Goal: Task Accomplishment & Management: Manage account settings

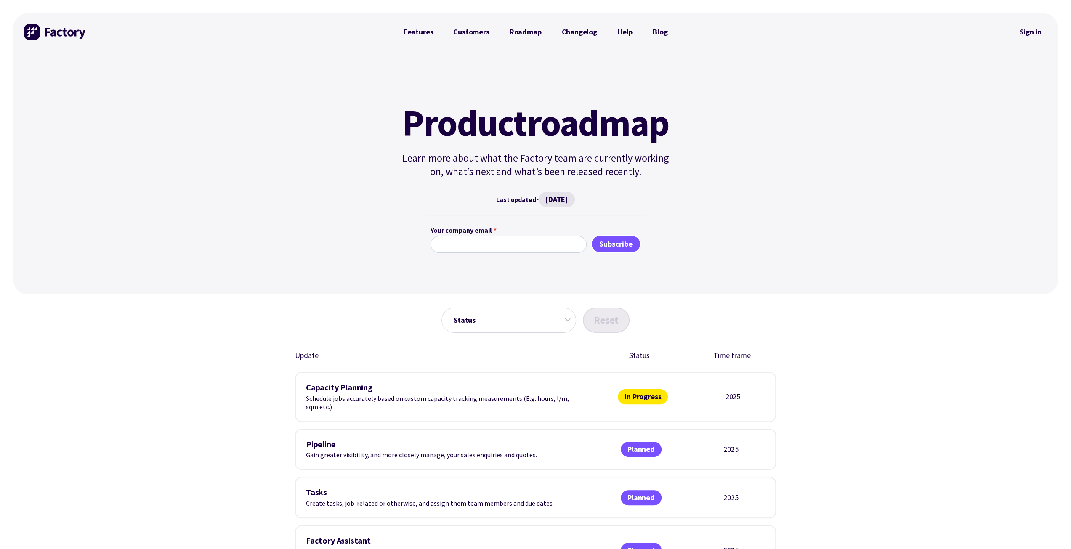
click at [1029, 29] on link "Sign in" at bounding box center [1030, 31] width 34 height 19
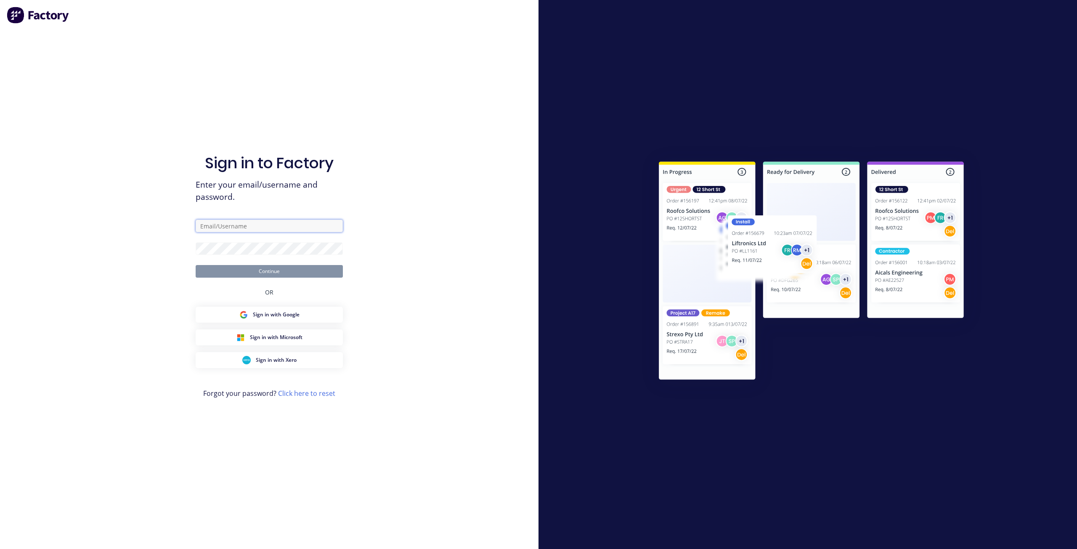
click at [203, 226] on input "text" at bounding box center [269, 226] width 147 height 13
type input "maricar@factory.app"
click at [196, 265] on button "Continue" at bounding box center [269, 271] width 147 height 13
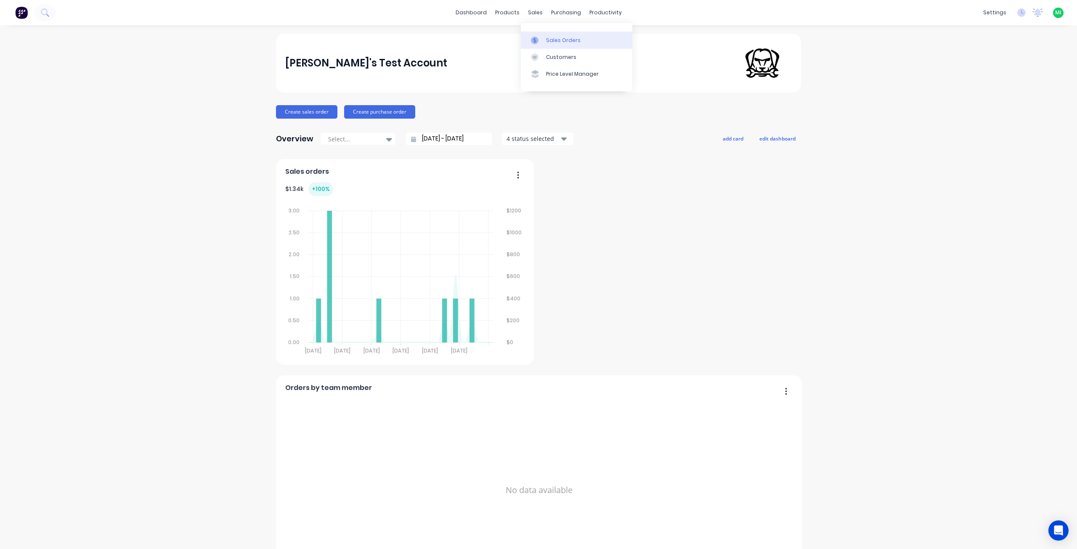
click at [566, 43] on div "Sales Orders" at bounding box center [563, 41] width 35 height 8
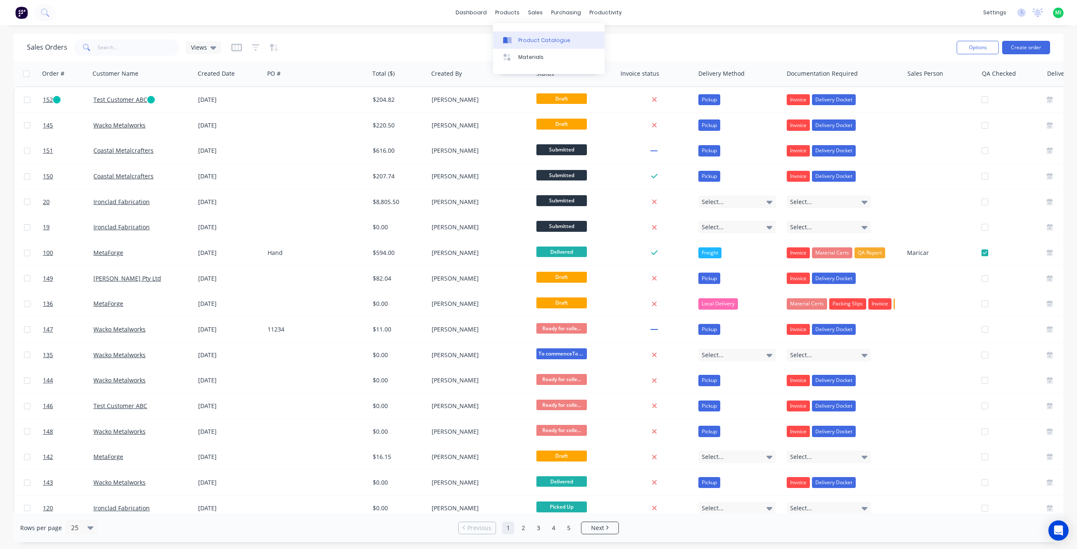
click at [532, 36] on link "Product Catalogue" at bounding box center [549, 40] width 112 height 17
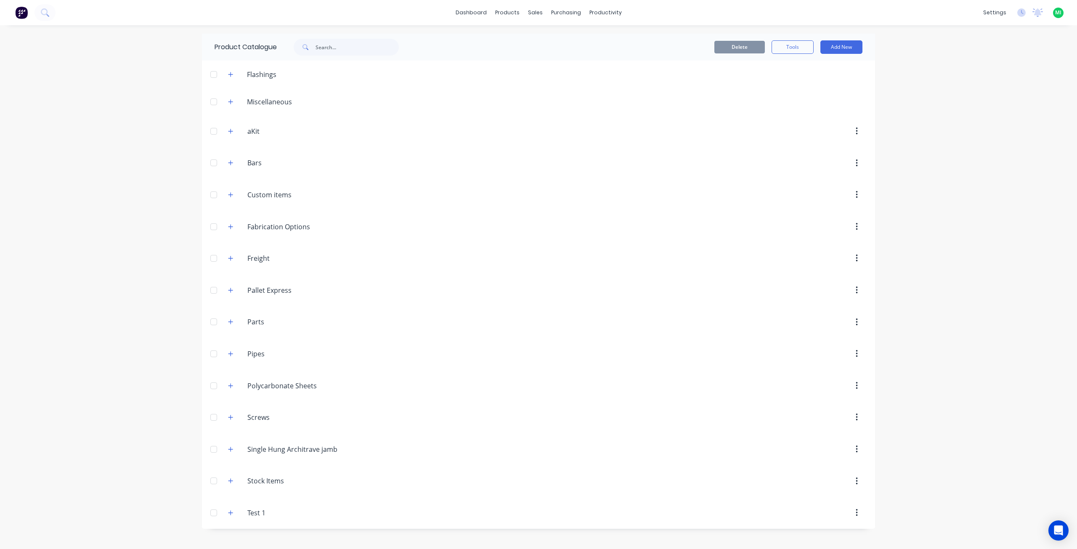
click at [229, 108] on header "Miscellaneous" at bounding box center [538, 101] width 673 height 27
click at [231, 99] on icon "button" at bounding box center [231, 101] width 5 height 5
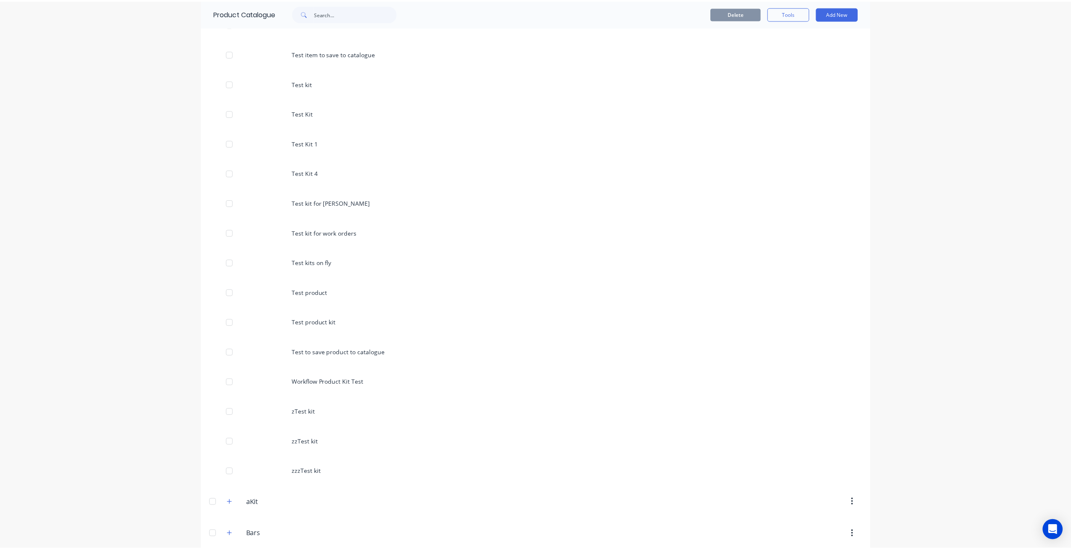
scroll to position [800, 0]
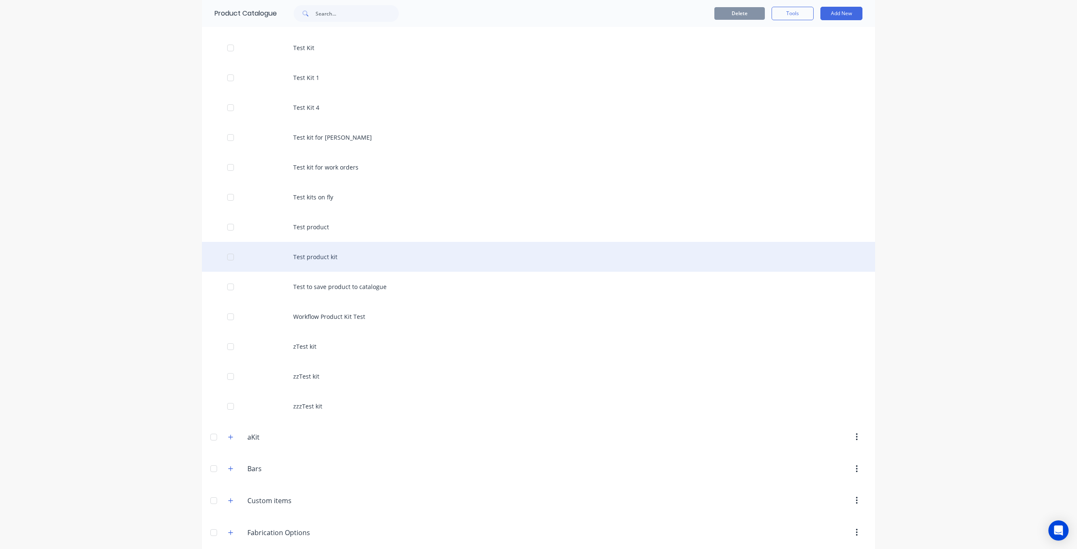
click at [336, 262] on div "Test product kit" at bounding box center [538, 257] width 673 height 30
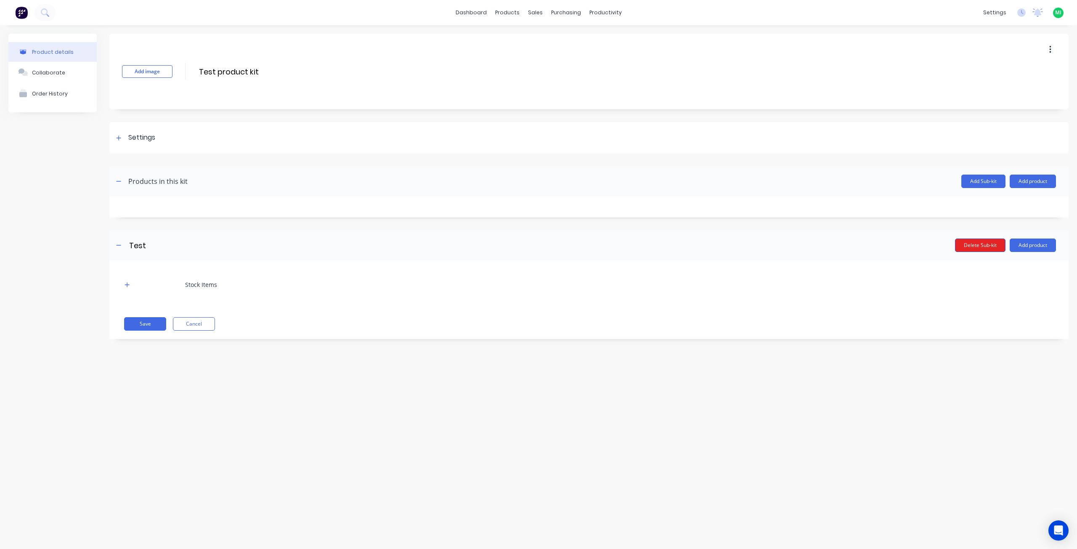
click at [981, 246] on button "Delete Sub-kit" at bounding box center [980, 245] width 51 height 13
click at [1034, 184] on button "Add product" at bounding box center [1033, 181] width 46 height 13
click at [997, 222] on div "Labour" at bounding box center [1016, 220] width 65 height 12
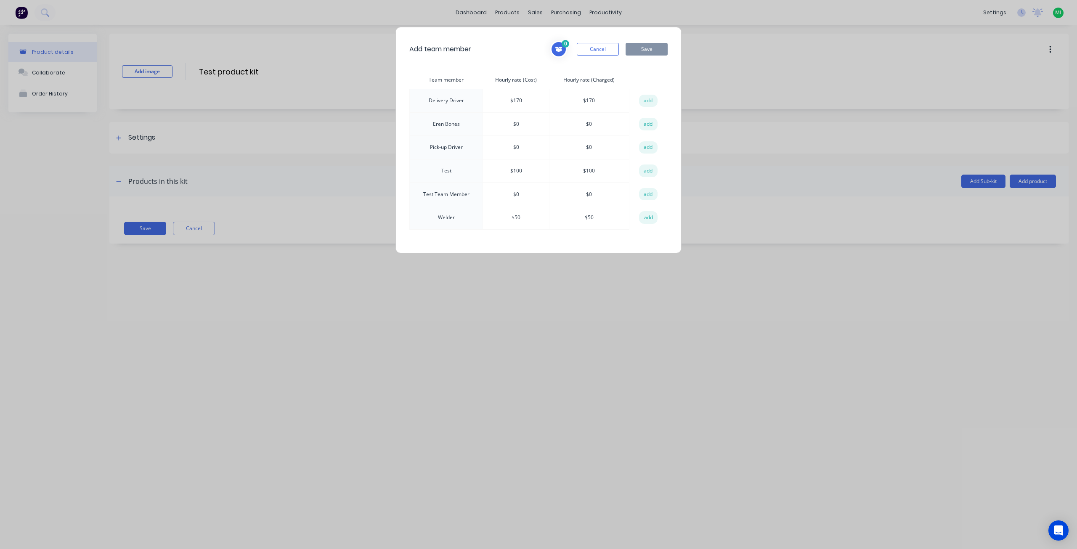
drag, startPoint x: 645, startPoint y: 101, endPoint x: 645, endPoint y: 58, distance: 42.9
click at [645, 100] on button "add" at bounding box center [648, 101] width 19 height 13
click at [639, 49] on button "Save" at bounding box center [647, 49] width 42 height 13
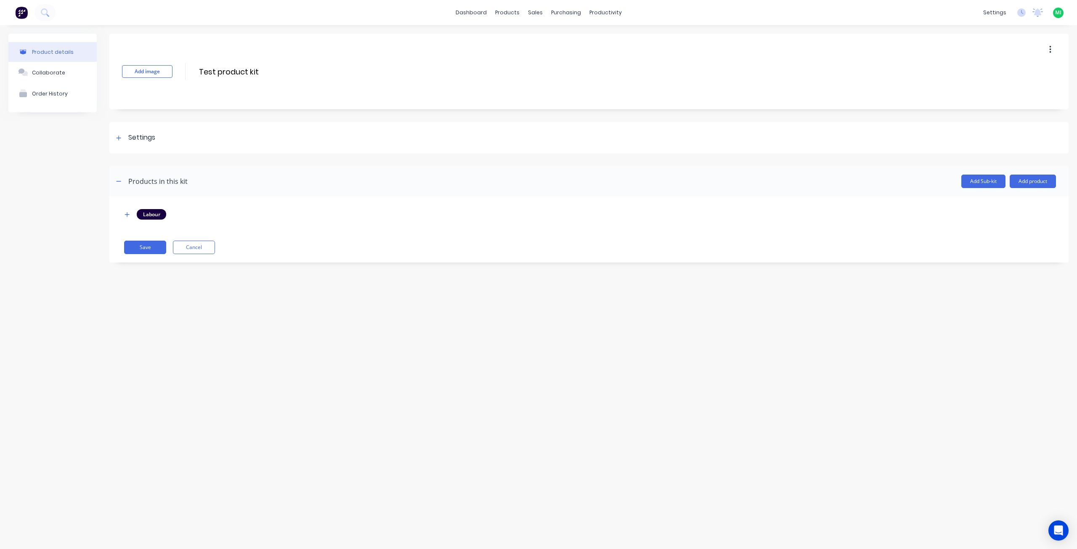
drag, startPoint x: 269, startPoint y: 72, endPoint x: 179, endPoint y: 72, distance: 90.1
click at [179, 72] on div "Add image Test product kit Test product kit Enter kit name" at bounding box center [589, 72] width 960 height 76
click at [139, 254] on div "Labour Save Cancel" at bounding box center [589, 230] width 960 height 66
click at [141, 253] on button "Save" at bounding box center [145, 247] width 42 height 13
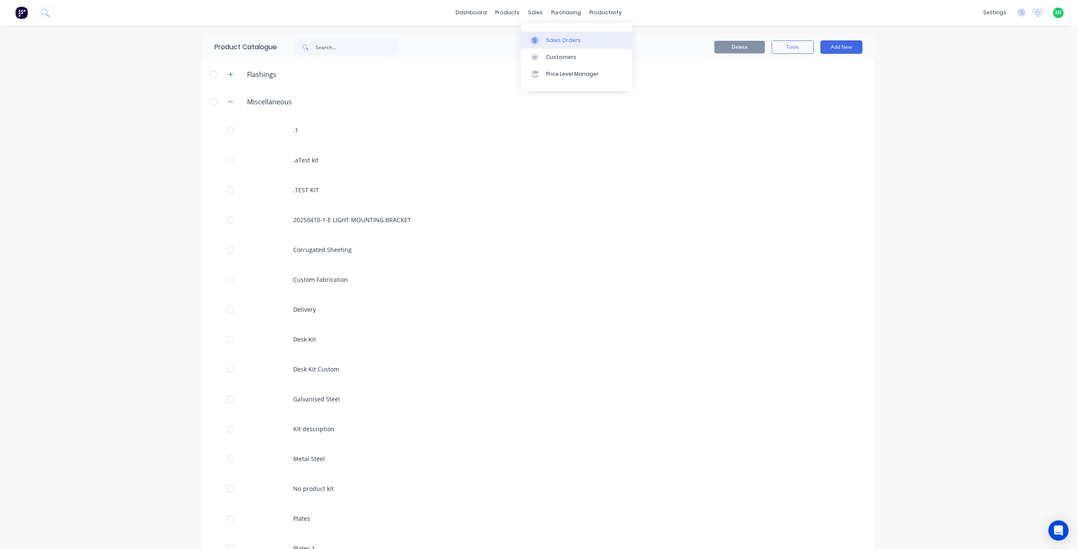
click at [556, 37] on div "Sales Orders" at bounding box center [563, 41] width 35 height 8
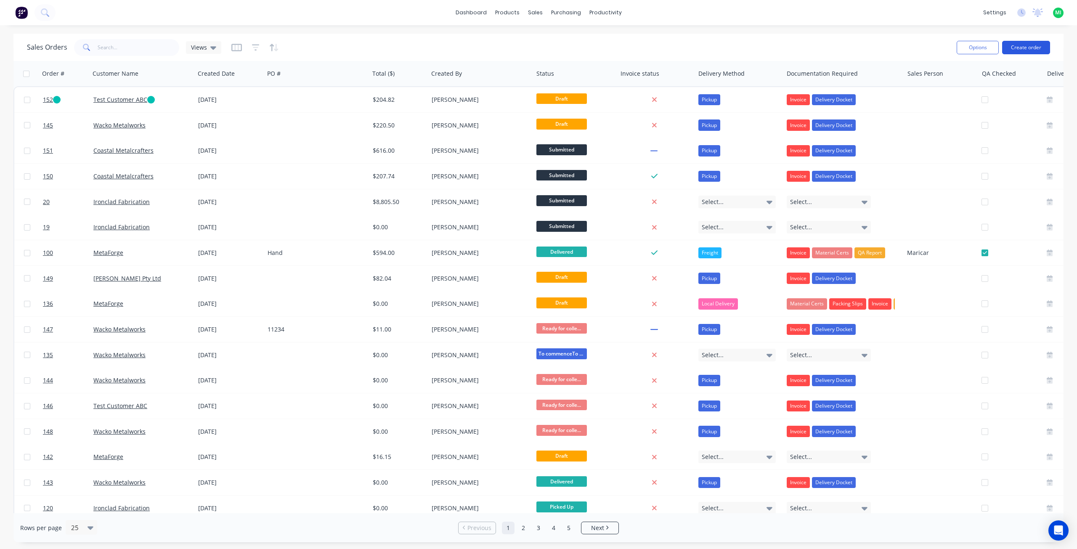
click at [1030, 49] on button "Create order" at bounding box center [1026, 47] width 48 height 13
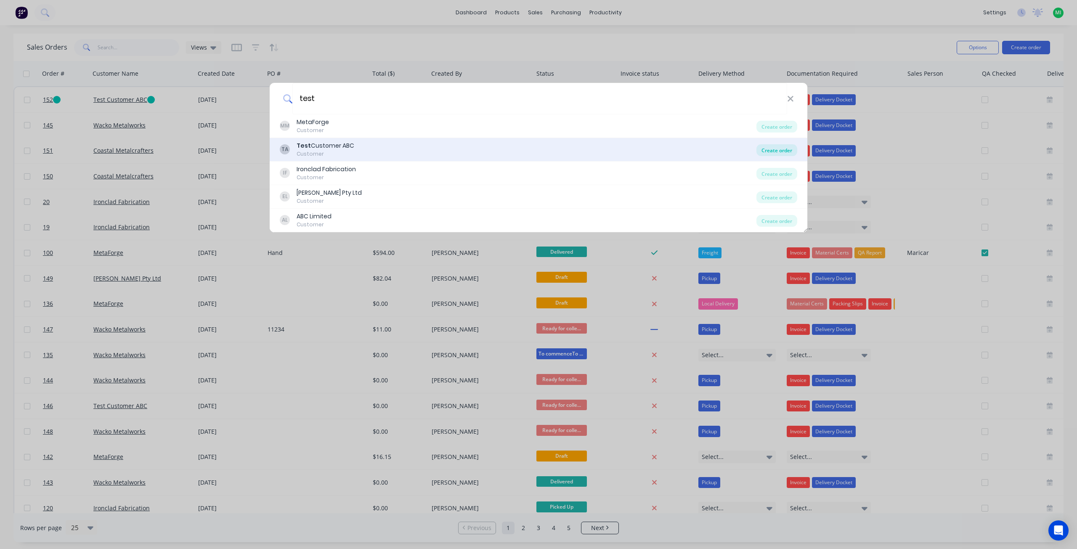
type input "test"
click at [779, 150] on div "Create order" at bounding box center [777, 150] width 41 height 12
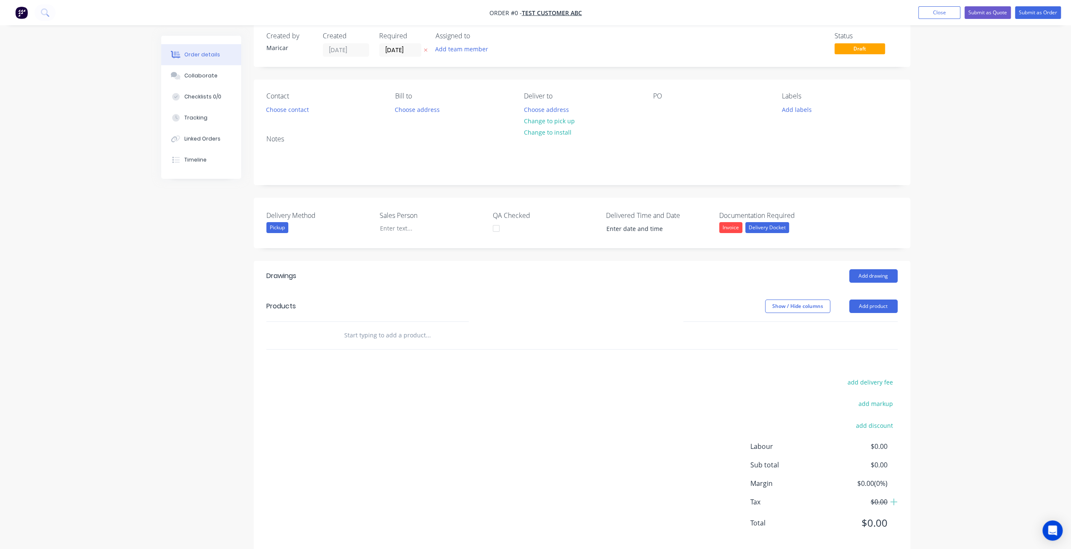
scroll to position [27, 0]
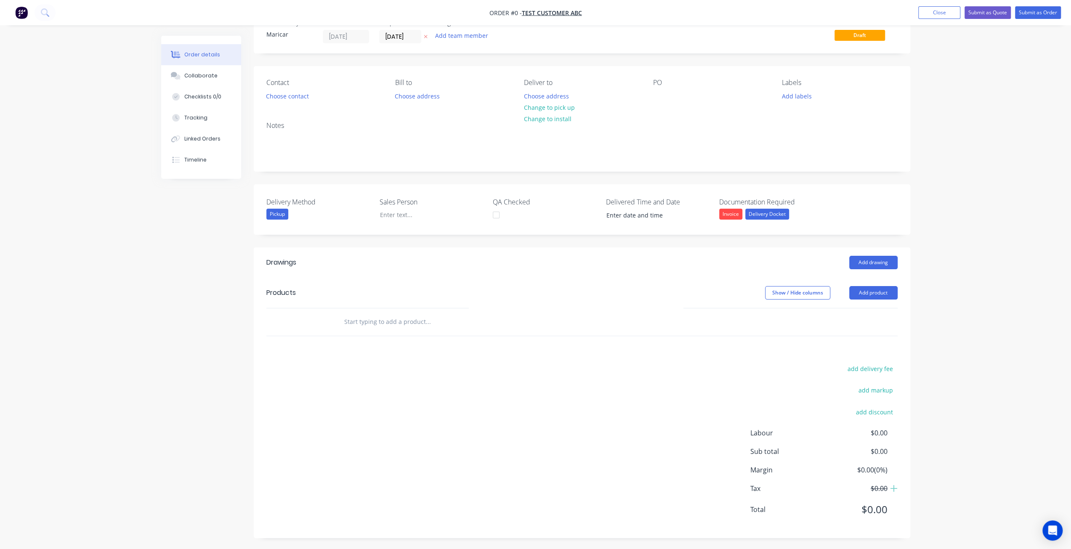
click at [359, 316] on input "text" at bounding box center [428, 322] width 168 height 17
paste input "Test product kit"
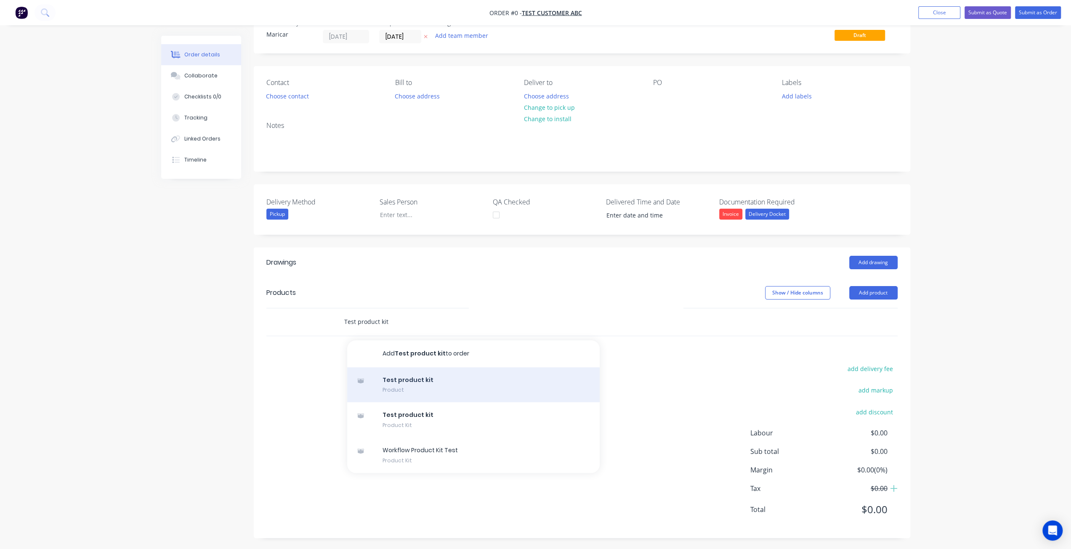
type input "Test product kit"
click at [400, 381] on div "Test product kit Product" at bounding box center [473, 384] width 253 height 35
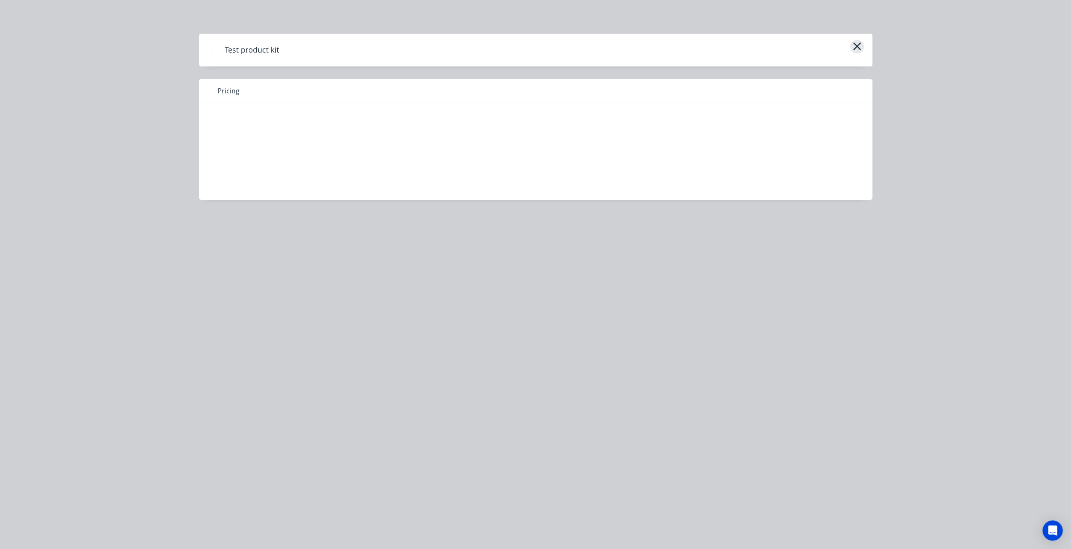
click at [857, 48] on icon "button" at bounding box center [857, 46] width 9 height 12
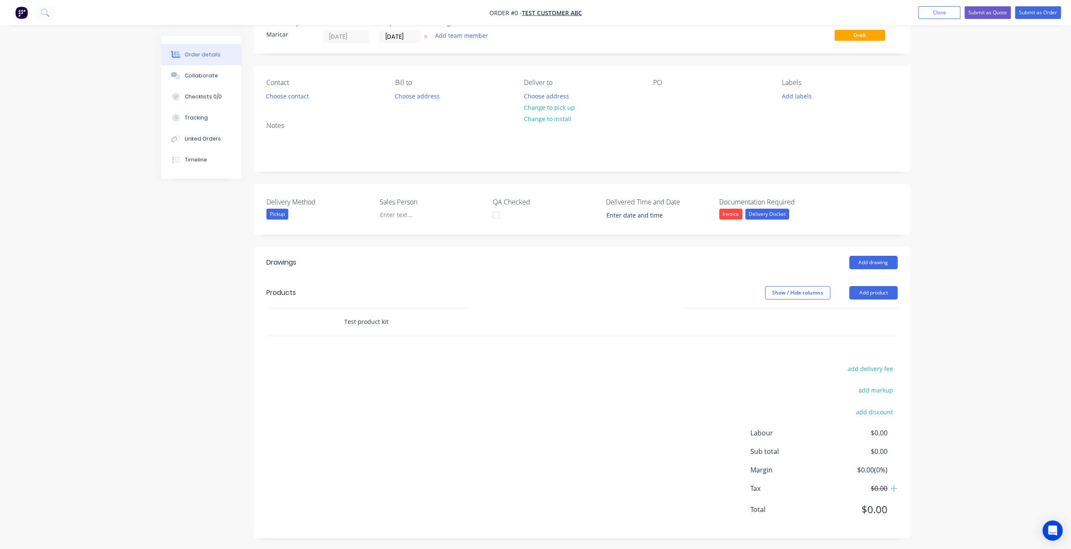
click at [442, 326] on input "Test product kit" at bounding box center [428, 322] width 168 height 17
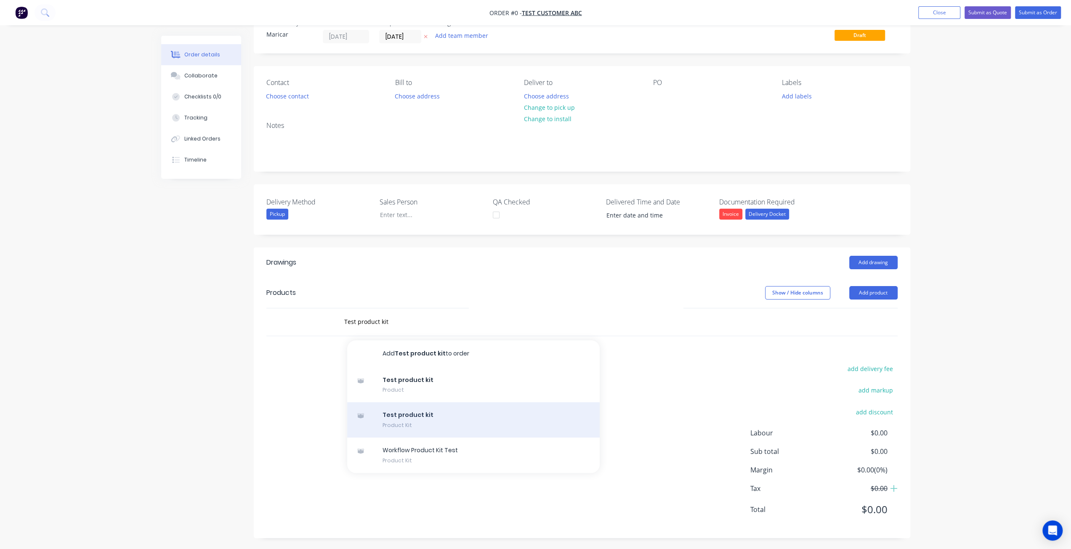
click at [381, 424] on div "Test product kit Product Kit" at bounding box center [473, 419] width 253 height 35
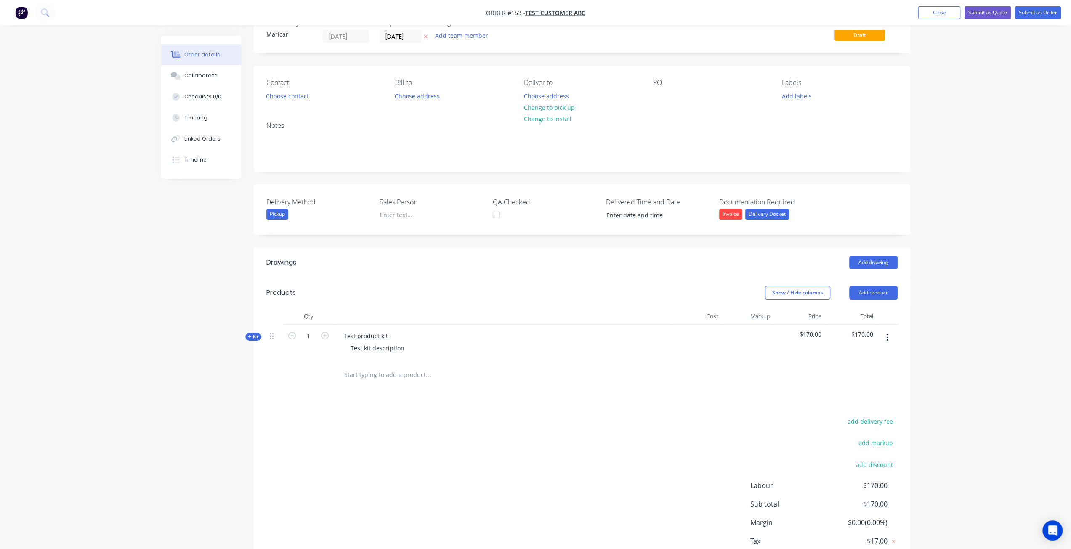
click at [252, 335] on span "Kit" at bounding box center [253, 337] width 11 height 6
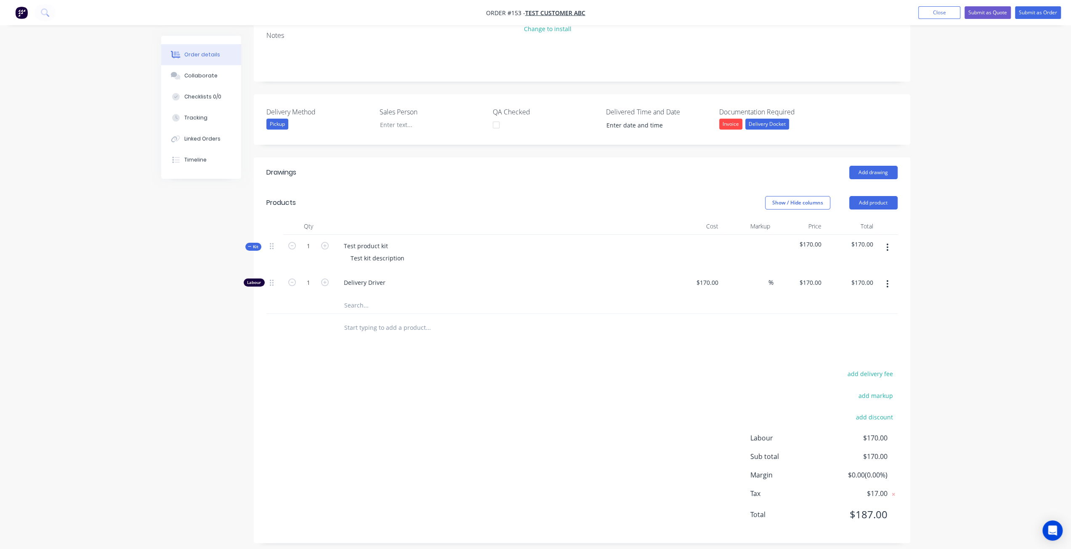
scroll to position [122, 0]
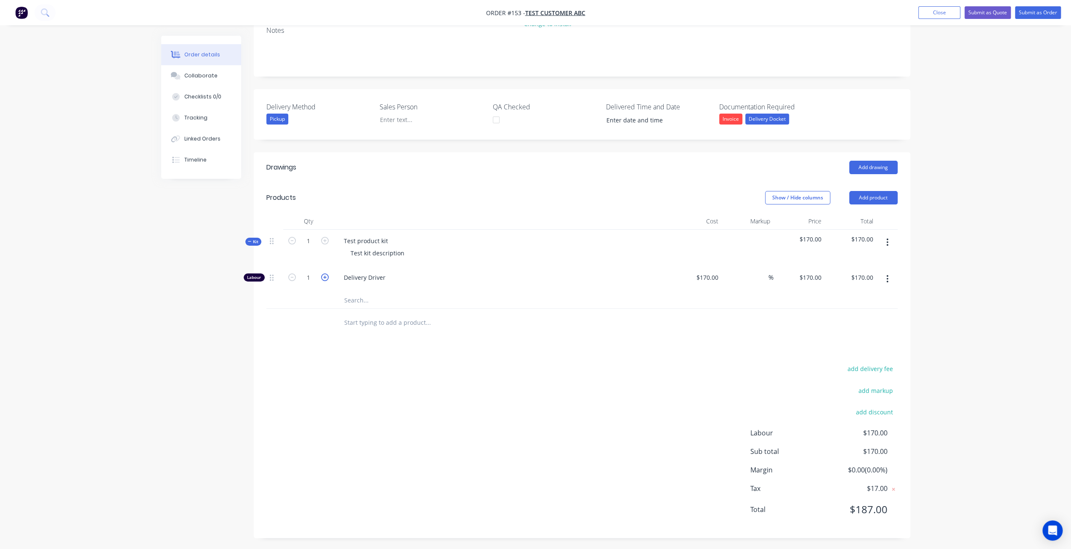
click at [327, 278] on icon "button" at bounding box center [325, 278] width 8 height 8
type input "2"
type input "$340.00"
click at [294, 276] on icon "button" at bounding box center [292, 278] width 8 height 8
type input "1"
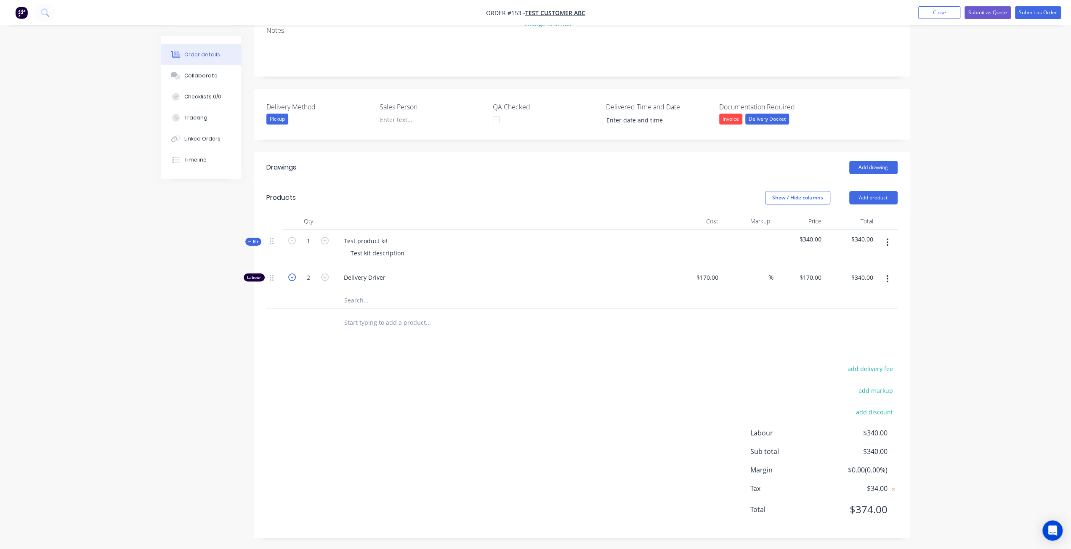
type input "$170.00"
click at [294, 276] on icon "button" at bounding box center [292, 278] width 8 height 8
type input "0"
type input "$0.00"
click at [325, 277] on icon "button" at bounding box center [325, 278] width 8 height 8
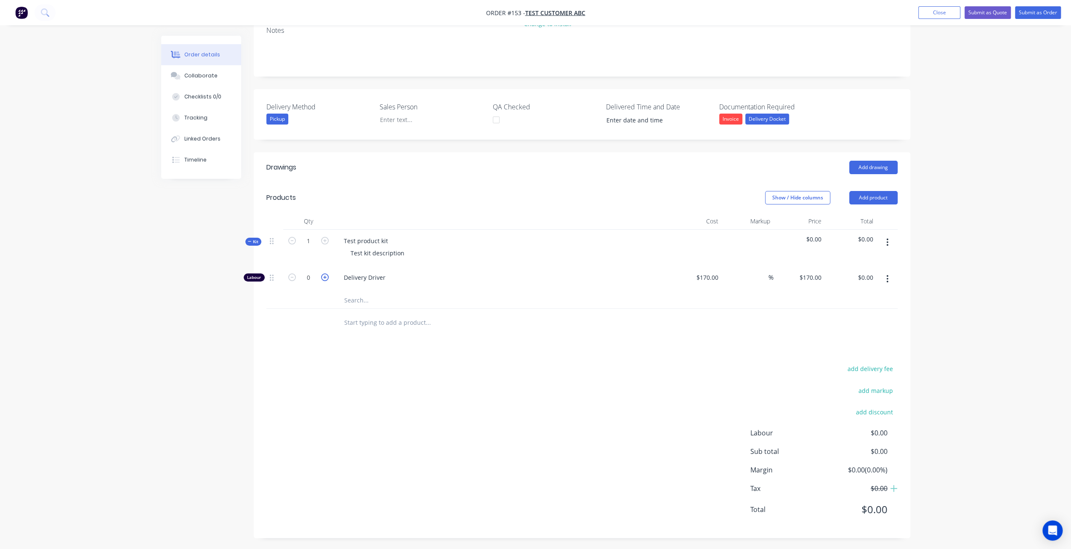
type input "1"
type input "$170.00"
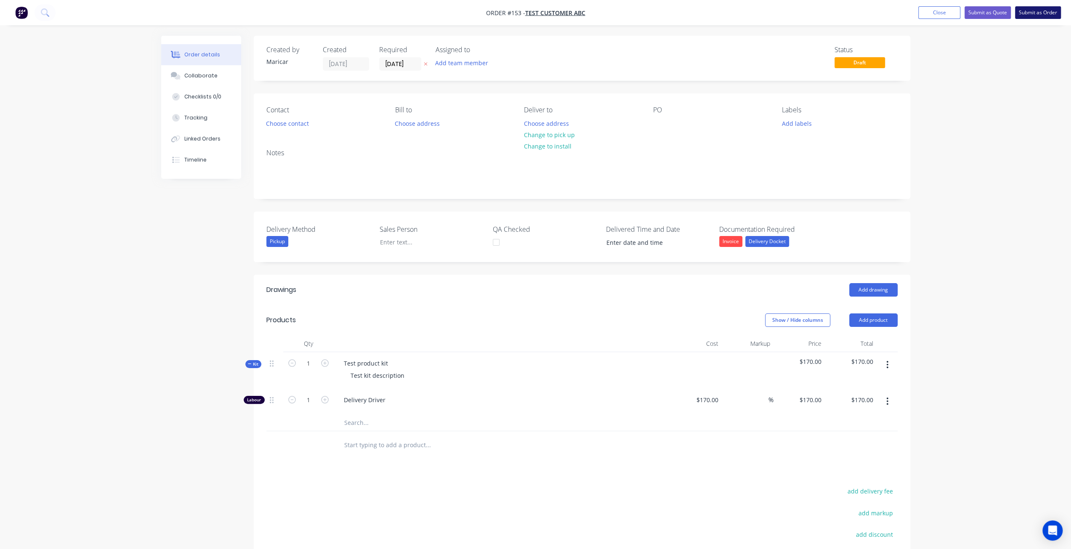
click at [1034, 14] on button "Submit as Order" at bounding box center [1038, 12] width 46 height 13
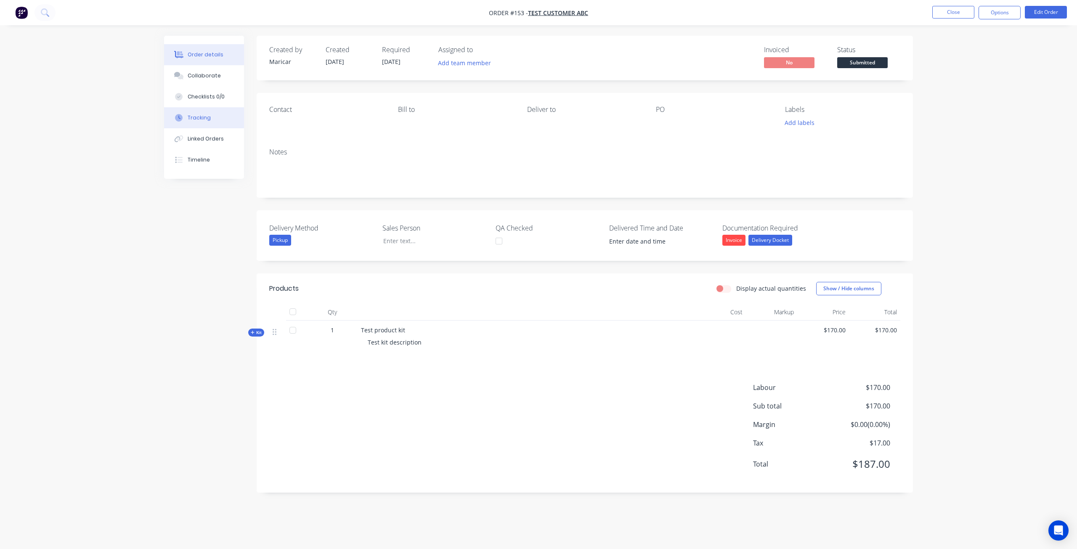
click at [207, 121] on div "Tracking" at bounding box center [199, 118] width 23 height 8
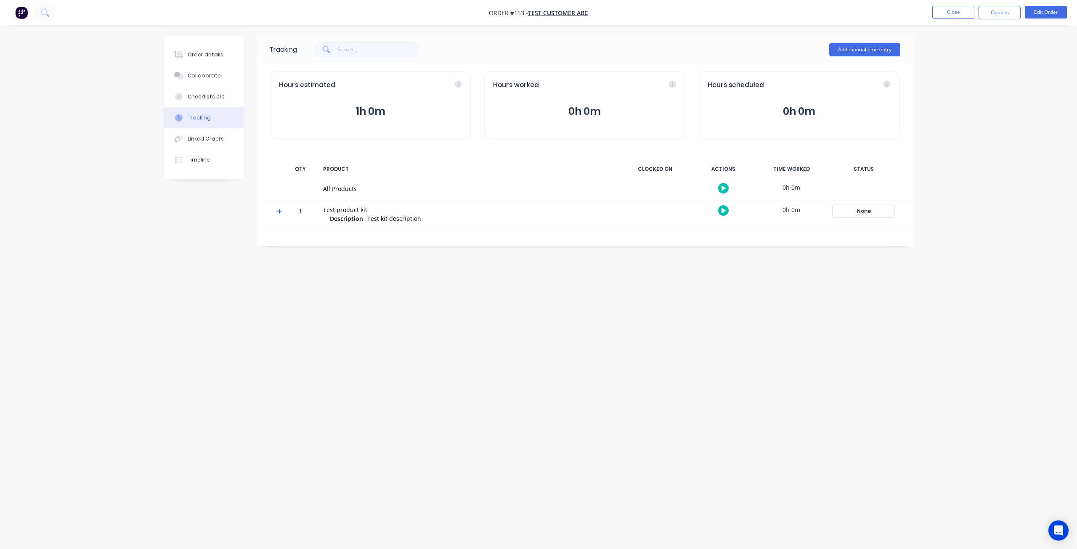
click at [862, 208] on div "None" at bounding box center [864, 211] width 61 height 11
click at [743, 290] on div "Tracking Add manual time entry Hours estimated 1h 0m Hours worked 0h 0m Hours s…" at bounding box center [538, 259] width 749 height 446
click at [277, 209] on div "1 Test product kit Description Test kit description 0h 0m None Create status No…" at bounding box center [585, 214] width 657 height 29
click at [280, 210] on icon at bounding box center [279, 211] width 5 height 6
drag, startPoint x: 954, startPoint y: 9, endPoint x: 385, endPoint y: 175, distance: 593.1
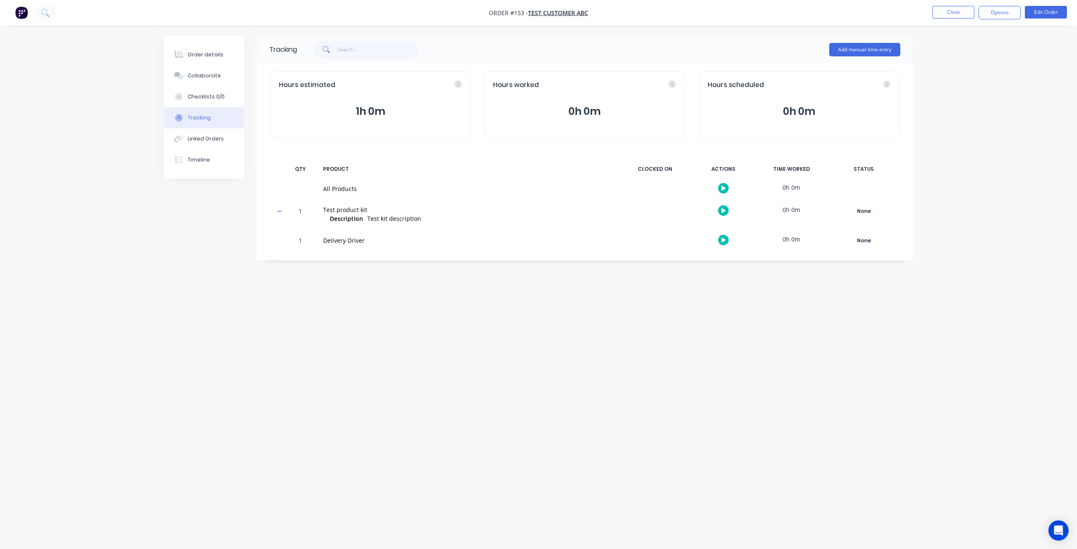
click at [397, 181] on div "Order #153 - Test Customer ABC Close Options Edit Order Order details Collabora…" at bounding box center [538, 274] width 1077 height 549
click at [723, 241] on icon "button" at bounding box center [724, 240] width 4 height 5
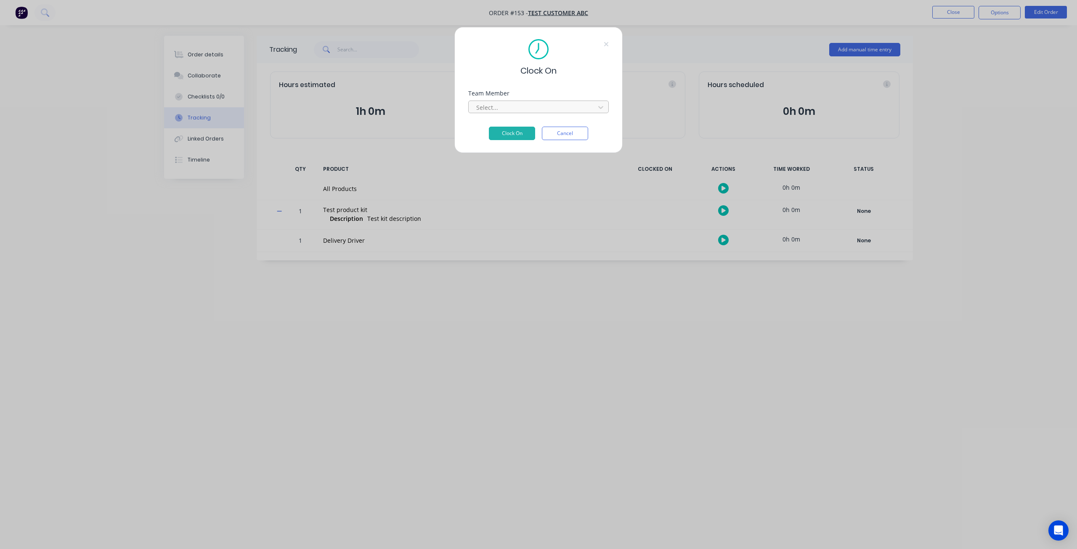
click at [521, 109] on div at bounding box center [533, 107] width 115 height 11
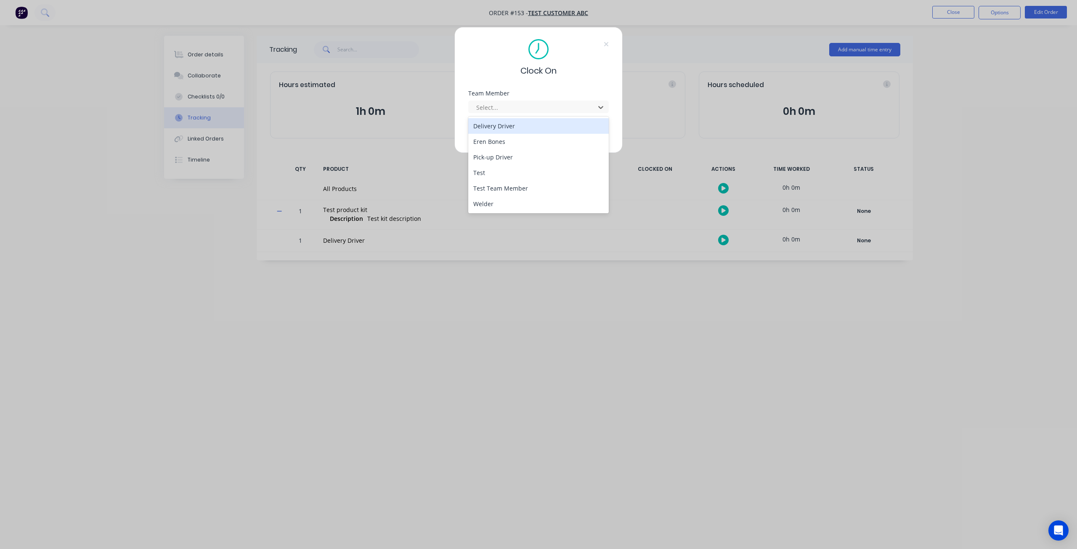
click at [508, 128] on div "Delivery Driver" at bounding box center [538, 126] width 141 height 16
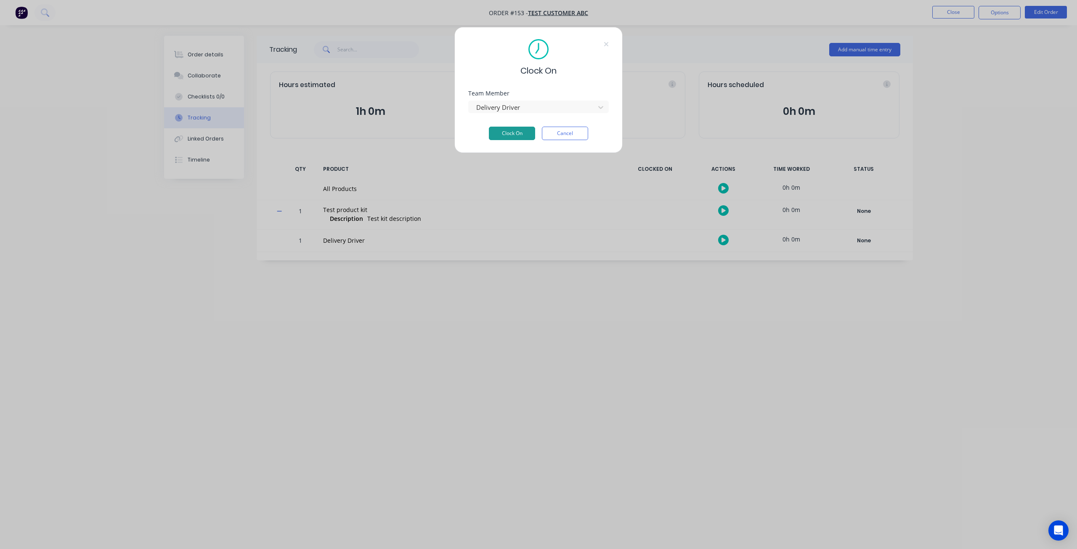
click at [508, 137] on button "Clock On" at bounding box center [512, 133] width 46 height 13
click at [568, 134] on button "Cancel" at bounding box center [565, 133] width 46 height 13
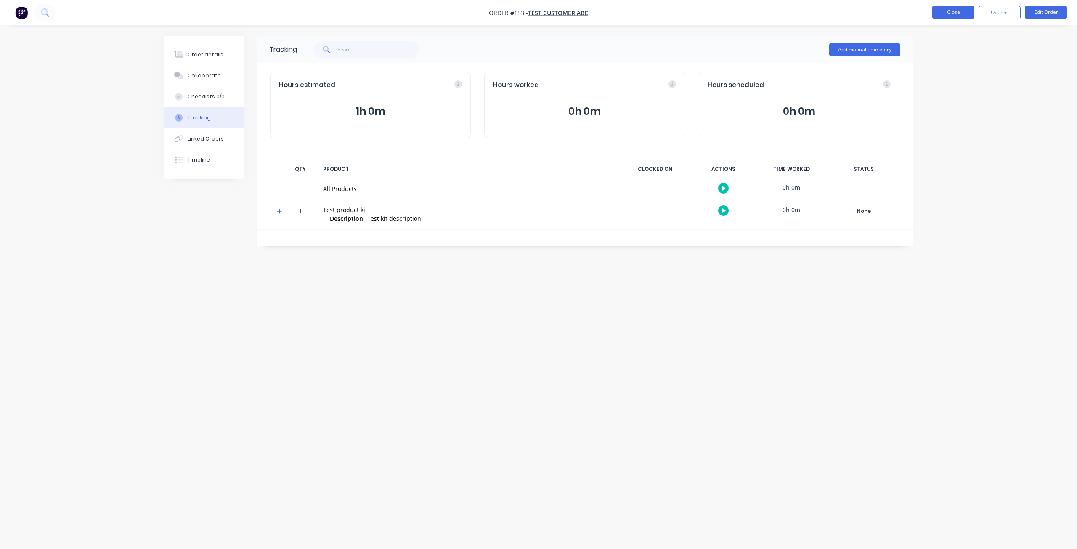
click at [960, 8] on button "Close" at bounding box center [954, 12] width 42 height 13
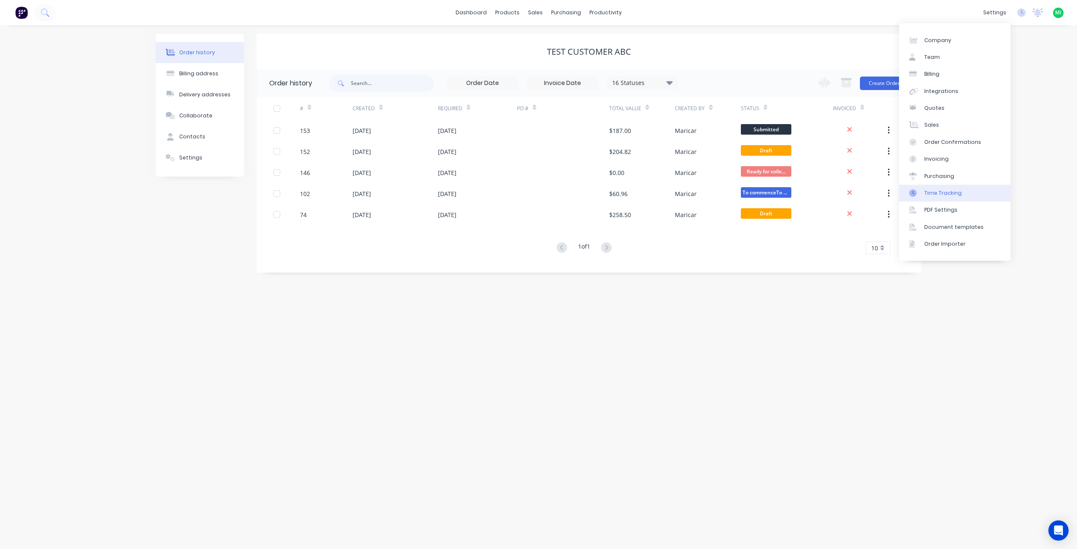
drag, startPoint x: 937, startPoint y: 198, endPoint x: 933, endPoint y: 193, distance: 6.6
click at [937, 198] on link "Time Tracking" at bounding box center [955, 193] width 112 height 17
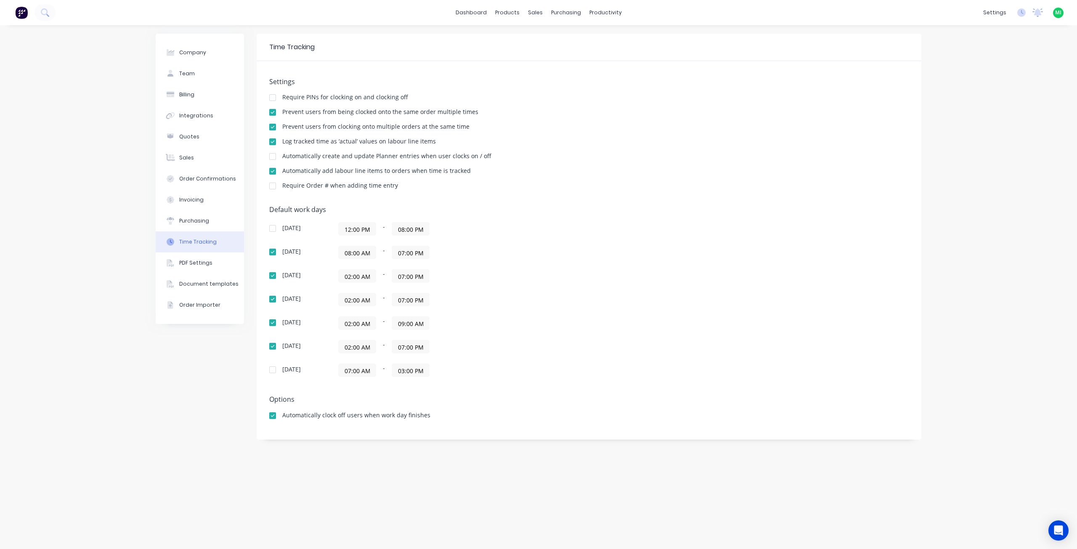
drag, startPoint x: 424, startPoint y: 324, endPoint x: 399, endPoint y: 324, distance: 25.3
click at [399, 324] on input "09:00 AM" at bounding box center [410, 323] width 37 height 13
click at [455, 394] on div "PM" at bounding box center [455, 395] width 21 height 14
type input "09:00 PM"
click at [551, 348] on div "Friday 02:00 AM - 07:00 PM" at bounding box center [416, 346] width 295 height 13
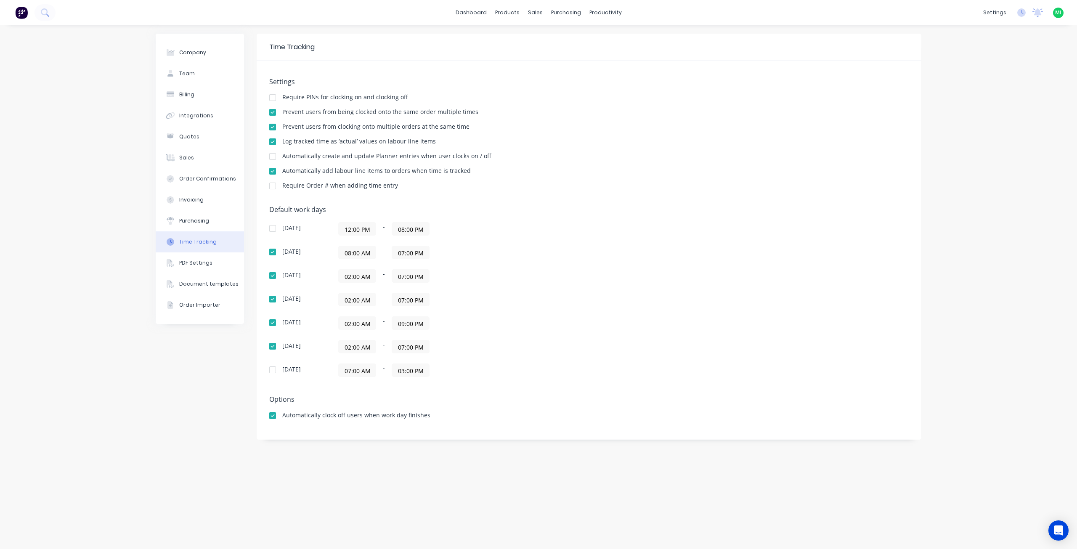
drag, startPoint x: 367, startPoint y: 497, endPoint x: 253, endPoint y: 72, distance: 439.3
click at [367, 495] on div "Time Tracking Settings Require PINs for clocking on and clocking off Prevent us…" at bounding box center [589, 287] width 665 height 507
click at [192, 407] on div "Company Team Billing Integrations Quotes Sales Order Confirmations Invoicing Pu…" at bounding box center [200, 287] width 88 height 507
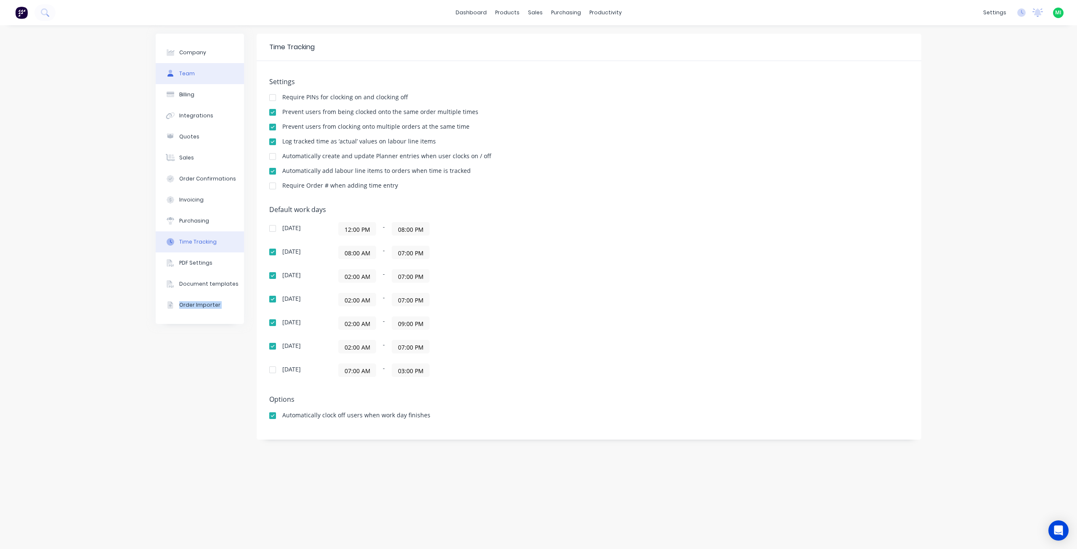
click at [218, 74] on button "Team" at bounding box center [200, 73] width 88 height 21
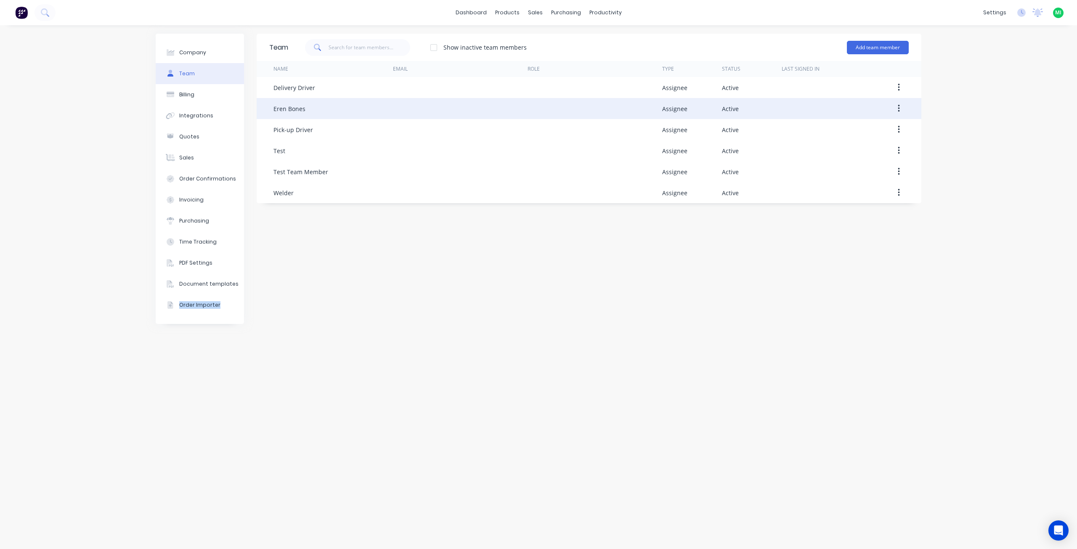
drag, startPoint x: 906, startPoint y: 108, endPoint x: 885, endPoint y: 112, distance: 21.3
click at [905, 108] on button "button" at bounding box center [899, 108] width 20 height 15
click at [855, 127] on div "Edit" at bounding box center [869, 131] width 65 height 12
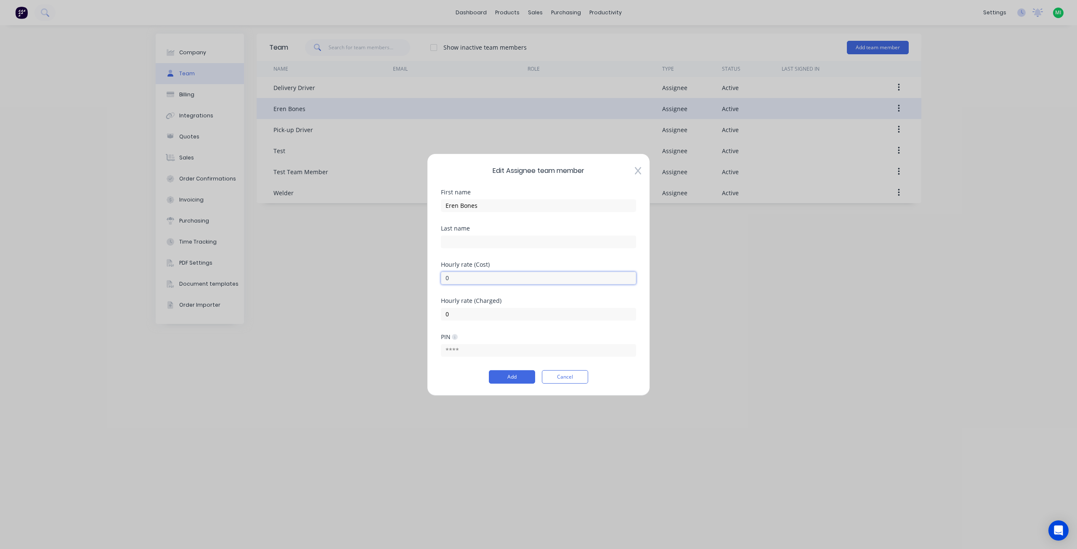
drag, startPoint x: 456, startPoint y: 277, endPoint x: 423, endPoint y: 277, distance: 32.8
click at [423, 277] on div "Edit Assignee team member First name Eren Bones Last name Hourly rate (Cost) 0 …" at bounding box center [538, 274] width 1077 height 549
type input "150"
drag, startPoint x: 457, startPoint y: 314, endPoint x: 402, endPoint y: 314, distance: 54.7
click at [402, 314] on div "Edit Assignee team member First name Eren Bones Last name Hourly rate (Cost) 15…" at bounding box center [538, 274] width 1077 height 549
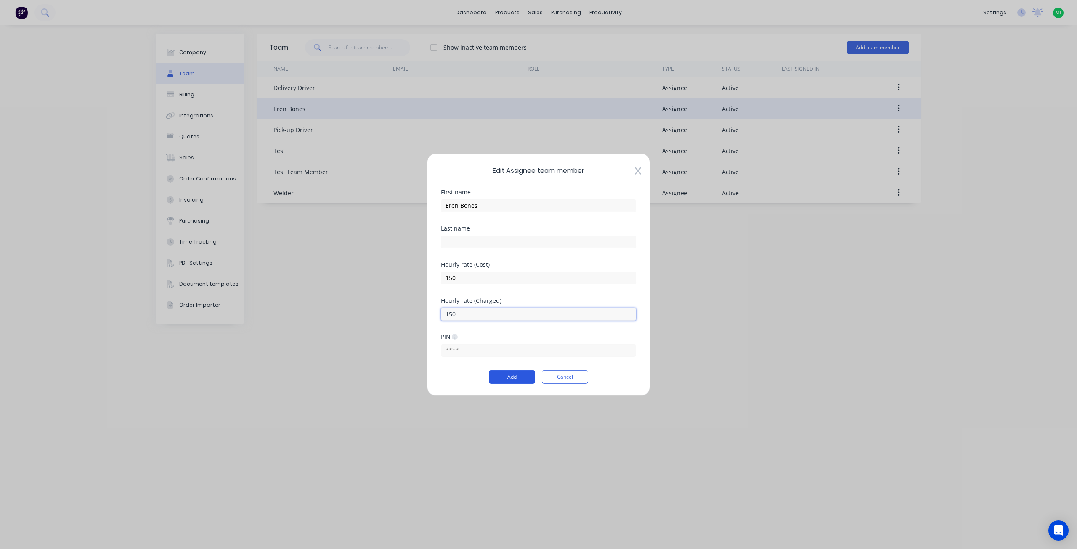
type input "150"
drag, startPoint x: 518, startPoint y: 378, endPoint x: 525, endPoint y: 380, distance: 6.8
click at [518, 378] on button "Add" at bounding box center [512, 376] width 46 height 13
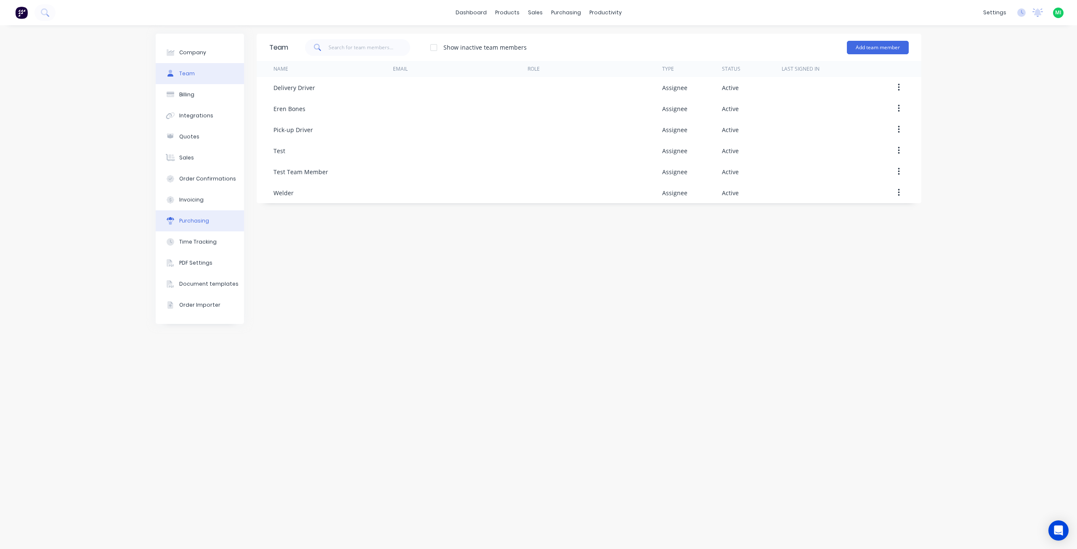
drag, startPoint x: 198, startPoint y: 245, endPoint x: 223, endPoint y: 219, distance: 36.0
click at [199, 245] on div "Time Tracking" at bounding box center [197, 242] width 37 height 8
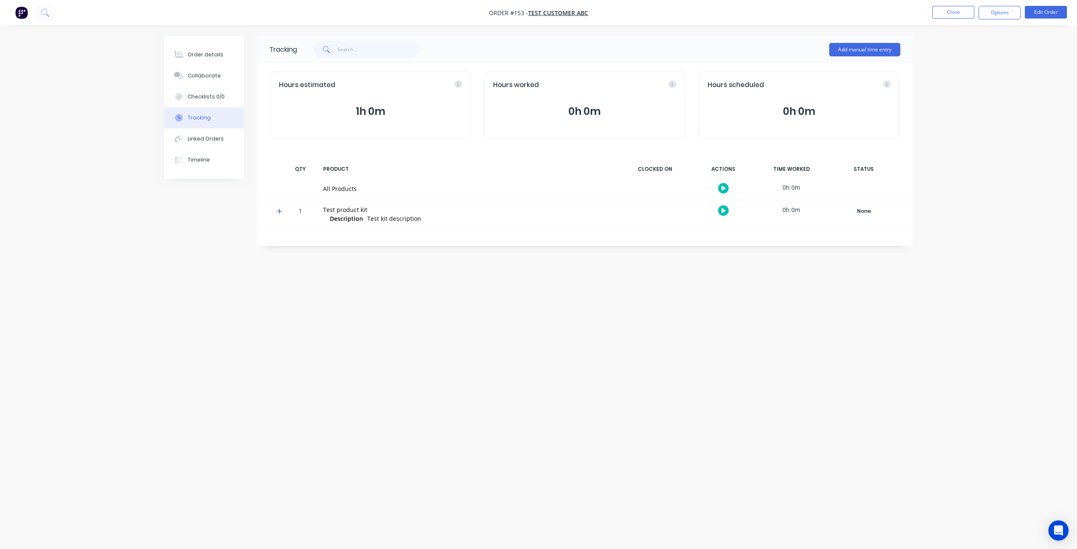
click at [278, 211] on icon at bounding box center [279, 211] width 5 height 5
click at [725, 243] on button "button" at bounding box center [723, 240] width 11 height 11
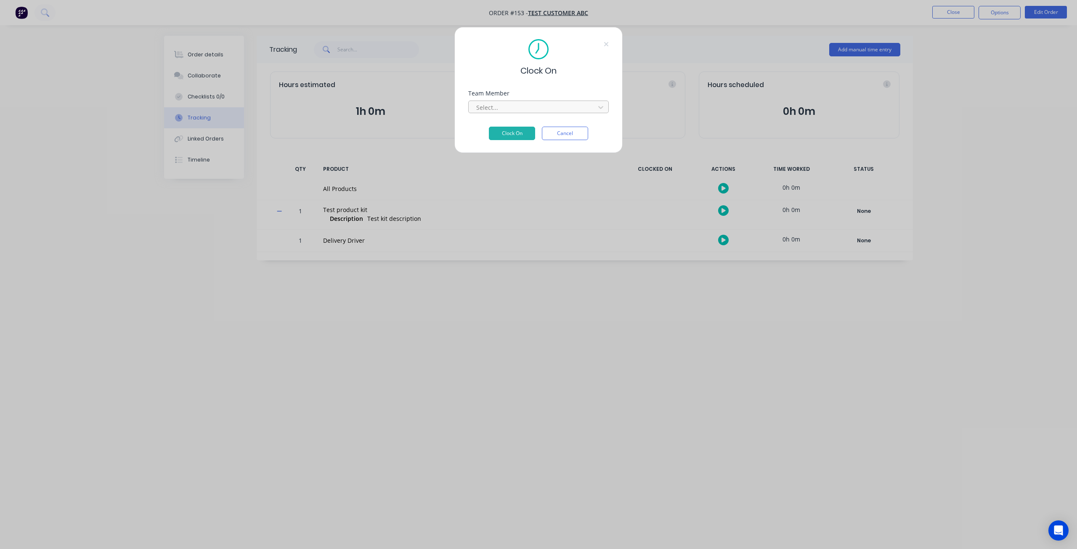
click at [508, 102] on div at bounding box center [533, 107] width 115 height 11
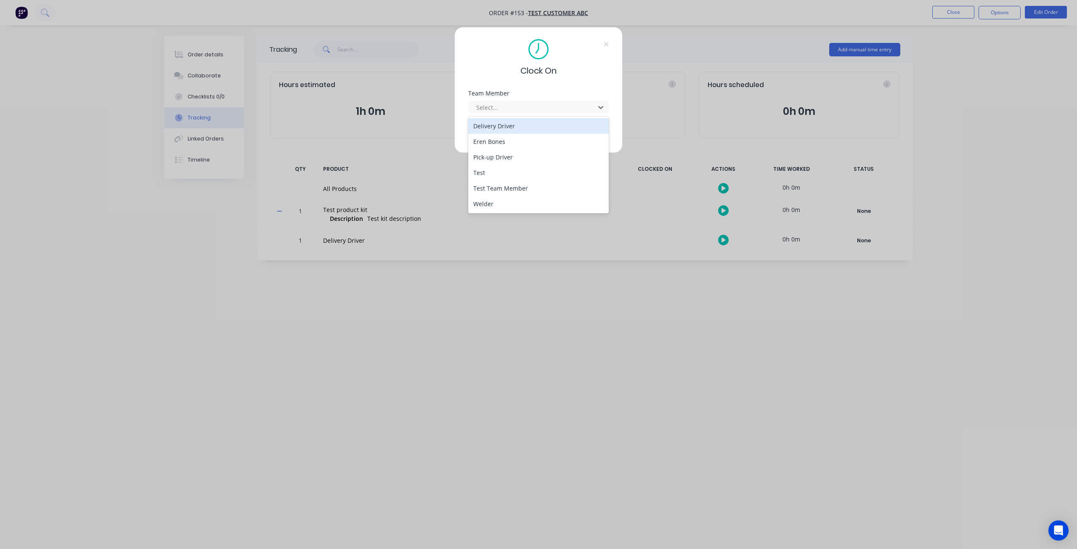
click at [502, 128] on div "Delivery Driver" at bounding box center [538, 126] width 141 height 16
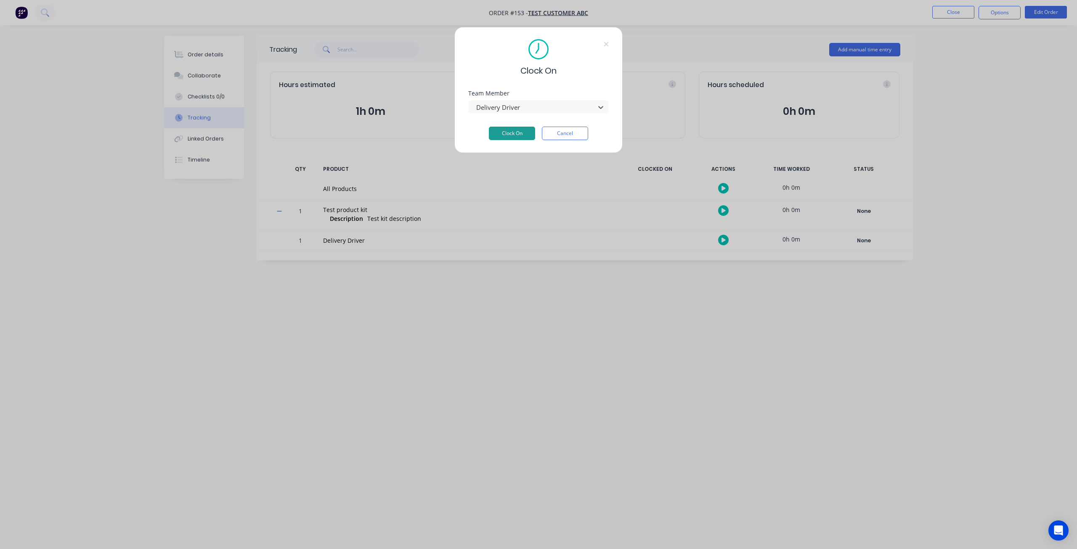
click at [510, 133] on button "Clock On" at bounding box center [512, 133] width 46 height 13
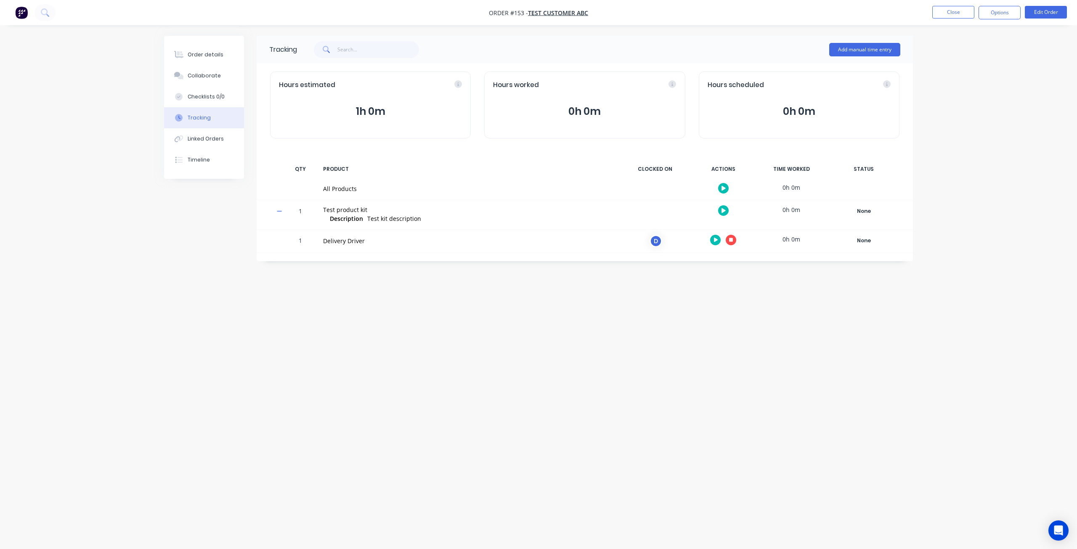
click at [731, 239] on icon "button" at bounding box center [731, 240] width 4 height 4
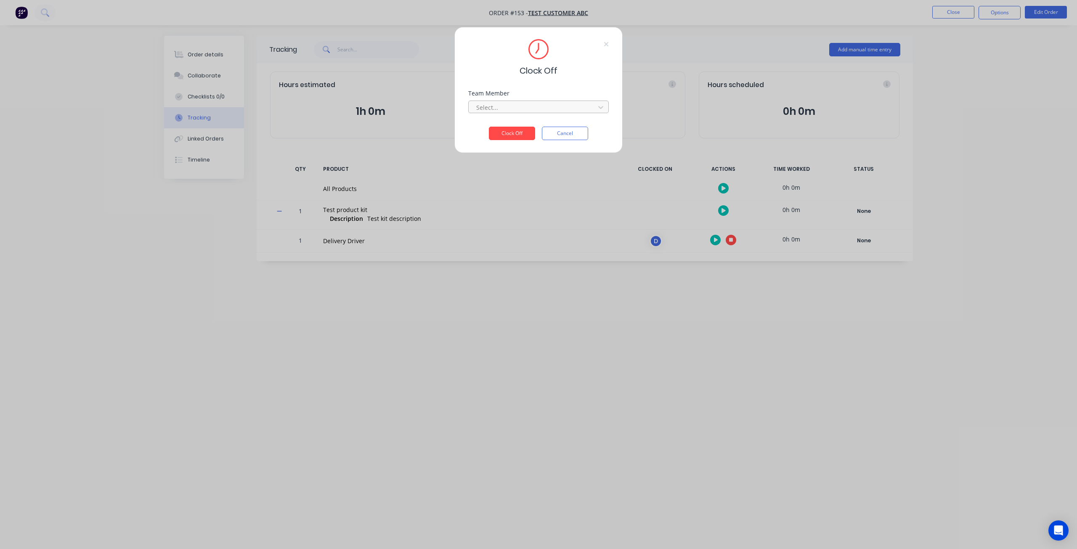
click at [522, 107] on div at bounding box center [533, 107] width 115 height 11
click at [509, 124] on div "Delivery Driver" at bounding box center [538, 126] width 141 height 16
click at [508, 130] on button "Clock Off" at bounding box center [512, 133] width 46 height 13
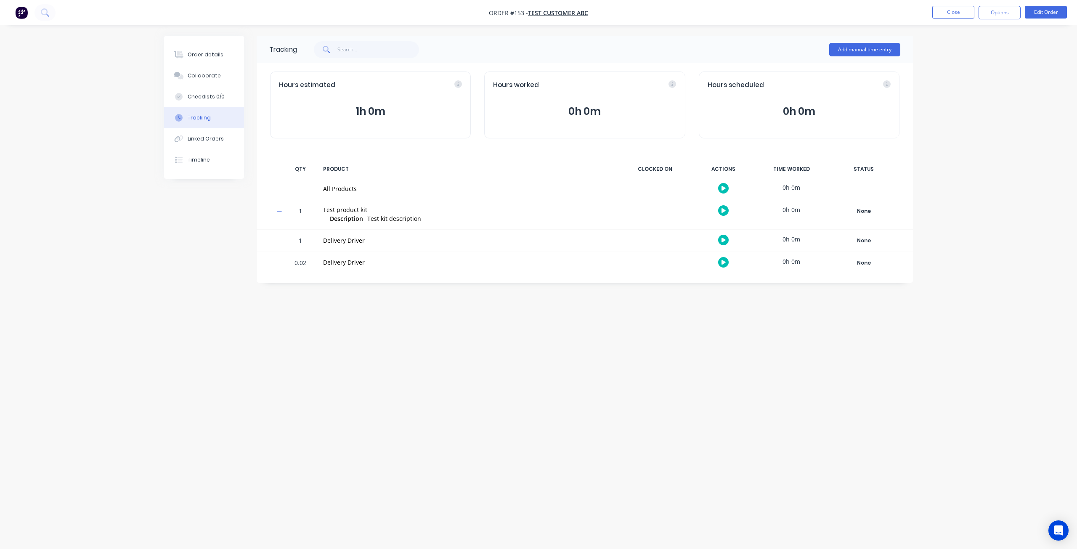
click at [279, 211] on icon at bounding box center [279, 211] width 5 height 1
click at [279, 211] on icon at bounding box center [279, 211] width 5 height 5
click at [279, 211] on icon at bounding box center [279, 211] width 5 height 1
click at [279, 211] on icon at bounding box center [279, 211] width 5 height 5
click at [205, 52] on div "Order details" at bounding box center [206, 55] width 36 height 8
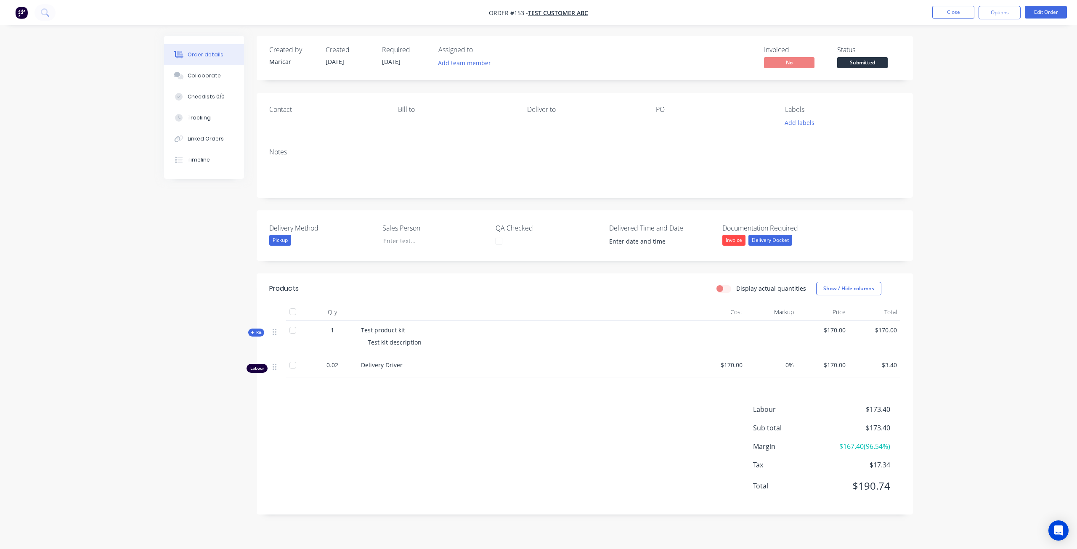
click at [258, 331] on span "Kit" at bounding box center [256, 333] width 11 height 6
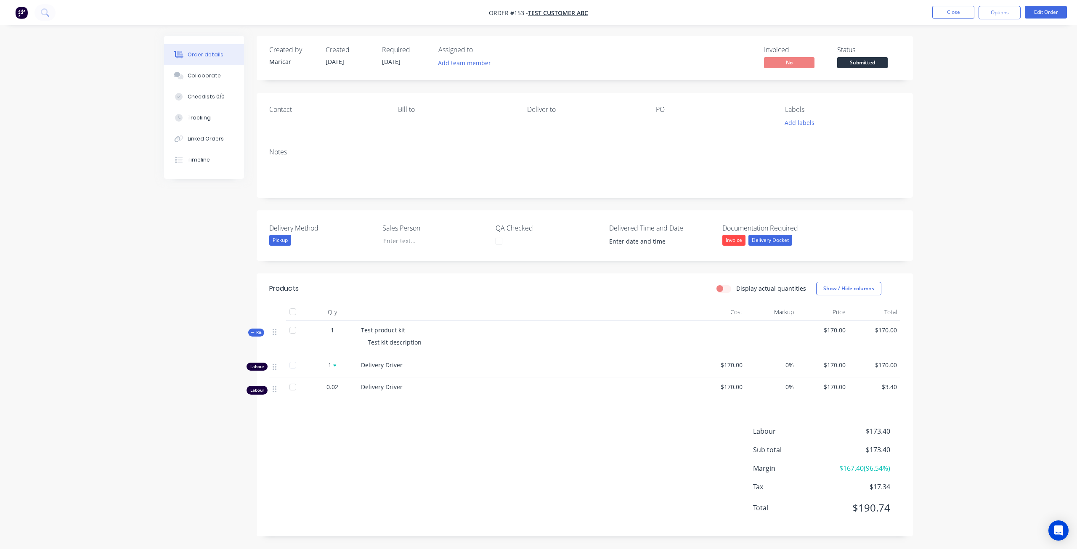
click at [258, 331] on span "Kit" at bounding box center [256, 333] width 11 height 6
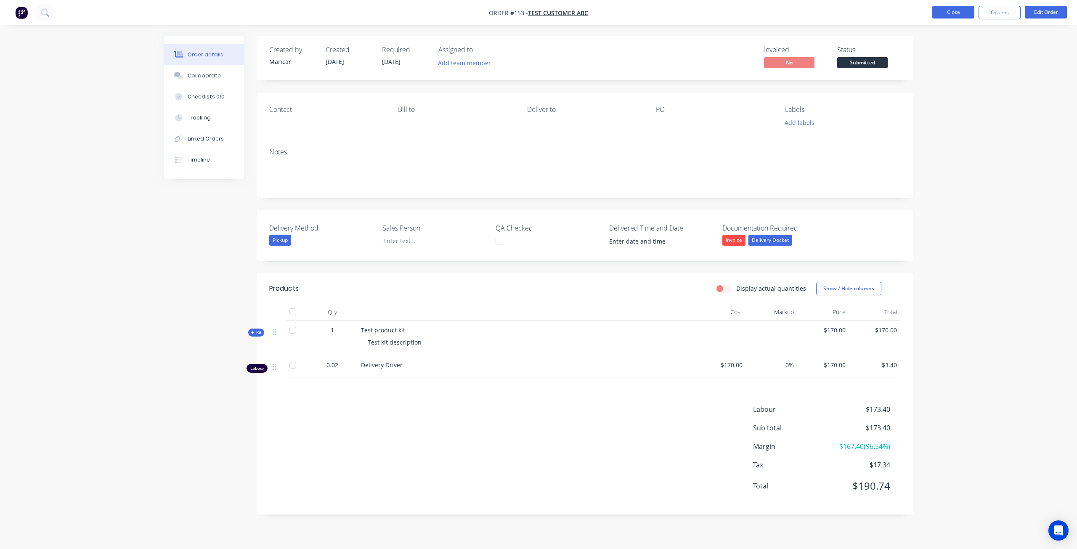
click at [966, 16] on button "Close" at bounding box center [954, 12] width 42 height 13
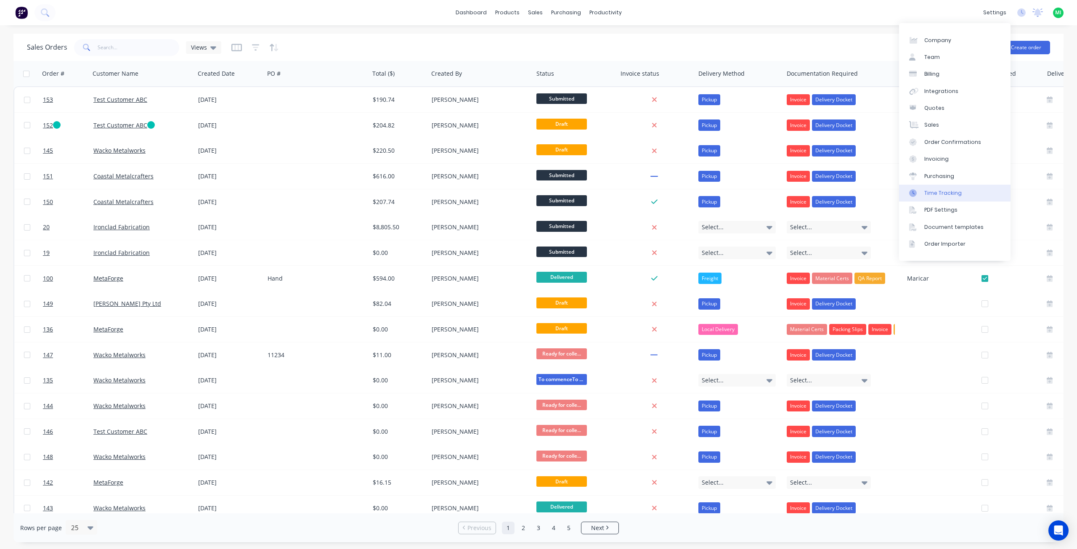
click at [935, 192] on div "Time Tracking" at bounding box center [943, 193] width 37 height 8
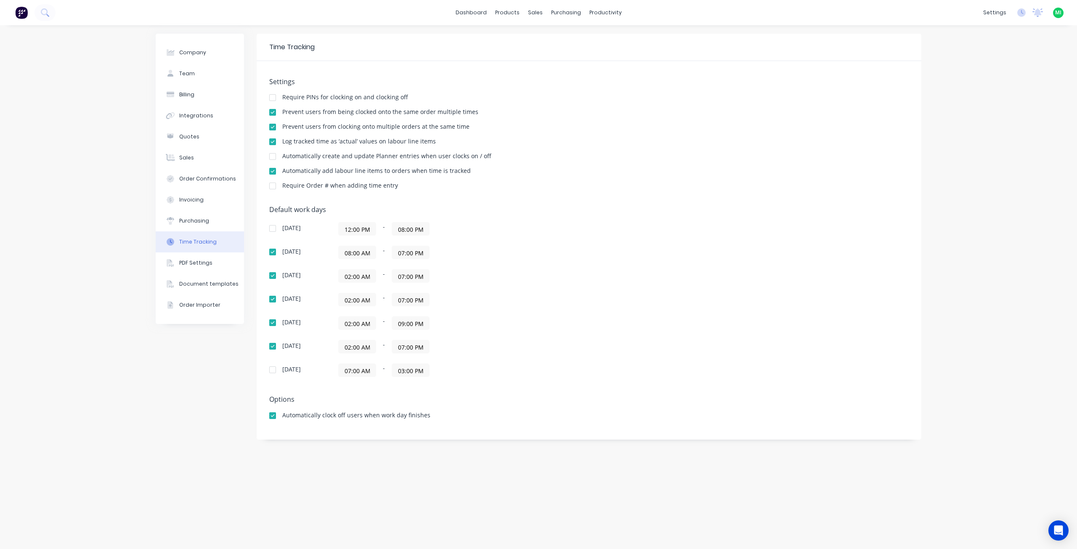
click at [272, 141] on div at bounding box center [272, 141] width 17 height 17
click at [95, 141] on div "Company Team Billing Integrations Quotes Sales Order Confirmations Invoicing Pu…" at bounding box center [538, 287] width 1077 height 524
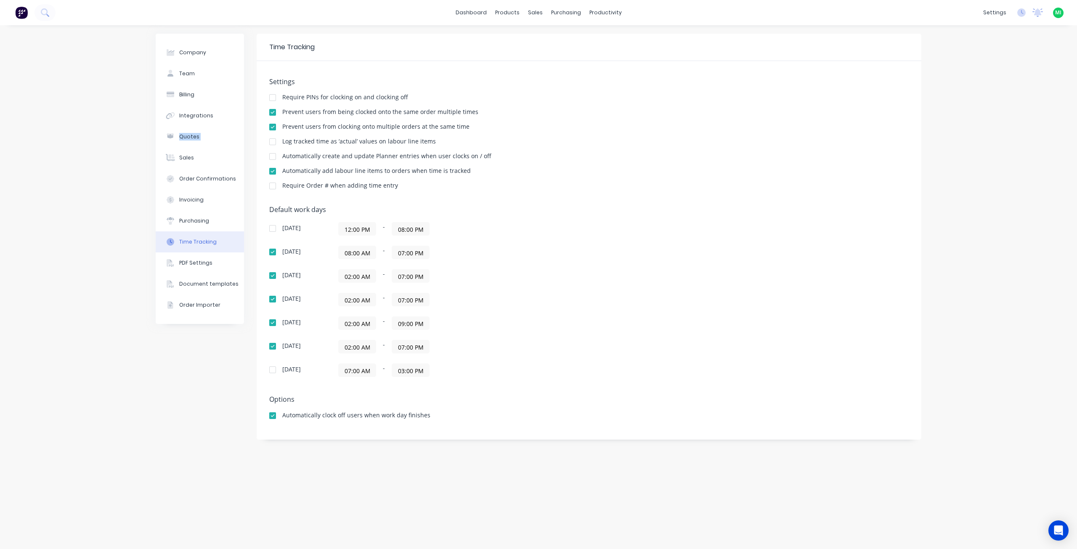
click at [95, 141] on div "Company Team Billing Integrations Quotes Sales Order Confirmations Invoicing Pu…" at bounding box center [538, 287] width 1077 height 524
click at [79, 200] on div "Company Team Billing Integrations Quotes Sales Order Confirmations Invoicing Pu…" at bounding box center [538, 287] width 1077 height 524
click at [553, 34] on link "Sales Orders" at bounding box center [580, 40] width 112 height 17
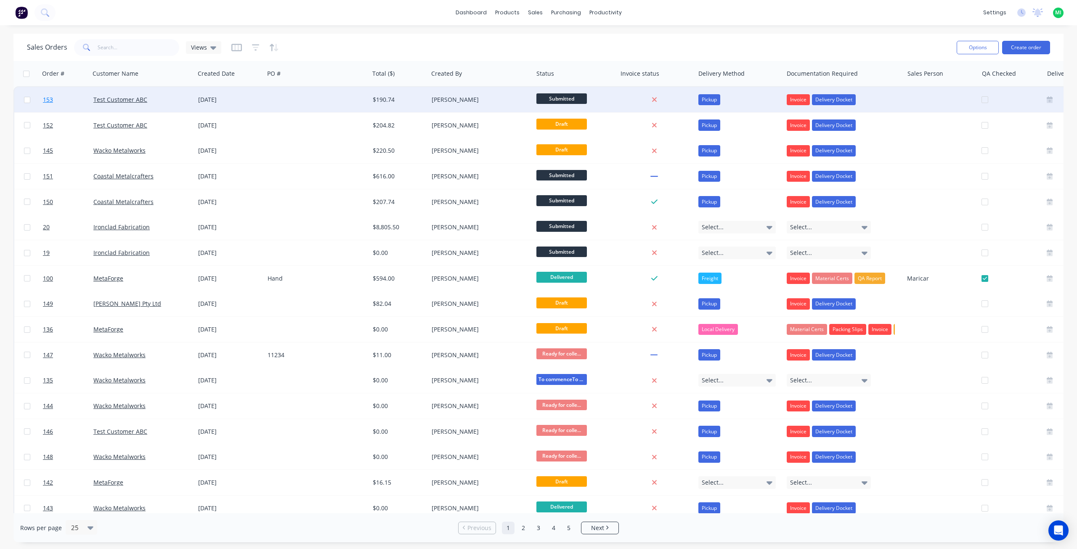
click at [64, 104] on link "153" at bounding box center [68, 99] width 51 height 25
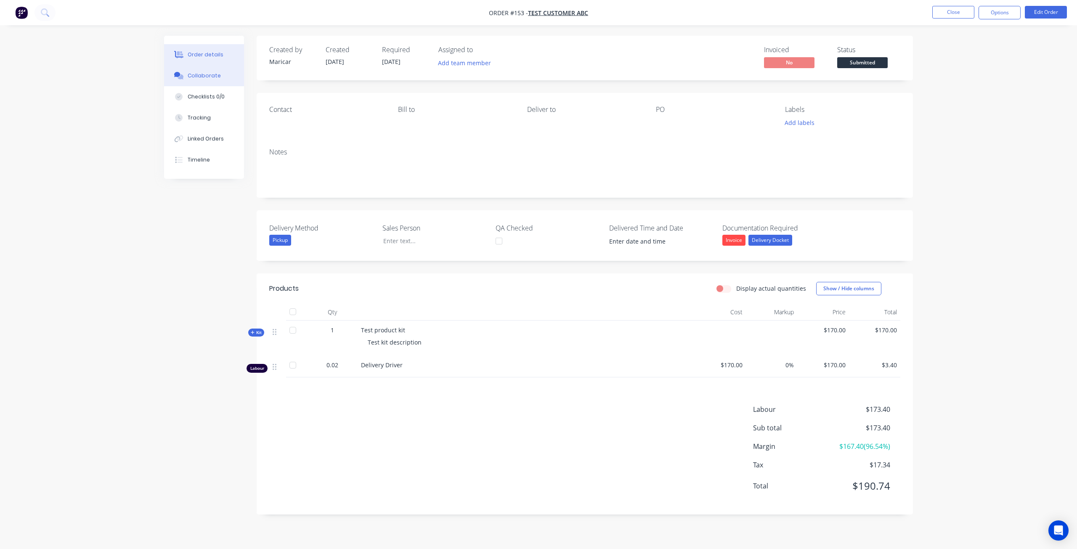
click at [214, 69] on button "Collaborate" at bounding box center [204, 75] width 80 height 21
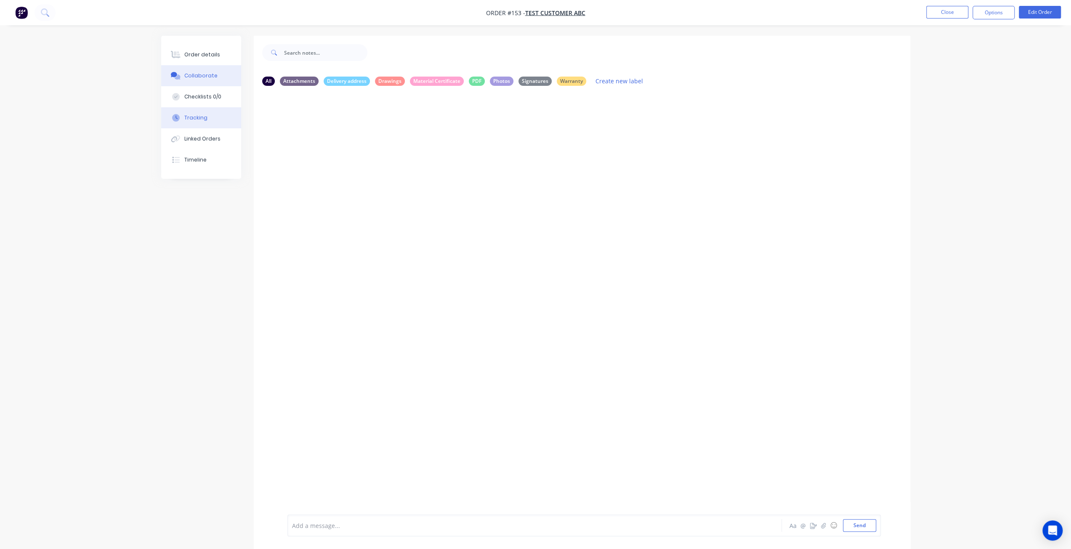
click at [194, 116] on div "Tracking" at bounding box center [195, 118] width 23 height 8
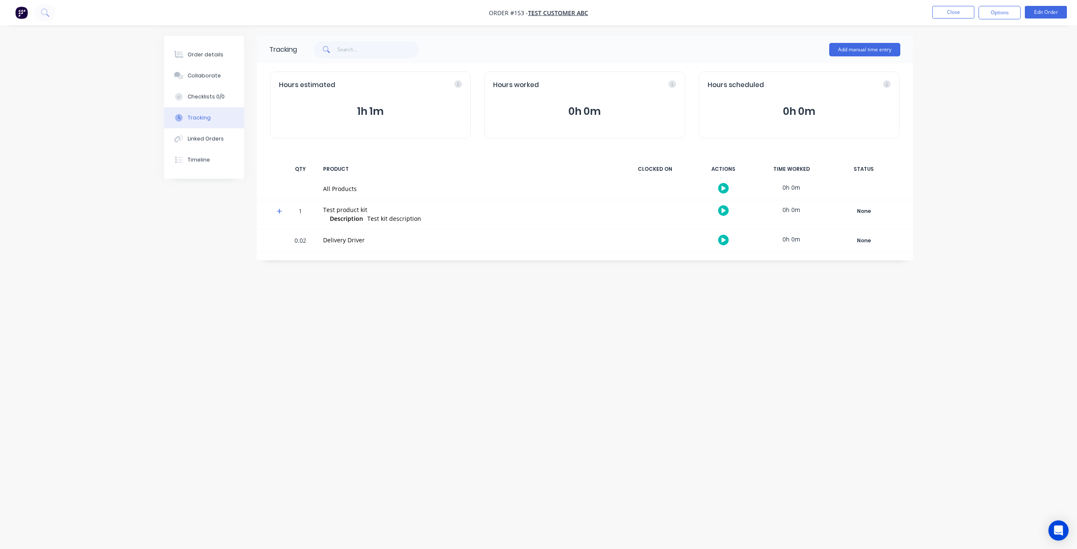
click at [723, 239] on icon "button" at bounding box center [724, 240] width 4 height 5
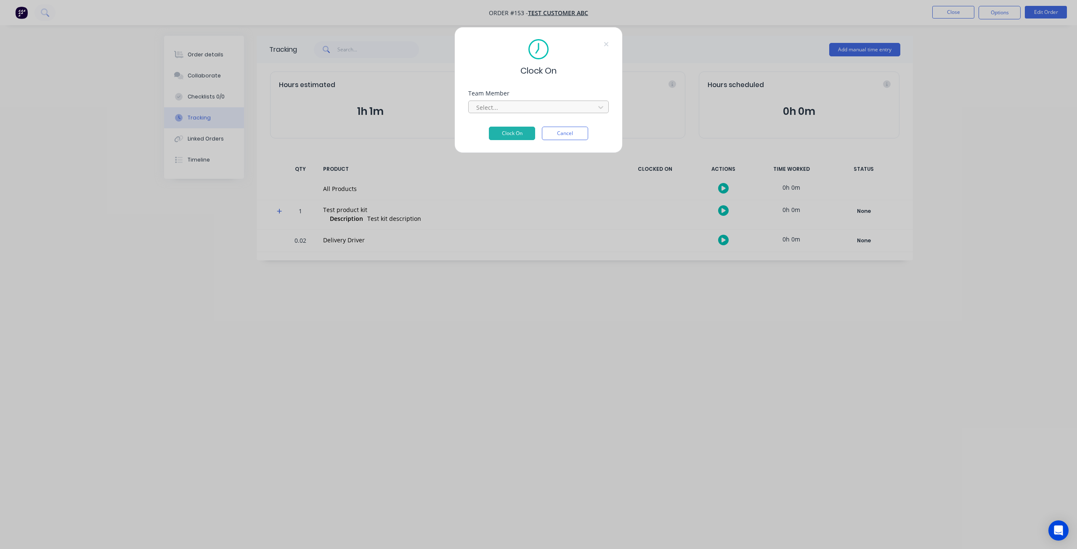
click at [545, 111] on div at bounding box center [533, 107] width 115 height 11
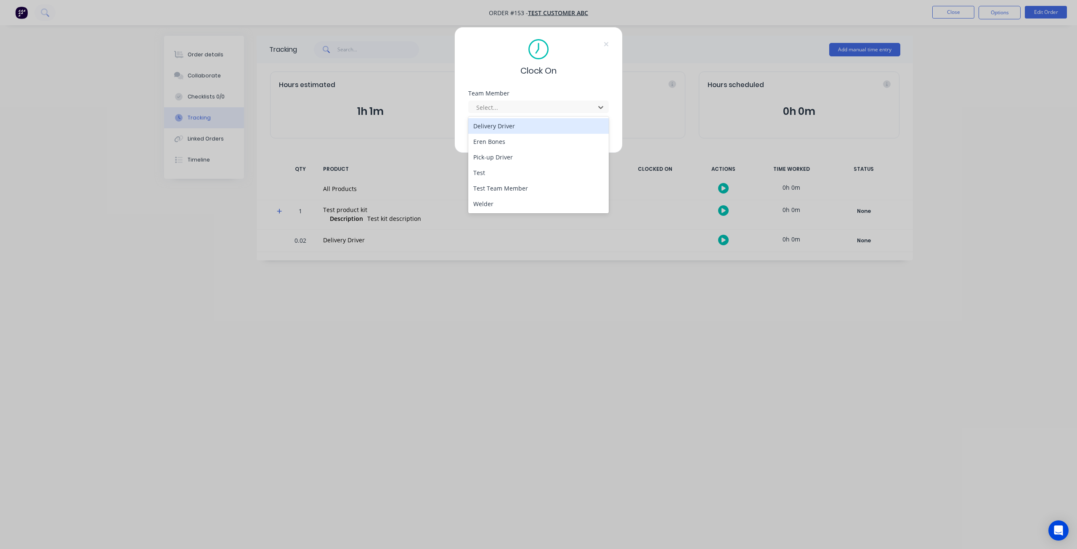
click at [516, 130] on div "Delivery Driver" at bounding box center [538, 126] width 141 height 16
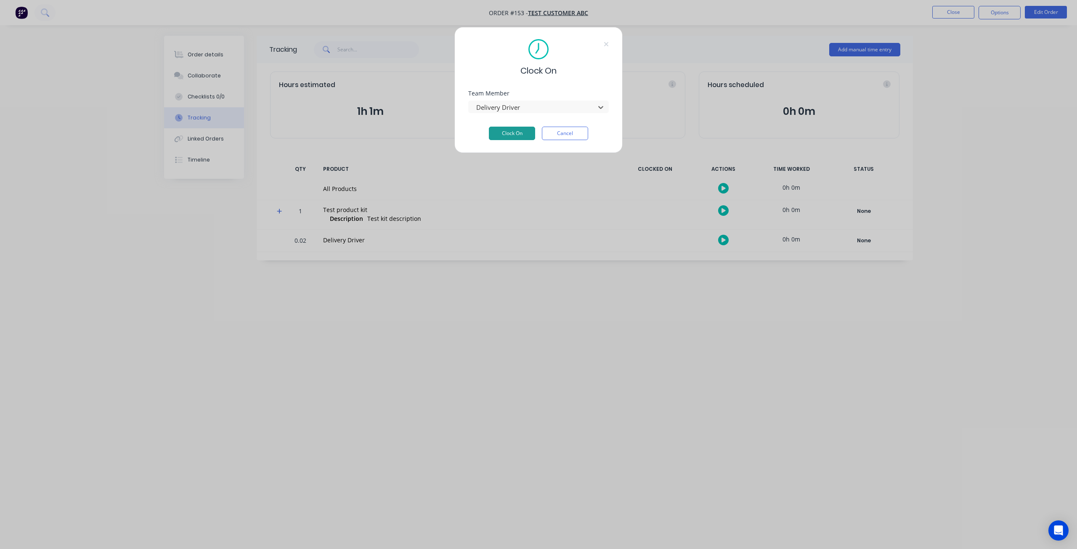
click at [514, 132] on button "Clock On" at bounding box center [512, 133] width 46 height 13
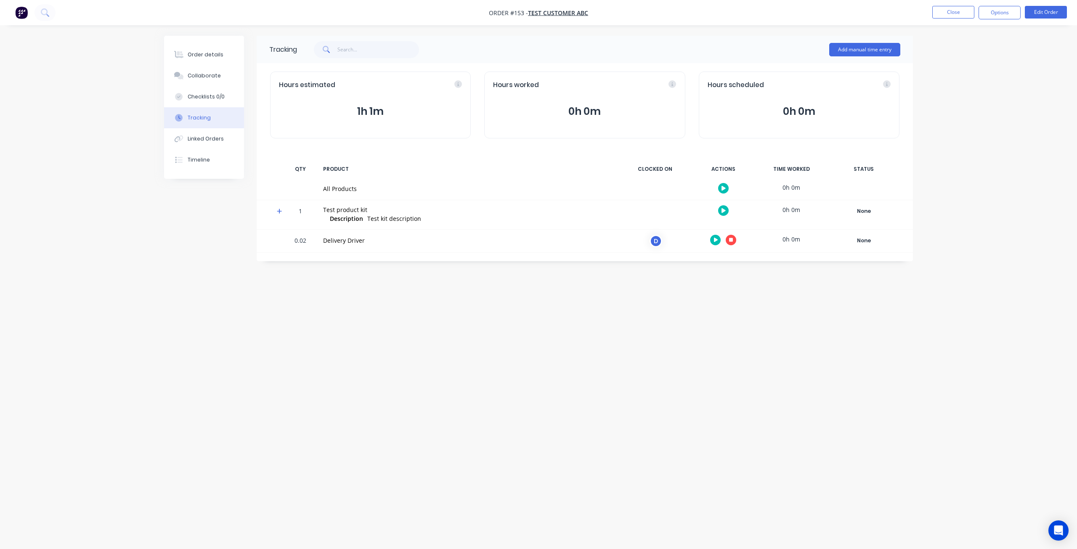
click at [731, 240] on icon "button" at bounding box center [731, 240] width 4 height 4
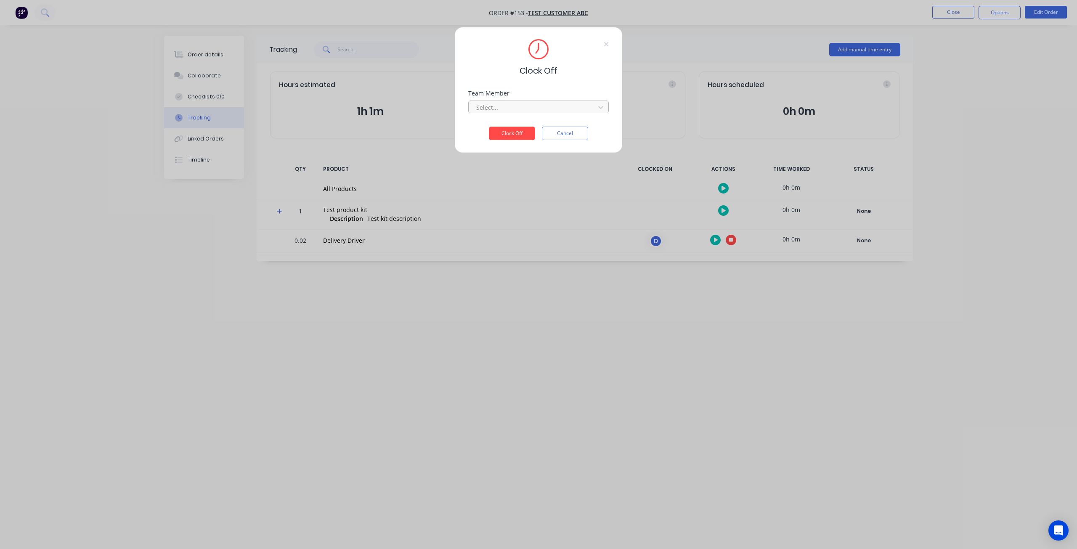
click at [509, 105] on div at bounding box center [533, 107] width 115 height 11
click at [509, 125] on div "Delivery Driver" at bounding box center [538, 126] width 141 height 16
click at [510, 133] on button "Clock Off" at bounding box center [512, 133] width 46 height 13
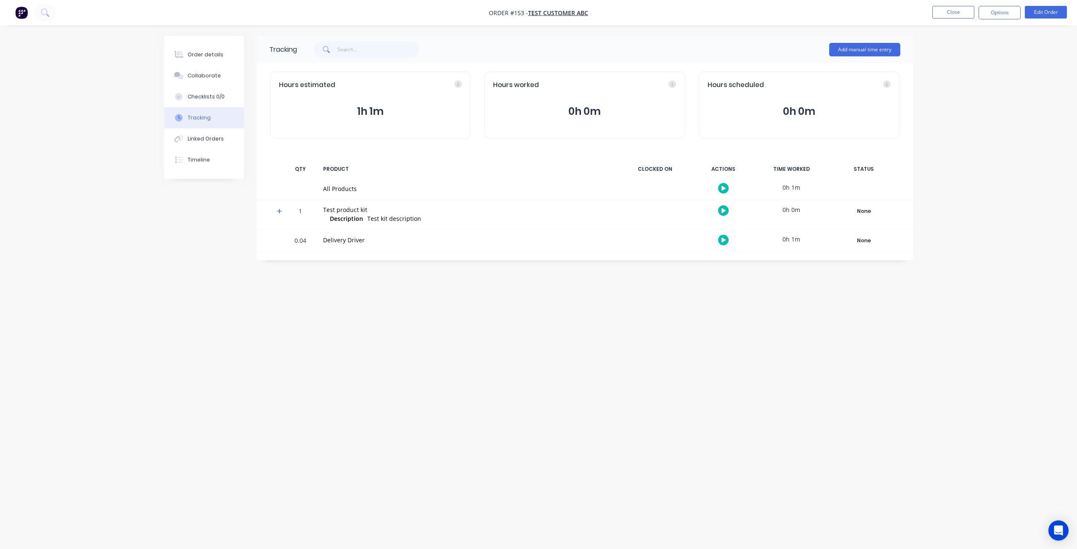
click at [277, 210] on icon at bounding box center [279, 211] width 5 height 6
click at [864, 241] on div "None" at bounding box center [864, 240] width 61 height 11
click at [726, 236] on button "button" at bounding box center [723, 240] width 11 height 11
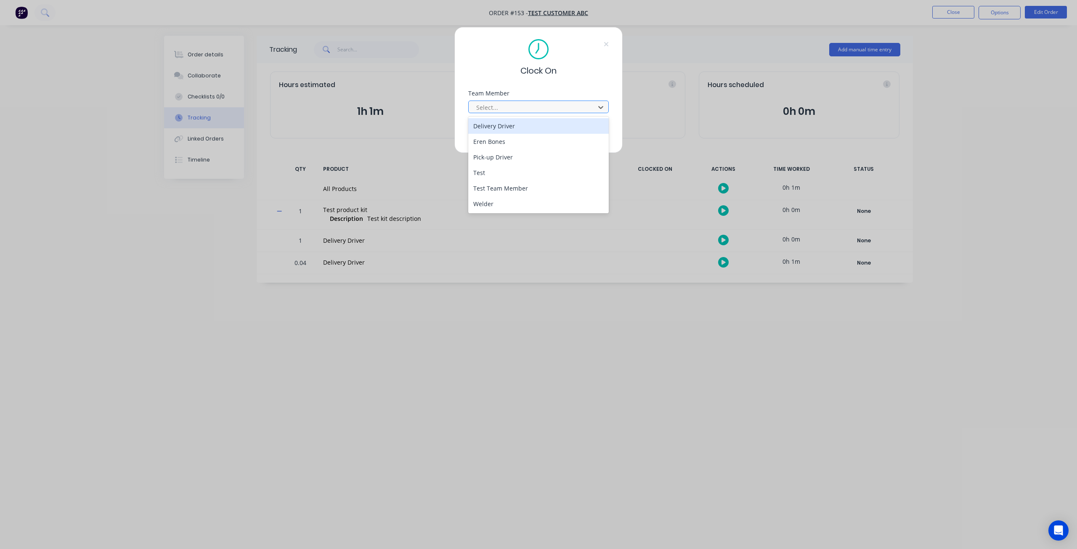
click at [536, 107] on div at bounding box center [533, 107] width 115 height 11
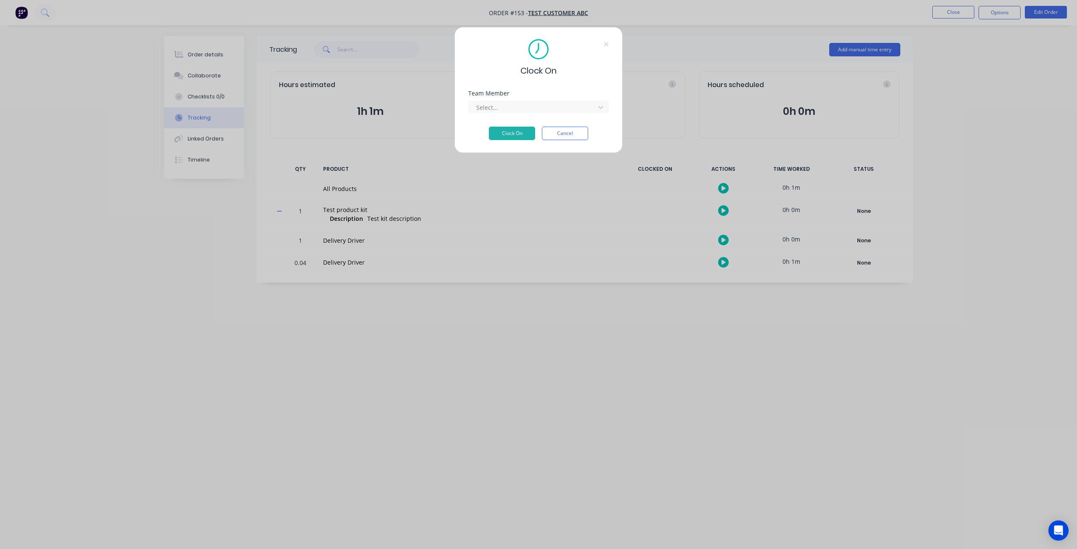
click at [435, 325] on div "Clock On Team Member Select... Clock On Cancel" at bounding box center [538, 274] width 1077 height 549
click at [573, 134] on button "Cancel" at bounding box center [565, 133] width 46 height 13
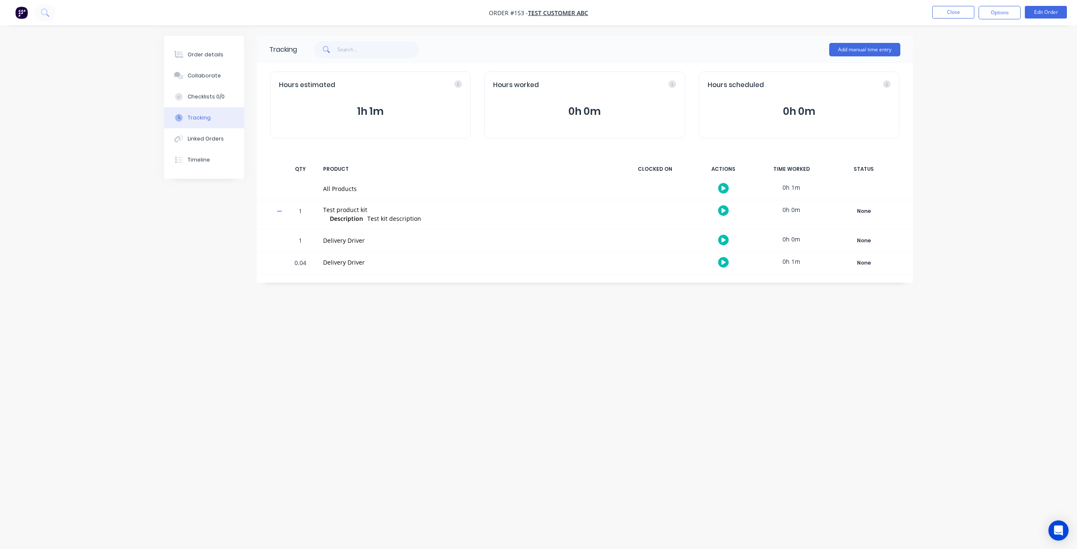
click at [723, 208] on icon "button" at bounding box center [724, 210] width 4 height 5
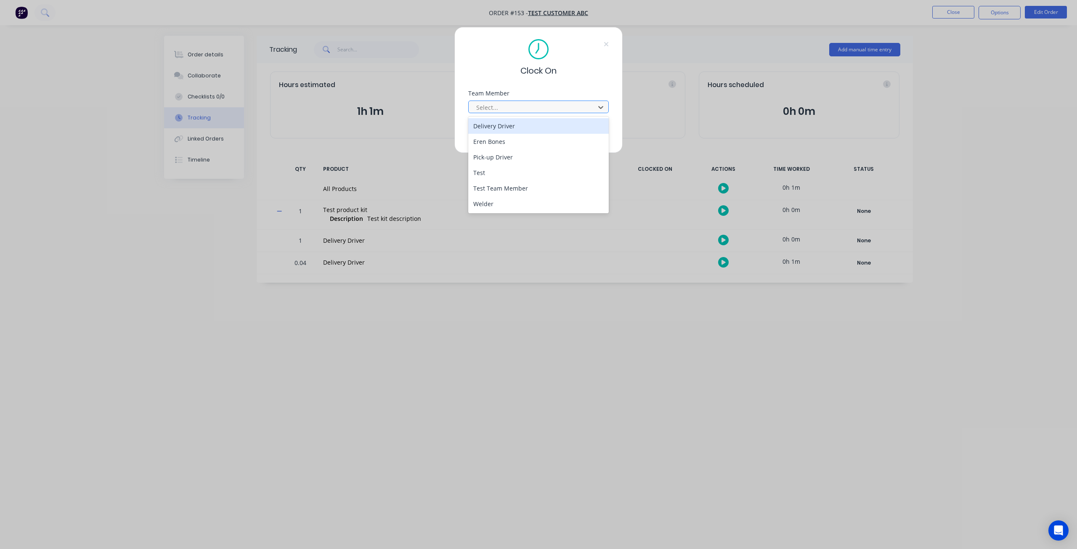
click at [515, 101] on div "Select..." at bounding box center [533, 107] width 120 height 13
click at [126, 258] on div "Clock On Team Member 6 results available. Use Up and Down to choose options, pr…" at bounding box center [538, 274] width 1077 height 549
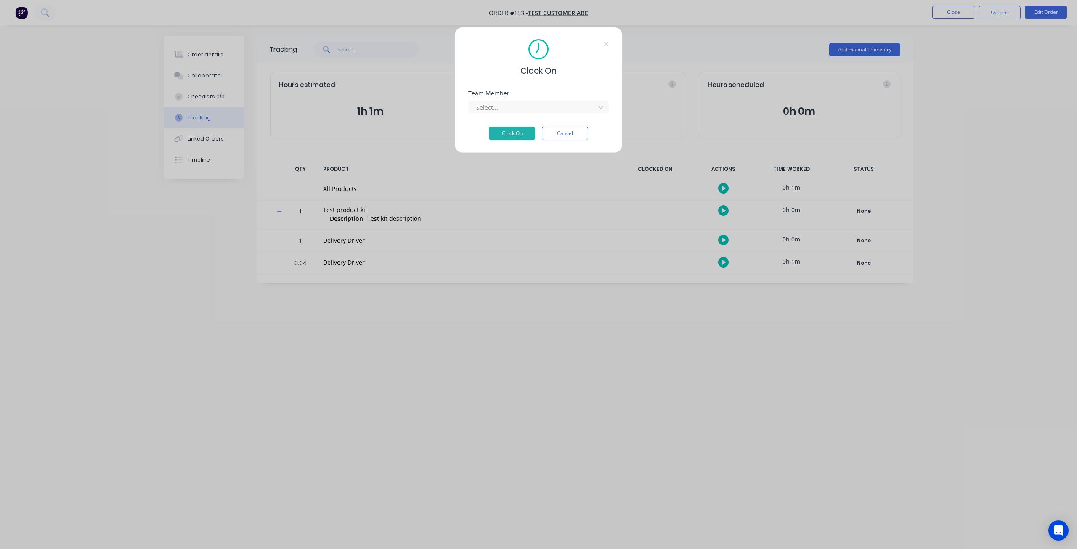
drag, startPoint x: 580, startPoint y: 135, endPoint x: 549, endPoint y: 122, distance: 33.1
click at [576, 132] on button "Cancel" at bounding box center [565, 133] width 46 height 13
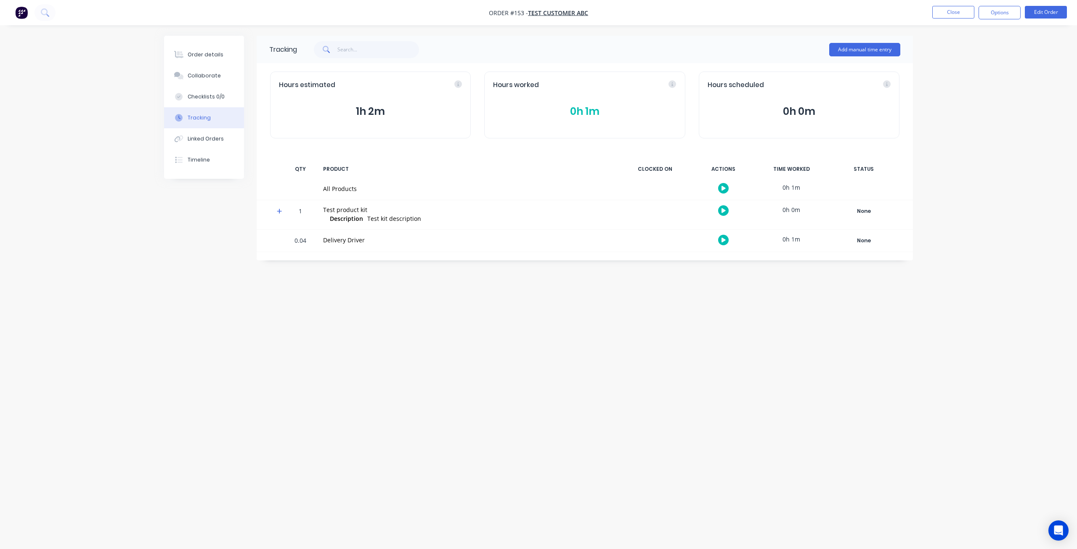
click at [277, 211] on icon at bounding box center [279, 211] width 5 height 5
click at [722, 209] on icon "button" at bounding box center [724, 210] width 4 height 5
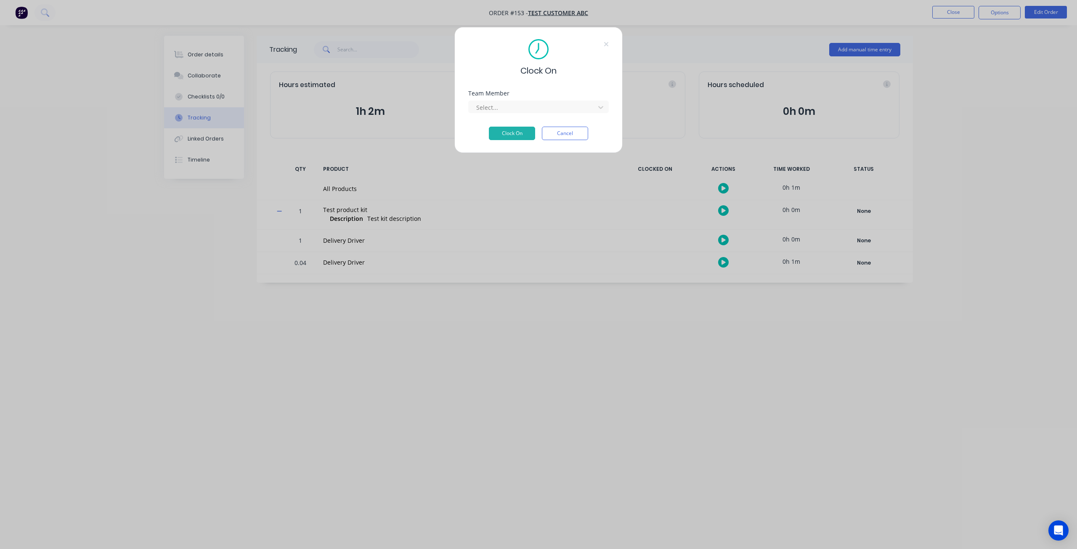
click at [549, 100] on div "Select..." at bounding box center [538, 105] width 141 height 15
click at [553, 98] on div "Select..." at bounding box center [538, 105] width 141 height 15
click at [547, 109] on div at bounding box center [533, 107] width 115 height 11
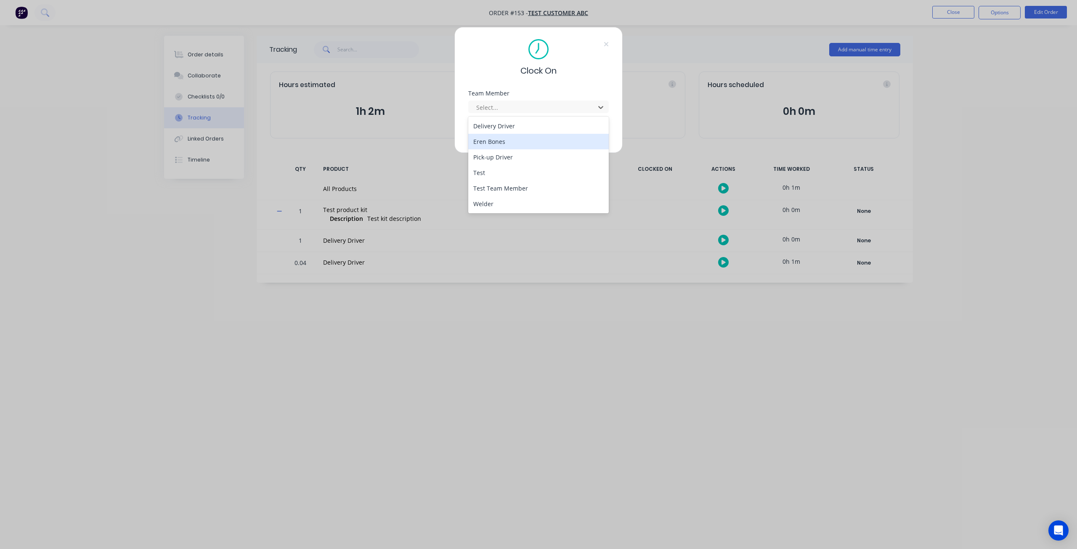
click at [508, 145] on div "Eren Bones" at bounding box center [538, 142] width 141 height 16
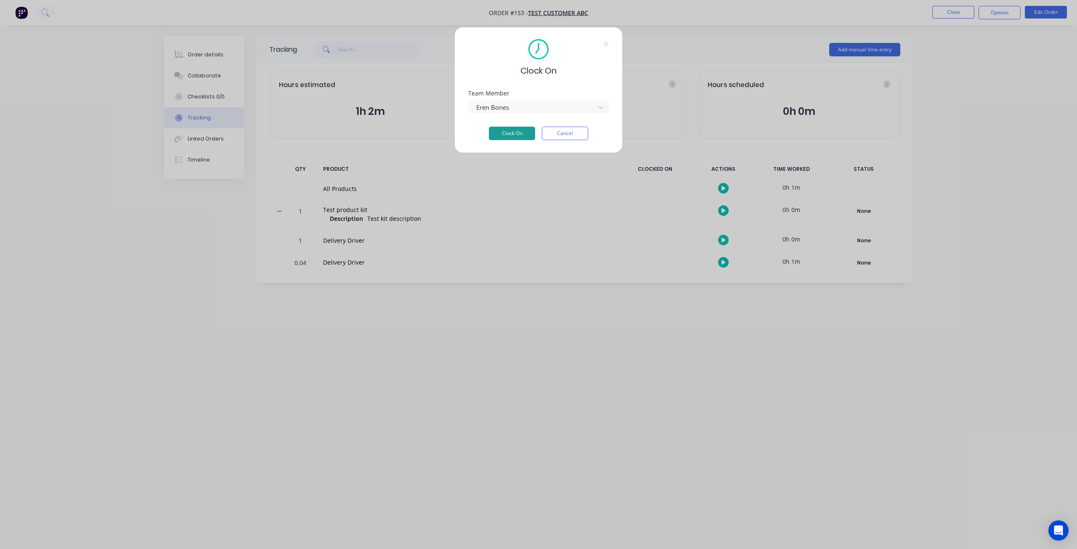
click at [514, 137] on button "Clock On" at bounding box center [512, 133] width 46 height 13
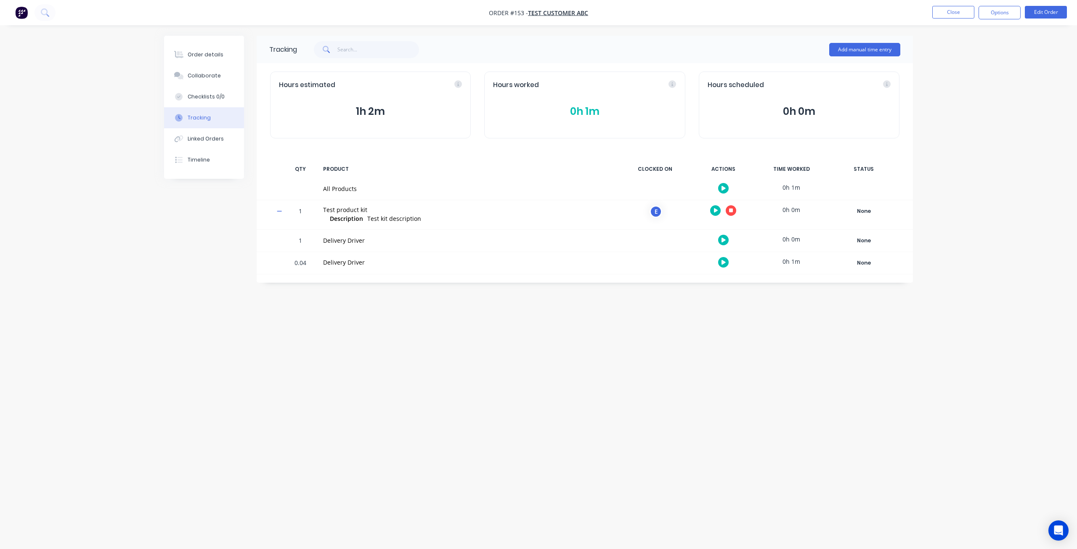
click at [730, 211] on icon "button" at bounding box center [731, 210] width 4 height 4
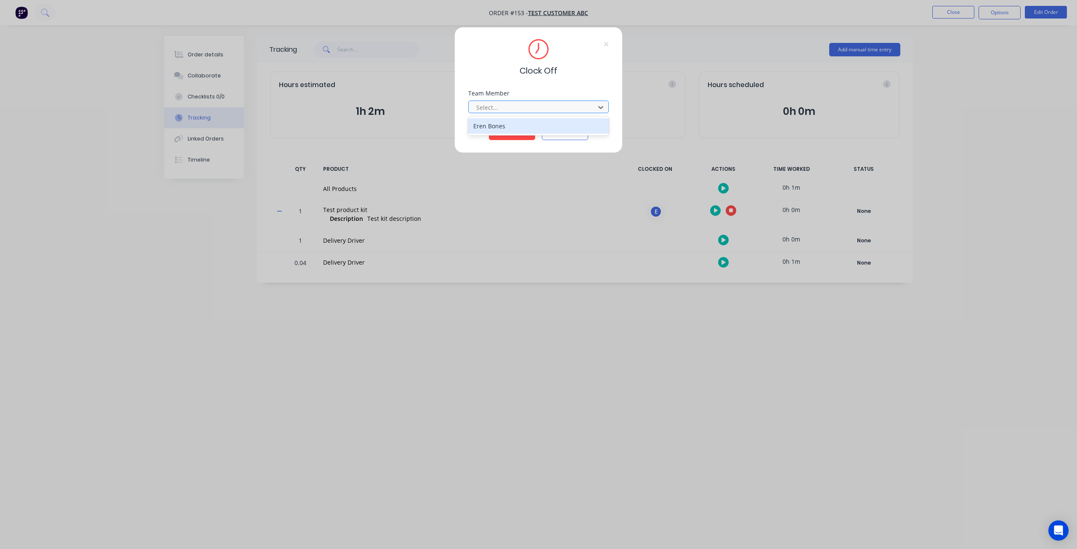
click at [531, 101] on div "Select..." at bounding box center [533, 107] width 120 height 13
click at [515, 128] on div "Eren Bones" at bounding box center [538, 126] width 141 height 16
click at [510, 135] on button "Clock Off" at bounding box center [512, 133] width 46 height 13
click at [301, 428] on div "Clock Off Team Member Eren Bones Clock Off Cancel" at bounding box center [538, 274] width 1077 height 549
drag, startPoint x: 567, startPoint y: 131, endPoint x: 274, endPoint y: 53, distance: 302.6
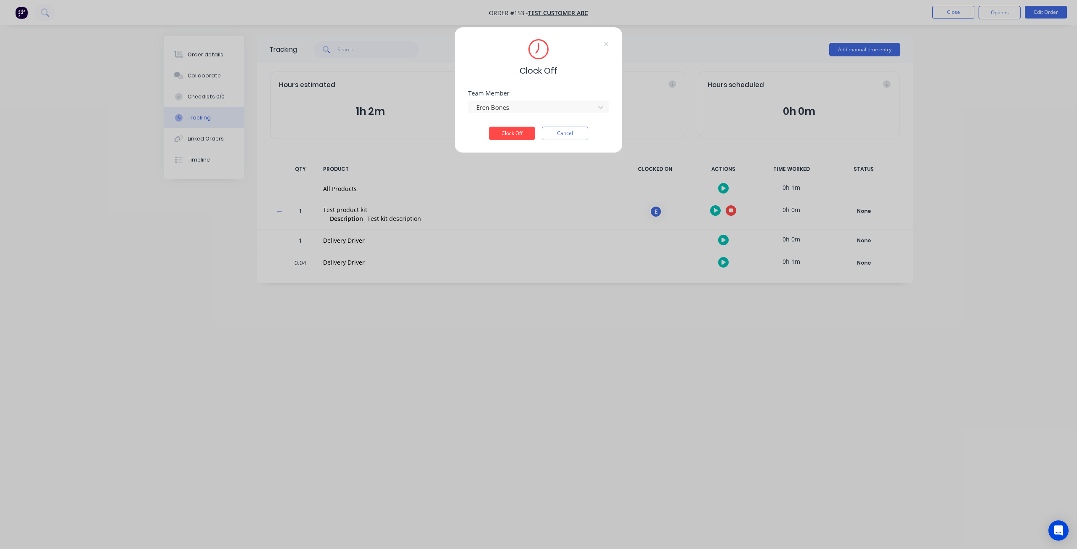
click at [565, 131] on button "Cancel" at bounding box center [565, 133] width 46 height 13
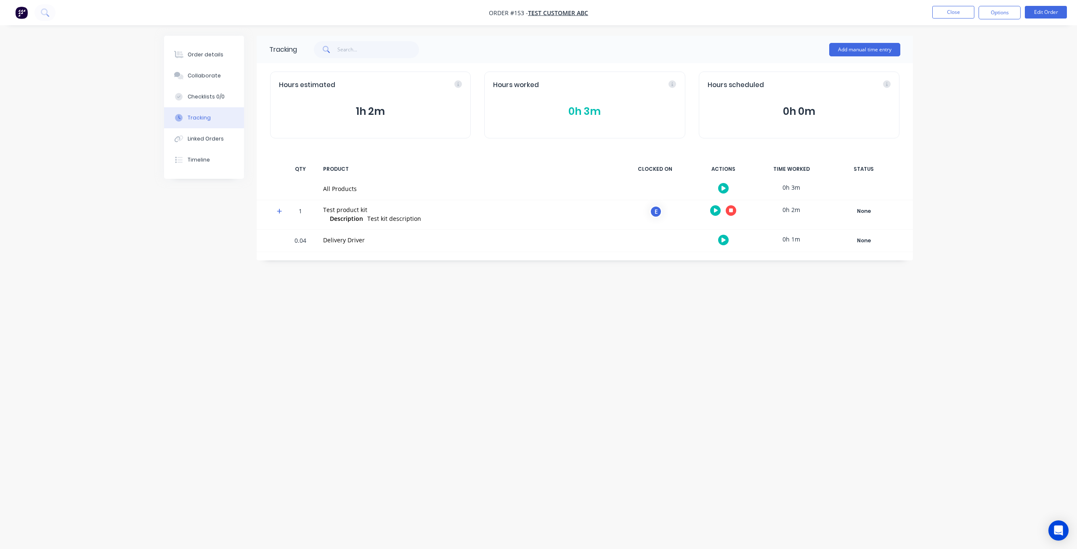
click at [730, 208] on icon "button" at bounding box center [731, 210] width 4 height 4
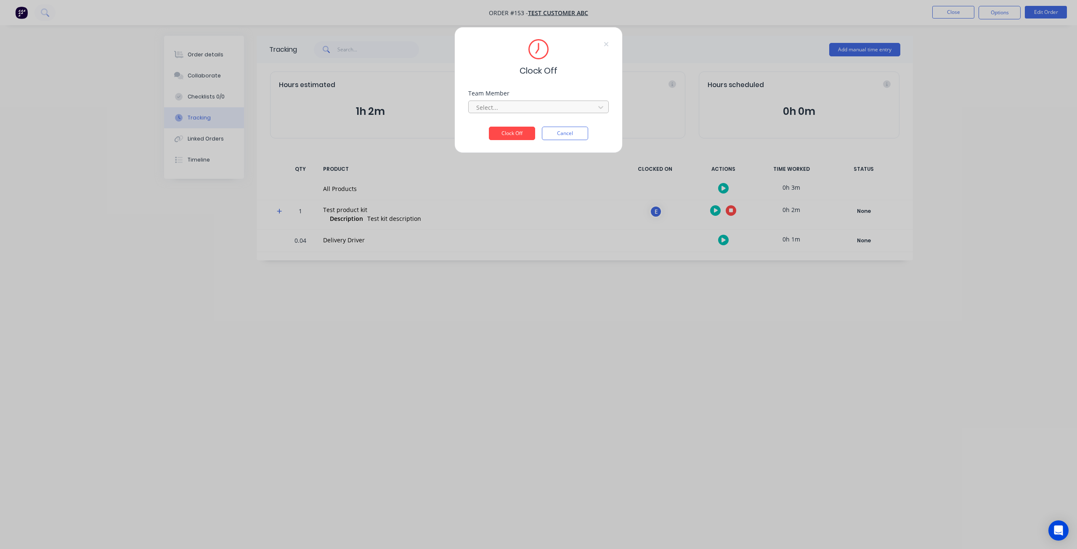
click at [553, 111] on div at bounding box center [533, 107] width 115 height 11
click at [515, 126] on div "Eren Bones" at bounding box center [538, 126] width 141 height 16
click at [516, 131] on button "Clock Off" at bounding box center [512, 133] width 46 height 13
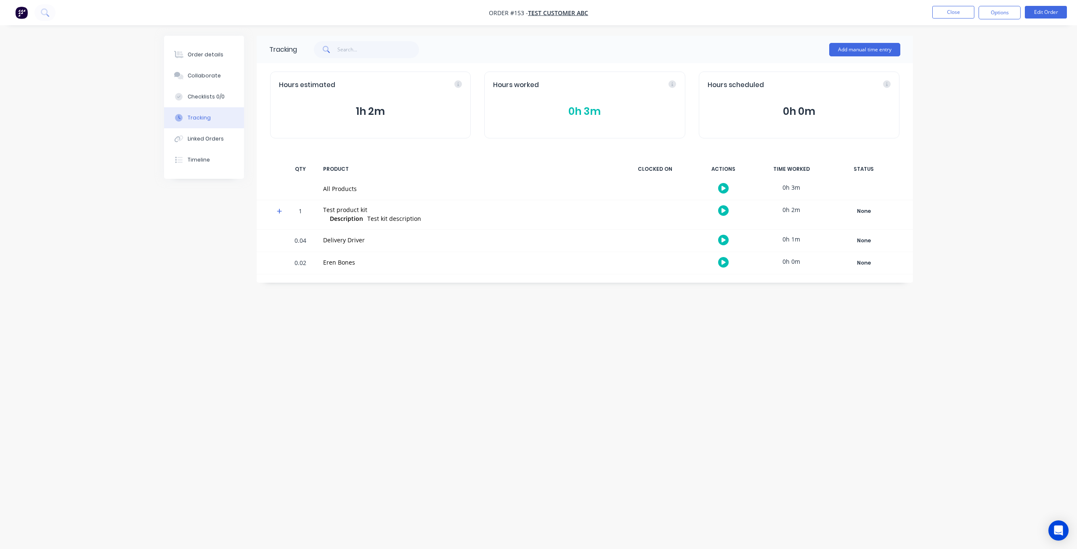
click at [279, 210] on icon at bounding box center [279, 211] width 5 height 5
click at [279, 210] on icon at bounding box center [279, 211] width 5 height 6
click at [279, 210] on icon at bounding box center [279, 211] width 5 height 5
click at [279, 210] on icon at bounding box center [279, 211] width 5 height 6
click at [279, 210] on icon at bounding box center [279, 211] width 5 height 5
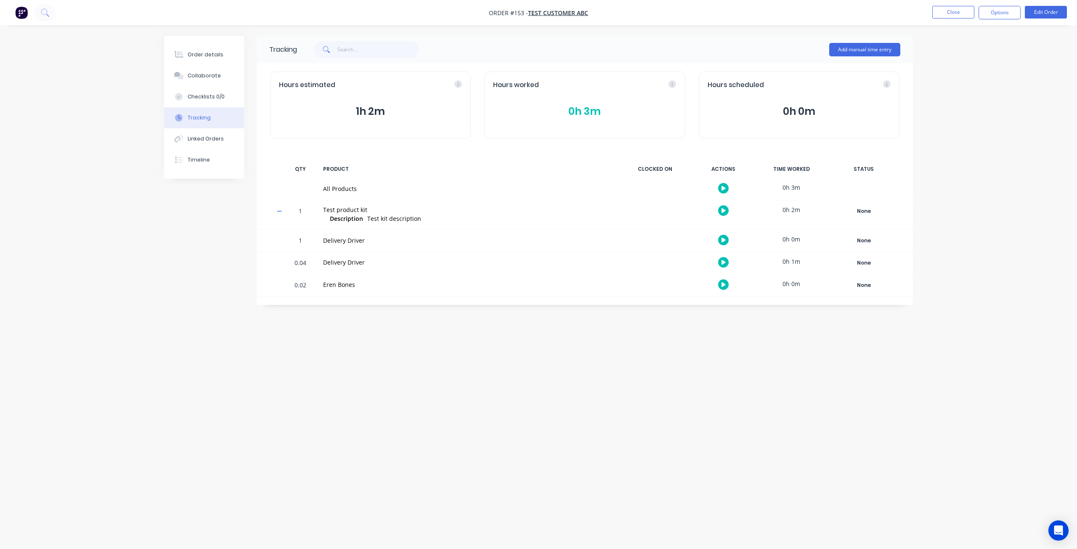
click at [279, 210] on icon at bounding box center [279, 211] width 5 height 6
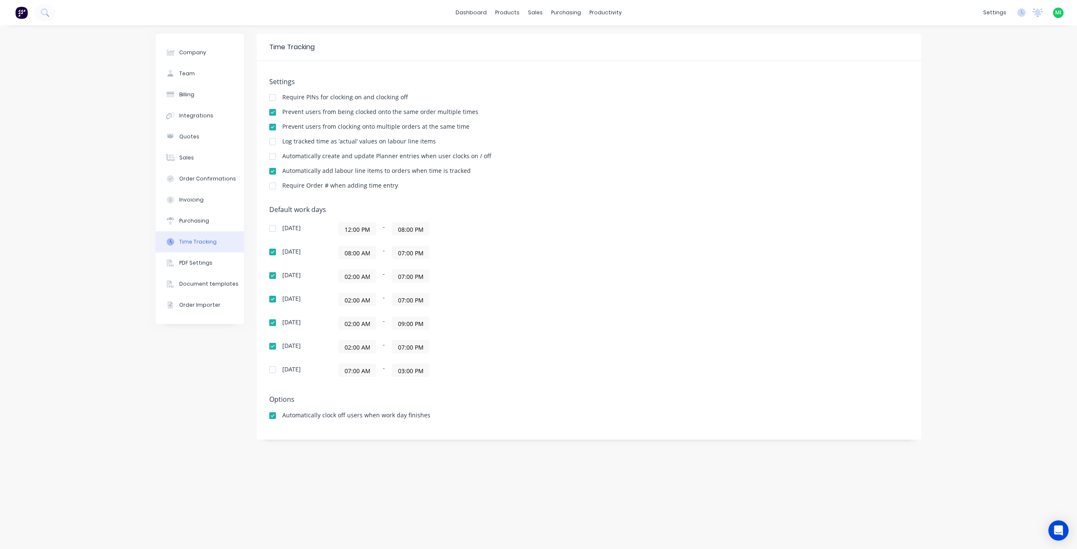
click at [272, 170] on div at bounding box center [272, 171] width 17 height 17
click at [273, 141] on div at bounding box center [272, 141] width 17 height 17
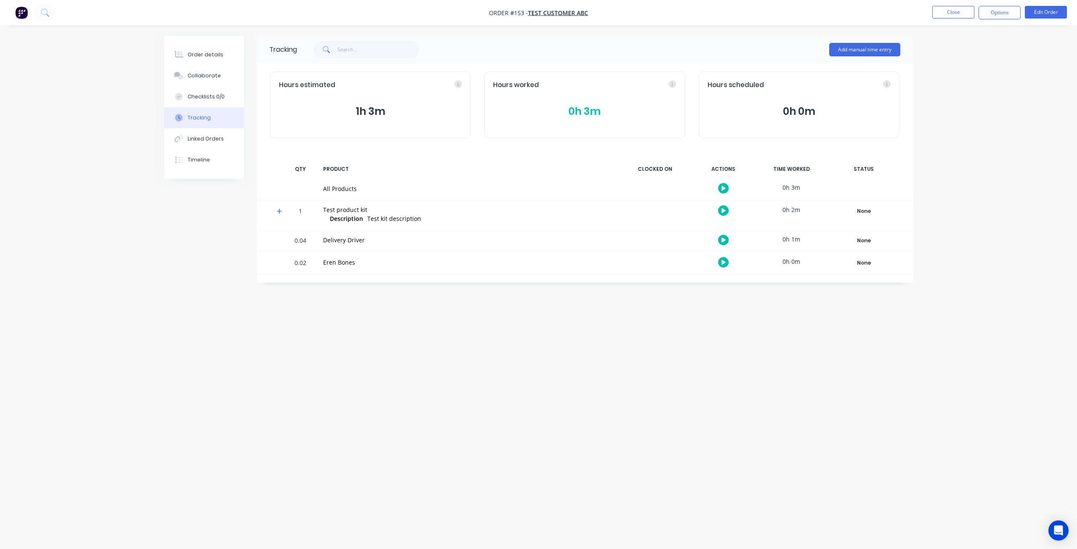
click at [724, 189] on icon "button" at bounding box center [724, 188] width 4 height 5
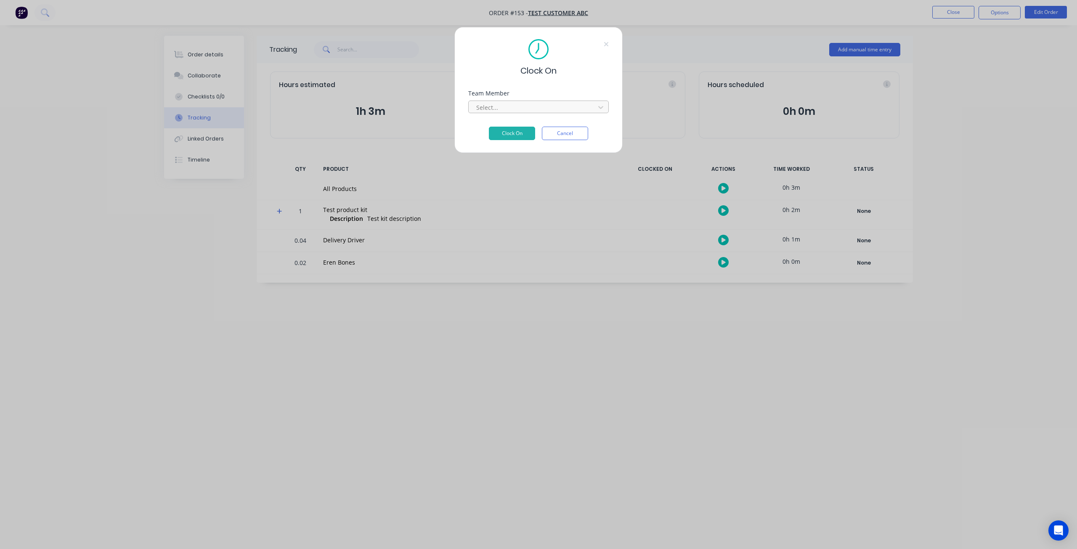
click at [543, 108] on div at bounding box center [533, 107] width 115 height 11
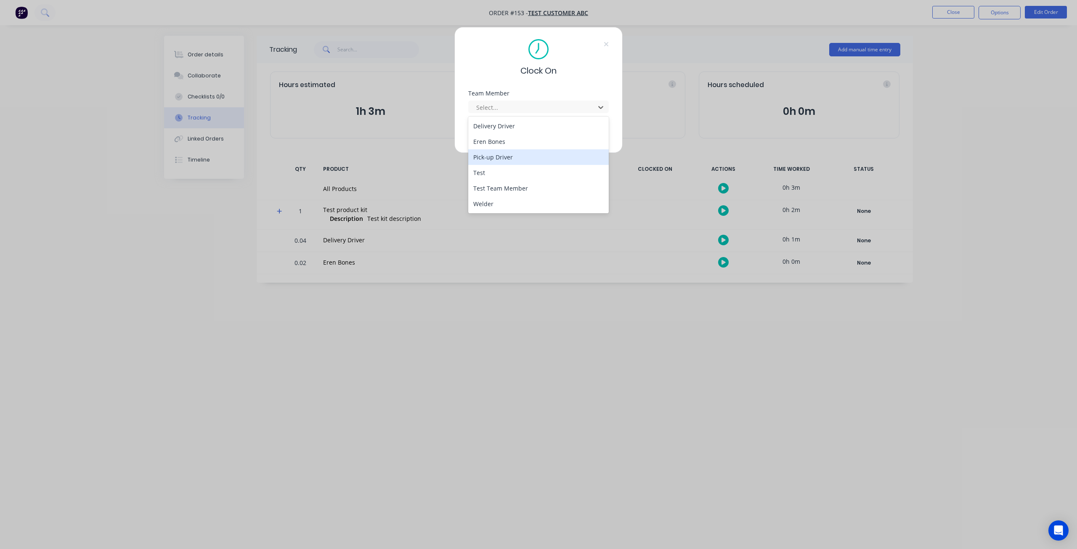
drag, startPoint x: 517, startPoint y: 157, endPoint x: 524, endPoint y: 152, distance: 9.1
click at [517, 157] on div "Pick-up Driver" at bounding box center [538, 157] width 141 height 16
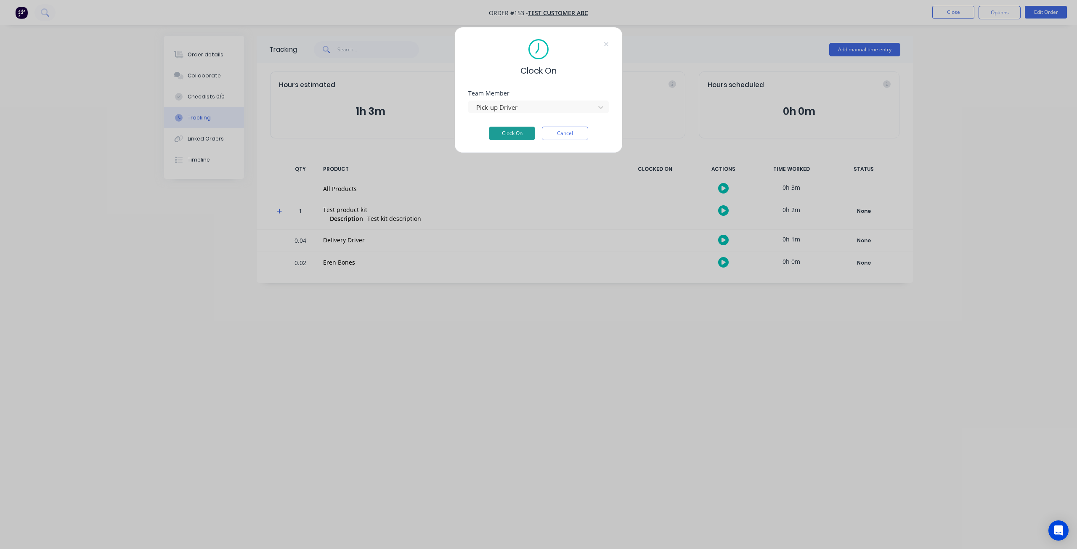
click at [515, 136] on button "Clock On" at bounding box center [512, 133] width 46 height 13
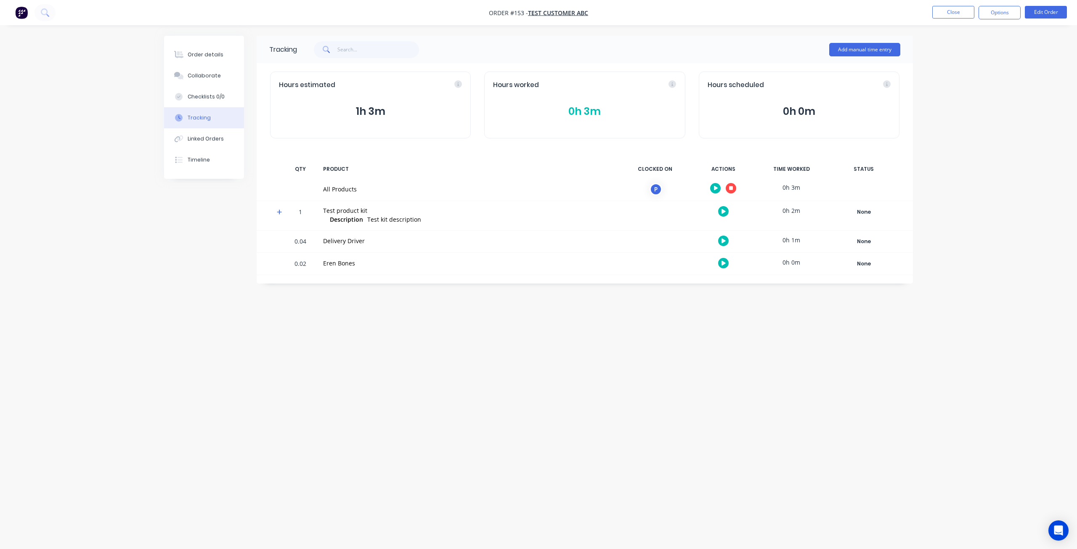
click at [730, 187] on icon "button" at bounding box center [731, 188] width 4 height 4
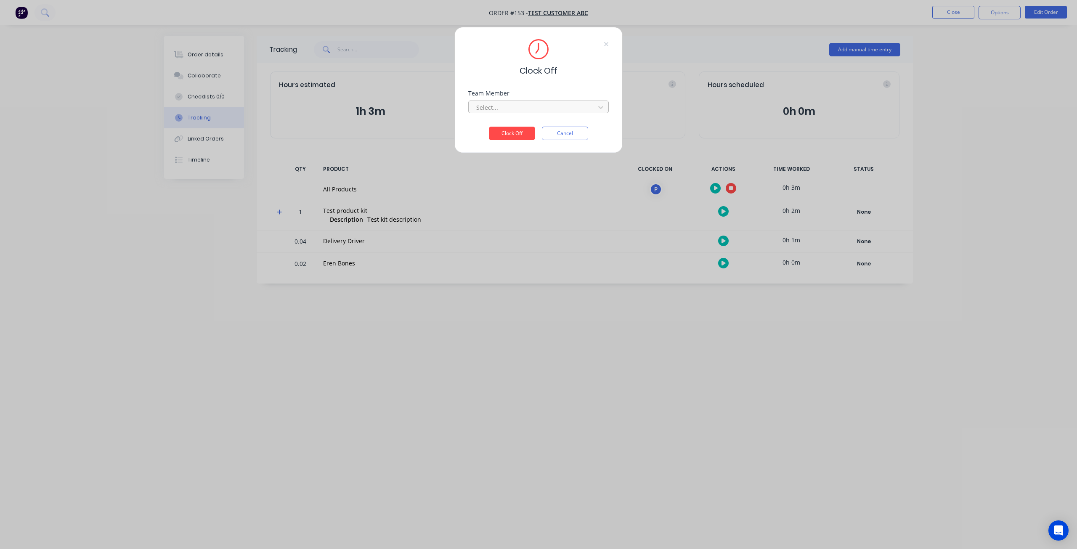
click at [517, 104] on div at bounding box center [533, 107] width 115 height 11
click at [499, 126] on div "Pick-up Driver" at bounding box center [538, 126] width 141 height 16
click at [514, 135] on button "Clock Off" at bounding box center [512, 133] width 46 height 13
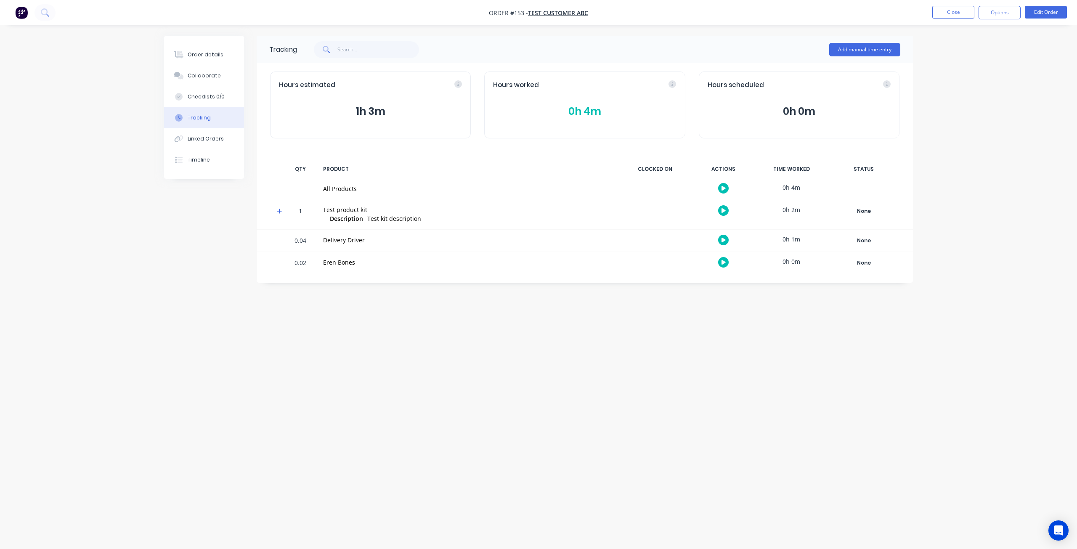
click at [279, 212] on icon at bounding box center [279, 211] width 5 height 6
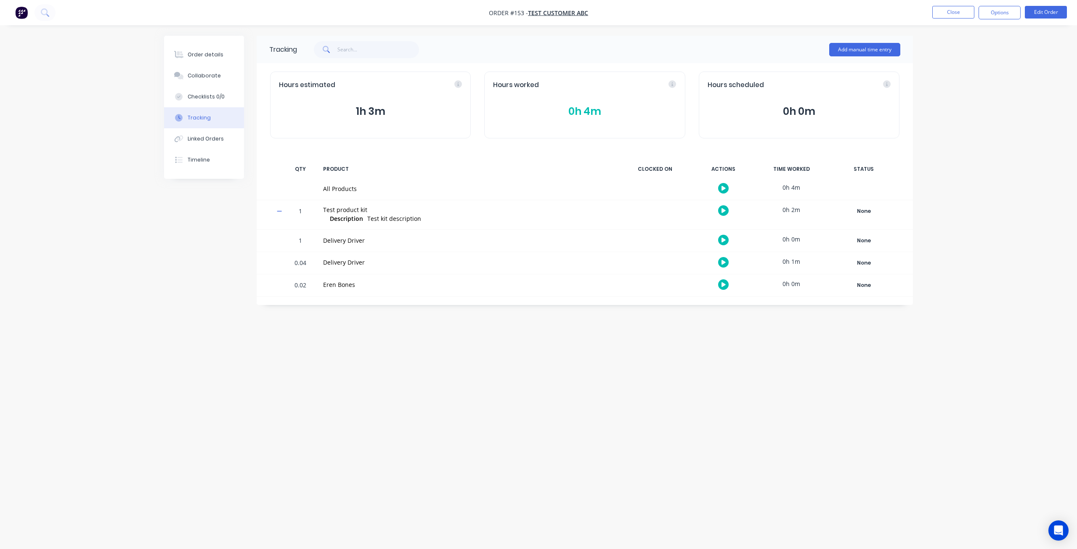
click at [279, 212] on icon at bounding box center [279, 211] width 5 height 6
click at [721, 209] on button "button" at bounding box center [723, 210] width 11 height 11
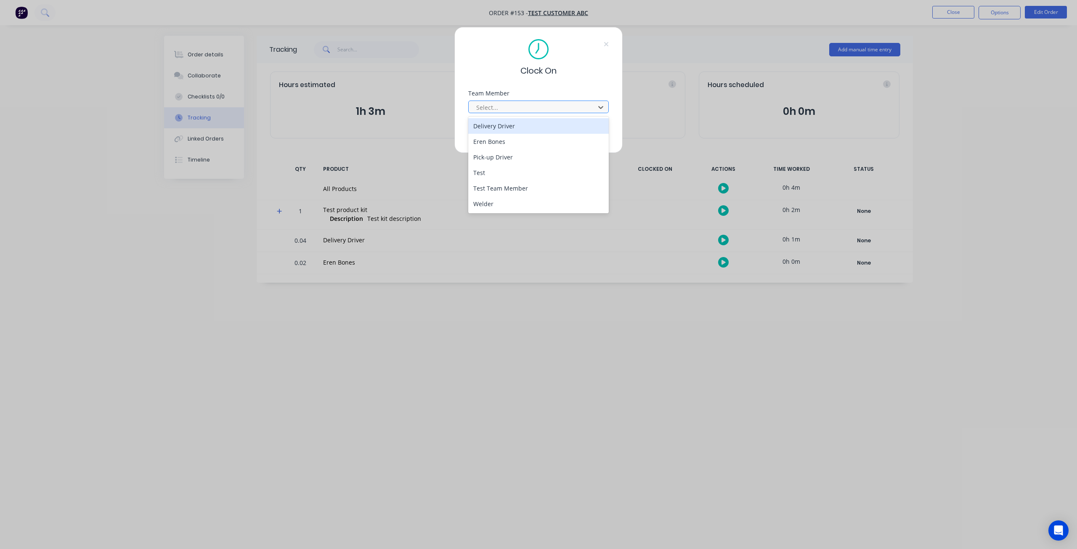
click at [508, 108] on div at bounding box center [533, 107] width 115 height 11
drag, startPoint x: 483, startPoint y: 200, endPoint x: 508, endPoint y: 162, distance: 45.8
click at [482, 200] on div "Welder" at bounding box center [538, 204] width 141 height 16
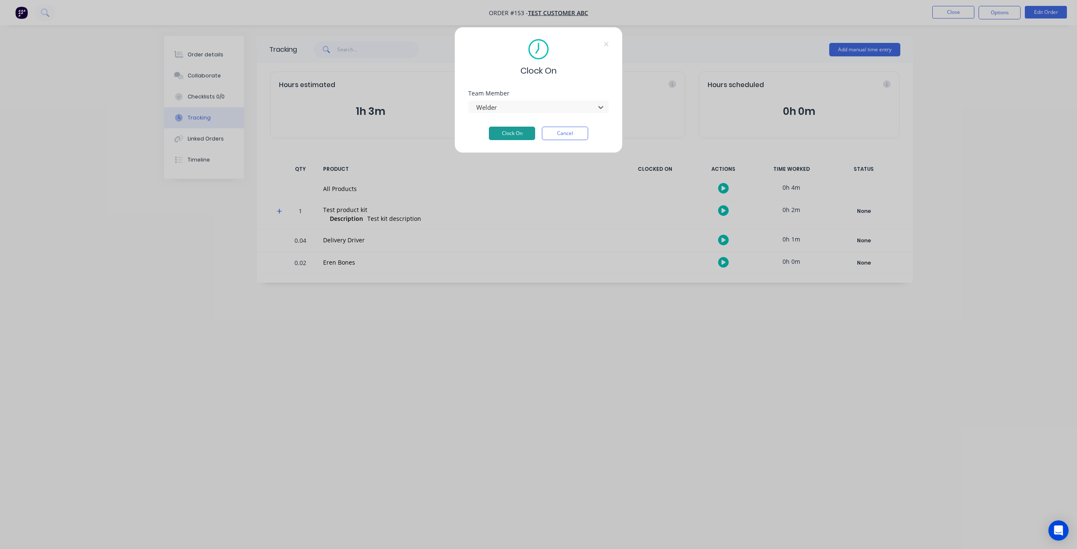
click at [511, 133] on button "Clock On" at bounding box center [512, 133] width 46 height 13
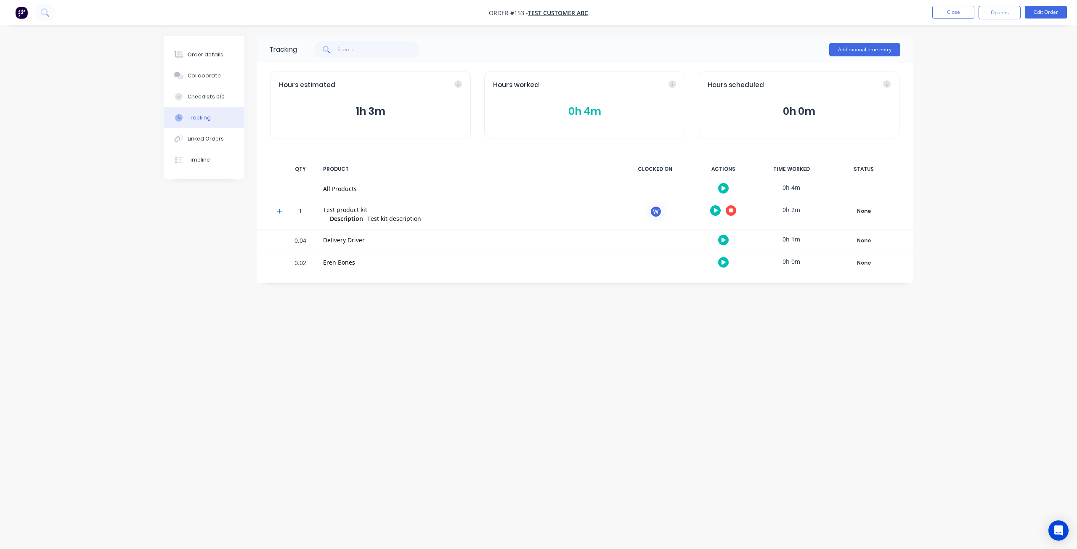
click at [732, 211] on icon "button" at bounding box center [731, 210] width 4 height 4
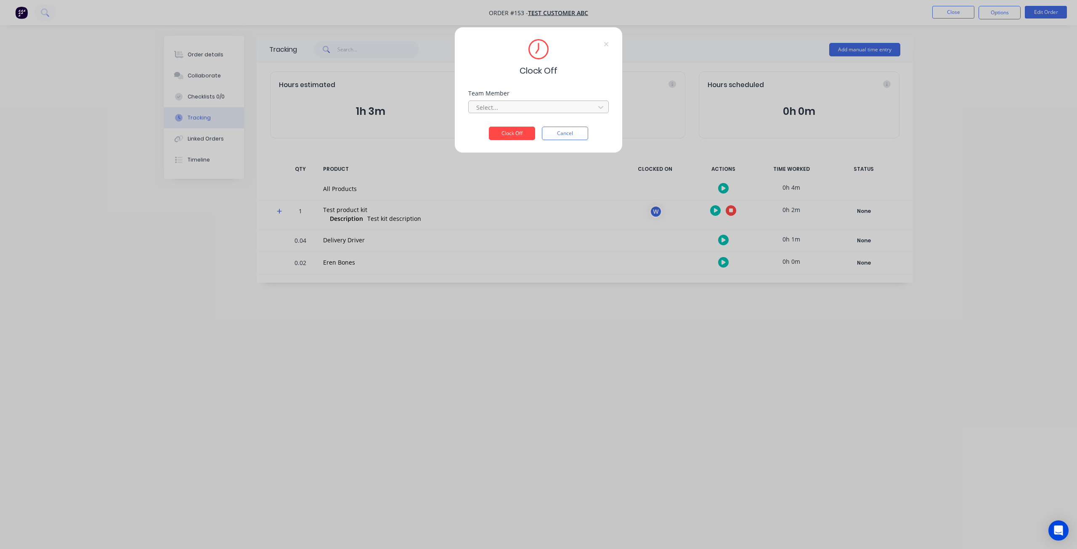
click at [501, 105] on div at bounding box center [533, 107] width 115 height 11
click at [493, 131] on div "Welder" at bounding box center [538, 126] width 141 height 16
drag, startPoint x: 513, startPoint y: 134, endPoint x: 447, endPoint y: 237, distance: 122.1
click at [513, 134] on button "Clock Off" at bounding box center [512, 133] width 46 height 13
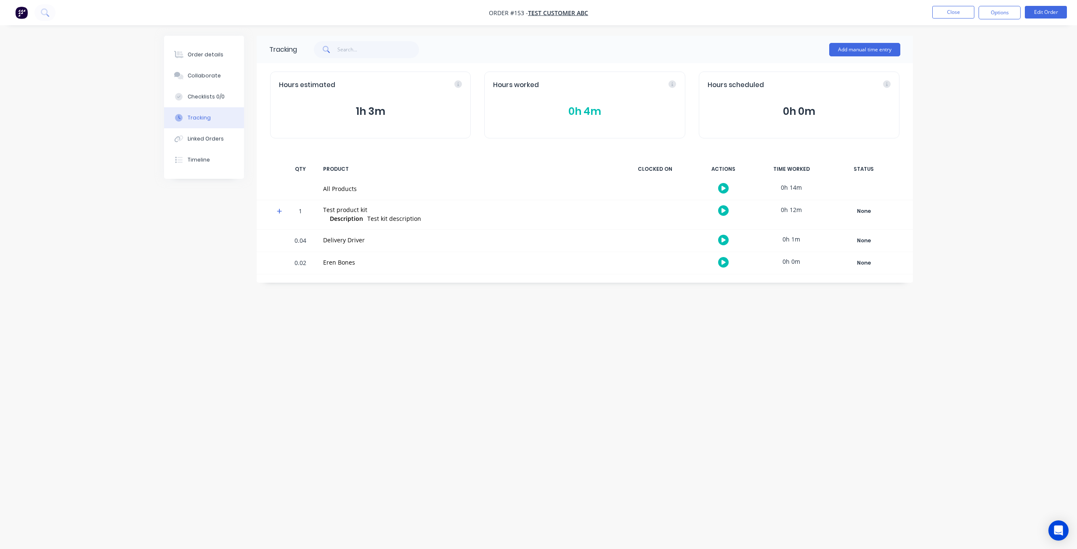
click at [279, 212] on icon at bounding box center [279, 211] width 5 height 5
click at [279, 212] on icon at bounding box center [279, 211] width 5 height 6
click at [279, 212] on icon at bounding box center [279, 211] width 5 height 5
click at [279, 212] on icon at bounding box center [279, 211] width 5 height 6
click at [279, 212] on icon at bounding box center [279, 211] width 5 height 5
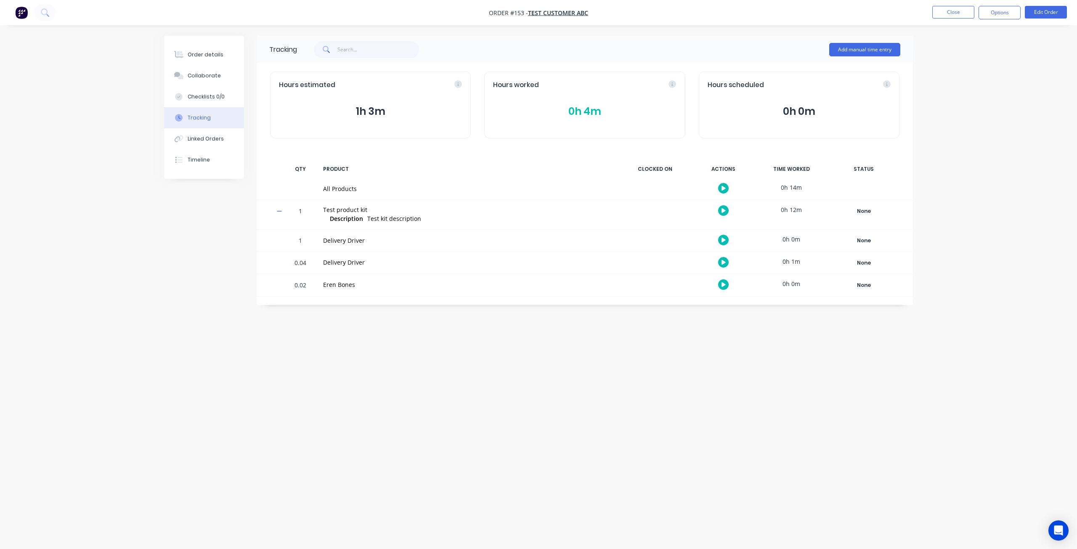
click at [279, 212] on icon at bounding box center [279, 211] width 5 height 6
click at [279, 212] on icon at bounding box center [279, 211] width 5 height 5
click at [728, 241] on button "button" at bounding box center [723, 240] width 11 height 11
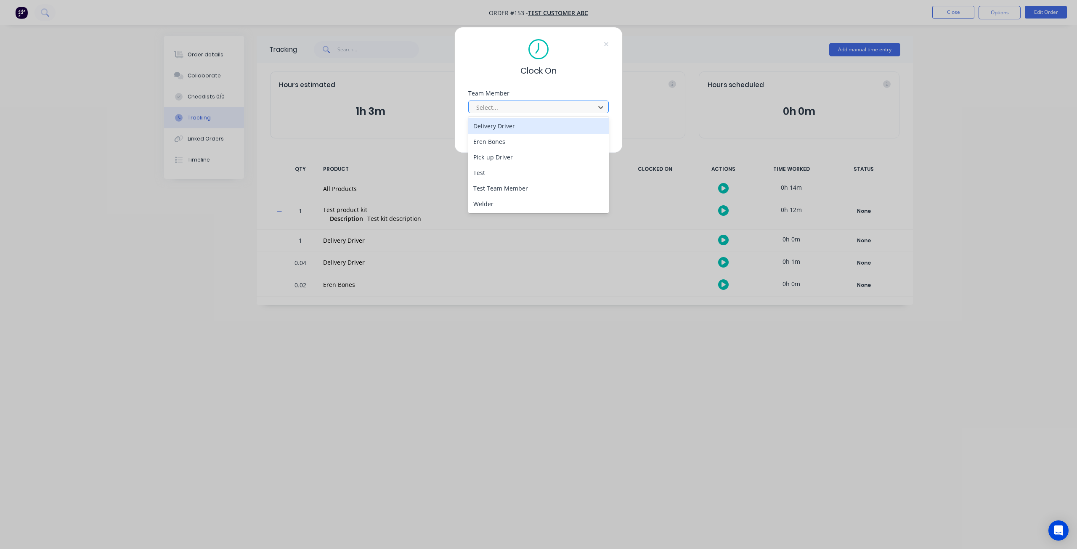
click at [522, 103] on div at bounding box center [533, 107] width 115 height 11
click at [495, 199] on div "Welder" at bounding box center [538, 204] width 141 height 16
click at [518, 101] on div "Welder" at bounding box center [533, 107] width 120 height 13
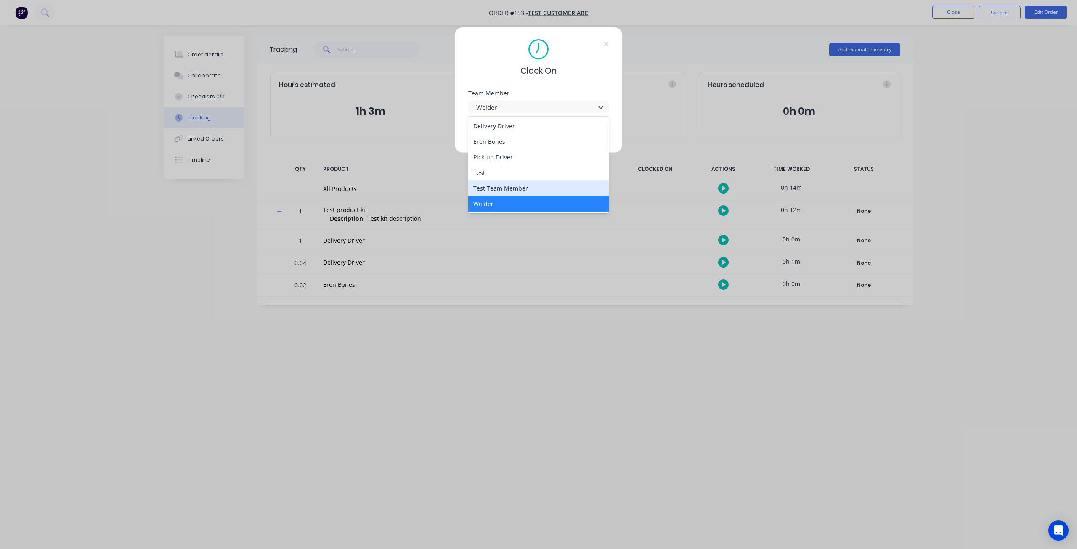
drag, startPoint x: 497, startPoint y: 187, endPoint x: 493, endPoint y: 151, distance: 36.8
click at [495, 187] on div "Test Team Member" at bounding box center [538, 189] width 141 height 16
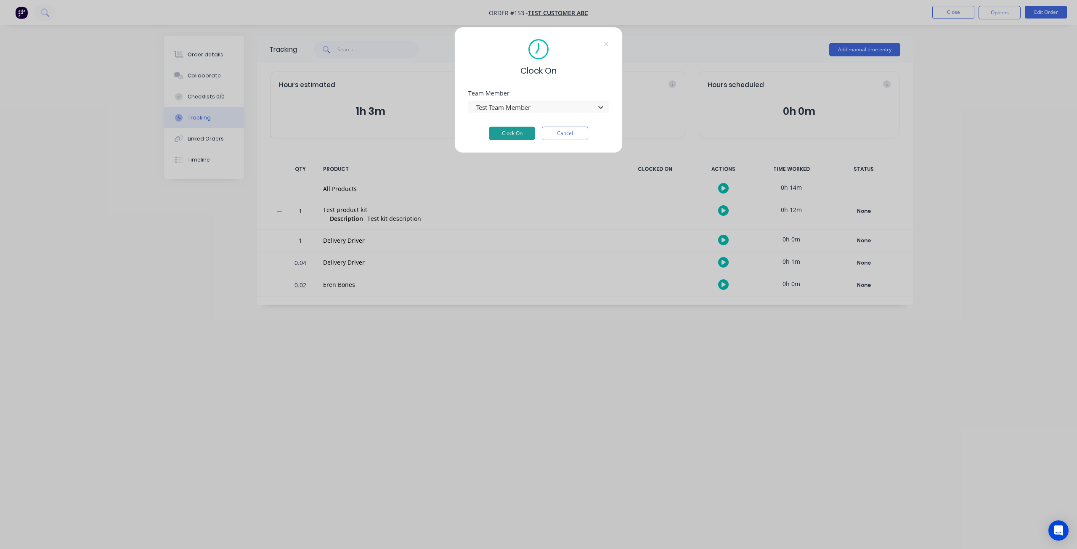
click at [501, 133] on button "Clock On" at bounding box center [512, 133] width 46 height 13
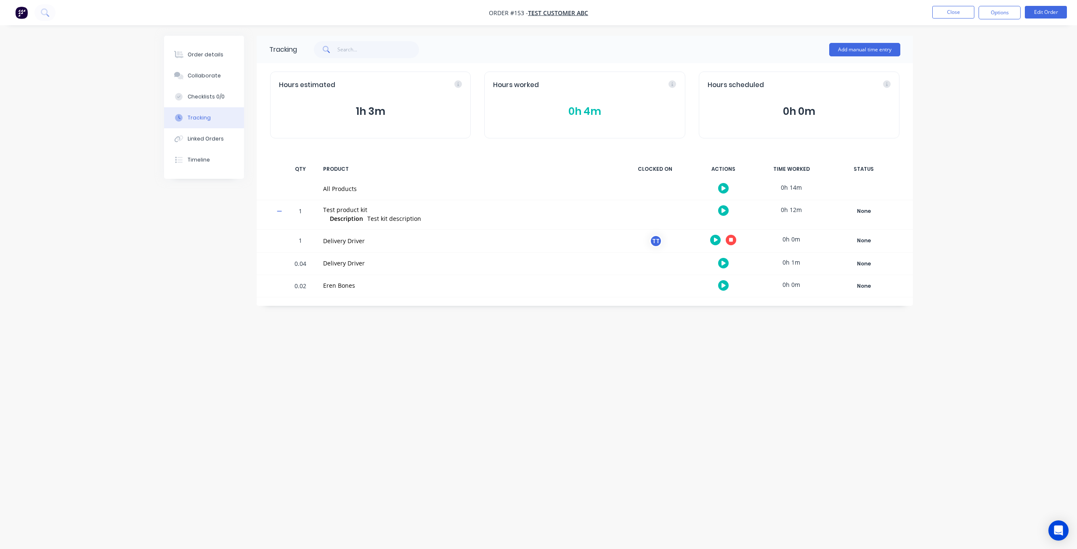
click at [574, 101] on div "Hours worked 0h 4m" at bounding box center [584, 105] width 201 height 67
click at [572, 108] on button "0h 4m" at bounding box center [584, 112] width 183 height 16
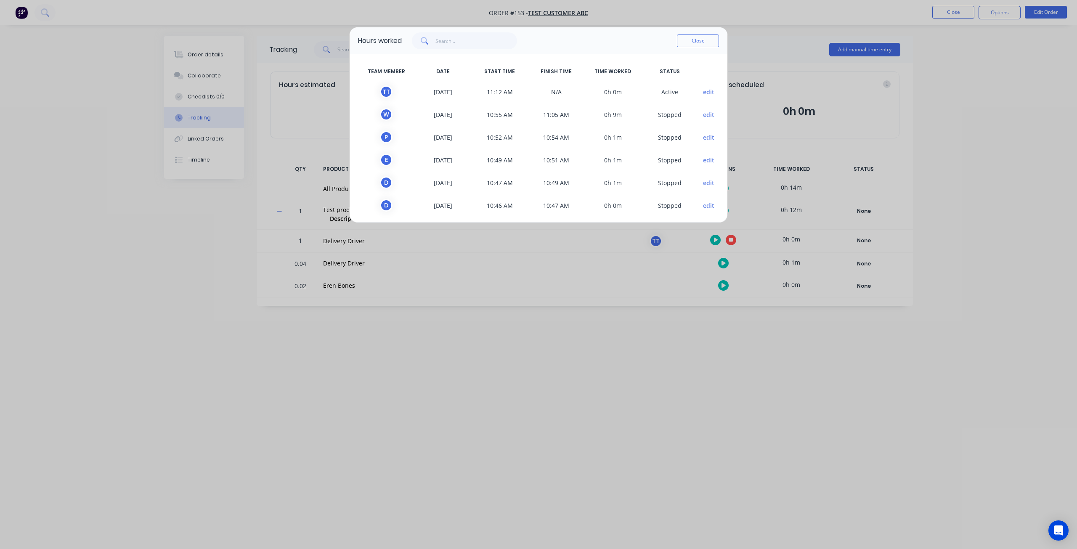
click at [484, 339] on div "Hours worked Close TEAM MEMBER DATE START TIME FINISH TIME TIME WORKED STATUS T…" at bounding box center [538, 274] width 1077 height 549
click at [689, 38] on button "Close" at bounding box center [698, 41] width 42 height 13
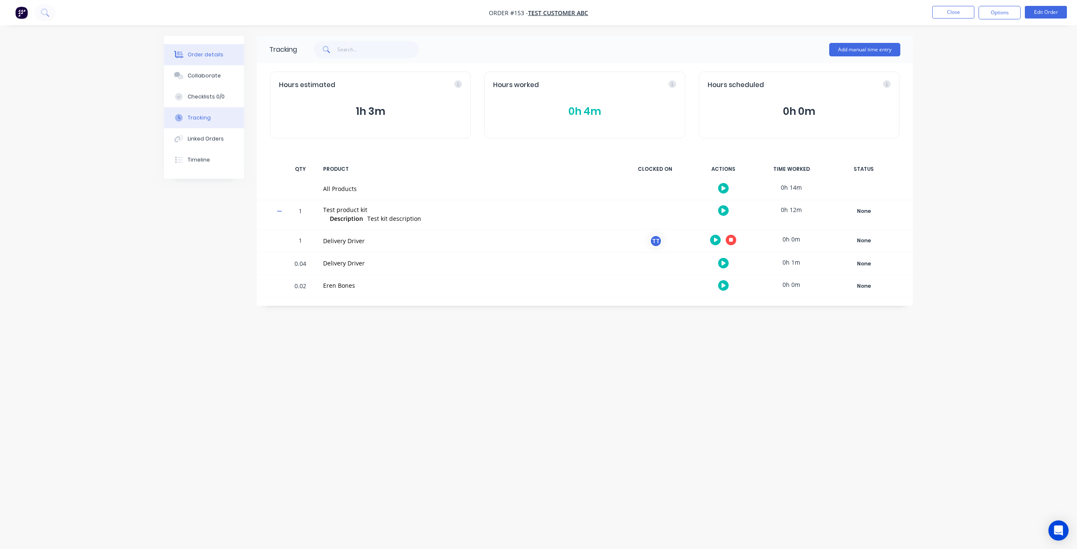
click at [183, 49] on button "Order details" at bounding box center [204, 54] width 80 height 21
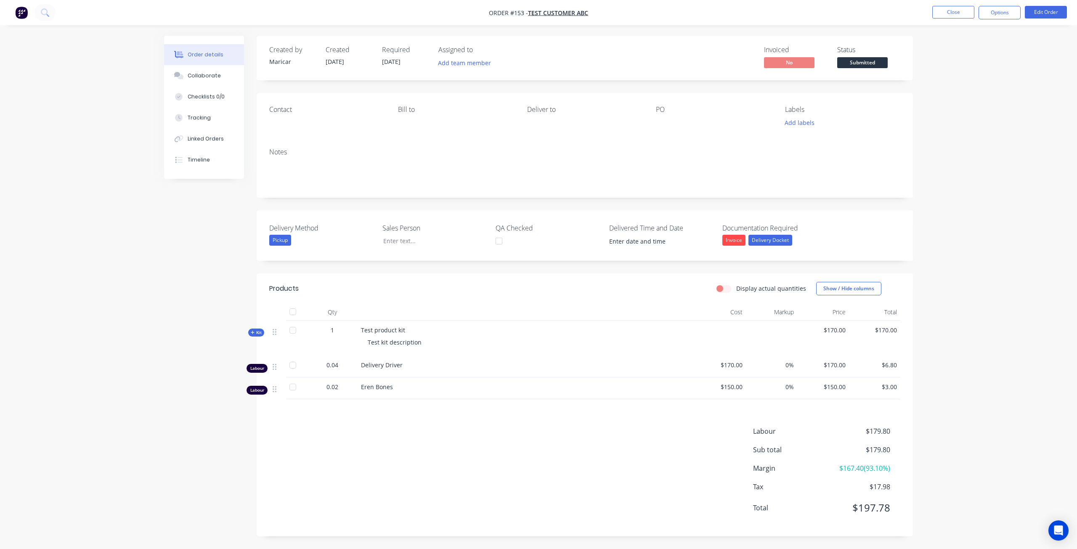
click at [257, 335] on span "Kit" at bounding box center [256, 333] width 11 height 6
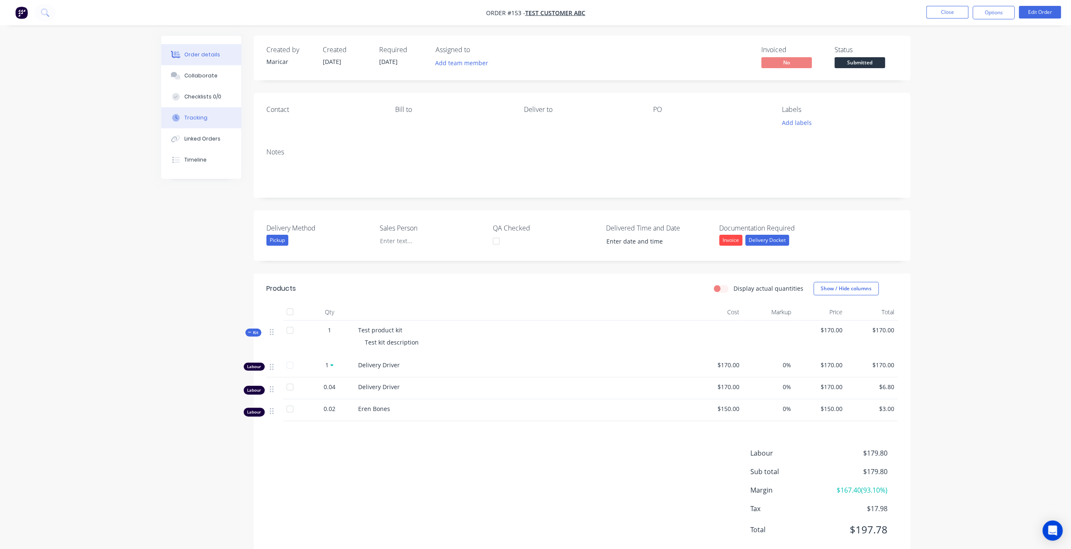
click at [198, 114] on div "Tracking" at bounding box center [195, 118] width 23 height 8
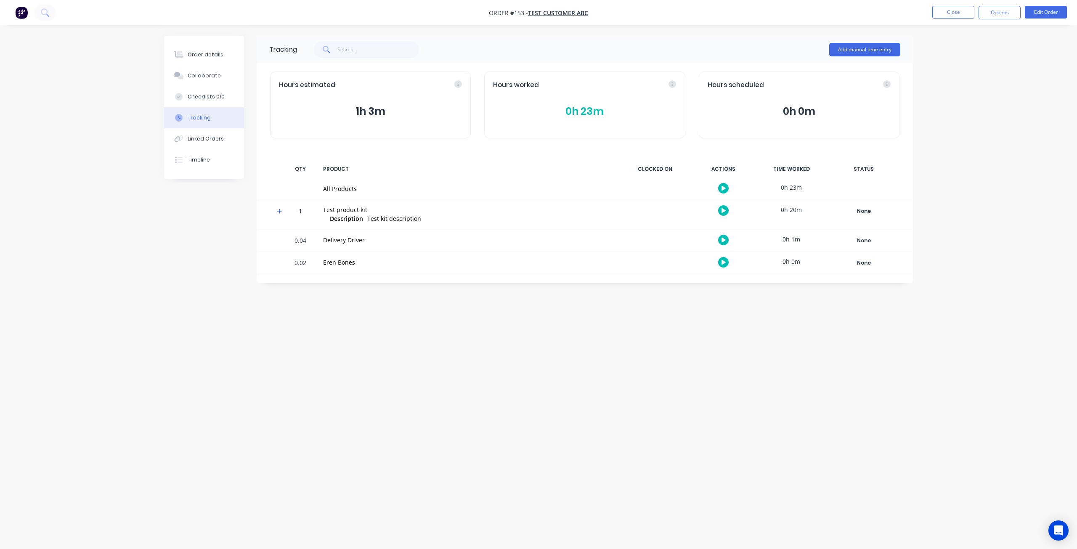
click at [279, 211] on icon at bounding box center [279, 211] width 5 height 5
click at [730, 242] on icon "button" at bounding box center [731, 240] width 4 height 4
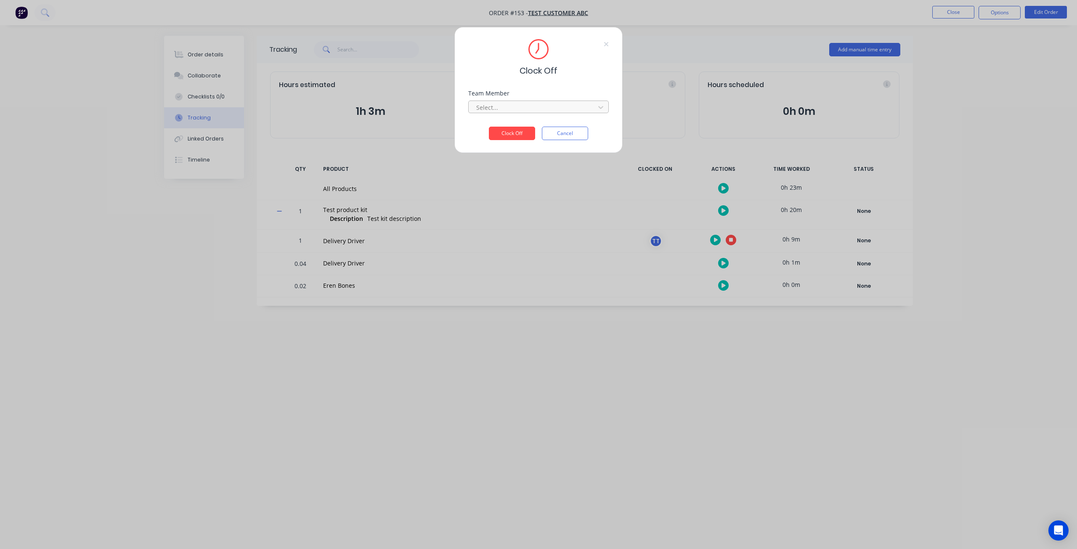
drag, startPoint x: 535, startPoint y: 108, endPoint x: 533, endPoint y: 115, distance: 7.2
click at [536, 108] on div at bounding box center [533, 107] width 115 height 11
click at [523, 130] on div "Test Team Member" at bounding box center [538, 126] width 141 height 16
click at [516, 134] on button "Clock Off" at bounding box center [512, 133] width 46 height 13
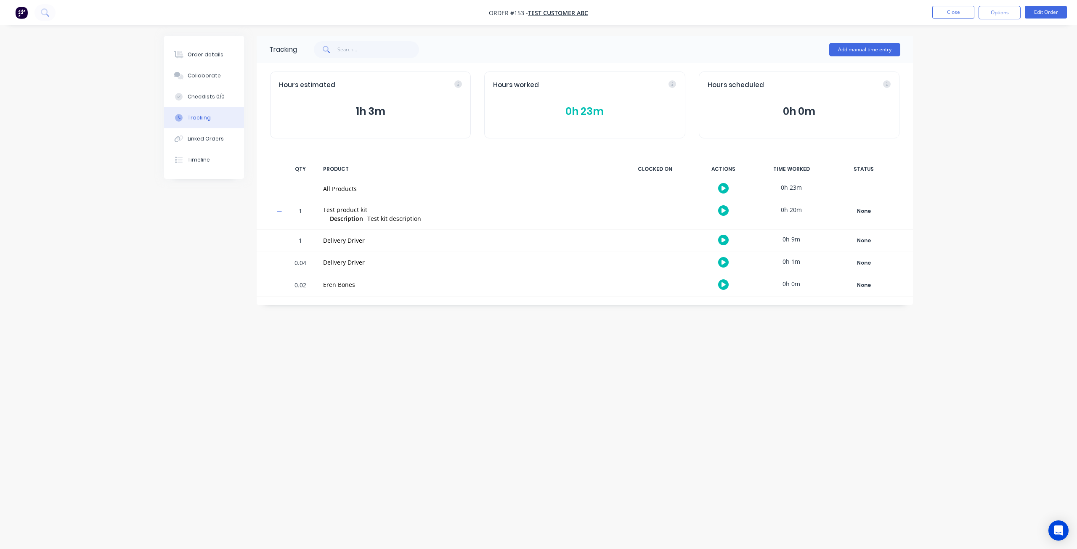
click at [595, 112] on button "0h 23m" at bounding box center [584, 112] width 183 height 16
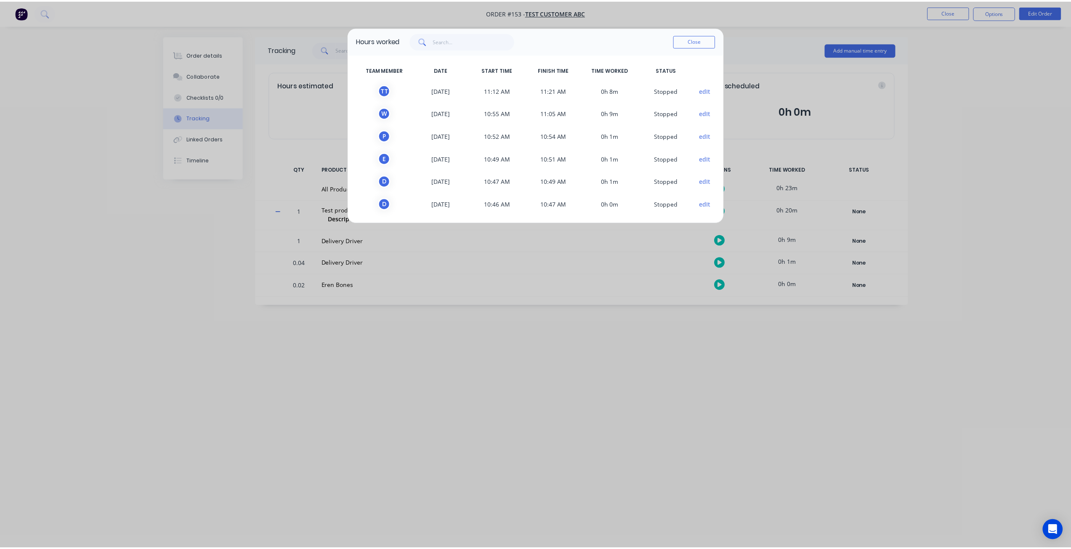
scroll to position [3, 0]
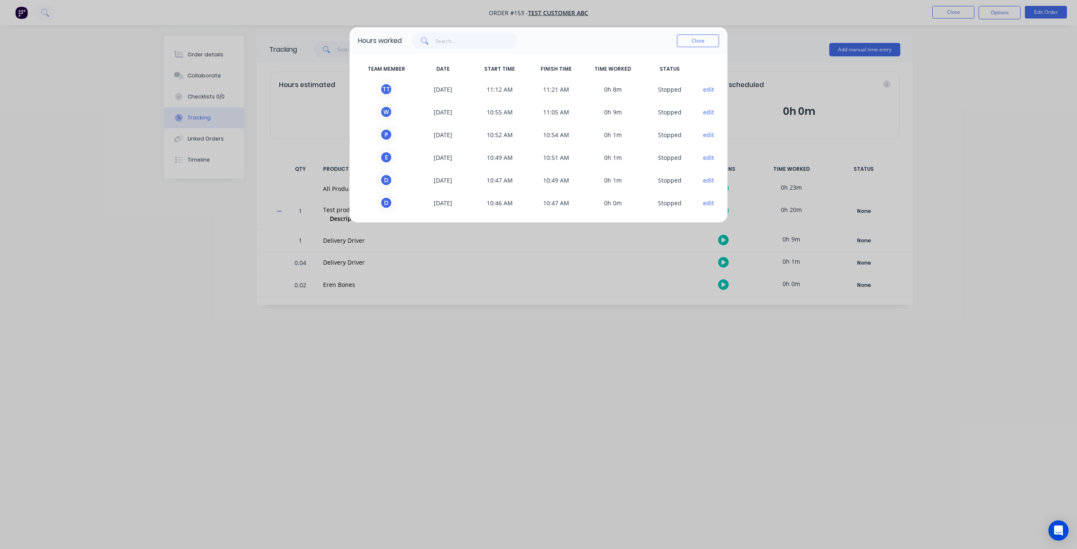
click at [235, 237] on div "Hours worked Close TEAM MEMBER DATE START TIME FINISH TIME TIME WORKED STATUS T…" at bounding box center [538, 274] width 1077 height 549
click at [702, 43] on button "Close" at bounding box center [698, 41] width 42 height 13
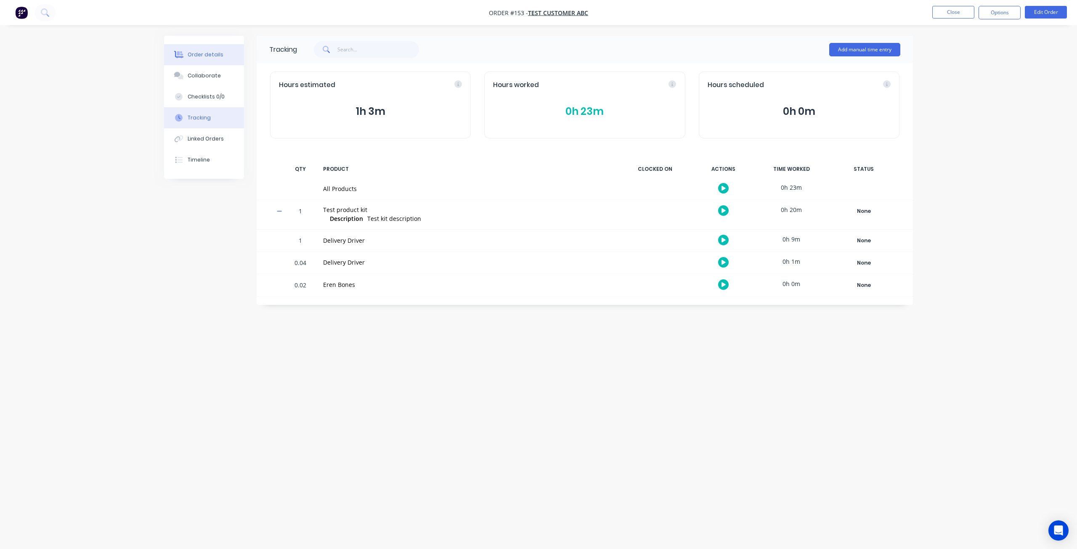
click at [214, 61] on button "Order details" at bounding box center [204, 54] width 80 height 21
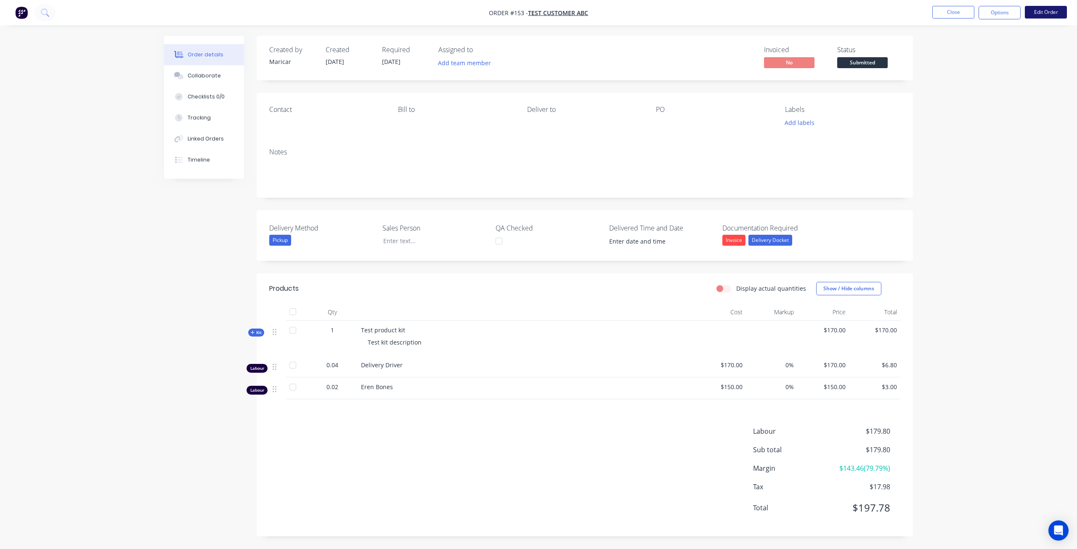
click at [1054, 12] on button "Edit Order" at bounding box center [1046, 12] width 42 height 13
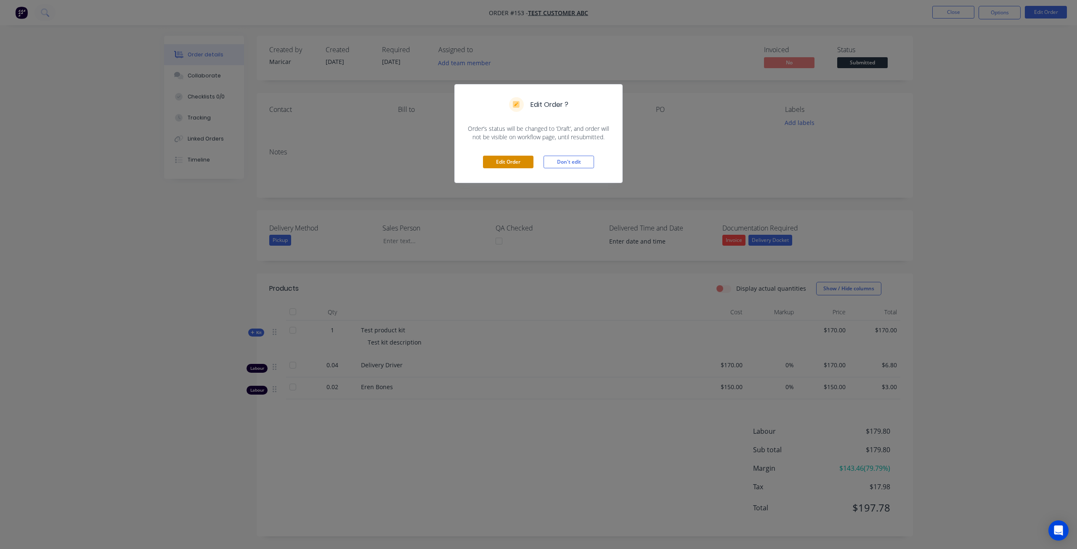
click at [505, 160] on button "Edit Order" at bounding box center [508, 162] width 51 height 13
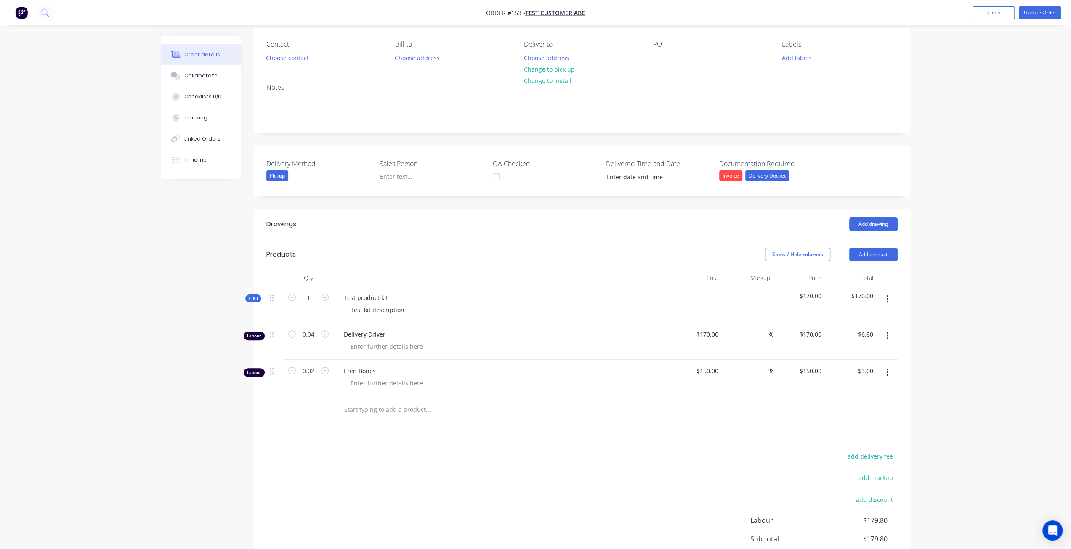
scroll to position [153, 0]
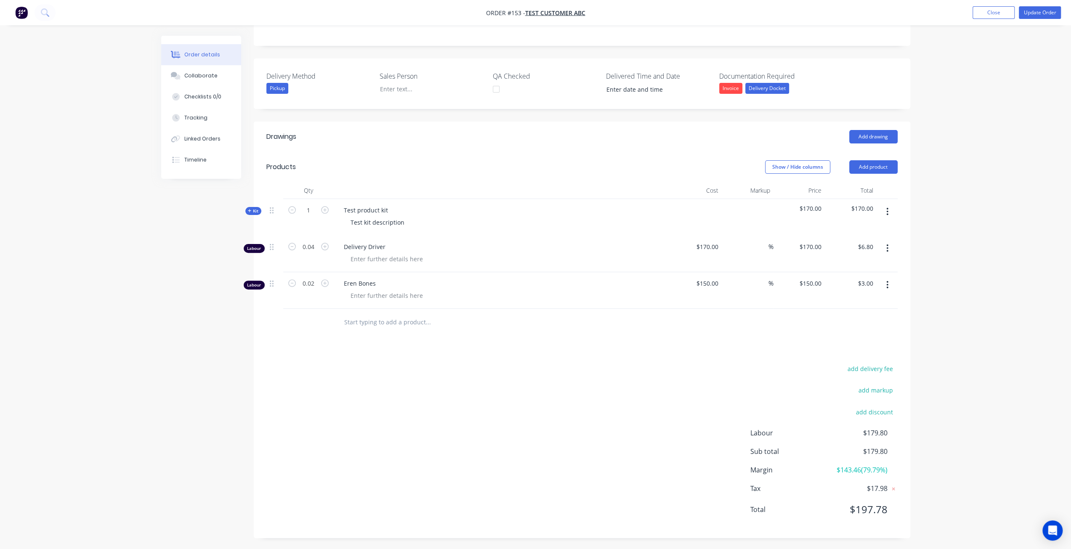
click at [890, 248] on button "button" at bounding box center [887, 248] width 20 height 15
drag, startPoint x: 836, startPoint y: 319, endPoint x: 868, endPoint y: 287, distance: 45.5
click at [836, 319] on div "Delete" at bounding box center [857, 321] width 65 height 12
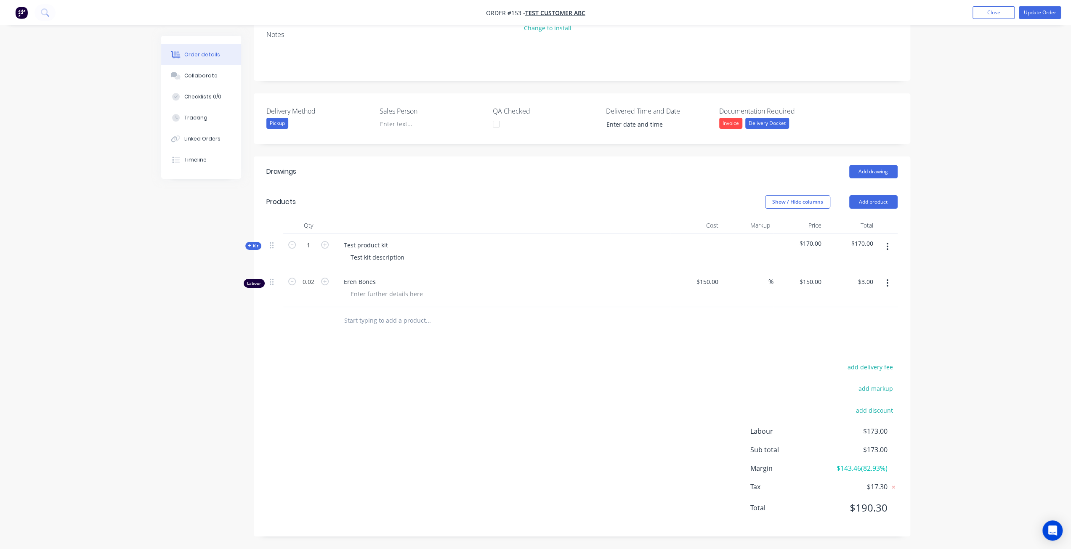
scroll to position [117, 0]
click at [888, 281] on icon "button" at bounding box center [888, 285] width 2 height 8
click at [842, 352] on div "Delete" at bounding box center [857, 357] width 65 height 12
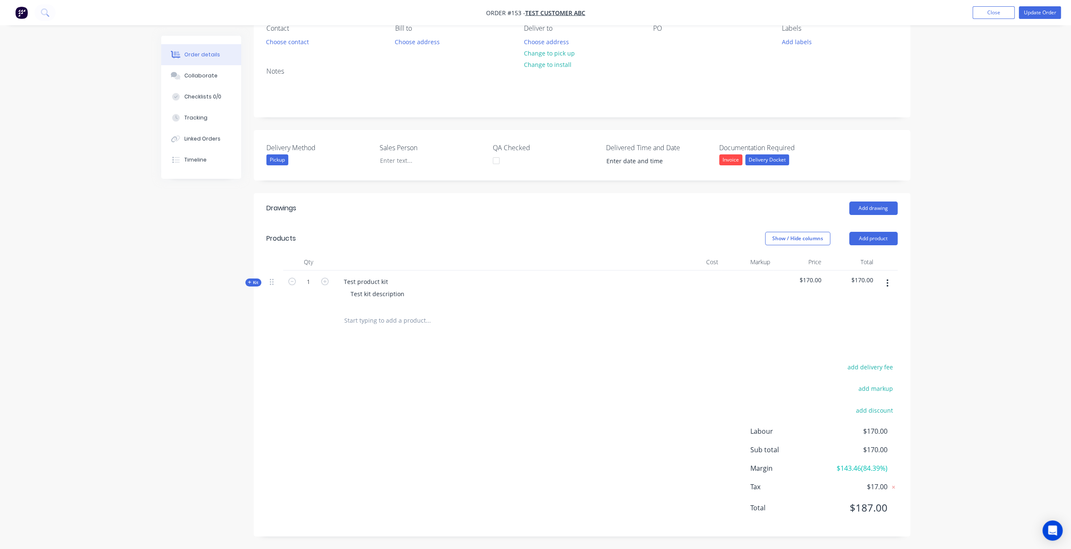
scroll to position [80, 0]
click at [1034, 15] on button "Update Order" at bounding box center [1040, 12] width 42 height 13
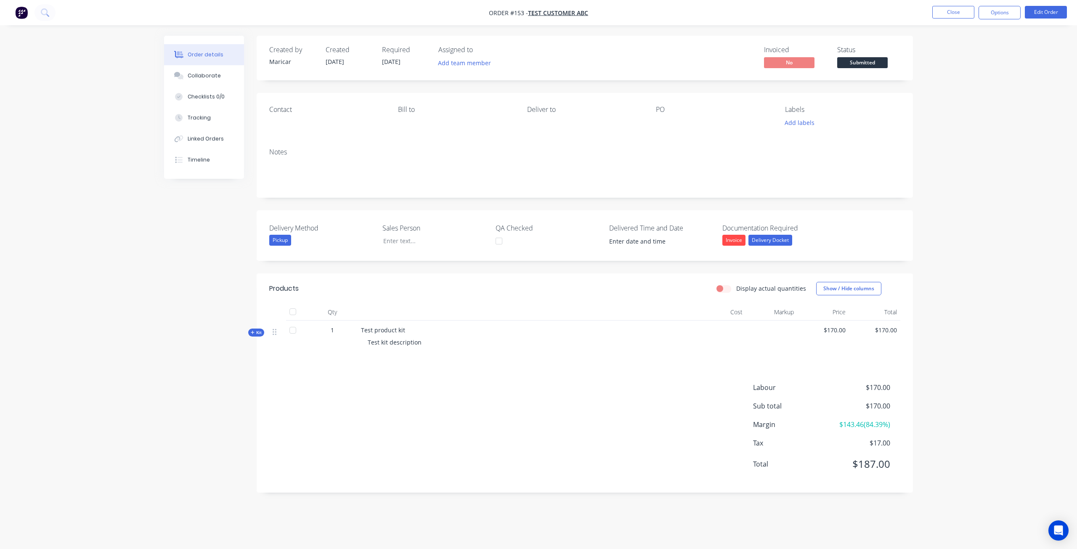
click at [213, 56] on div "Order details" at bounding box center [206, 55] width 36 height 8
click at [258, 332] on span "Kit" at bounding box center [256, 333] width 11 height 6
click at [214, 120] on button "Tracking" at bounding box center [204, 117] width 80 height 21
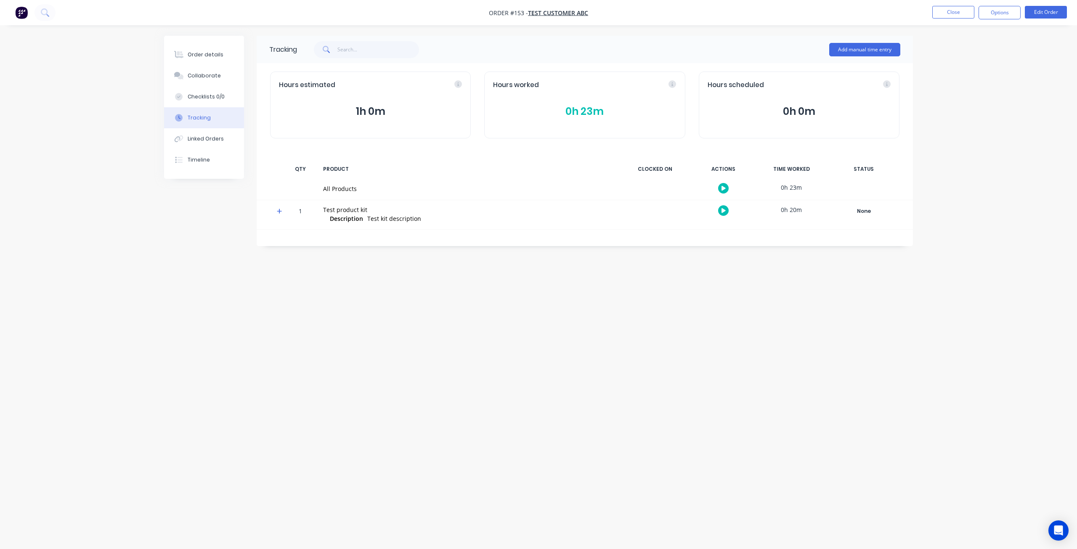
click at [282, 212] on span at bounding box center [281, 212] width 8 height 8
click at [316, 361] on div "Tracking Add manual time entry Hours estimated 1h 0m Hours worked 0h 23m Hours …" at bounding box center [538, 259] width 749 height 446
click at [223, 48] on button "Order details" at bounding box center [204, 54] width 80 height 21
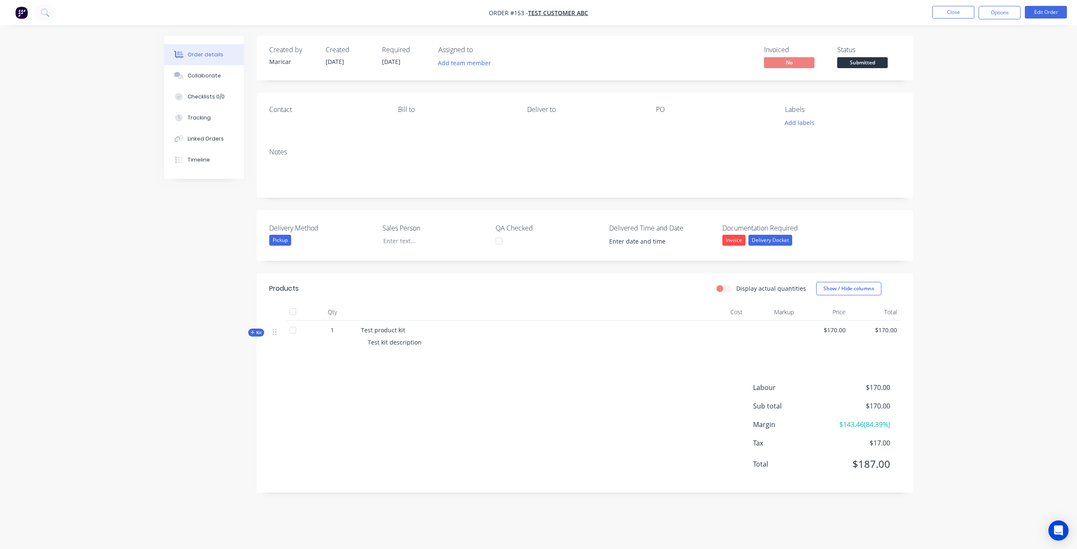
click at [260, 333] on span "Kit" at bounding box center [256, 333] width 11 height 6
click at [256, 366] on div "Labour" at bounding box center [257, 367] width 21 height 8
drag, startPoint x: 273, startPoint y: 369, endPoint x: 280, endPoint y: 335, distance: 34.0
click at [280, 335] on div "Kit 1 Test product kit Test kit description $170.00 $170.00 Labour 1 Delivery D…" at bounding box center [584, 349] width 631 height 57
click at [1055, 15] on button "Edit Order" at bounding box center [1046, 12] width 42 height 13
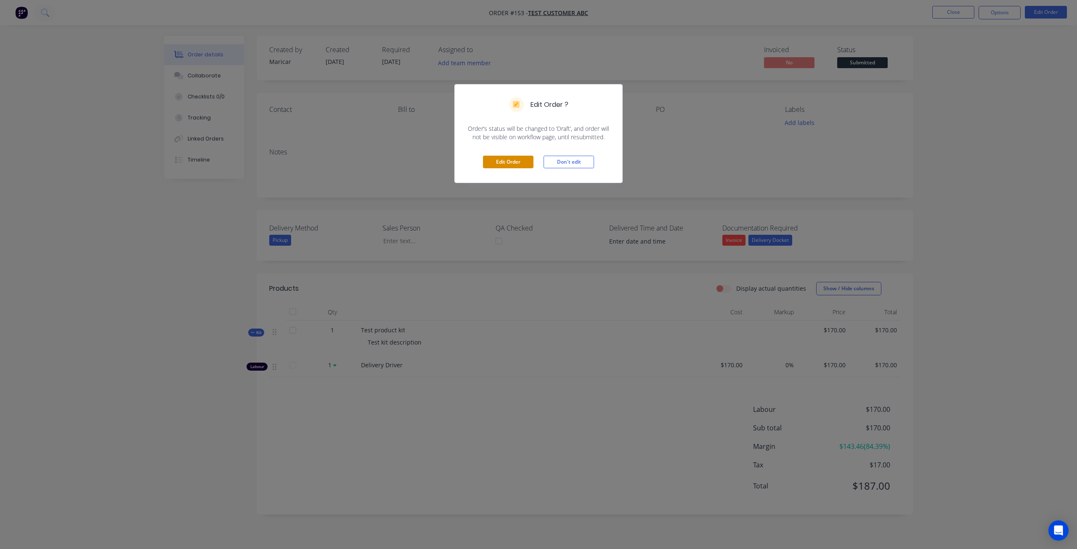
click at [515, 166] on button "Edit Order" at bounding box center [508, 162] width 51 height 13
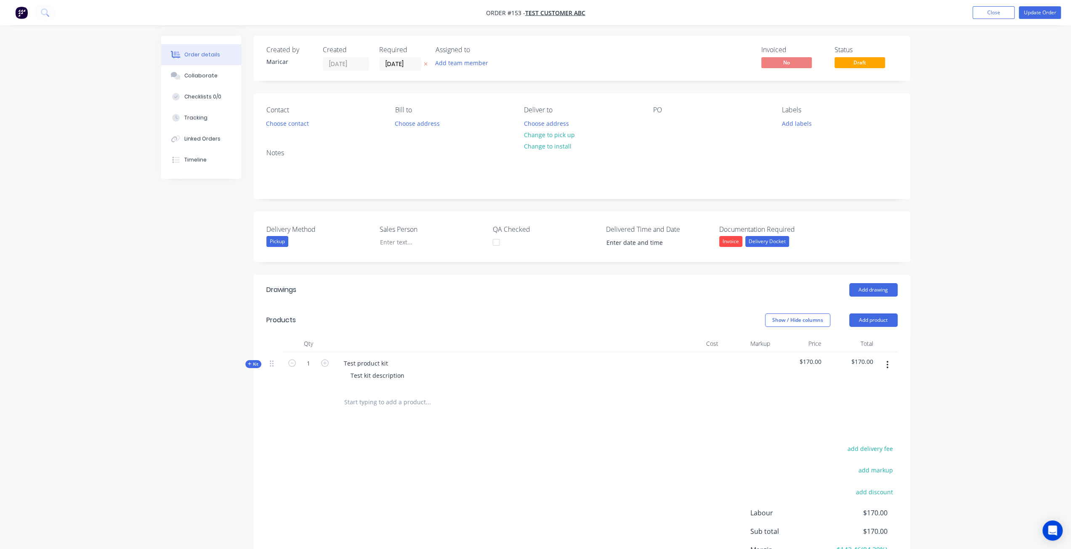
drag, startPoint x: 249, startPoint y: 364, endPoint x: 260, endPoint y: 375, distance: 15.8
click at [249, 365] on icon at bounding box center [250, 364] width 4 height 4
click at [291, 401] on icon "button" at bounding box center [292, 400] width 8 height 8
type input "0"
type input "$0.00"
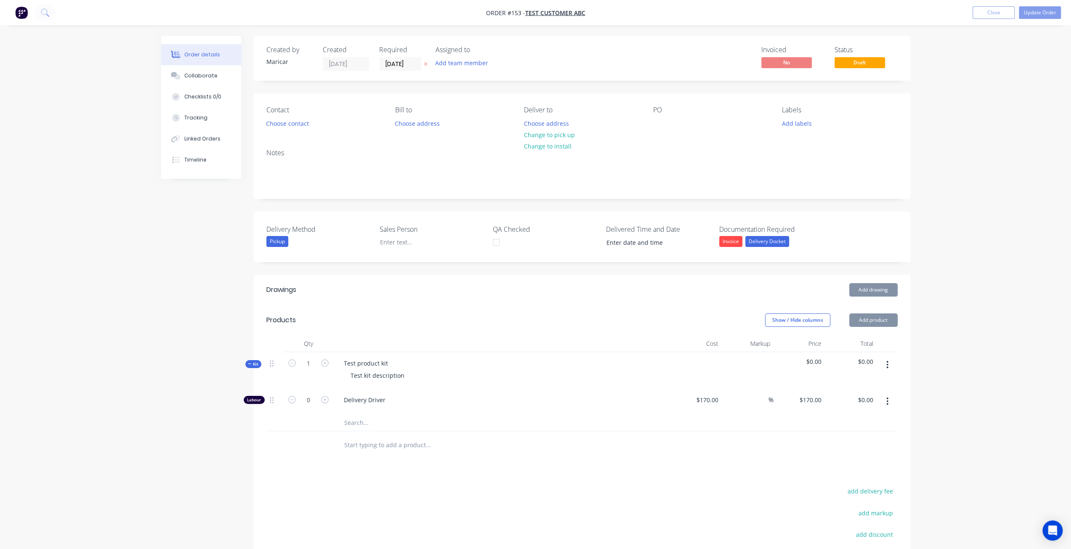
click at [424, 473] on div "Drawings Add drawing Products Show / Hide columns Add product Qty Cost Markup P…" at bounding box center [582, 468] width 657 height 386
click at [866, 358] on span "$0.00" at bounding box center [850, 361] width 45 height 9
click at [805, 363] on span "$0.00" at bounding box center [799, 361] width 45 height 9
click at [810, 362] on span "$0.00" at bounding box center [799, 361] width 45 height 9
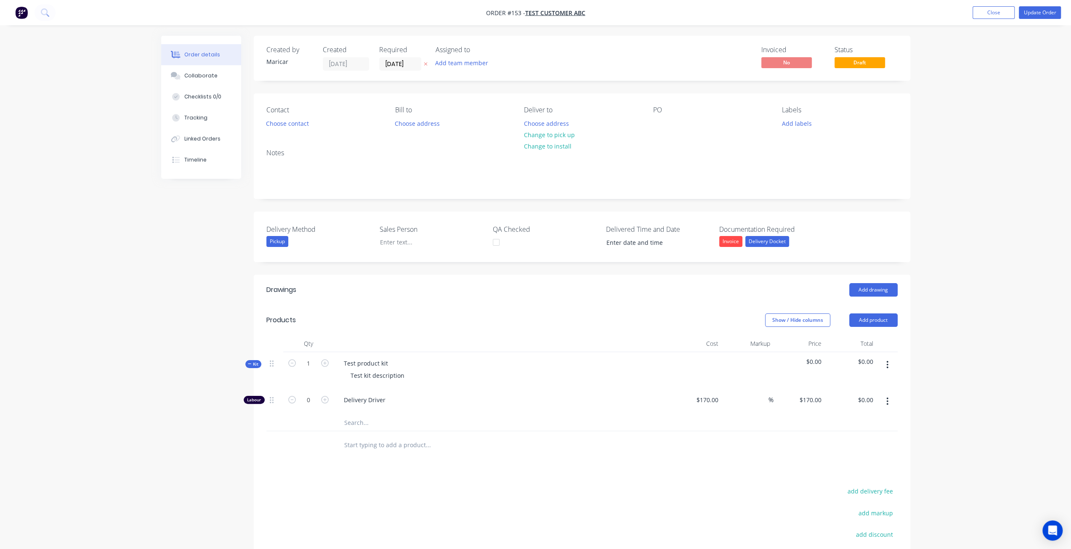
click at [872, 354] on div "$0.00" at bounding box center [851, 370] width 52 height 37
click at [865, 360] on span "$0.00" at bounding box center [850, 361] width 45 height 9
click at [861, 363] on span "$0.00" at bounding box center [850, 361] width 45 height 9
click at [808, 359] on span "$0.00" at bounding box center [799, 361] width 45 height 9
click at [888, 403] on icon "button" at bounding box center [887, 401] width 2 height 9
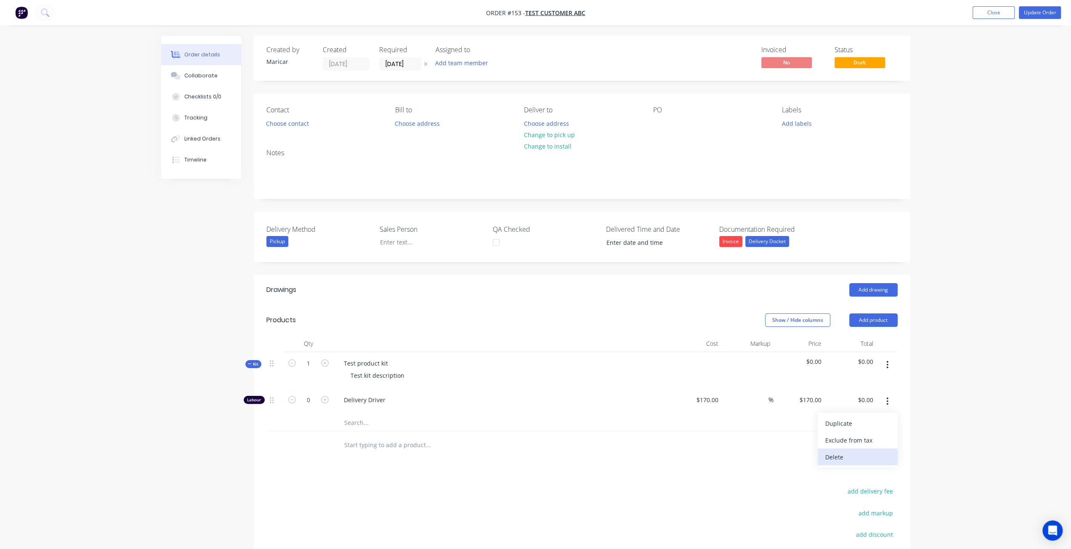
click at [839, 460] on div "Delete" at bounding box center [857, 457] width 65 height 12
click at [381, 398] on input "text" at bounding box center [428, 397] width 168 height 17
click at [877, 322] on button "Add product" at bounding box center [873, 320] width 48 height 13
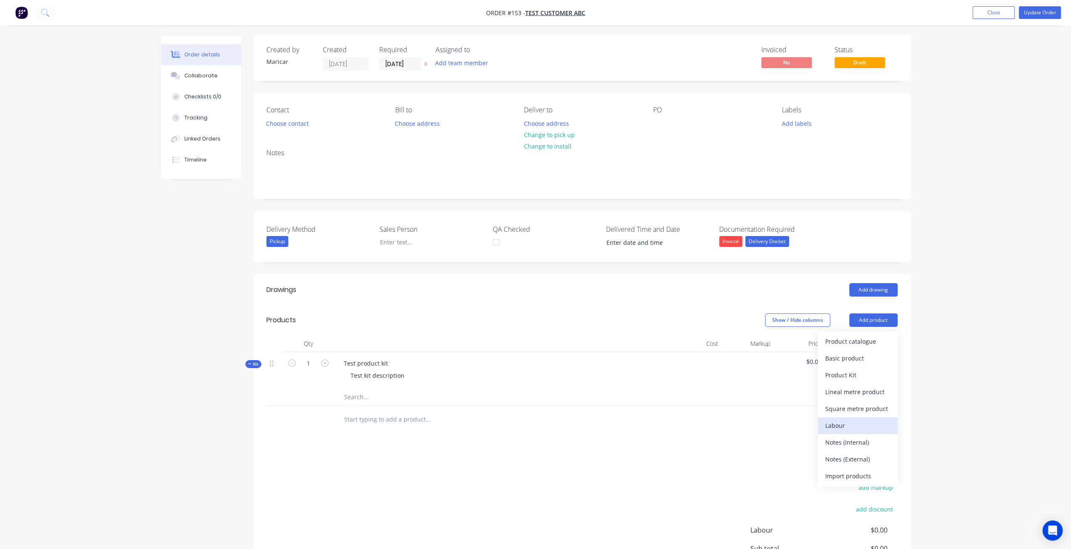
click at [837, 421] on div "Labour" at bounding box center [857, 426] width 65 height 12
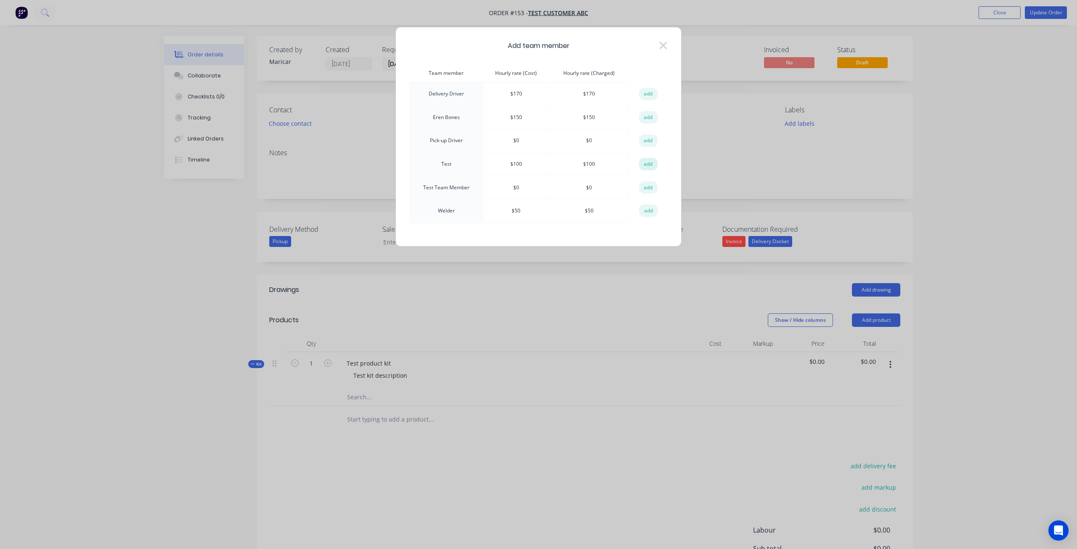
click at [643, 164] on button "add" at bounding box center [648, 164] width 19 height 13
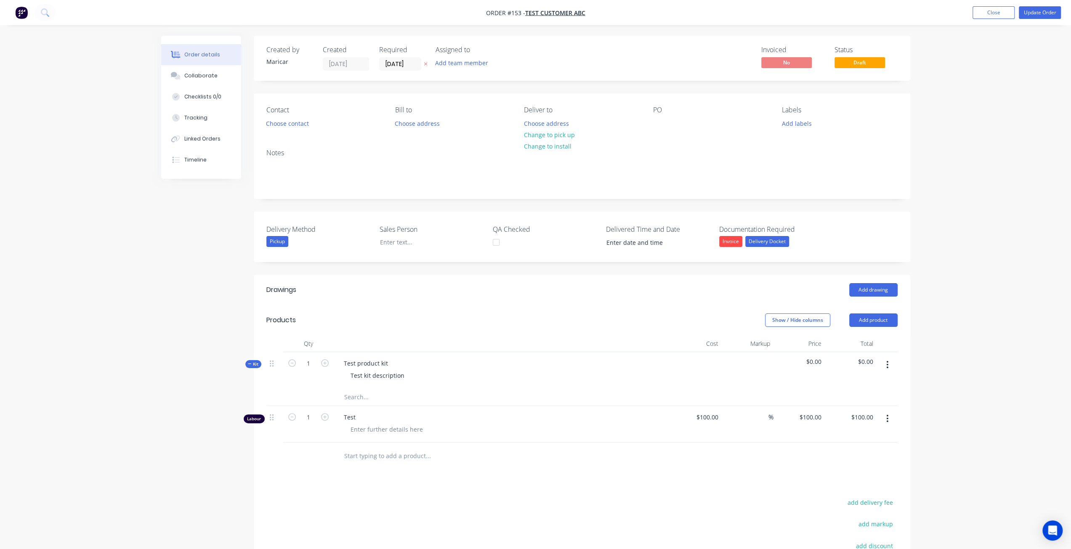
click at [891, 417] on button "button" at bounding box center [887, 418] width 20 height 15
drag, startPoint x: 835, startPoint y: 482, endPoint x: 549, endPoint y: 404, distance: 296.8
click at [834, 483] on button "Delete" at bounding box center [858, 491] width 80 height 17
click at [380, 397] on input "text" at bounding box center [428, 397] width 168 height 17
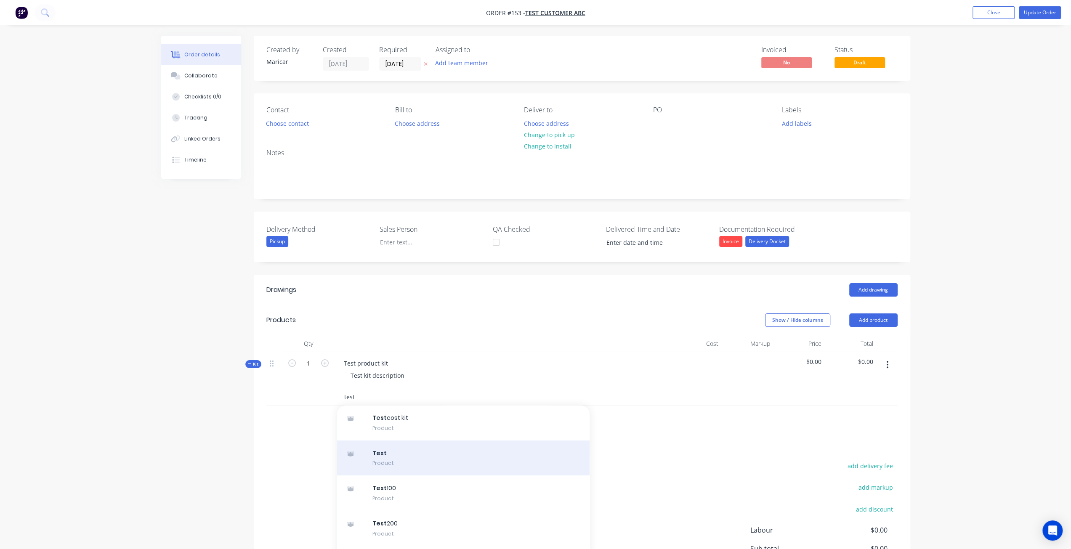
scroll to position [379, 0]
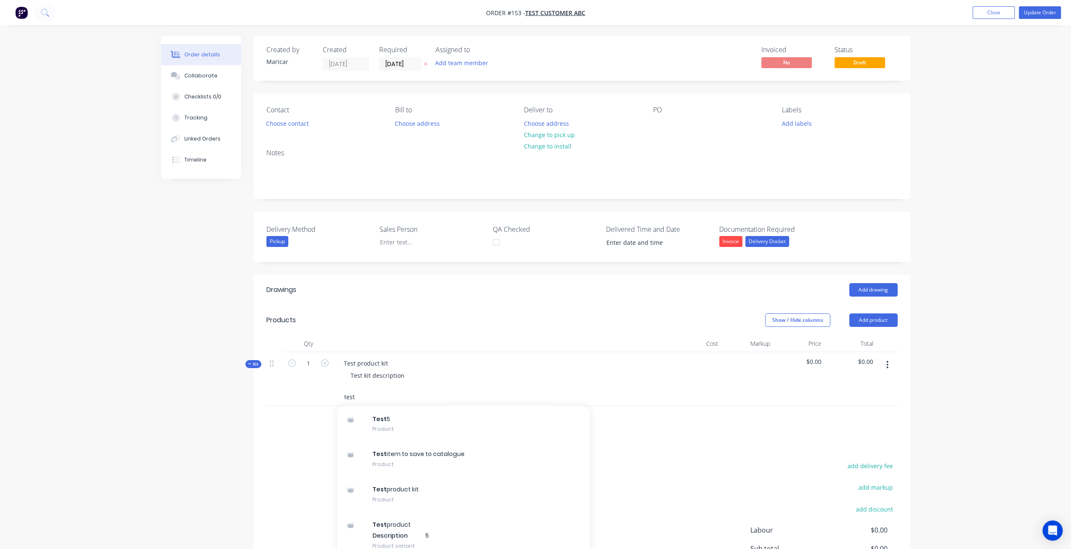
type input "test"
click at [245, 459] on div "Created by Maricar Created 14/08/25 Required 14/08/25 Assigned to Add team memb…" at bounding box center [535, 342] width 749 height 612
click at [887, 363] on icon "button" at bounding box center [888, 365] width 2 height 8
drag, startPoint x: 842, startPoint y: 437, endPoint x: 463, endPoint y: 360, distance: 386.6
click at [841, 437] on div "Delete" at bounding box center [857, 437] width 65 height 12
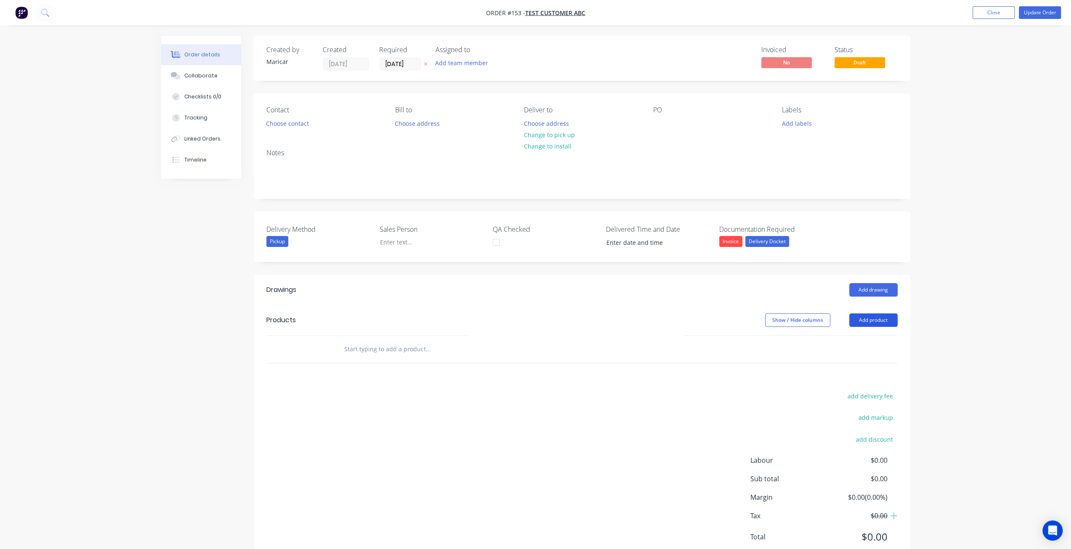
click at [859, 316] on button "Add product" at bounding box center [873, 320] width 48 height 13
click at [855, 344] on div "Product catalogue" at bounding box center [857, 341] width 65 height 12
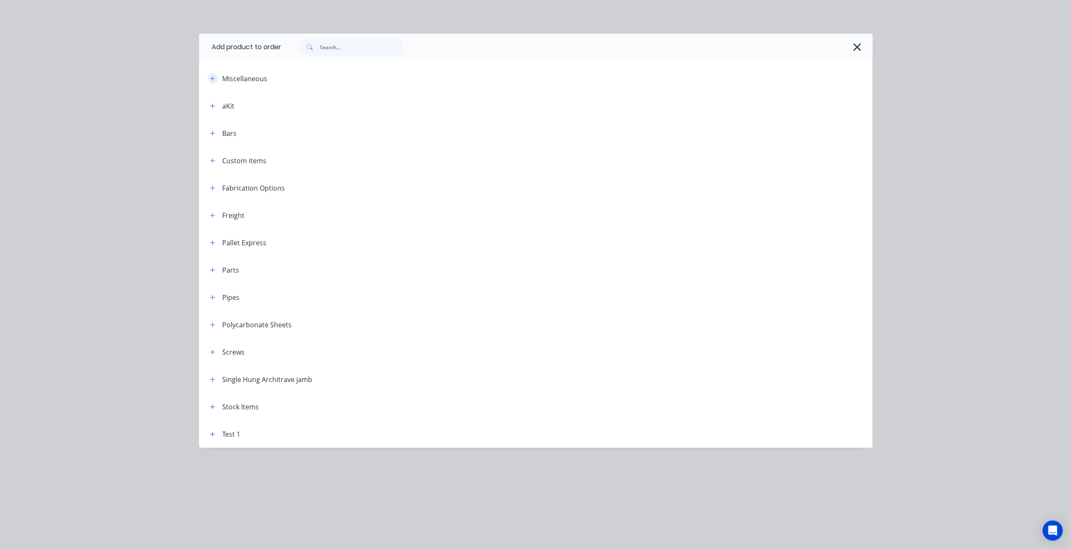
click at [213, 83] on button "button" at bounding box center [212, 78] width 11 height 11
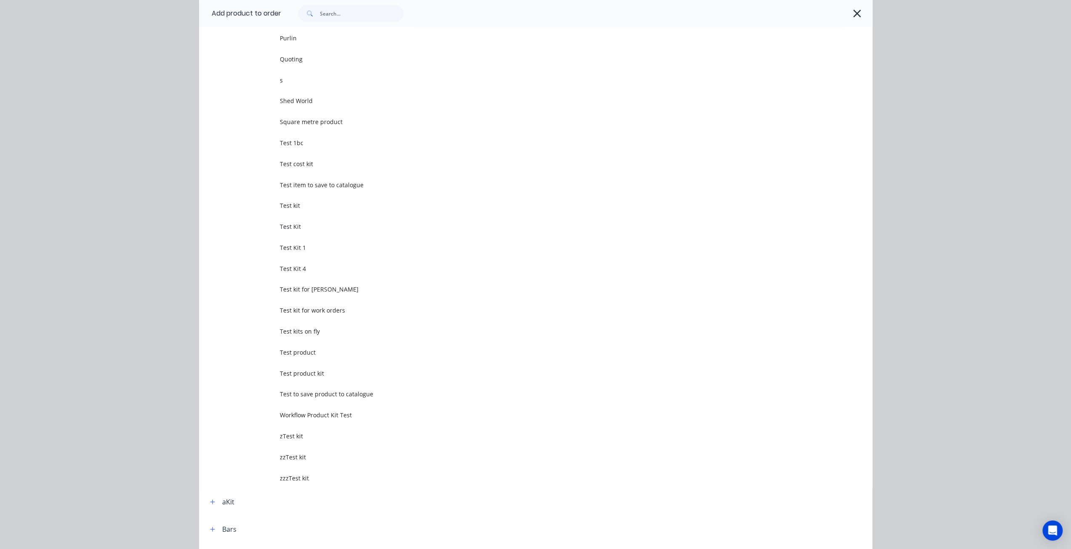
click at [320, 369] on span "Test product kit" at bounding box center [517, 373] width 474 height 9
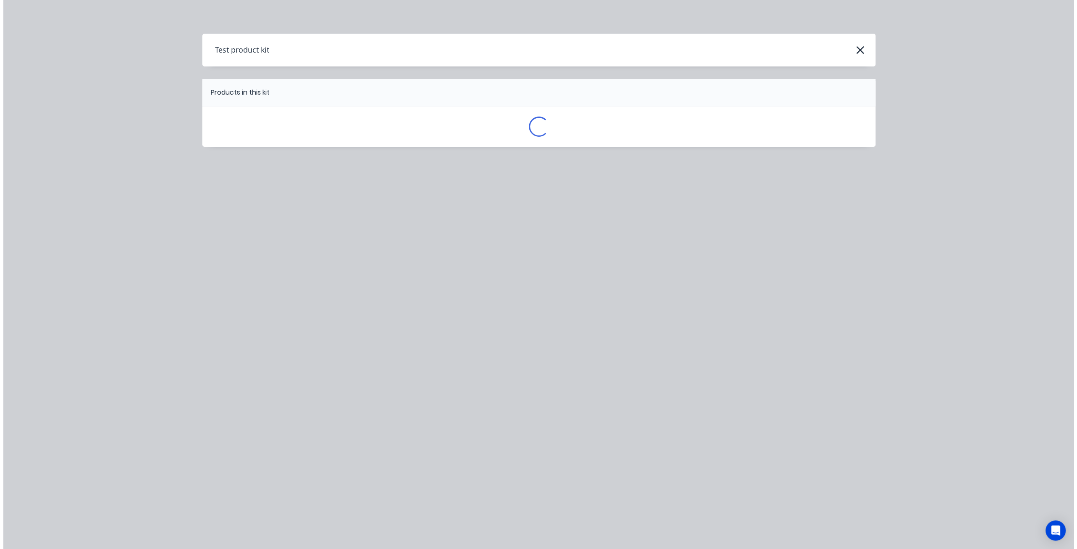
scroll to position [0, 0]
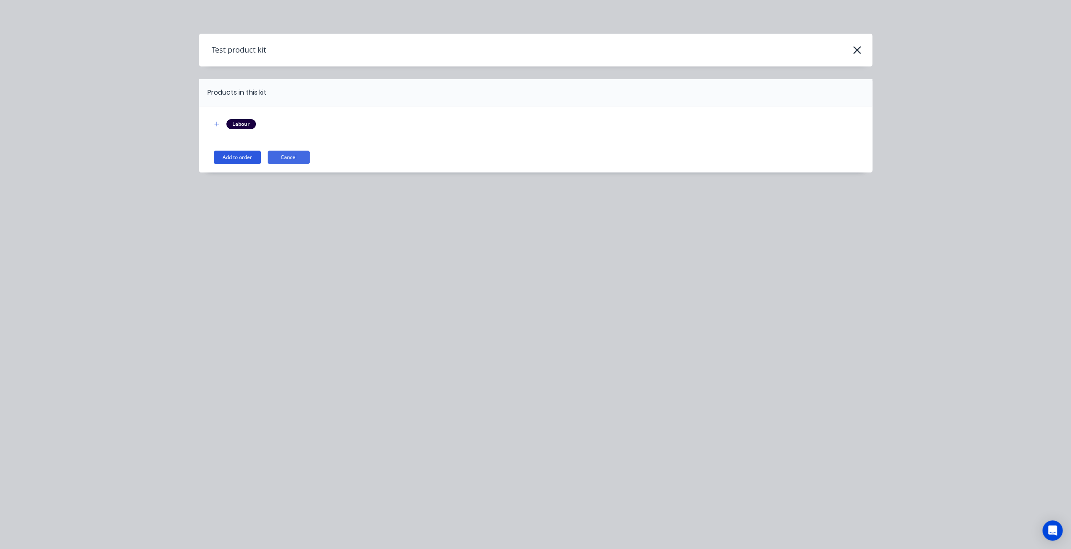
drag, startPoint x: 235, startPoint y: 157, endPoint x: 390, endPoint y: 307, distance: 215.8
click at [236, 157] on button "Add to order" at bounding box center [237, 157] width 47 height 13
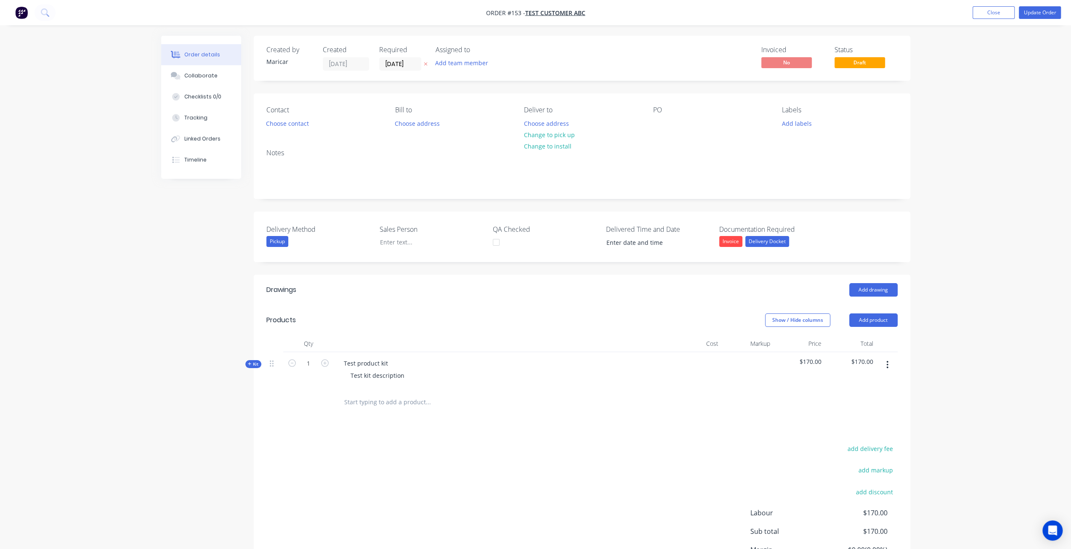
click at [252, 367] on div "Kit" at bounding box center [253, 364] width 16 height 8
click at [322, 399] on icon "button" at bounding box center [325, 400] width 8 height 8
type input "2"
type input "$340.00"
click at [294, 398] on icon "button" at bounding box center [292, 400] width 8 height 8
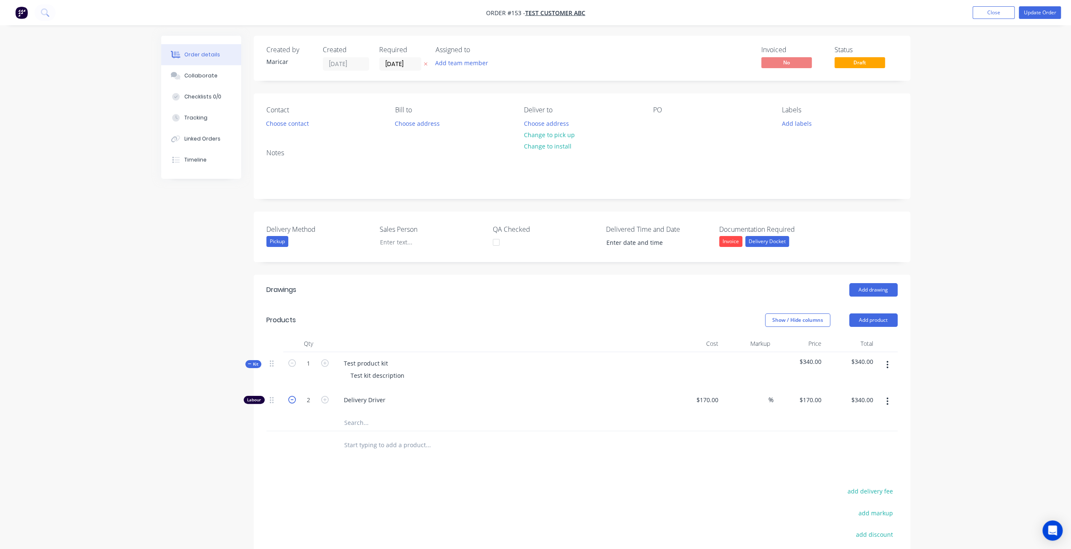
type input "1"
type input "$170.00"
click at [294, 398] on icon "button" at bounding box center [292, 400] width 8 height 8
type input "0"
type input "$0.00"
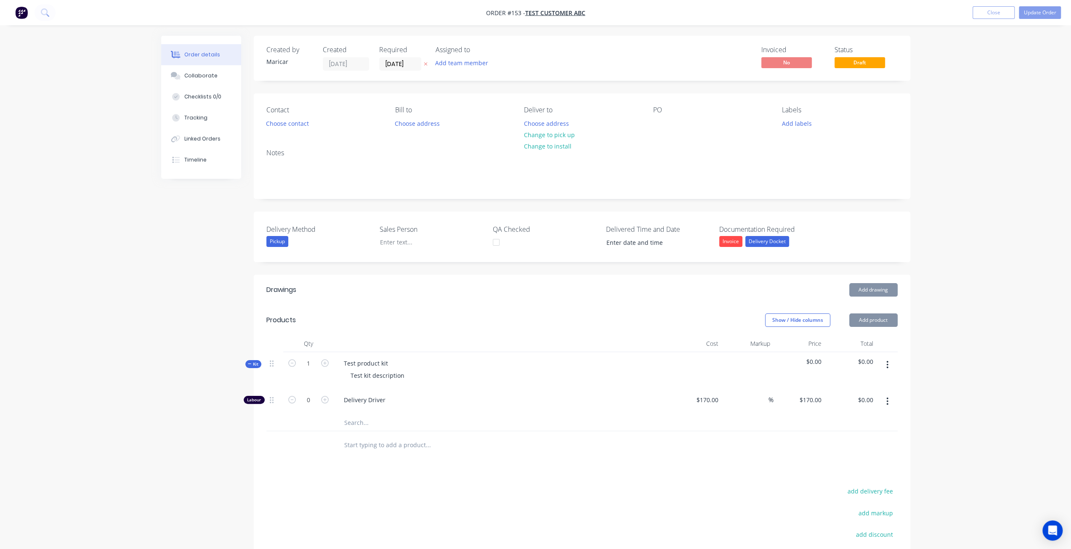
click at [333, 465] on div "Drawings Add drawing Products Show / Hide columns Add product Qty Cost Markup P…" at bounding box center [582, 468] width 657 height 386
click at [1049, 11] on button "Update Order" at bounding box center [1040, 12] width 42 height 13
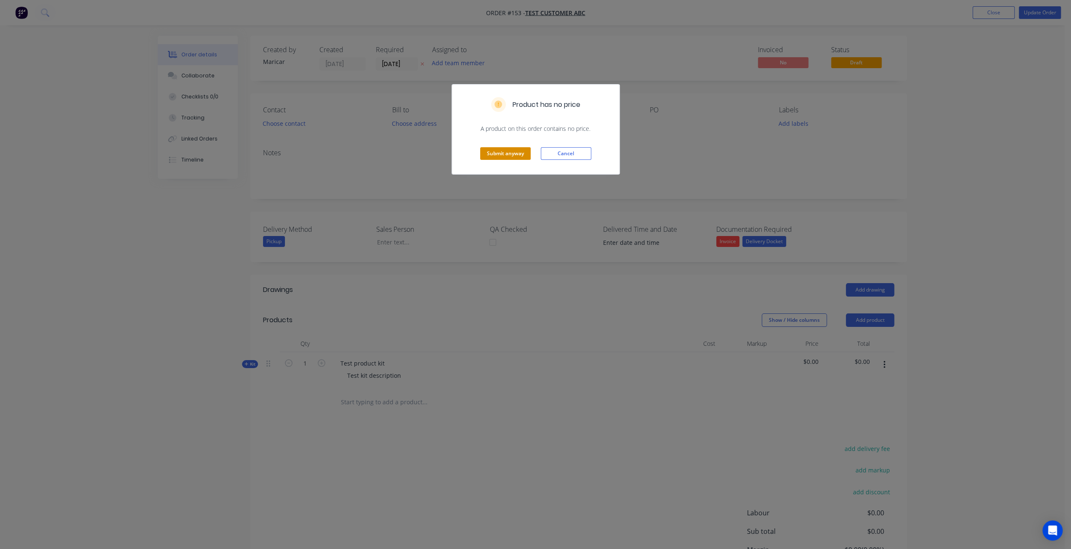
click at [497, 148] on button "Submit anyway" at bounding box center [505, 153] width 51 height 13
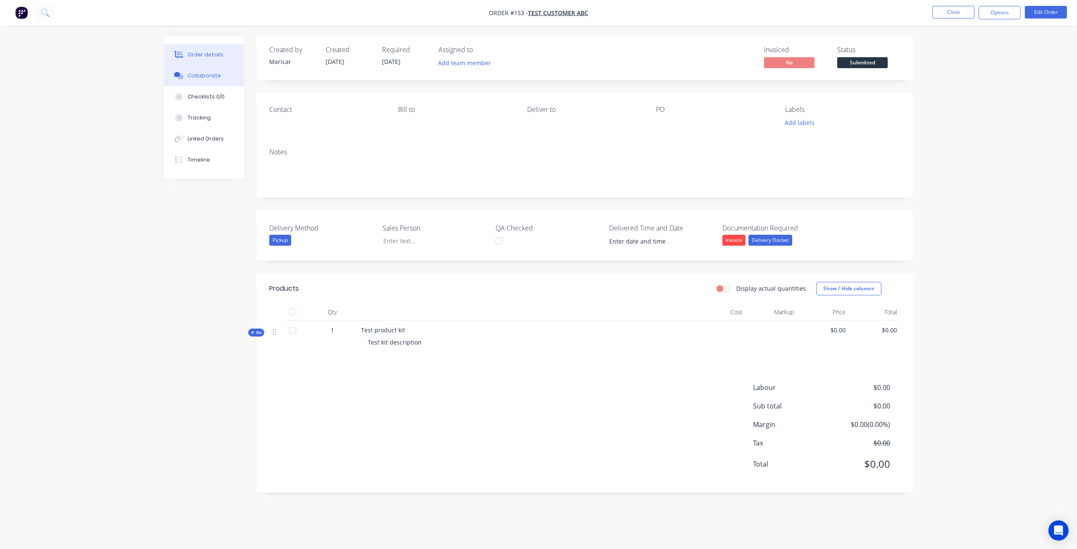
click at [205, 78] on div "Collaborate" at bounding box center [204, 76] width 33 height 8
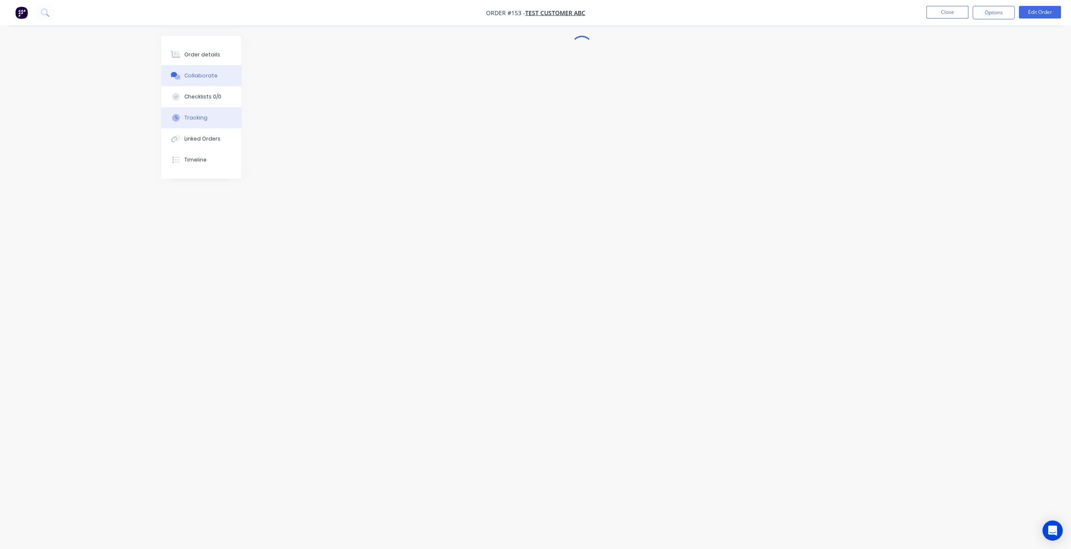
click at [200, 116] on div "Tracking" at bounding box center [195, 118] width 23 height 8
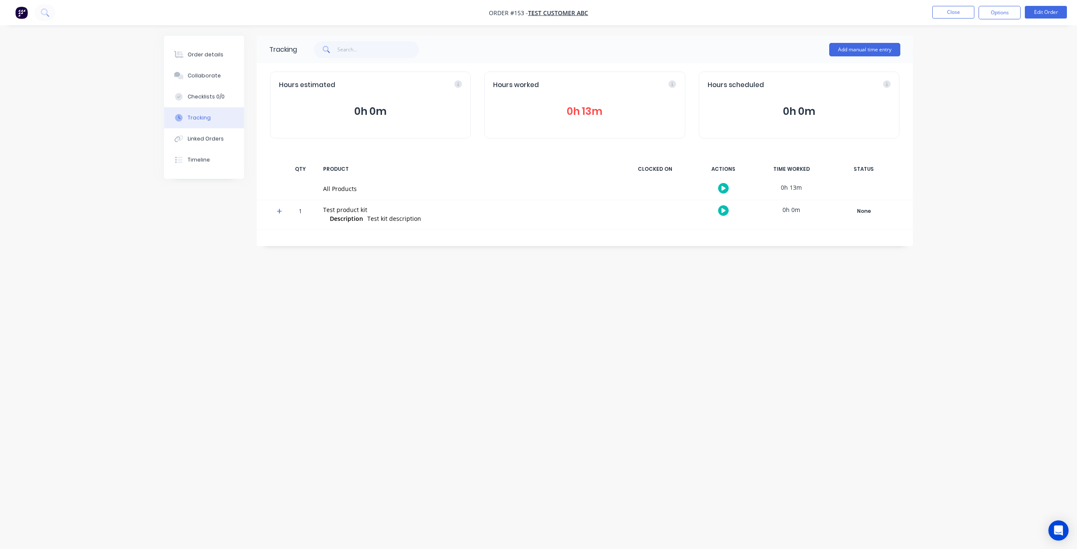
click at [587, 109] on button "0h 13m" at bounding box center [584, 112] width 183 height 16
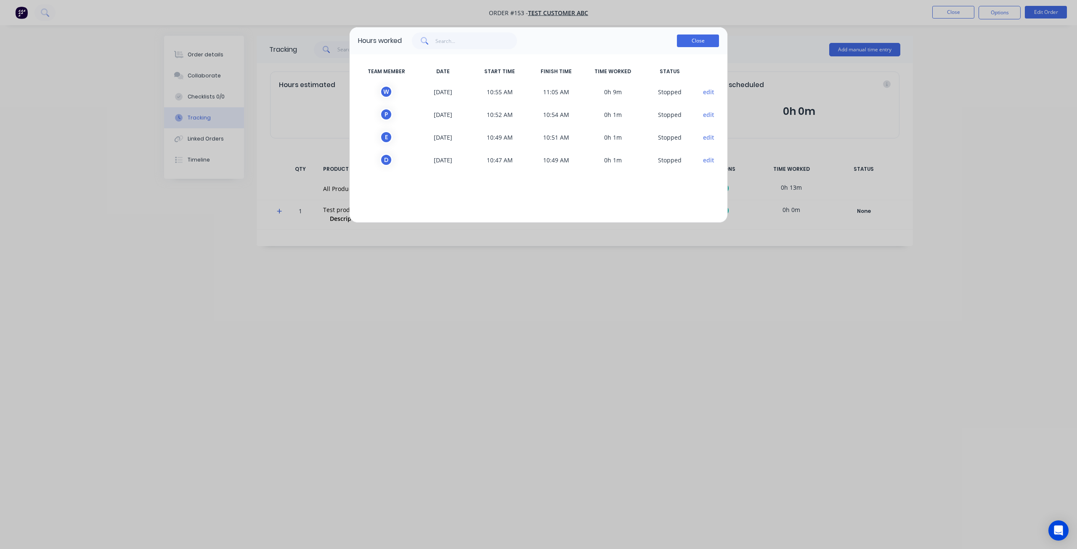
click at [703, 41] on button "Close" at bounding box center [698, 41] width 42 height 13
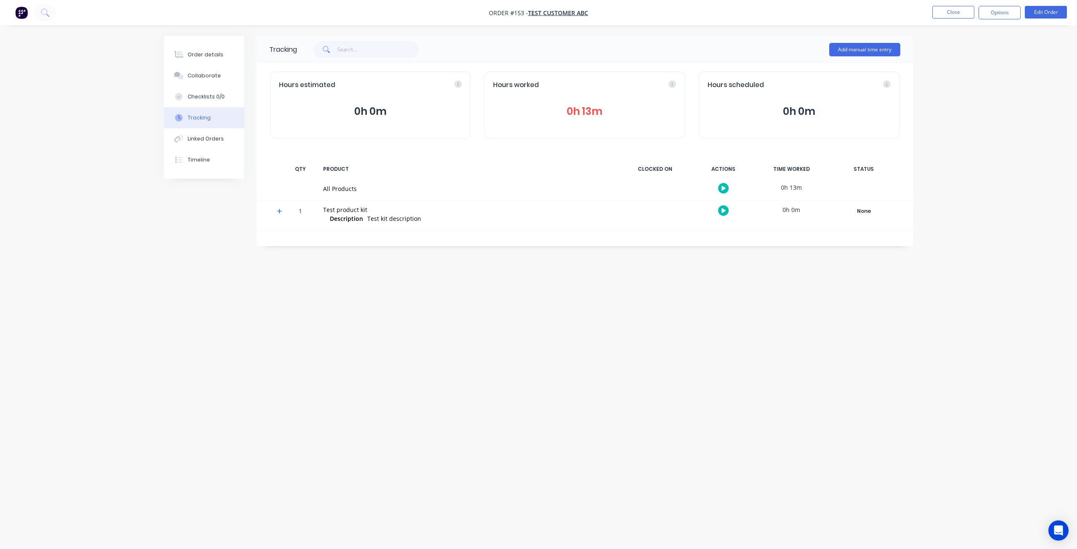
click at [278, 212] on icon at bounding box center [279, 211] width 5 height 6
click at [796, 188] on div "0h 13m" at bounding box center [791, 187] width 63 height 19
click at [724, 238] on icon "button" at bounding box center [724, 239] width 4 height 5
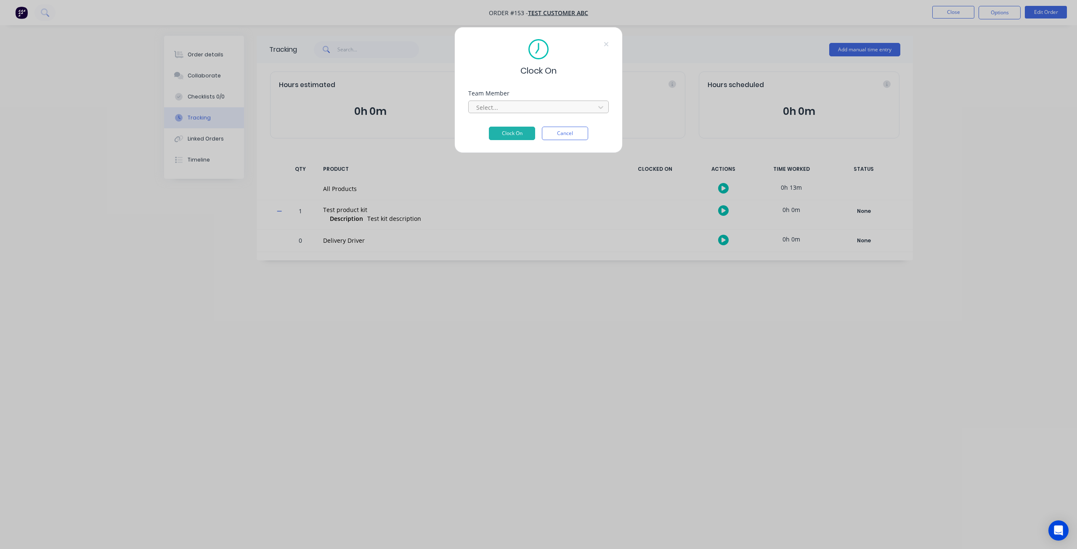
click at [521, 105] on div at bounding box center [533, 107] width 115 height 11
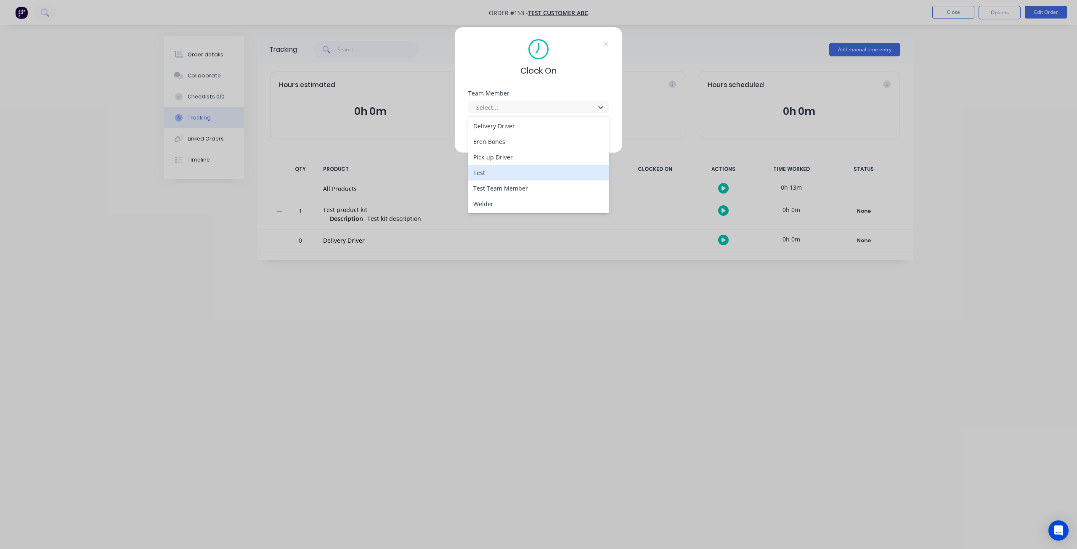
click at [503, 176] on div "Test" at bounding box center [538, 173] width 141 height 16
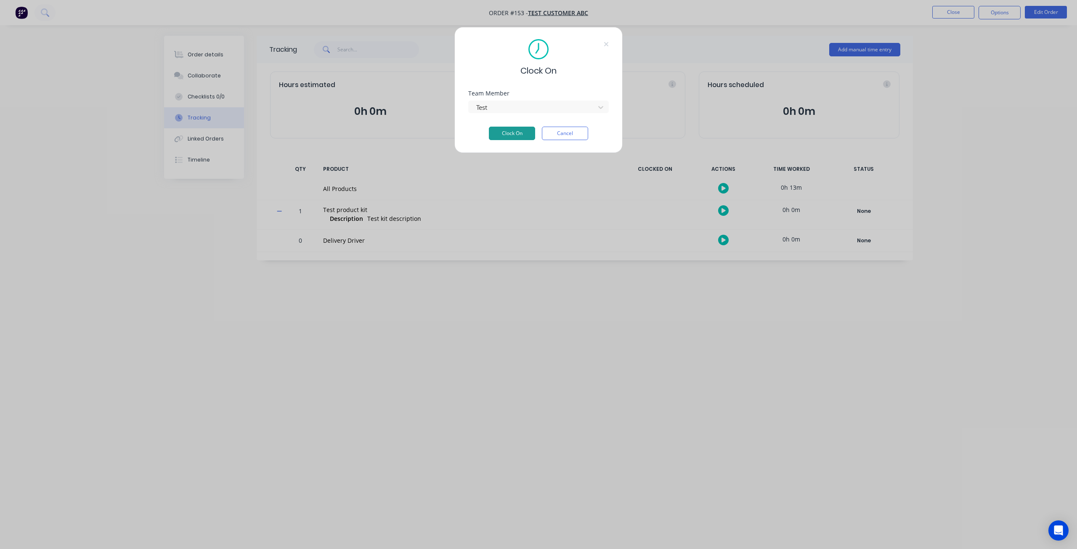
click at [516, 132] on button "Clock On" at bounding box center [512, 133] width 46 height 13
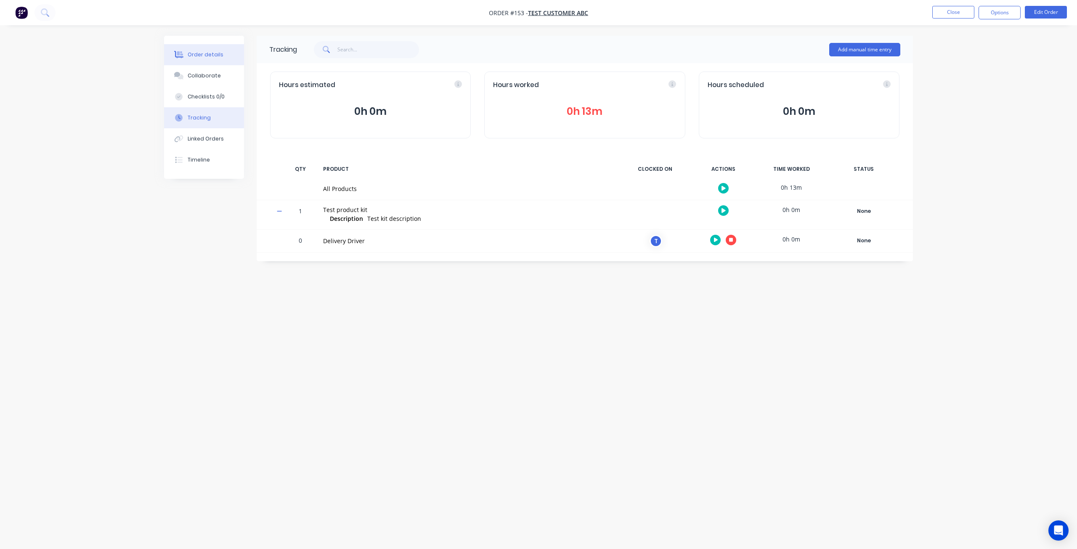
click at [212, 59] on button "Order details" at bounding box center [204, 54] width 80 height 21
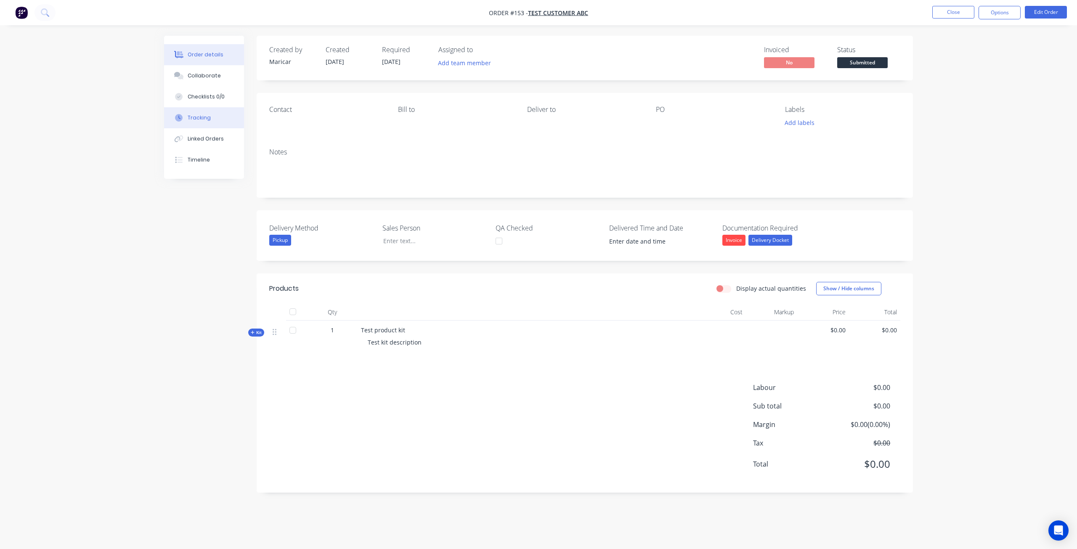
click at [194, 114] on button "Tracking" at bounding box center [204, 117] width 80 height 21
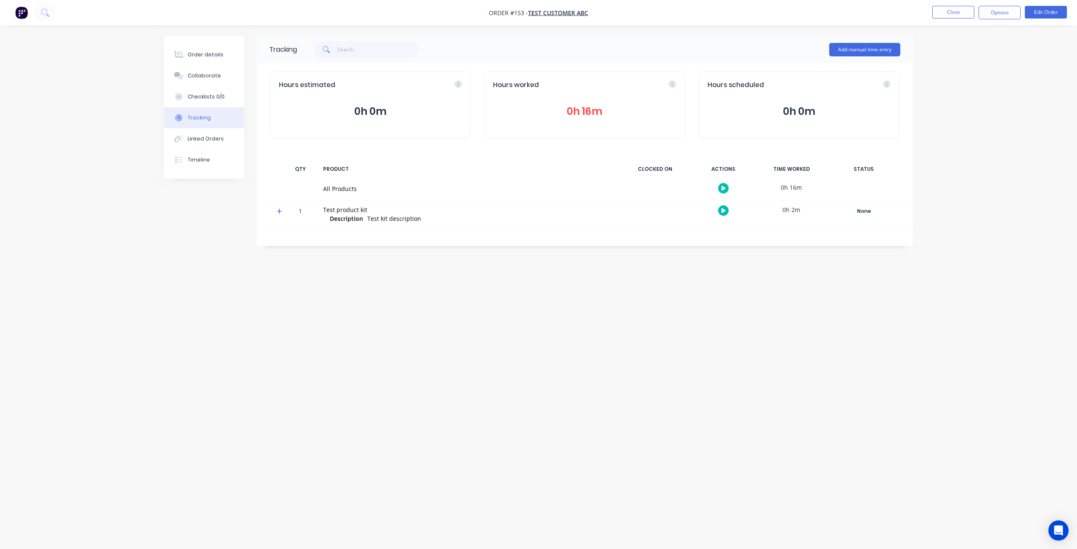
click at [279, 210] on icon at bounding box center [279, 211] width 5 height 6
click at [734, 239] on button "button" at bounding box center [731, 240] width 11 height 11
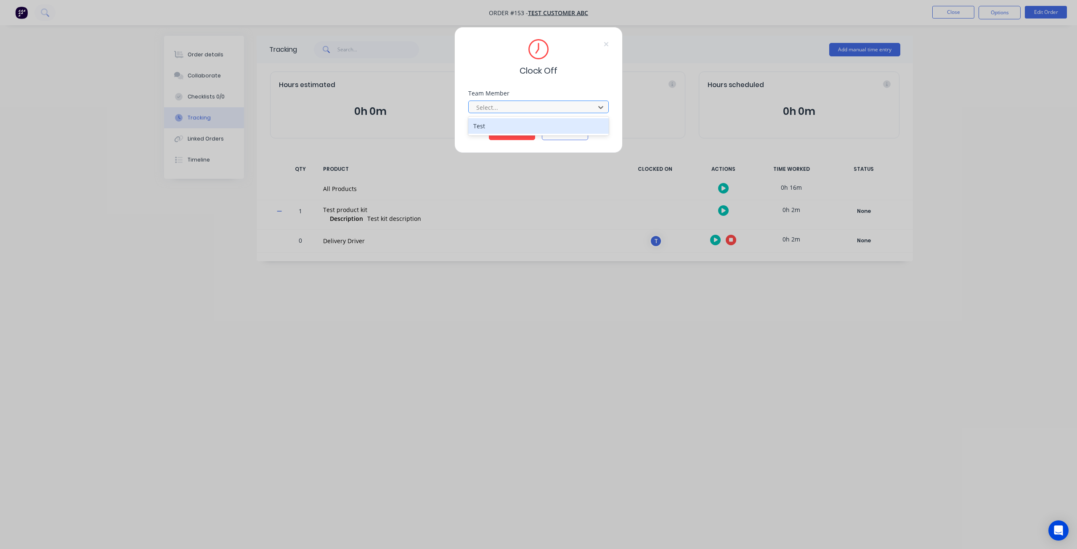
click at [519, 102] on div at bounding box center [533, 107] width 115 height 11
click at [490, 129] on div "Test" at bounding box center [538, 126] width 141 height 16
click at [512, 134] on button "Clock Off" at bounding box center [512, 133] width 46 height 13
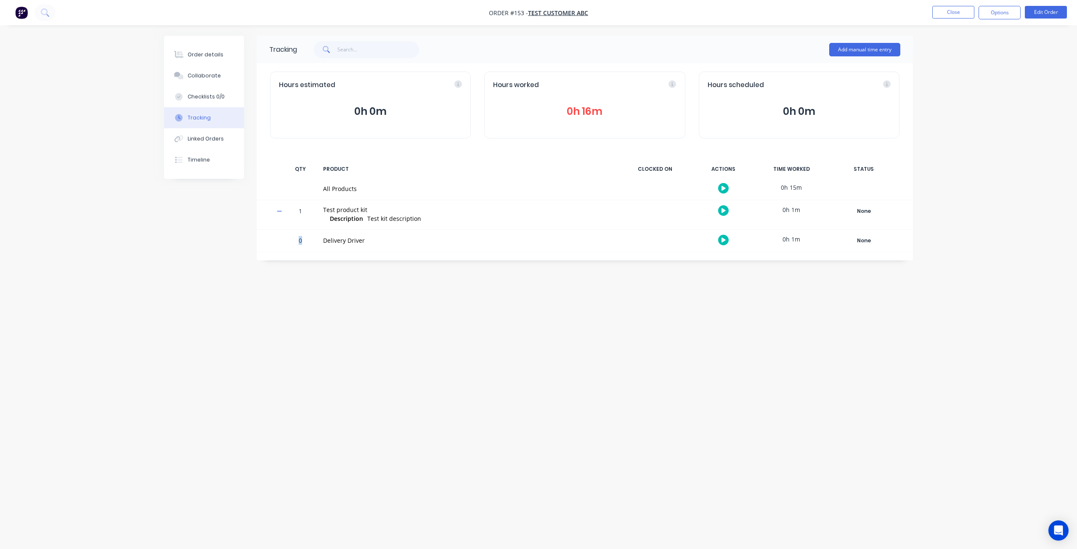
drag, startPoint x: 301, startPoint y: 242, endPoint x: 291, endPoint y: 244, distance: 10.2
click at [291, 244] on div "0" at bounding box center [300, 241] width 25 height 21
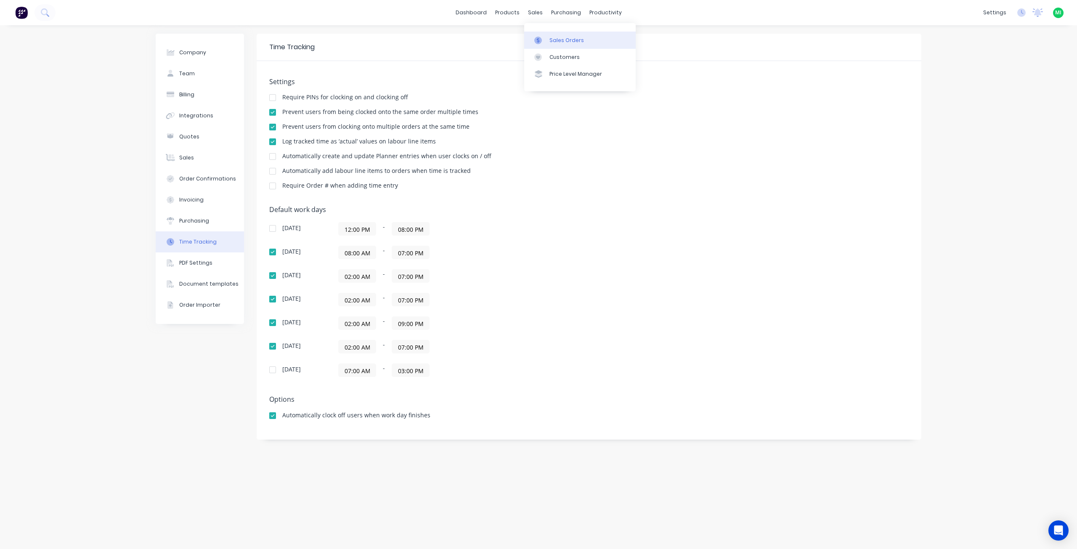
click at [550, 45] on link "Sales Orders" at bounding box center [580, 40] width 112 height 17
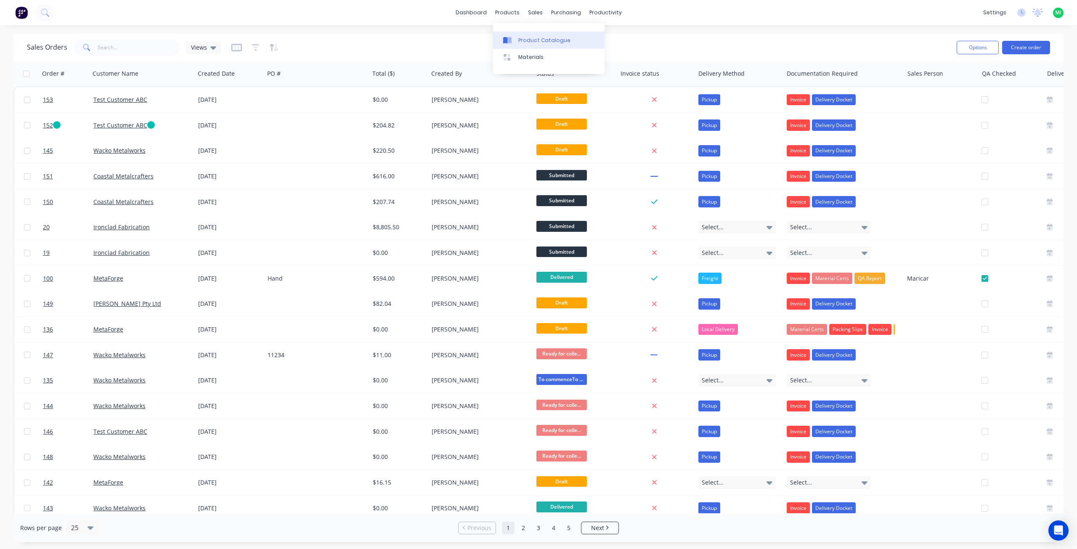
click at [526, 37] on div "Product Catalogue" at bounding box center [544, 41] width 52 height 8
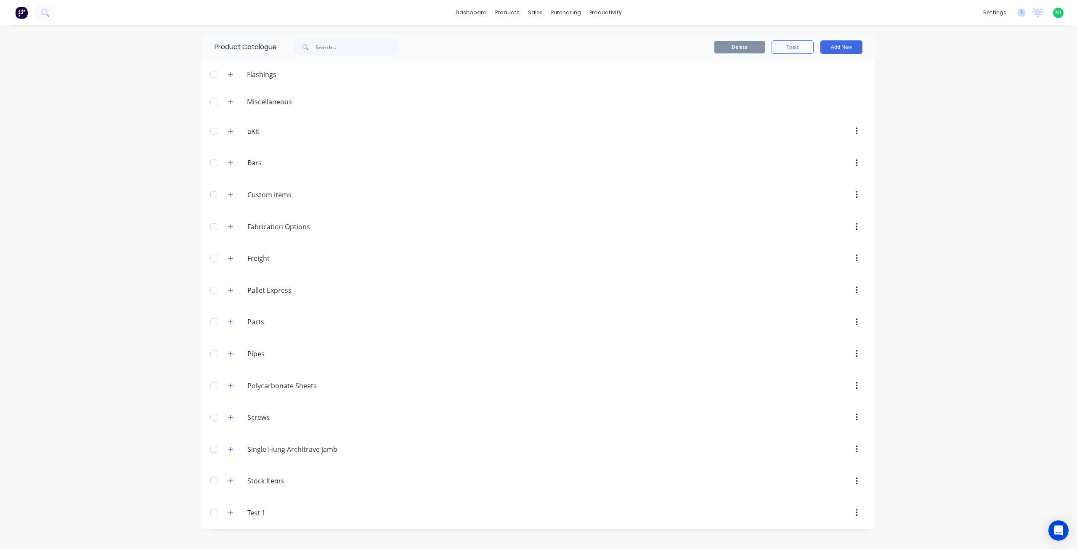
click at [236, 99] on span at bounding box center [231, 101] width 11 height 11
click at [232, 101] on icon "button" at bounding box center [230, 102] width 5 height 6
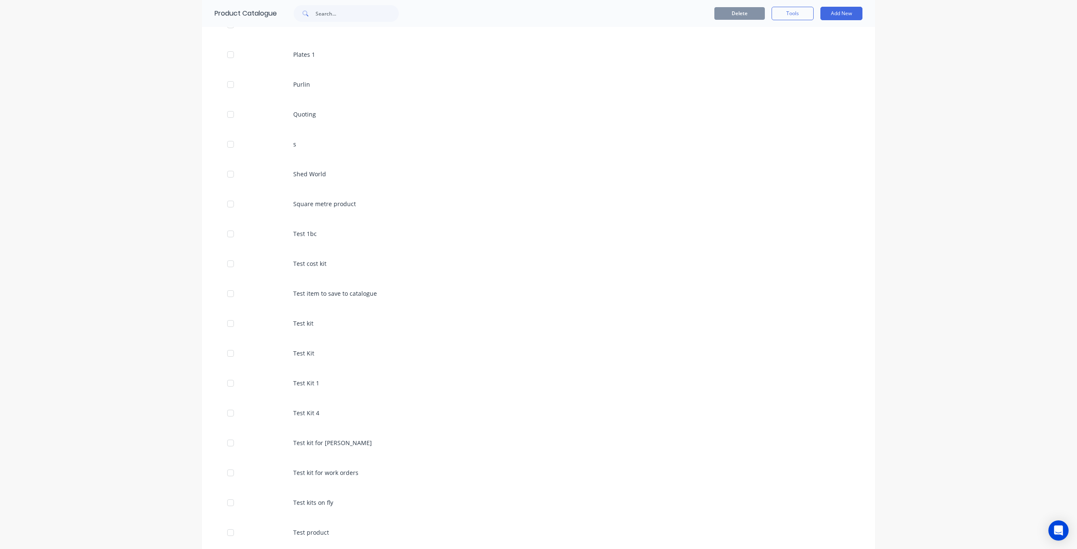
scroll to position [589, 0]
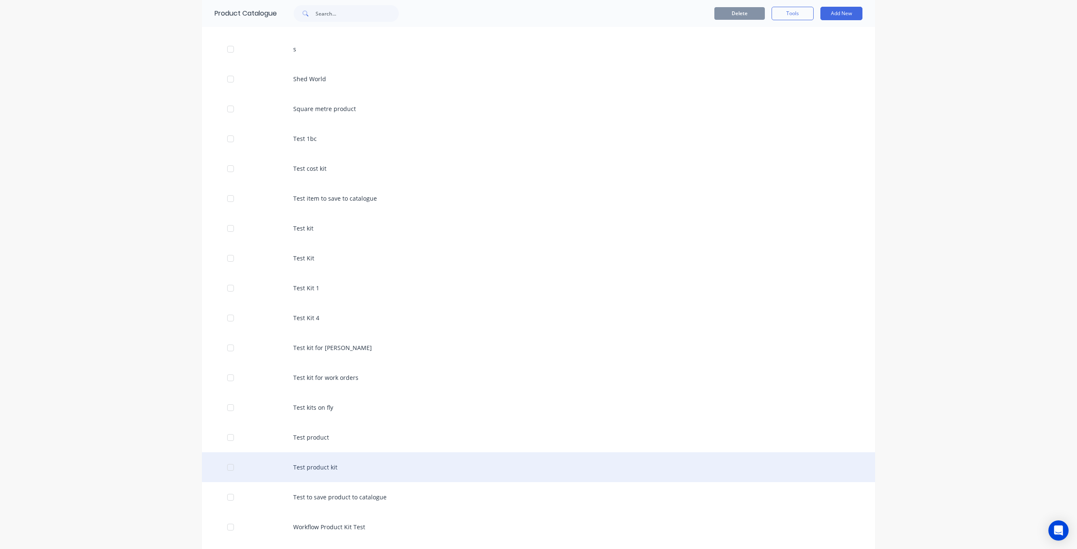
click at [332, 461] on div "Test product kit" at bounding box center [538, 467] width 673 height 30
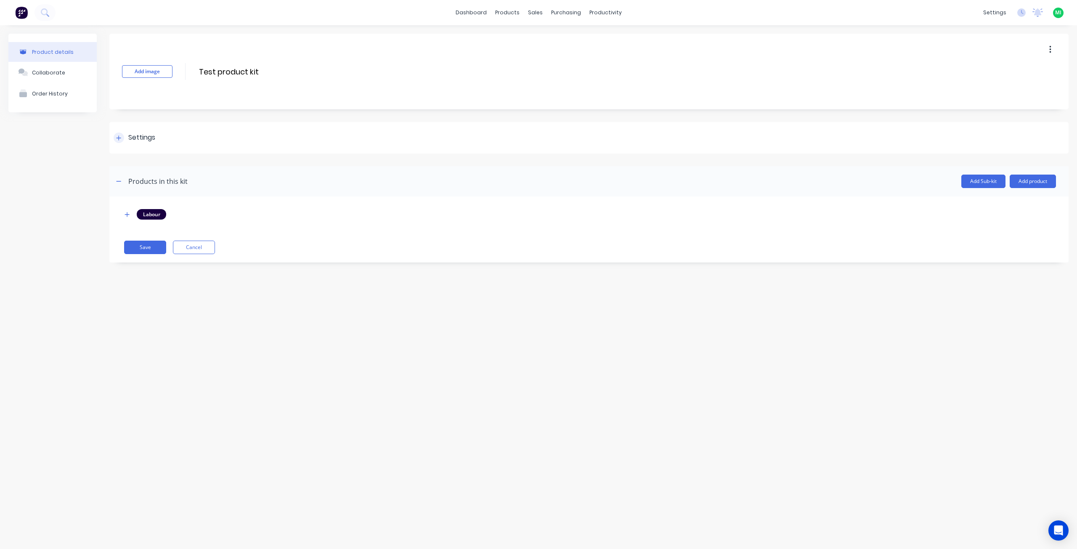
click at [143, 135] on div "Settings" at bounding box center [141, 138] width 27 height 11
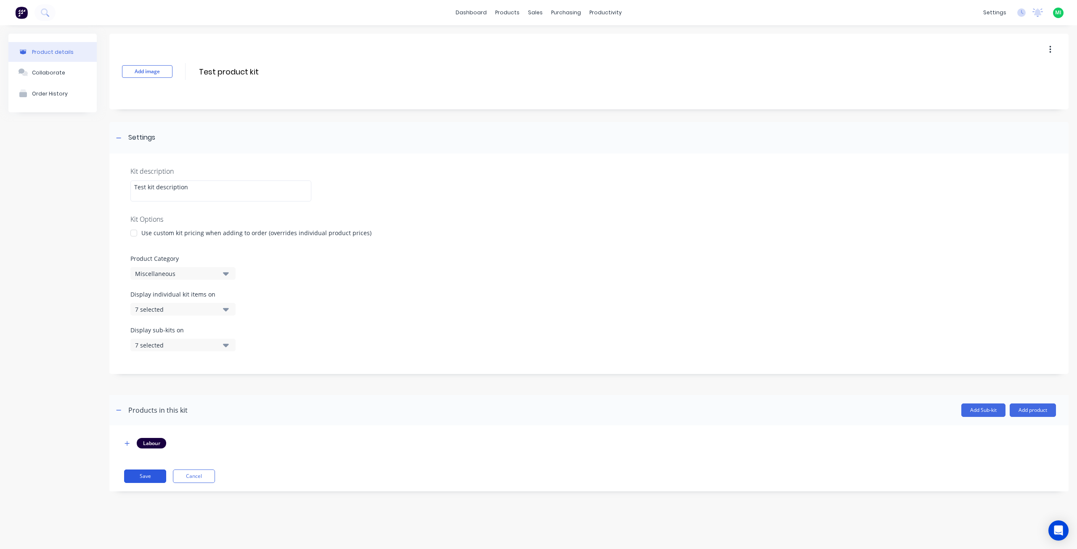
click at [146, 481] on button "Save" at bounding box center [145, 476] width 42 height 13
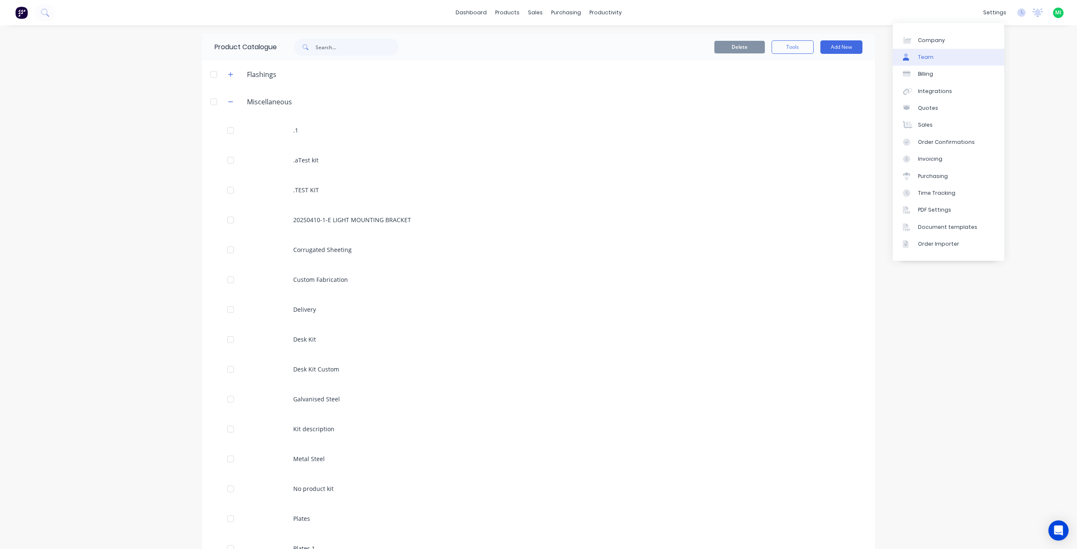
click at [943, 59] on link "Team" at bounding box center [949, 57] width 112 height 17
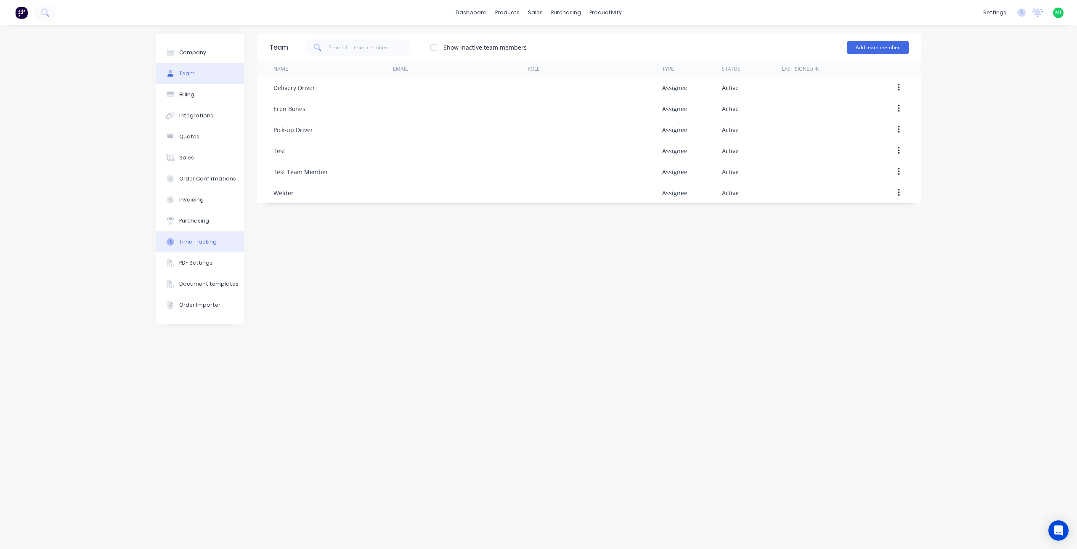
click at [205, 241] on div "Time Tracking" at bounding box center [197, 242] width 37 height 8
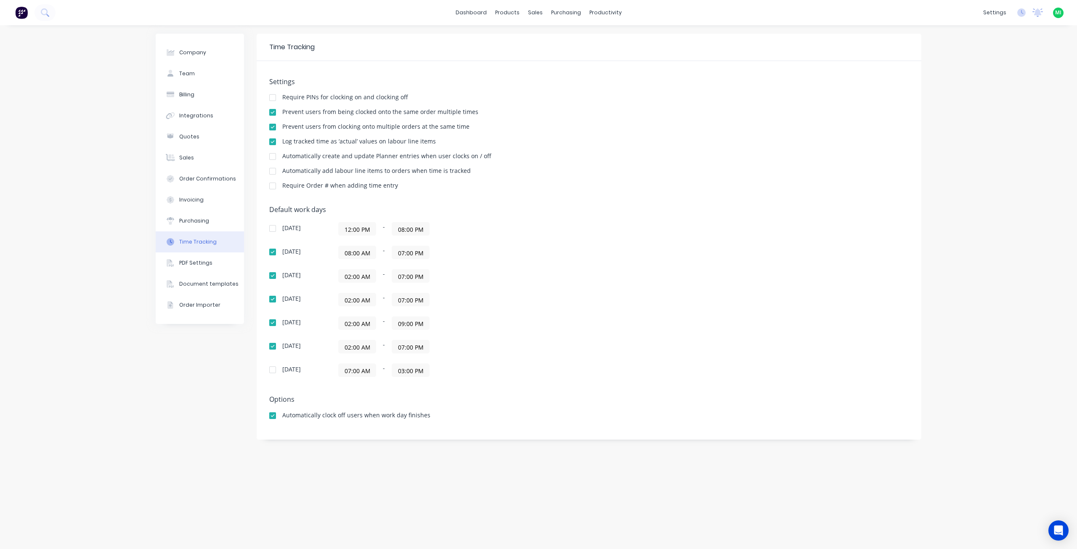
click at [273, 171] on div at bounding box center [272, 171] width 17 height 17
click at [63, 164] on div "Company Team Billing Integrations Quotes Sales Order Confirmations Invoicing Pu…" at bounding box center [538, 287] width 1077 height 524
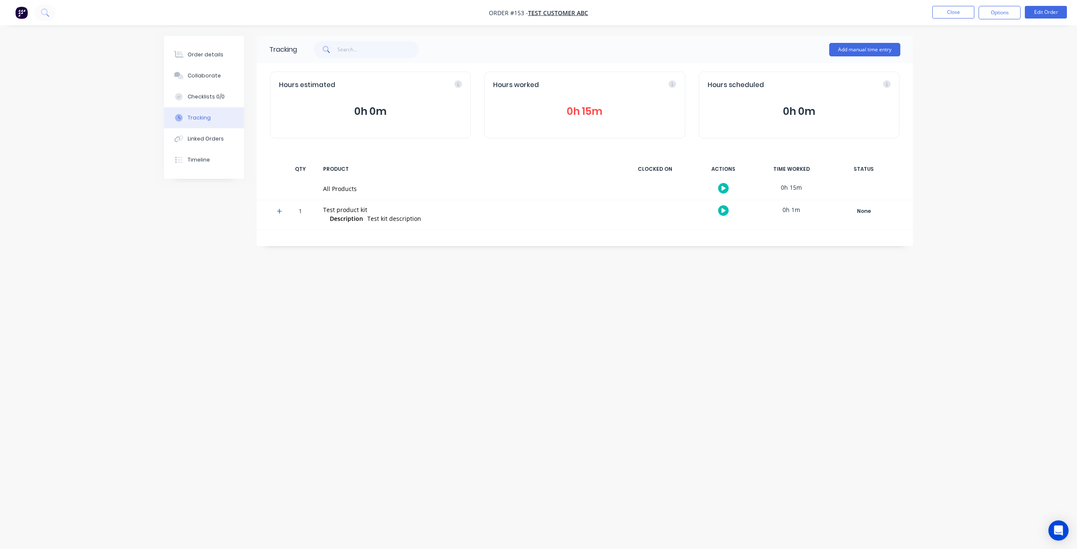
click at [281, 209] on icon at bounding box center [279, 211] width 5 height 6
click at [720, 240] on button "button" at bounding box center [723, 240] width 11 height 11
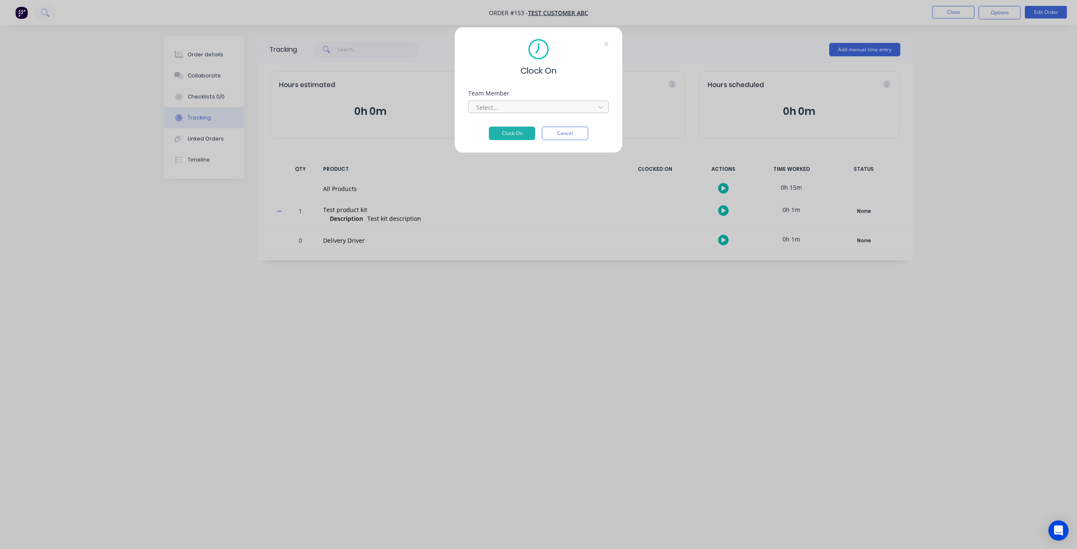
click at [530, 111] on div at bounding box center [533, 107] width 115 height 11
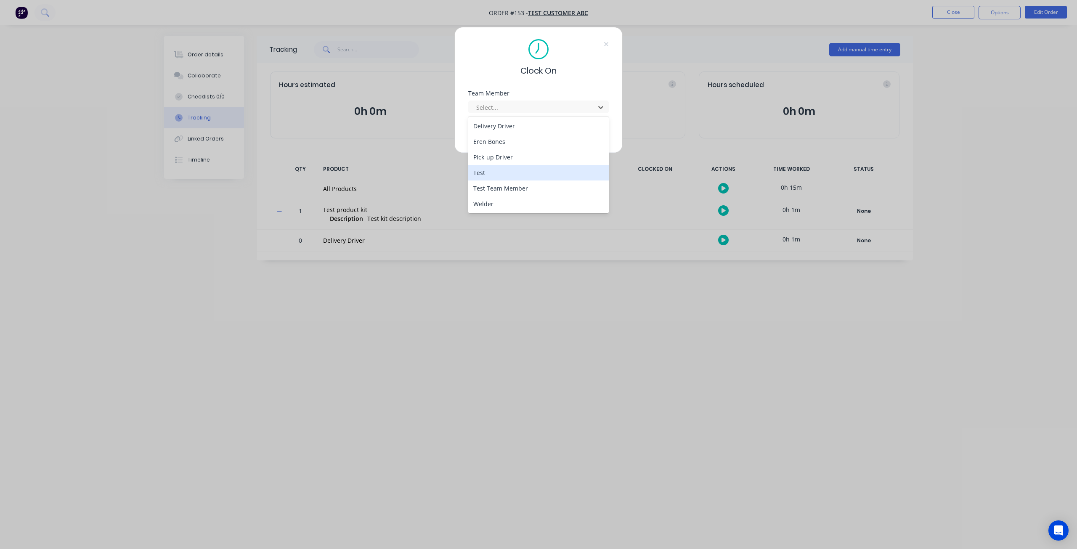
click at [481, 176] on div "Test" at bounding box center [538, 173] width 141 height 16
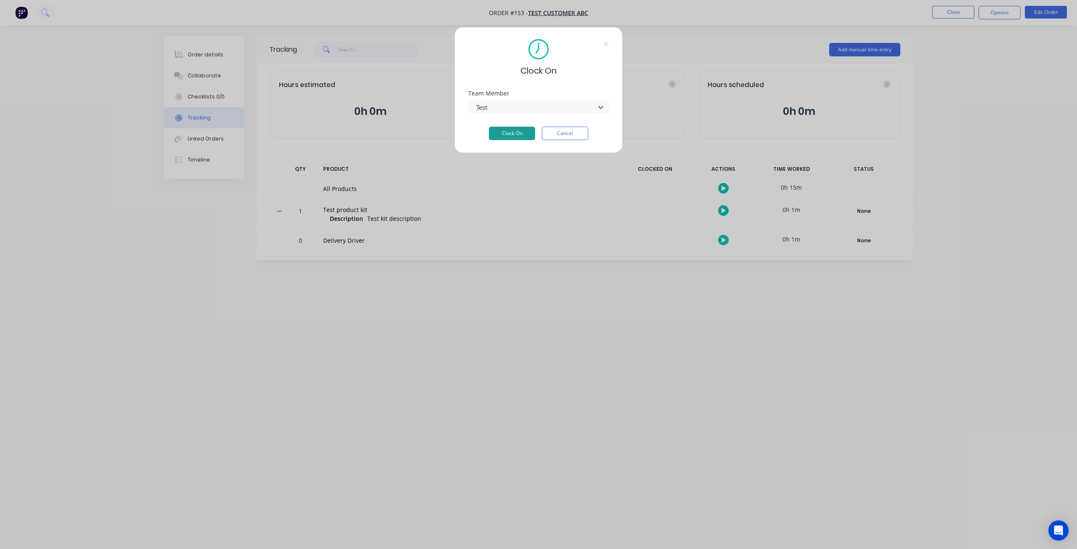
click at [520, 134] on button "Clock On" at bounding box center [512, 133] width 46 height 13
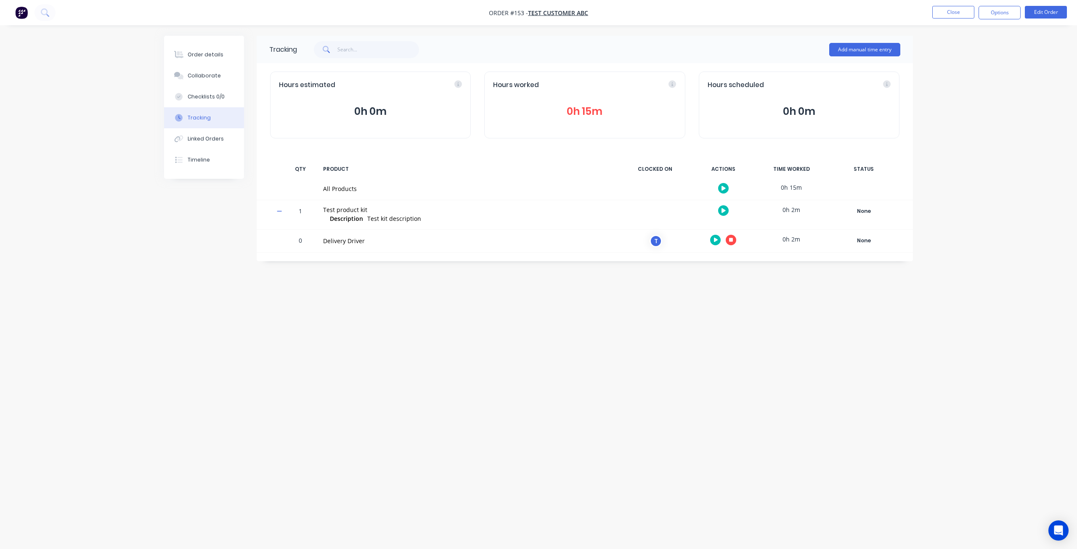
click at [730, 242] on icon "button" at bounding box center [731, 240] width 4 height 4
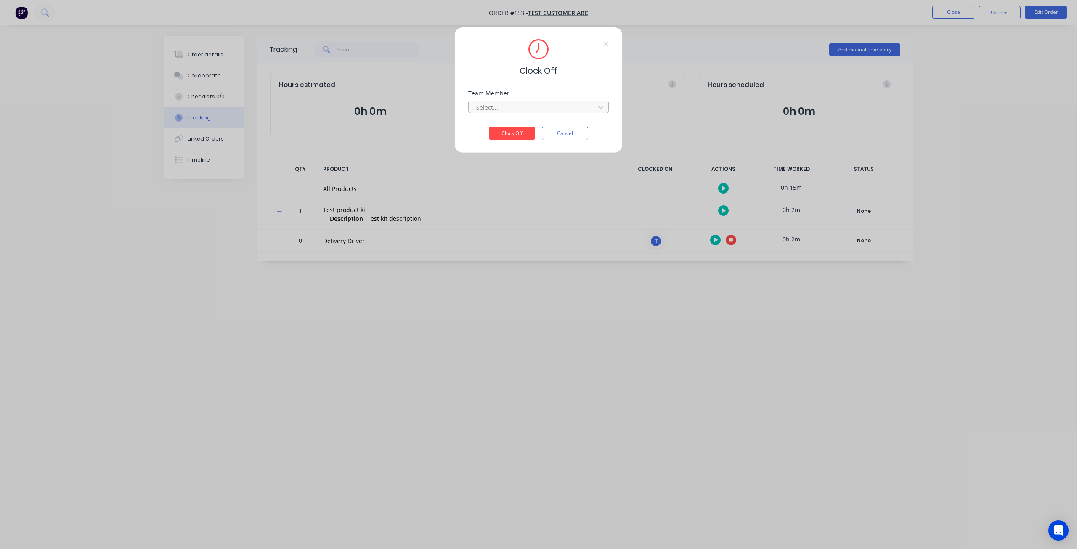
click at [531, 107] on div at bounding box center [533, 107] width 115 height 11
click at [517, 126] on div "Test" at bounding box center [538, 126] width 141 height 16
drag, startPoint x: 515, startPoint y: 130, endPoint x: 375, endPoint y: 332, distance: 246.6
click at [515, 130] on button "Clock Off" at bounding box center [512, 133] width 46 height 13
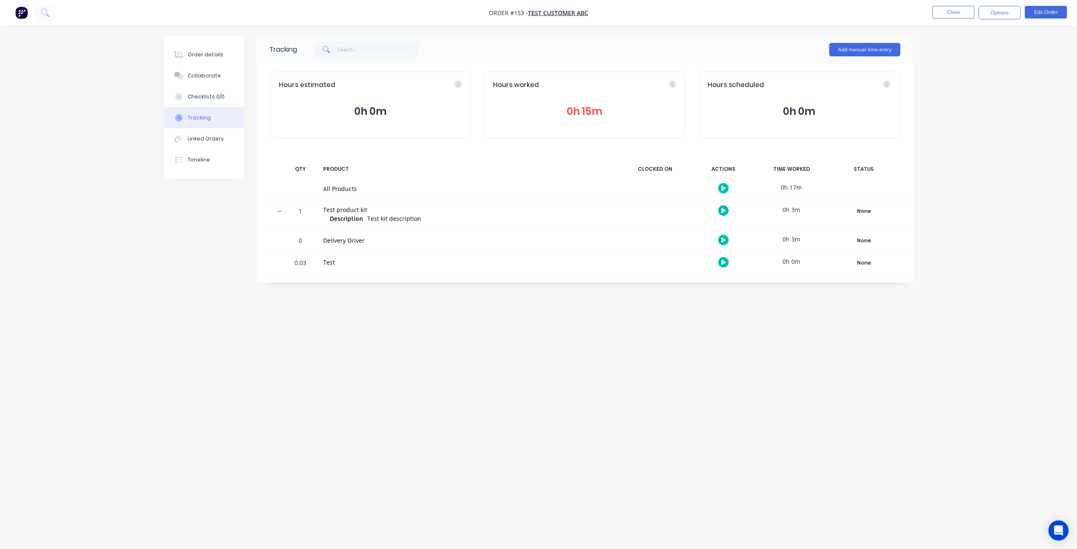
click at [280, 209] on icon at bounding box center [279, 211] width 5 height 6
click at [206, 55] on div "Order details" at bounding box center [206, 55] width 36 height 8
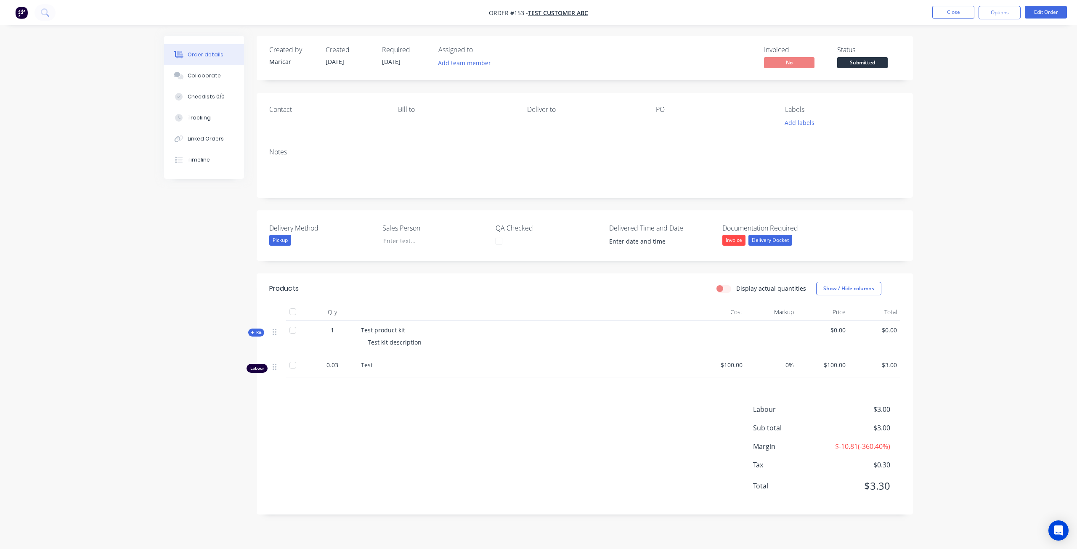
click at [260, 334] on span "Kit" at bounding box center [256, 333] width 11 height 6
click at [255, 331] on span "Kit" at bounding box center [256, 333] width 11 height 6
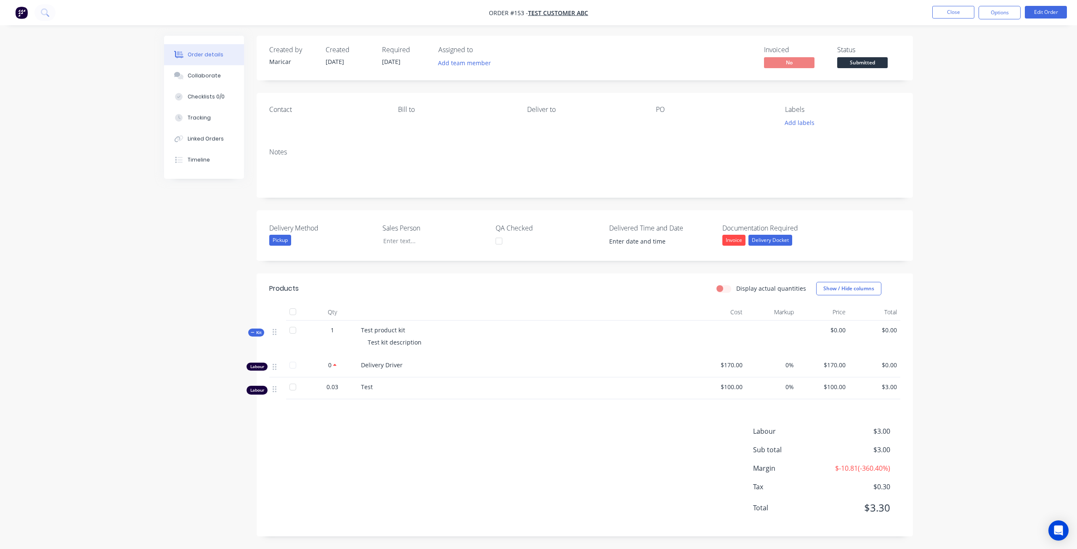
click at [255, 331] on span "Kit" at bounding box center [256, 333] width 11 height 6
click at [967, 12] on button "Close" at bounding box center [954, 12] width 42 height 13
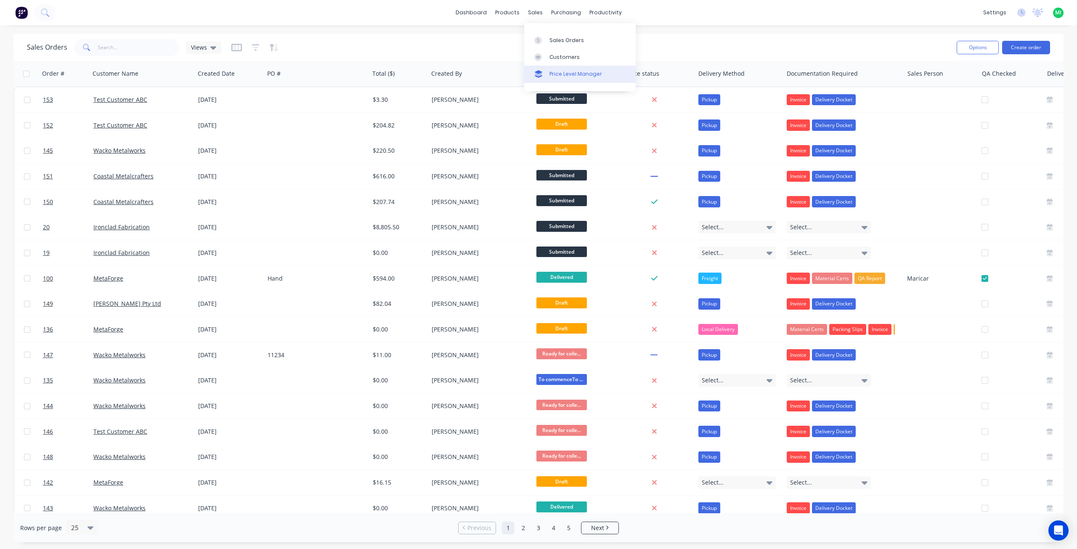
drag, startPoint x: 561, startPoint y: 60, endPoint x: 530, endPoint y: 69, distance: 31.4
click at [561, 60] on div "Customers" at bounding box center [565, 57] width 30 height 8
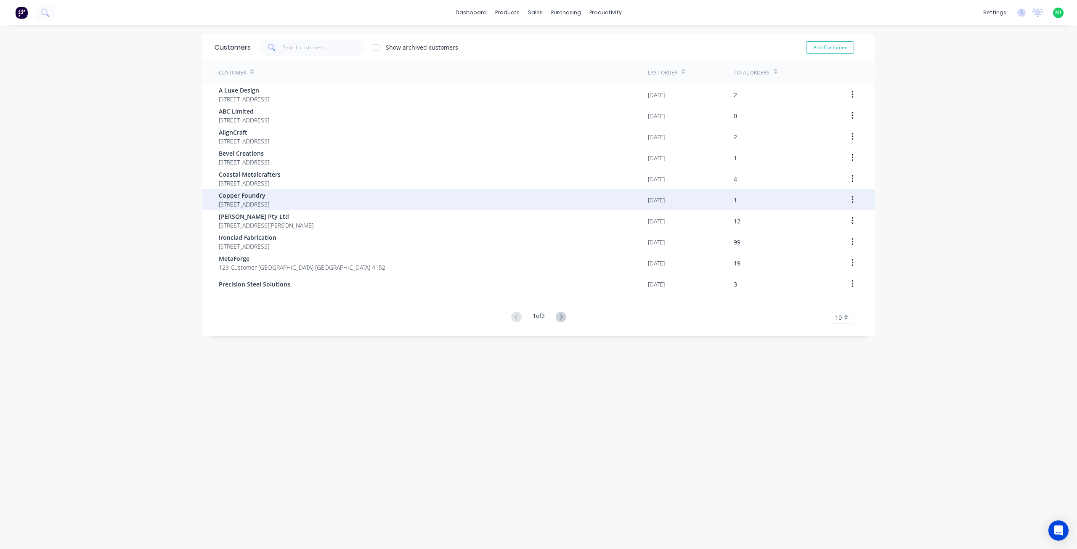
click at [247, 203] on span "456 Forest Road Hobart Tasmania Australia 7000" at bounding box center [244, 204] width 51 height 9
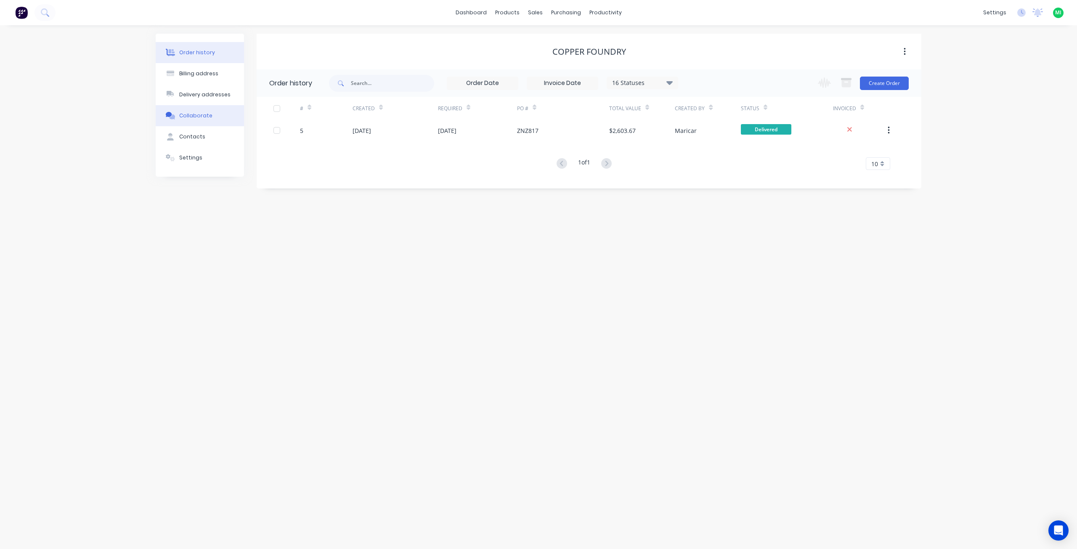
click at [206, 114] on div "Collaborate" at bounding box center [195, 116] width 33 height 8
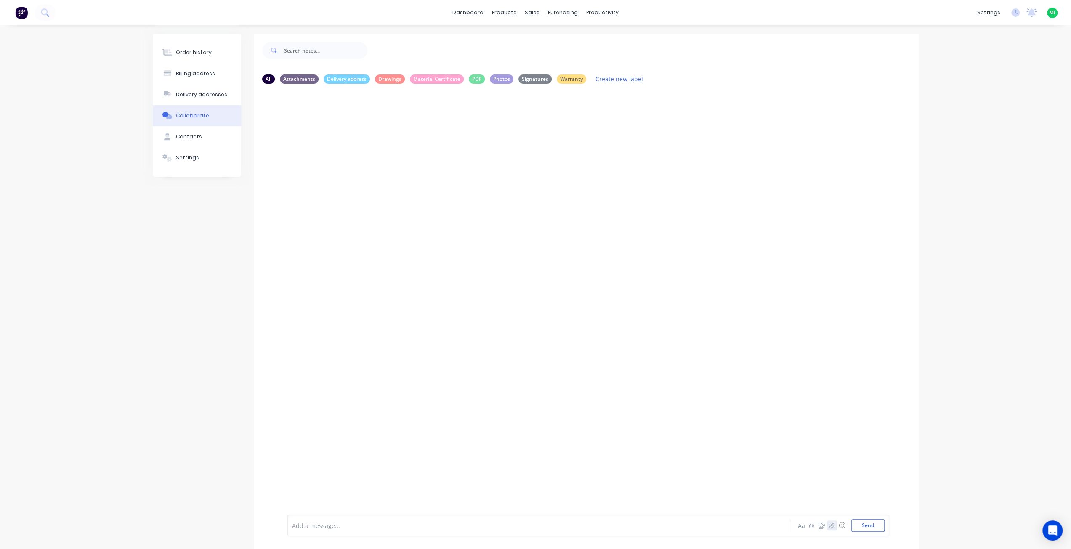
click at [832, 529] on button "button" at bounding box center [832, 526] width 10 height 10
drag, startPoint x: 878, startPoint y: 529, endPoint x: 868, endPoint y: 520, distance: 13.1
click at [877, 529] on button "Send" at bounding box center [867, 525] width 33 height 13
click at [356, 153] on icon "button" at bounding box center [355, 155] width 3 height 10
click at [425, 177] on button "Auto-attach to new orders" at bounding box center [409, 178] width 95 height 20
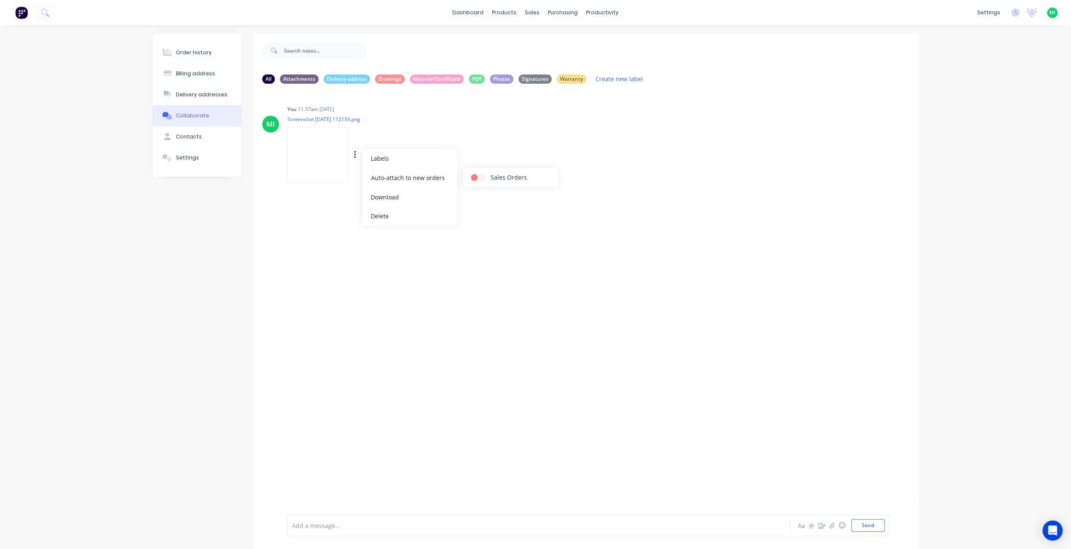
click at [491, 173] on label at bounding box center [491, 173] width 0 height 0
click at [478, 179] on input "checkbox" at bounding box center [474, 177] width 7 height 8
checkbox input "true"
click at [276, 253] on div "MI You 11:37am 14/08/25 Screenshot 2025-08-14 112133.png Labels Auto-attach to …" at bounding box center [586, 301] width 665 height 422
click at [199, 54] on div "Order history" at bounding box center [194, 53] width 36 height 8
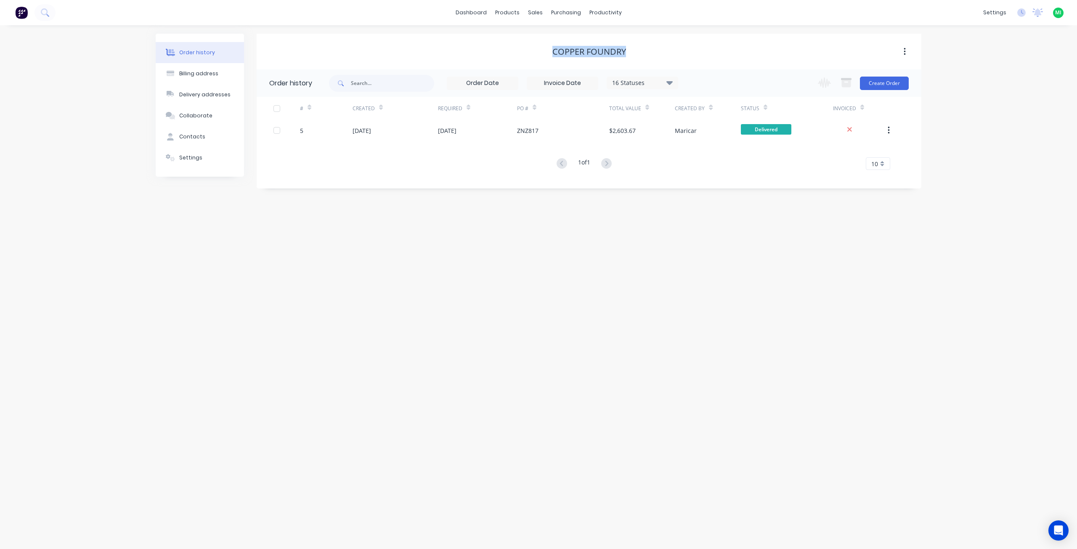
drag, startPoint x: 631, startPoint y: 53, endPoint x: 708, endPoint y: 76, distance: 80.0
click at [513, 54] on div "Copper Foundry" at bounding box center [589, 52] width 665 height 10
click at [907, 84] on button "Create Order" at bounding box center [884, 83] width 49 height 13
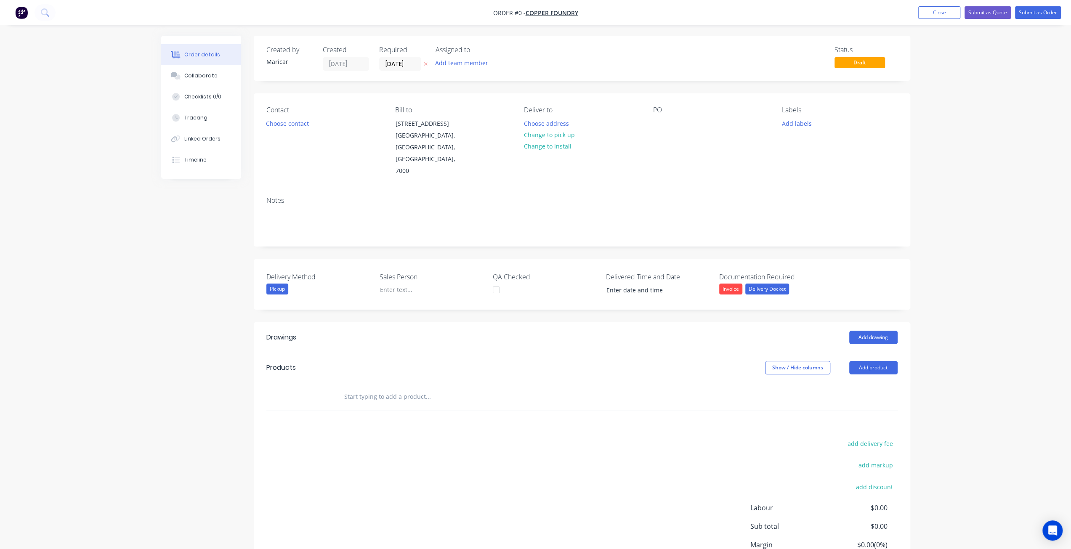
click at [374, 388] on input "text" at bounding box center [428, 396] width 168 height 17
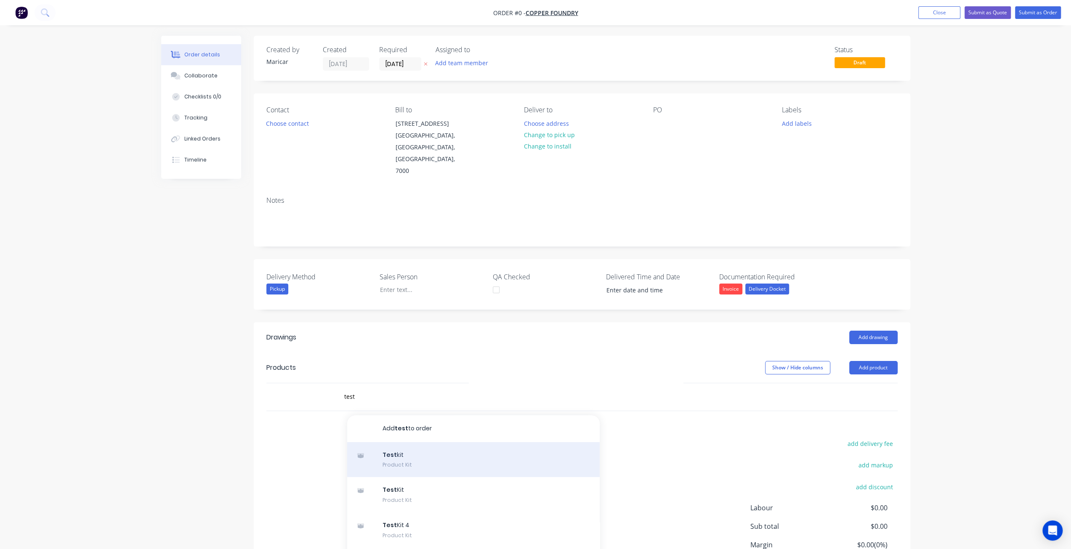
click at [393, 443] on div "Test kit Product Kit" at bounding box center [473, 459] width 253 height 35
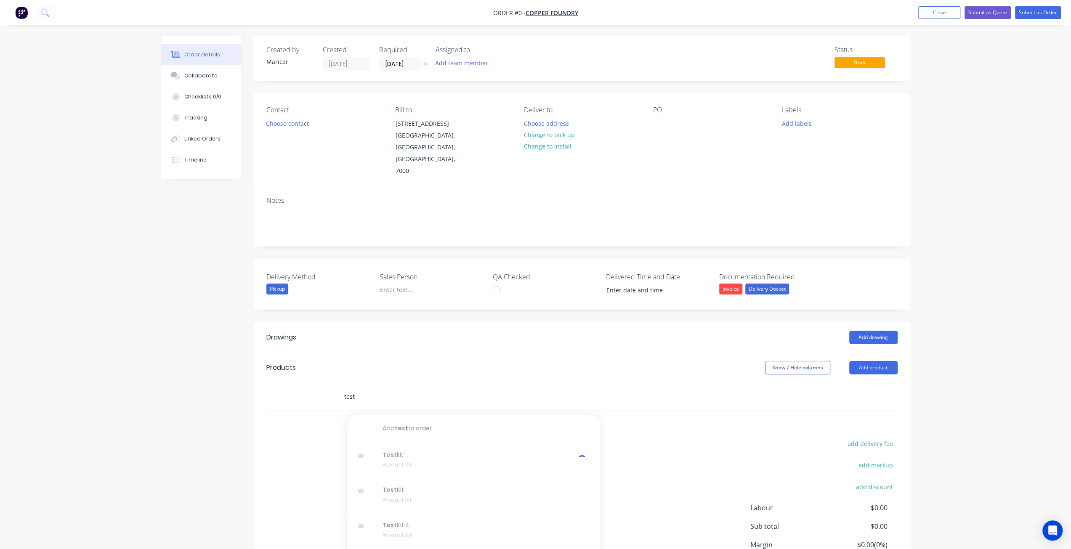
click at [292, 438] on div "add delivery fee add markup add discount Labour $0.00 Sub total $0.00 Margin $0…" at bounding box center [581, 519] width 631 height 162
drag, startPoint x: 368, startPoint y: 376, endPoint x: 346, endPoint y: 371, distance: 22.1
click at [346, 388] on input "test" at bounding box center [428, 396] width 168 height 17
type input "t"
type input "A"
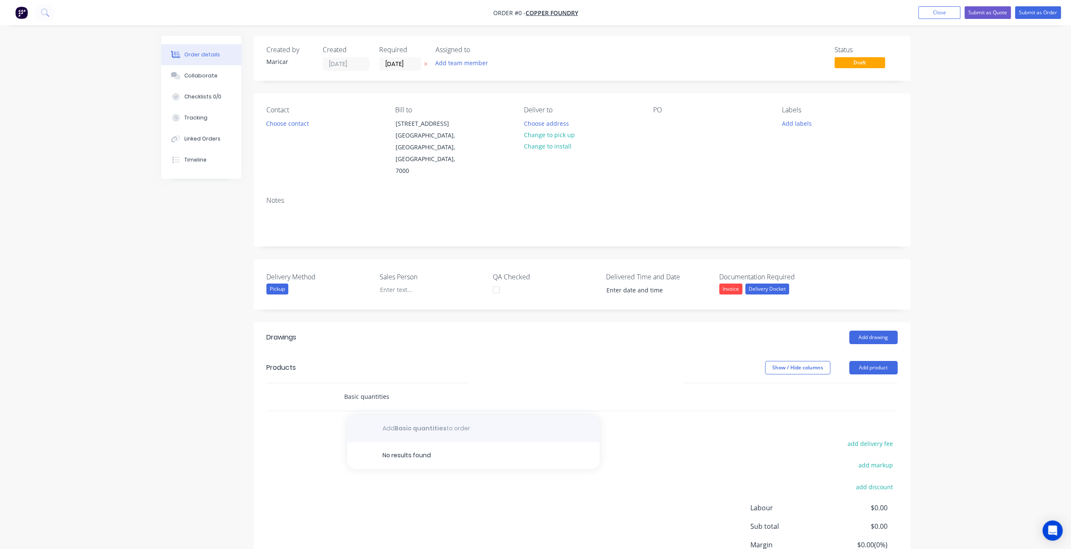
type input "Basic quantities"
click at [463, 415] on div "button" at bounding box center [473, 428] width 253 height 27
click at [376, 415] on div "button" at bounding box center [473, 428] width 253 height 27
click at [370, 415] on div "button" at bounding box center [473, 428] width 253 height 27
click at [315, 438] on div "add delivery fee add markup add discount Labour $0.00 Sub total $0.00 Margin $0…" at bounding box center [581, 519] width 631 height 162
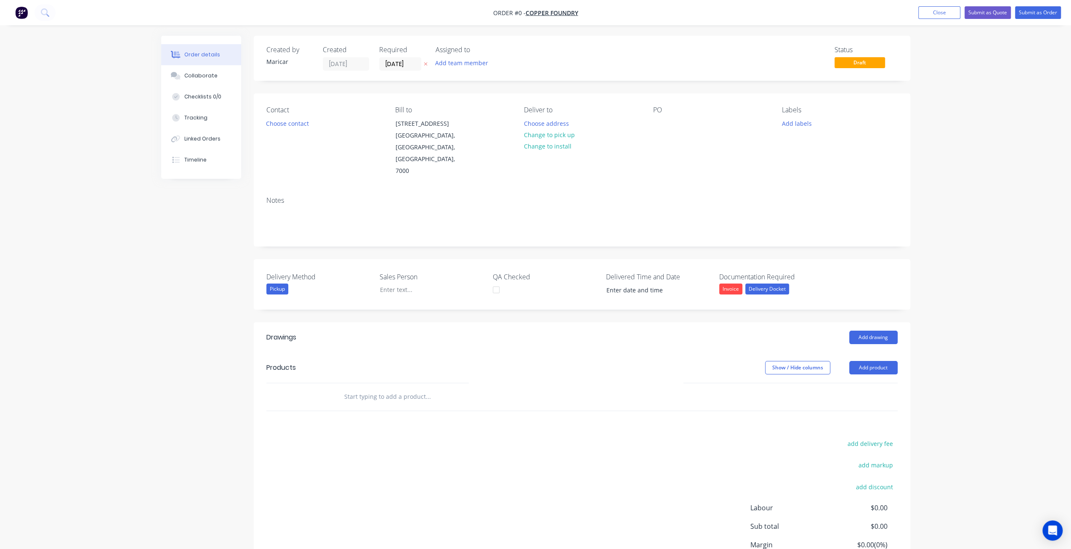
click at [382, 388] on input "text" at bounding box center [428, 396] width 168 height 17
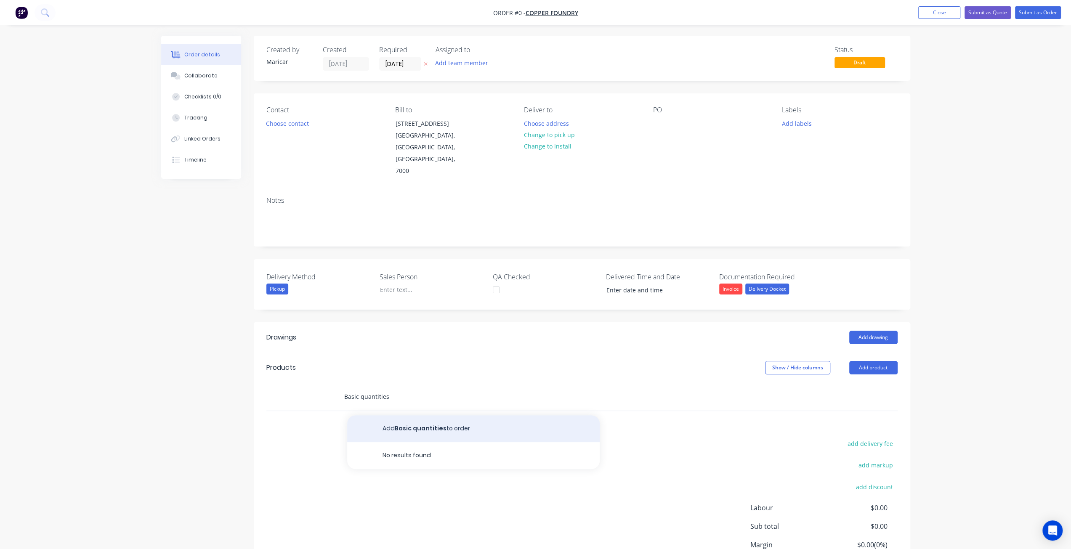
type input "Basic quantities"
click at [411, 415] on button "Add Basic quantities to order" at bounding box center [473, 428] width 253 height 27
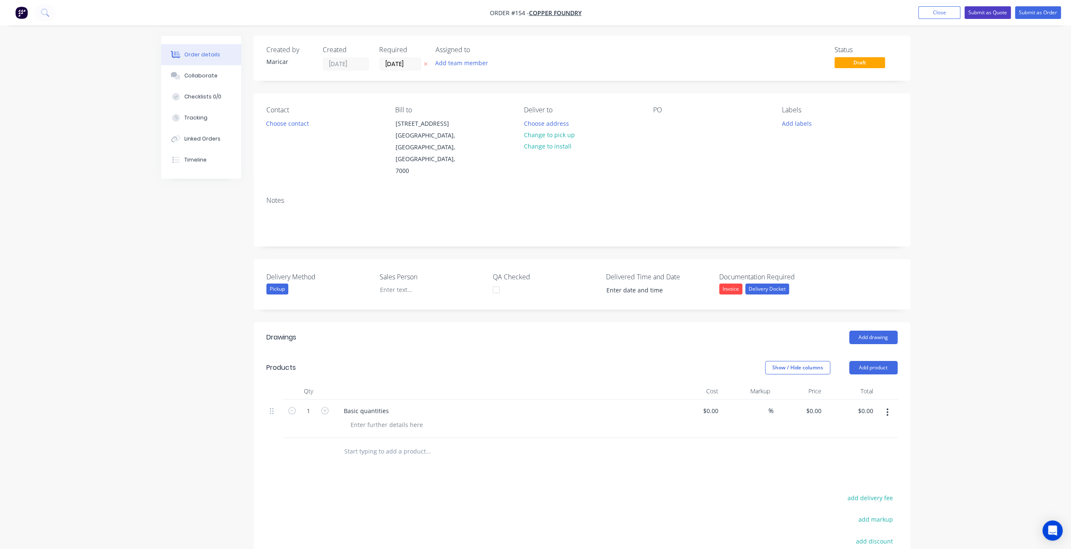
click at [995, 11] on button "Submit as Quote" at bounding box center [988, 12] width 46 height 13
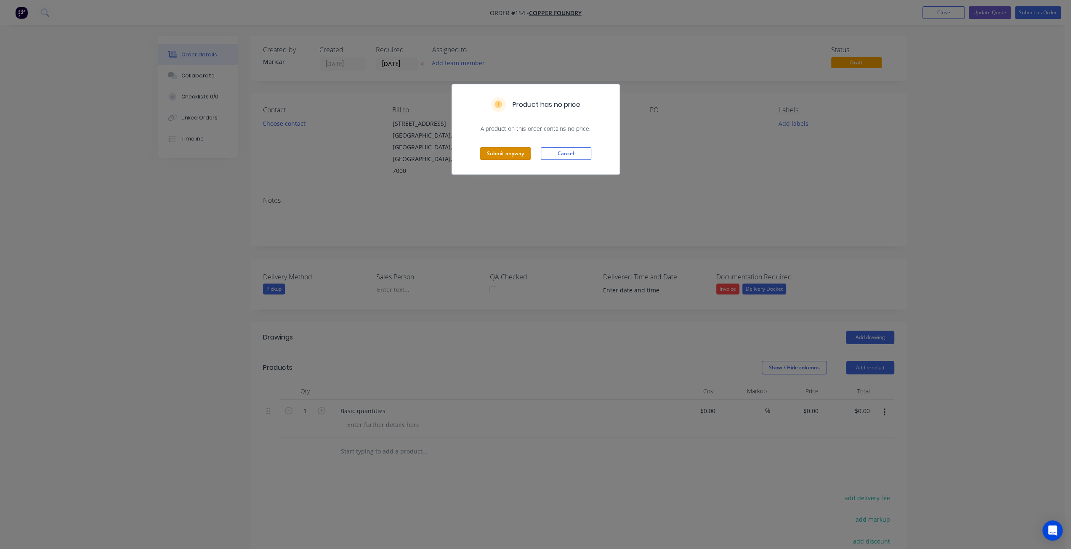
drag, startPoint x: 507, startPoint y: 157, endPoint x: 504, endPoint y: 180, distance: 23.3
click at [507, 157] on button "Submit anyway" at bounding box center [505, 153] width 51 height 13
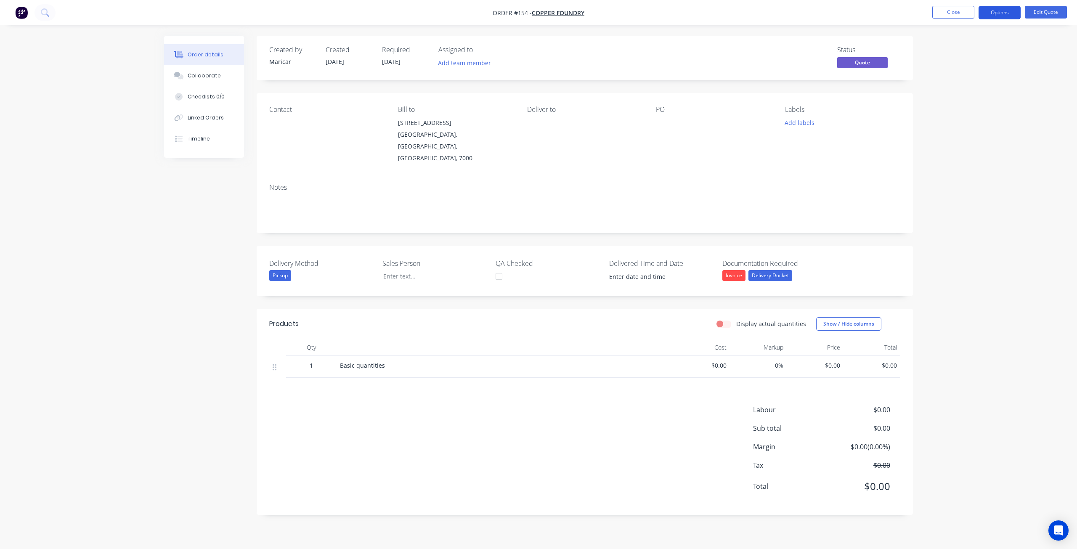
click at [1001, 13] on button "Options" at bounding box center [1000, 12] width 42 height 13
click at [968, 55] on div "Quote" at bounding box center [974, 51] width 77 height 12
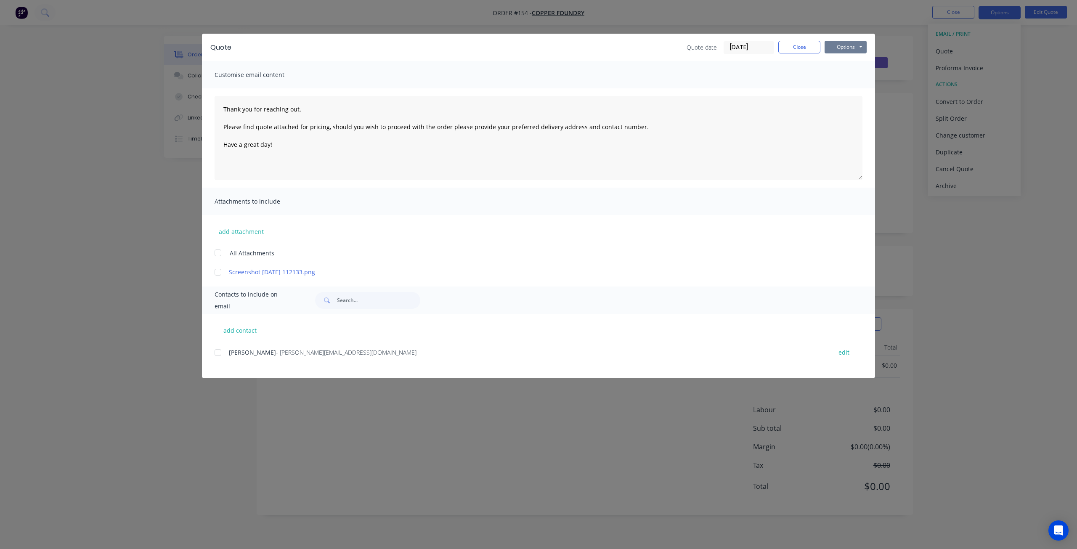
click at [848, 46] on button "Options" at bounding box center [846, 47] width 42 height 13
type textarea "Thank you for reaching out. Please find quote attached for pricing, should you …"
drag, startPoint x: 799, startPoint y: 48, endPoint x: 866, endPoint y: 30, distance: 69.2
click at [799, 48] on button "Close" at bounding box center [800, 47] width 42 height 13
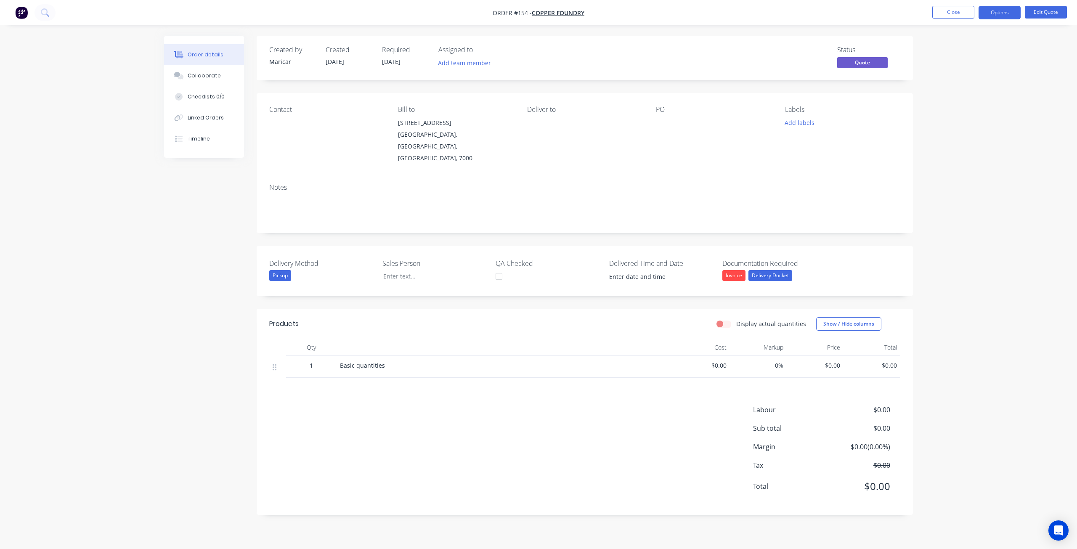
click at [404, 361] on div "Basic quantities" at bounding box center [505, 365] width 330 height 9
click at [937, 14] on button "Close" at bounding box center [954, 12] width 42 height 13
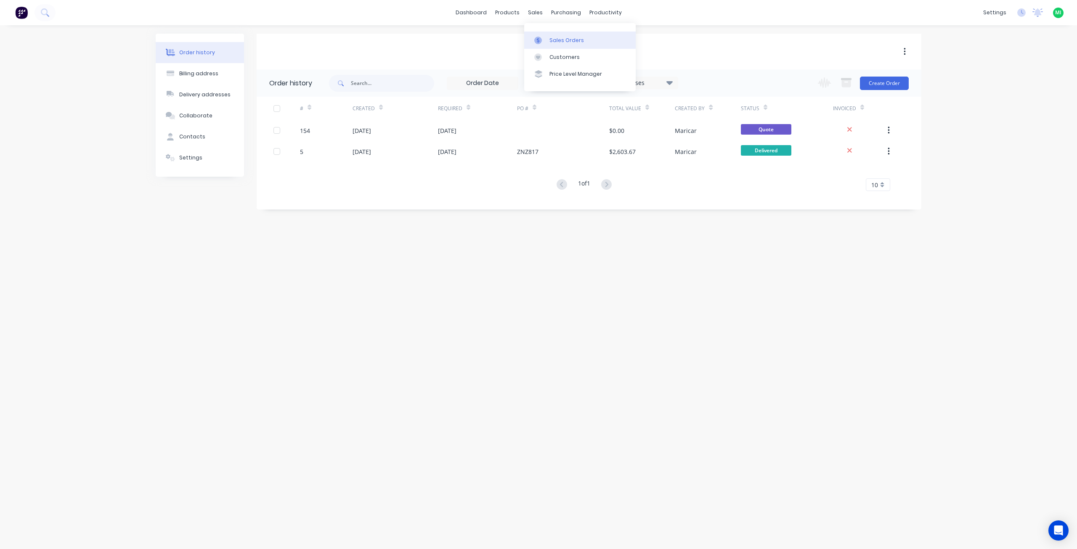
click at [544, 32] on link "Sales Orders" at bounding box center [580, 40] width 112 height 17
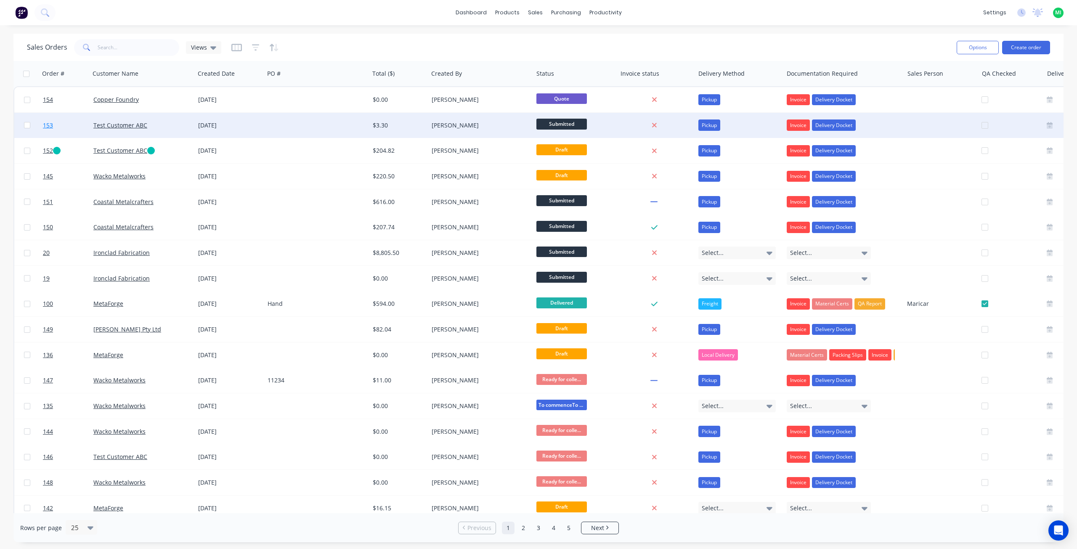
click at [66, 128] on link "153" at bounding box center [68, 125] width 51 height 25
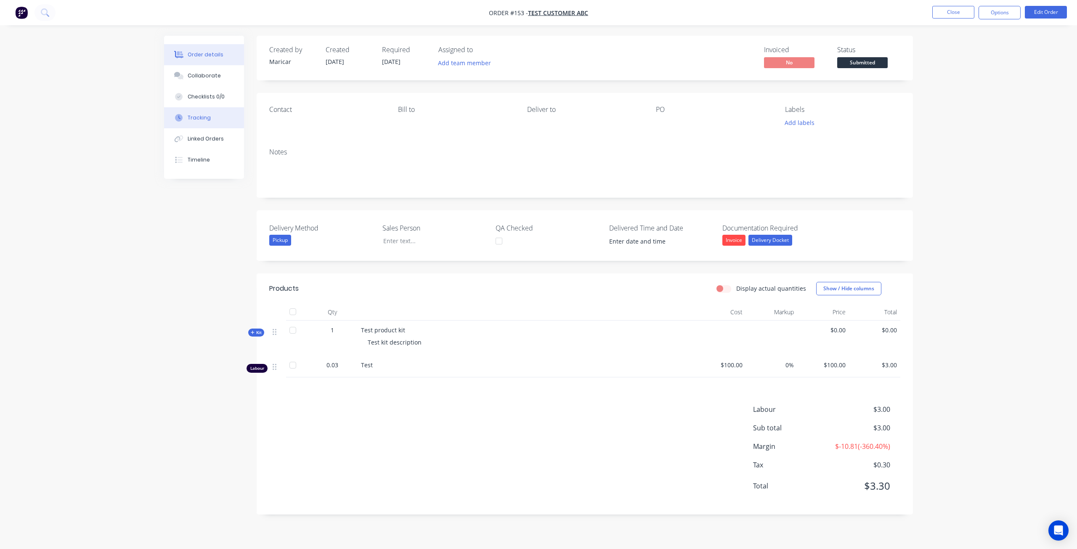
click at [196, 116] on div "Tracking" at bounding box center [199, 118] width 23 height 8
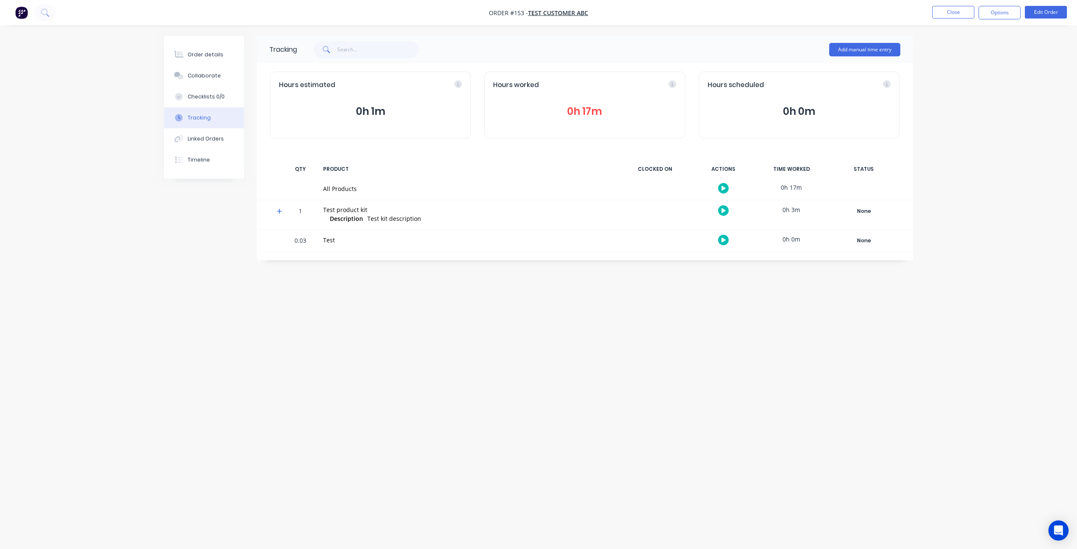
click at [278, 209] on icon at bounding box center [279, 211] width 5 height 6
click at [209, 49] on button "Order details" at bounding box center [204, 54] width 80 height 21
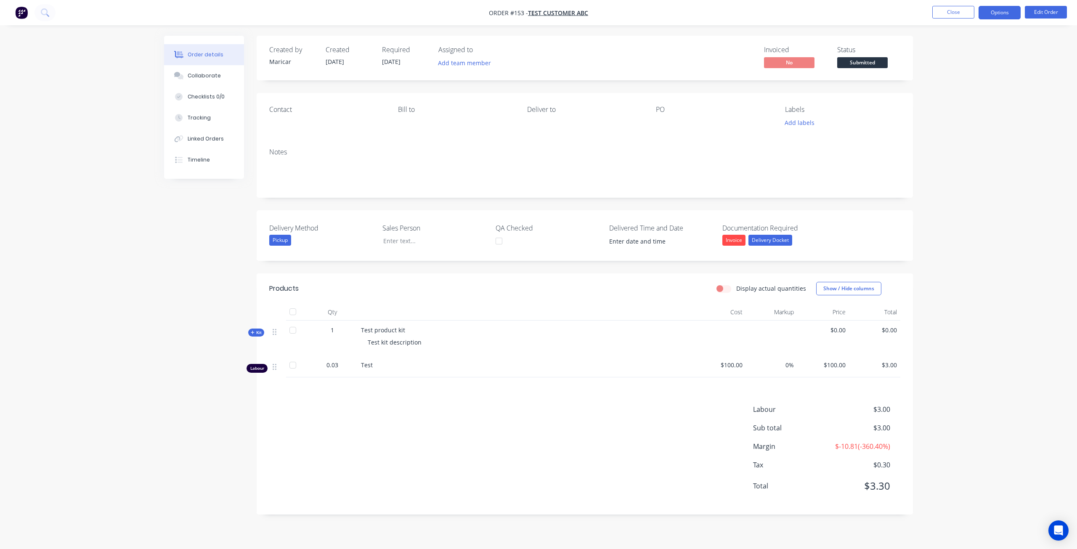
click at [990, 13] on button "Options" at bounding box center [1000, 12] width 42 height 13
click at [960, 48] on div "Invoice" at bounding box center [974, 51] width 77 height 12
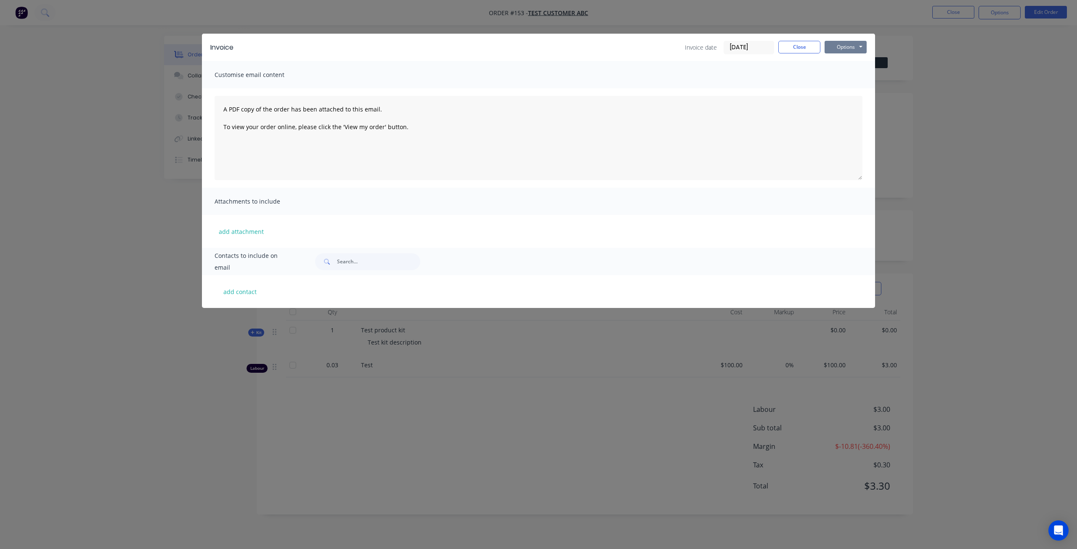
click at [860, 45] on button "Options" at bounding box center [846, 47] width 42 height 13
click at [848, 61] on button "Preview" at bounding box center [852, 62] width 54 height 14
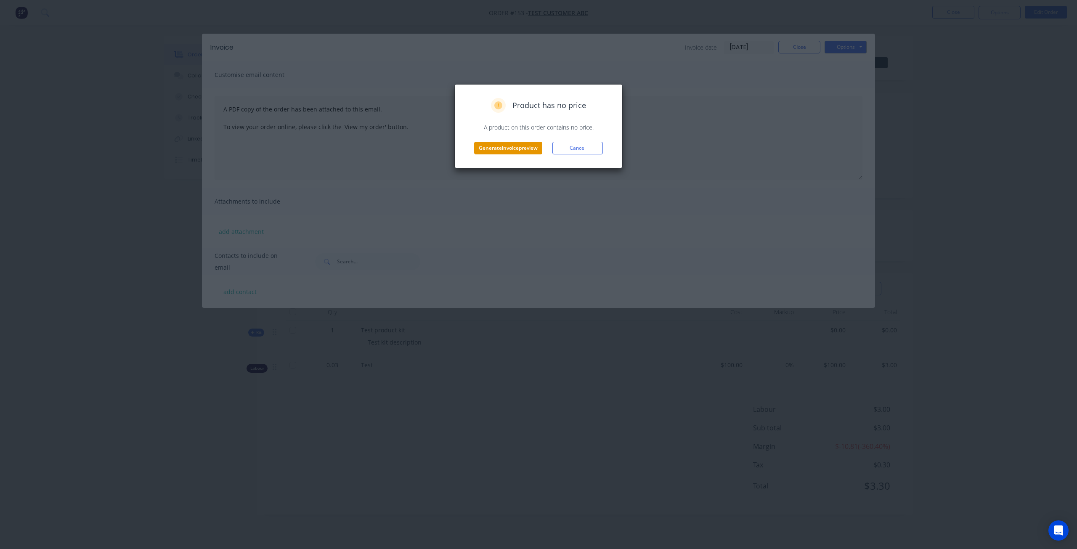
click at [497, 146] on button "Generate invoice preview" at bounding box center [508, 148] width 68 height 13
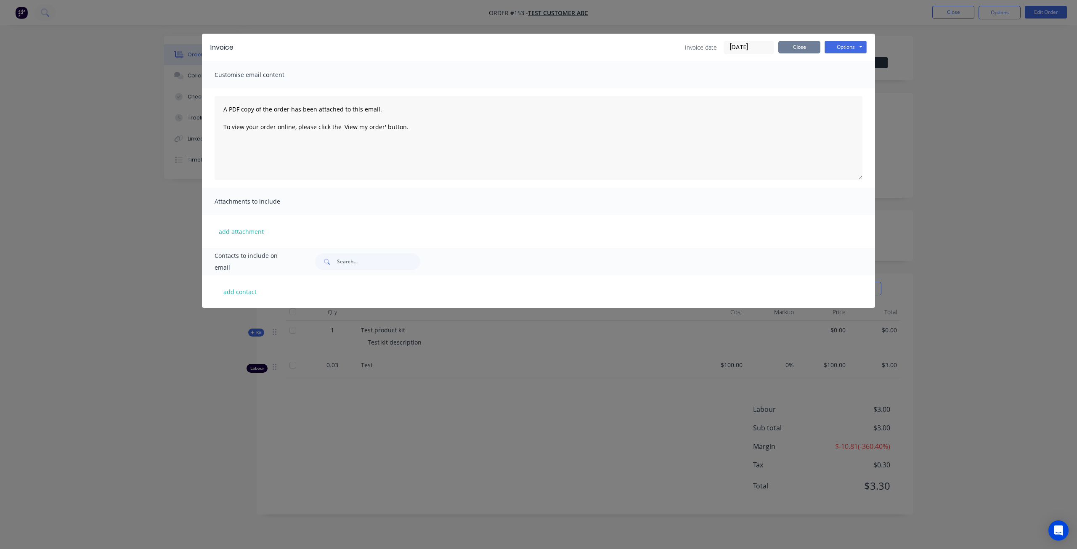
click at [808, 52] on button "Close" at bounding box center [800, 47] width 42 height 13
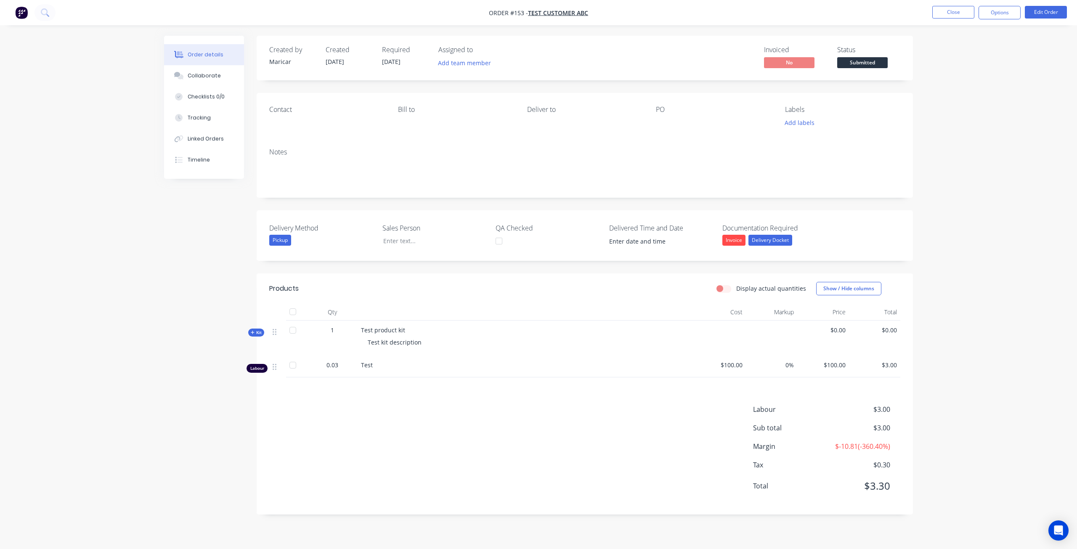
click at [258, 335] on span "Kit" at bounding box center [256, 333] width 11 height 6
click at [1008, 13] on button "Options" at bounding box center [1000, 12] width 42 height 13
click at [955, 42] on button "EMAIL / PRINT" at bounding box center [974, 34] width 93 height 17
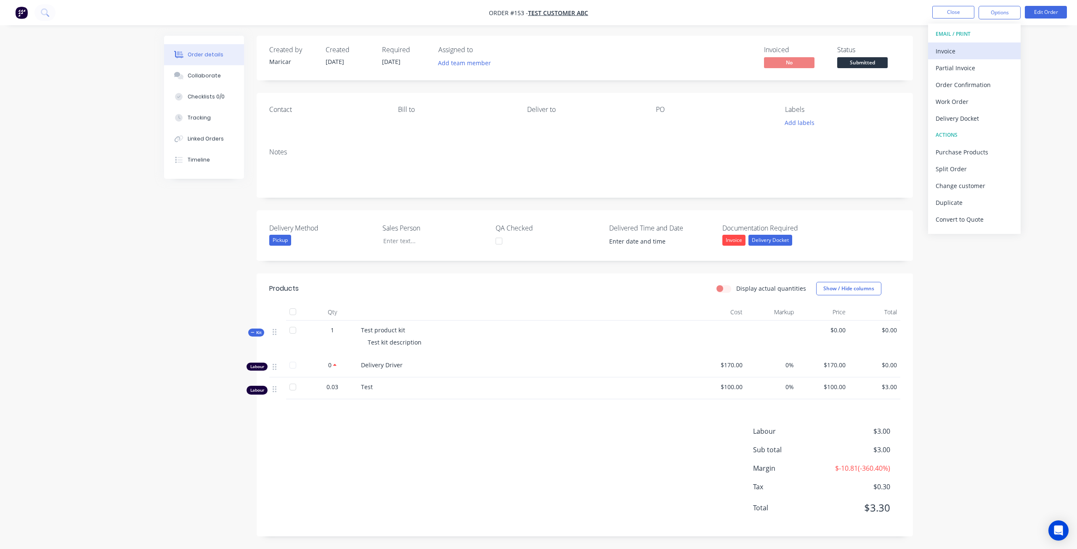
click at [953, 47] on div "Invoice" at bounding box center [974, 51] width 77 height 12
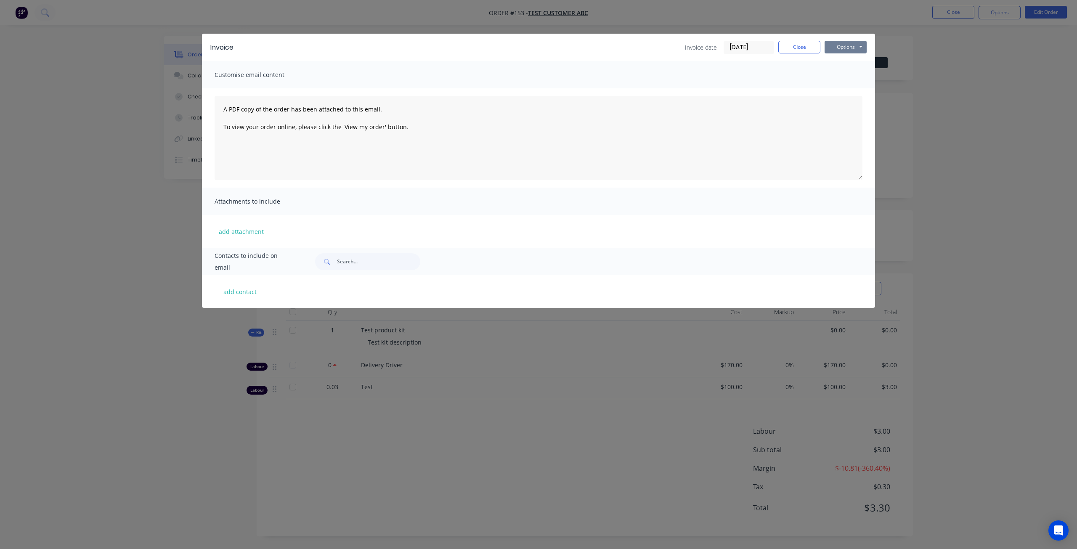
click at [857, 48] on button "Options" at bounding box center [846, 47] width 42 height 13
click at [846, 62] on button "Preview" at bounding box center [852, 62] width 54 height 14
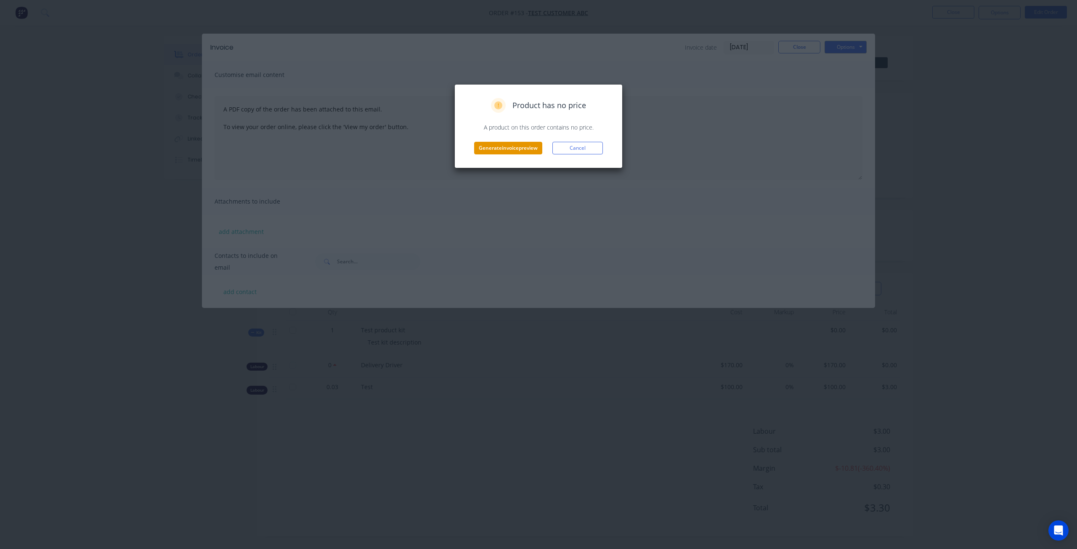
click at [518, 145] on button "Generate invoice preview" at bounding box center [508, 148] width 68 height 13
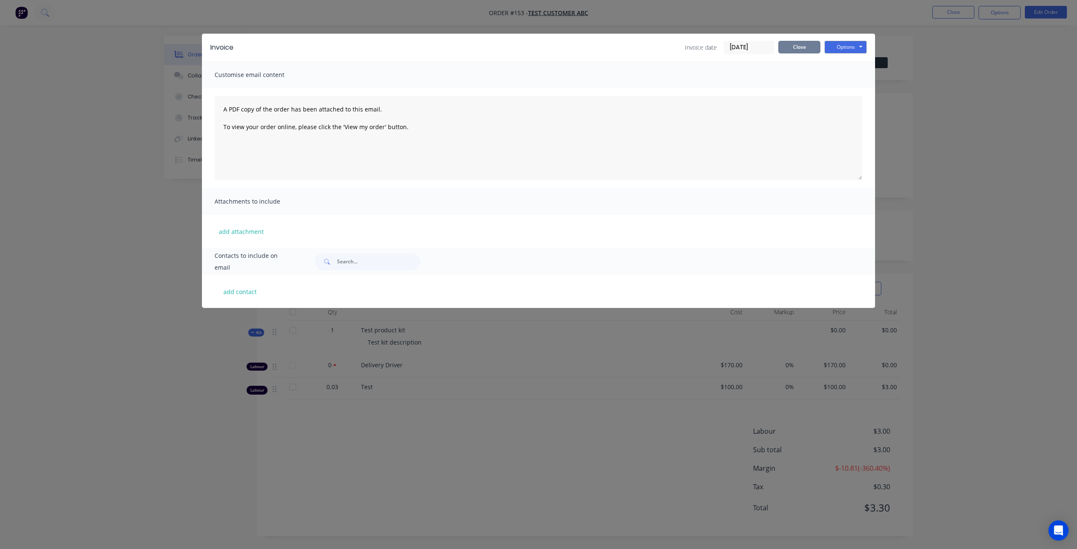
drag, startPoint x: 788, startPoint y: 43, endPoint x: 935, endPoint y: 29, distance: 147.9
click at [788, 43] on button "Close" at bounding box center [800, 47] width 42 height 13
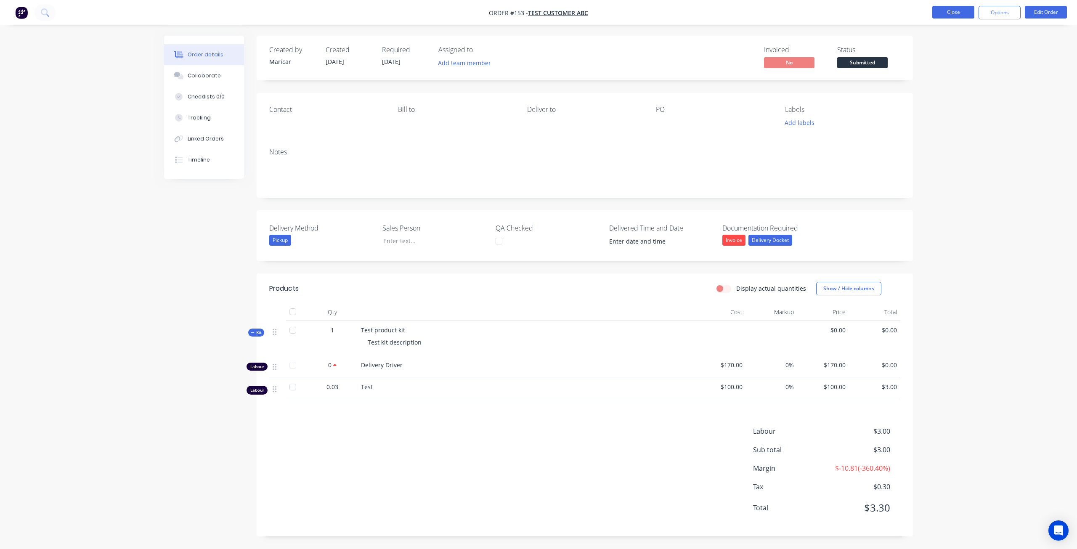
click at [949, 15] on button "Close" at bounding box center [954, 12] width 42 height 13
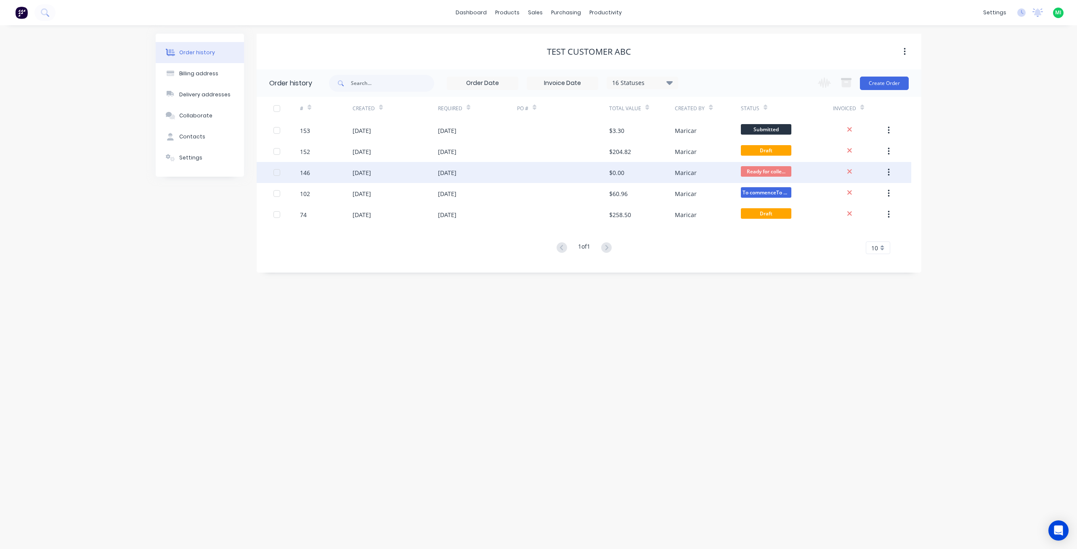
click at [550, 175] on div at bounding box center [563, 172] width 92 height 21
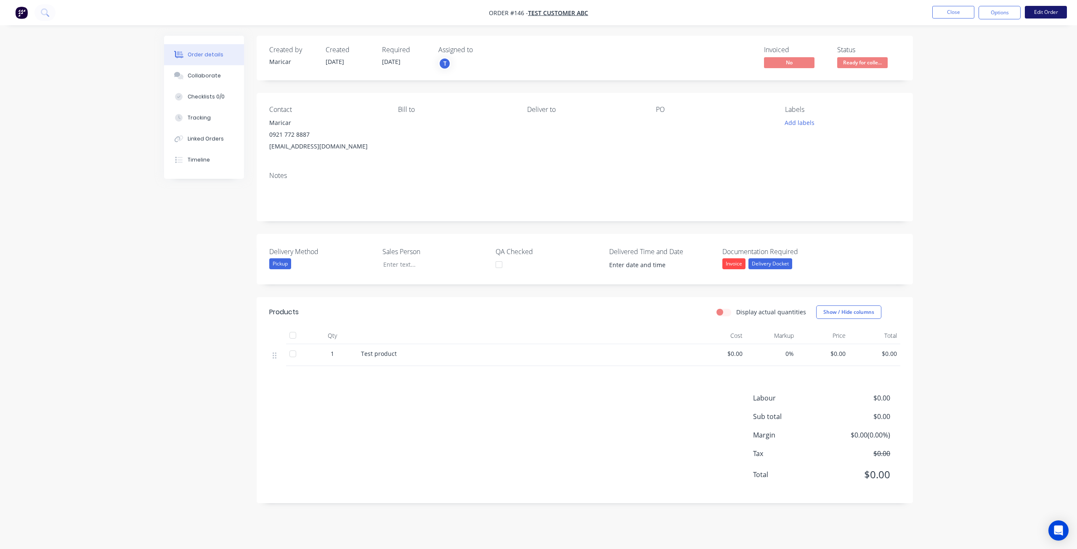
click at [1043, 15] on button "Edit Order" at bounding box center [1046, 12] width 42 height 13
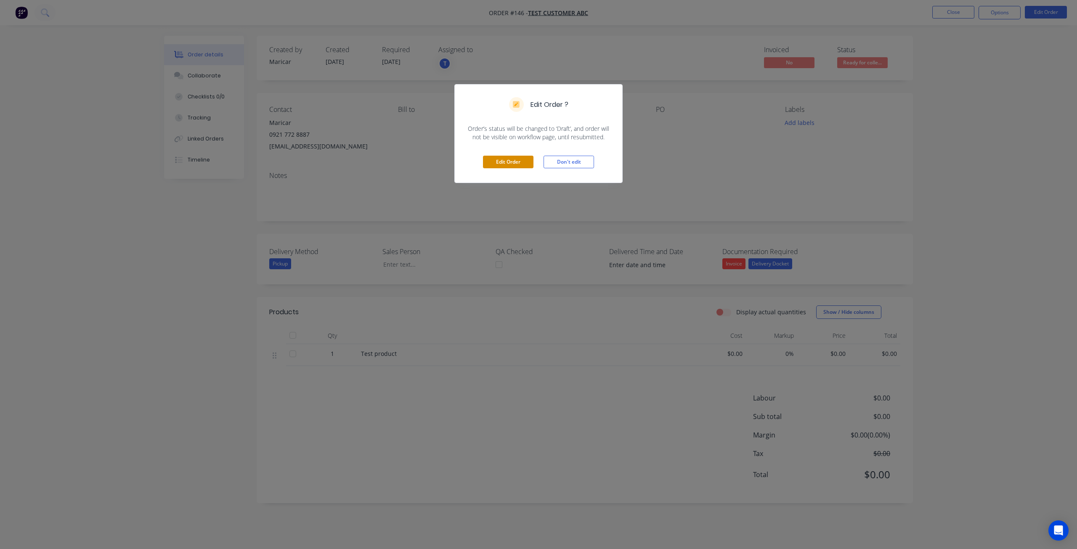
click at [490, 156] on button "Edit Order" at bounding box center [508, 162] width 51 height 13
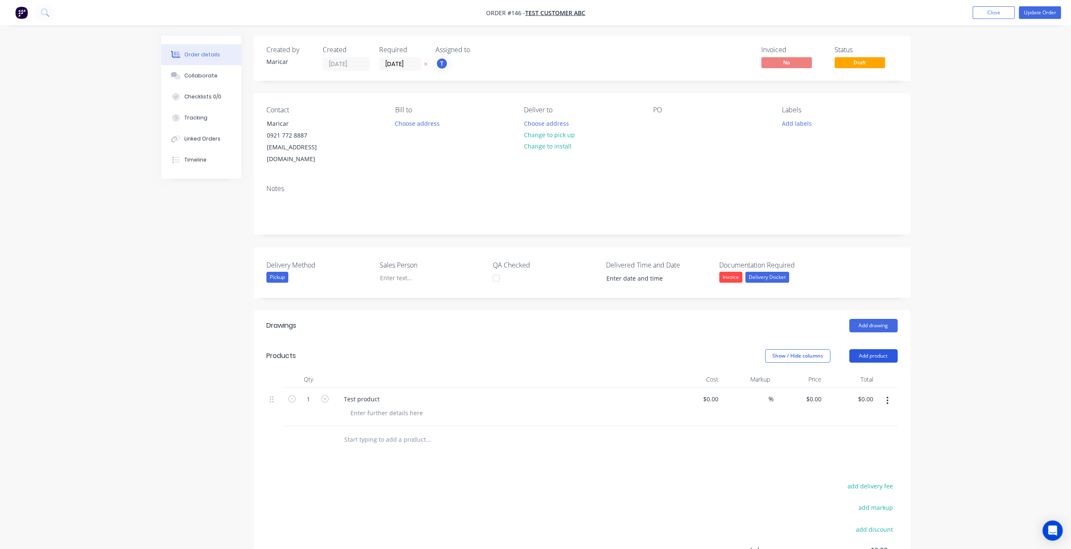
click at [868, 349] on button "Add product" at bounding box center [873, 355] width 48 height 13
click at [843, 455] on div "Labour" at bounding box center [857, 461] width 65 height 12
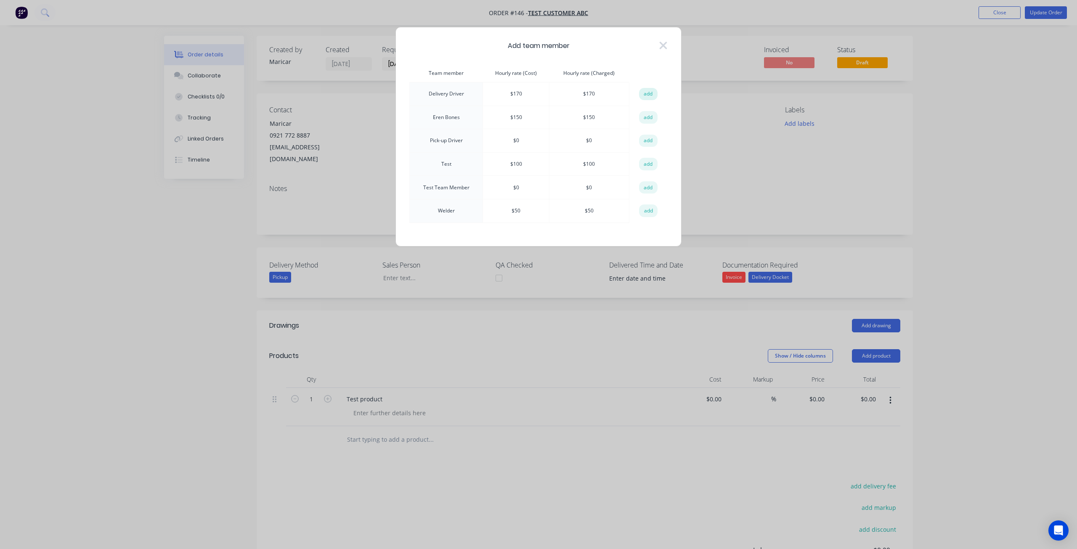
click at [651, 93] on button "add" at bounding box center [648, 94] width 19 height 13
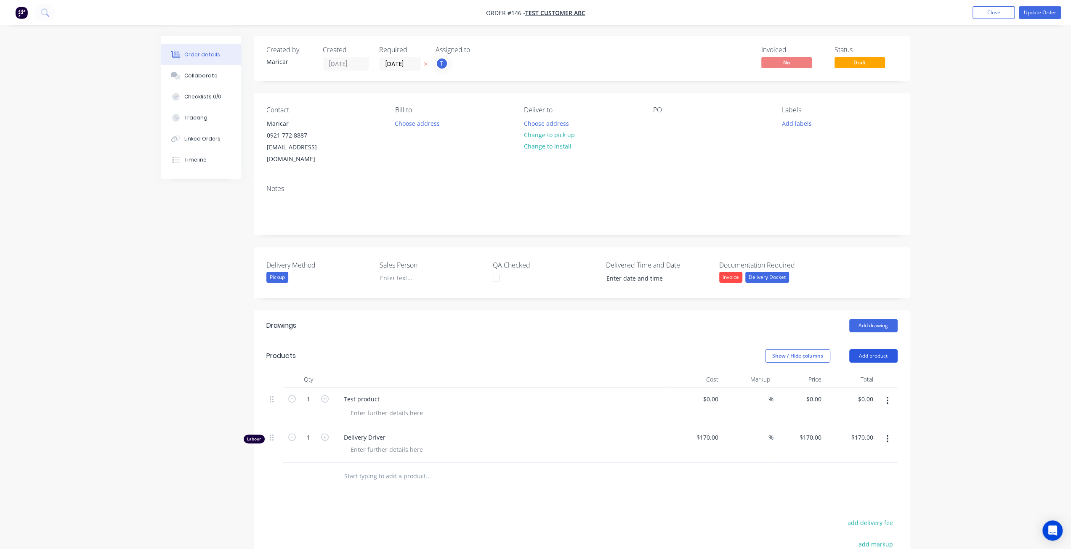
click at [869, 349] on button "Add product" at bounding box center [873, 355] width 48 height 13
click at [840, 455] on div "Labour" at bounding box center [857, 461] width 65 height 12
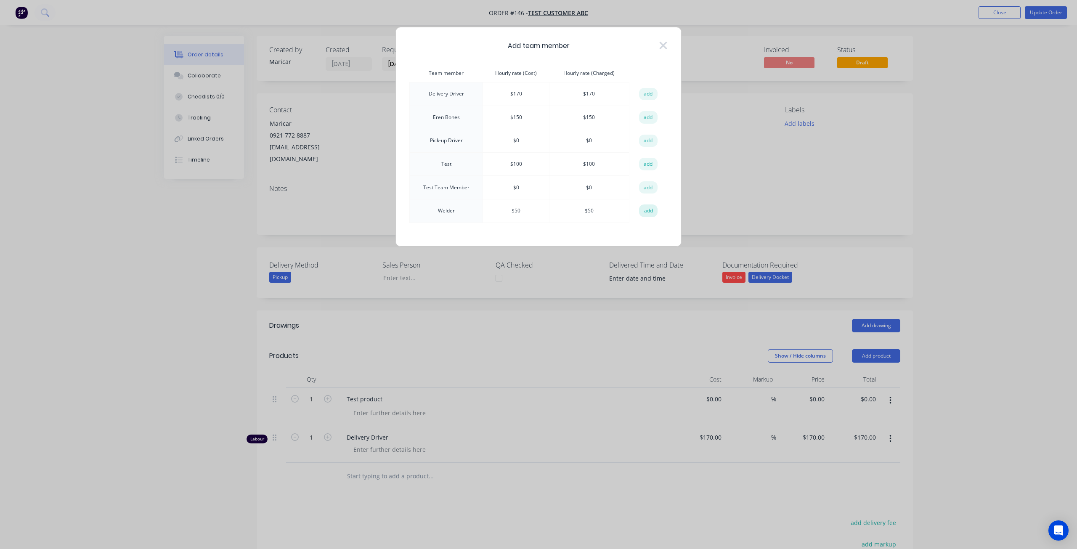
click at [650, 207] on button "add" at bounding box center [648, 211] width 19 height 13
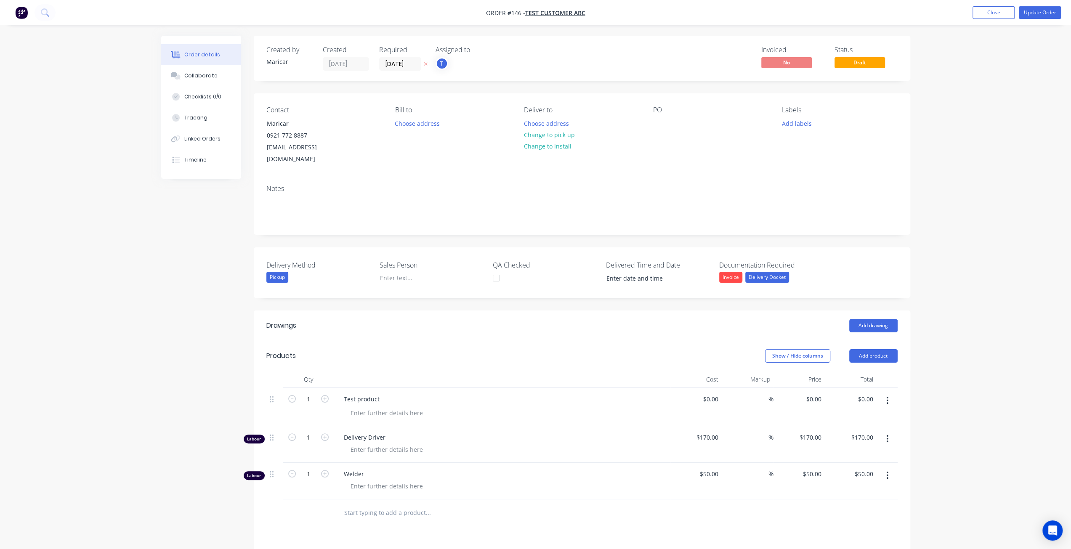
click at [889, 431] on button "button" at bounding box center [887, 438] width 20 height 15
click at [869, 505] on button "Delete" at bounding box center [858, 511] width 80 height 17
click at [1032, 14] on button "Update Order" at bounding box center [1040, 12] width 42 height 13
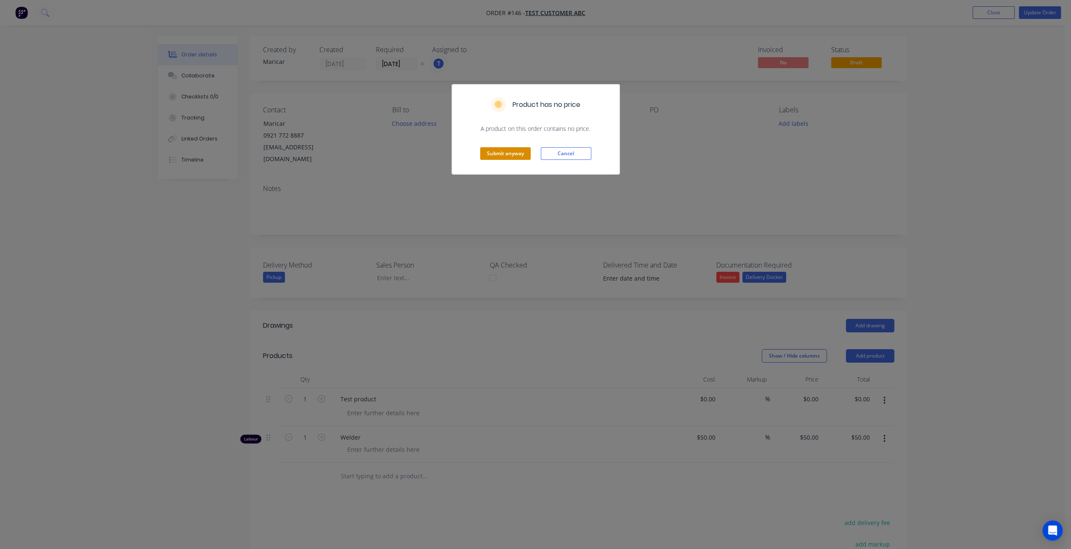
click at [501, 153] on button "Submit anyway" at bounding box center [505, 153] width 51 height 13
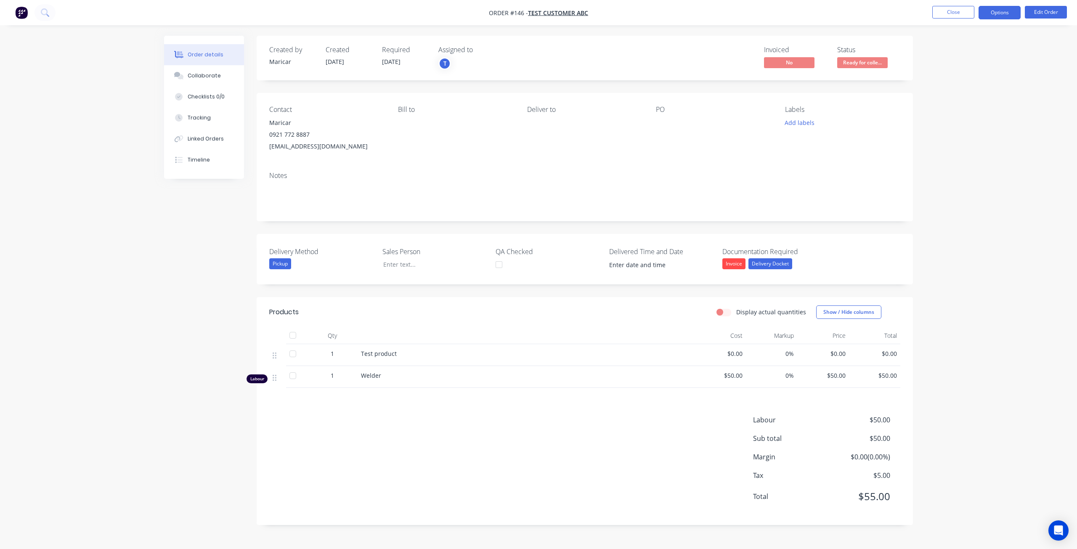
click at [999, 13] on button "Options" at bounding box center [1000, 12] width 42 height 13
click at [963, 43] on button "Invoice" at bounding box center [974, 51] width 93 height 17
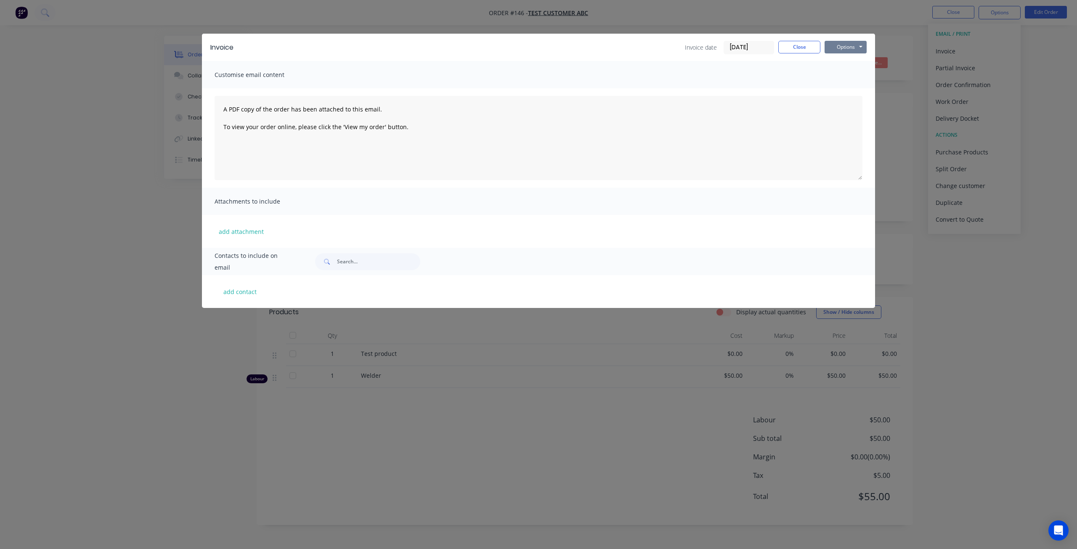
click at [846, 46] on button "Options" at bounding box center [846, 47] width 42 height 13
click at [845, 60] on button "Preview" at bounding box center [852, 62] width 54 height 14
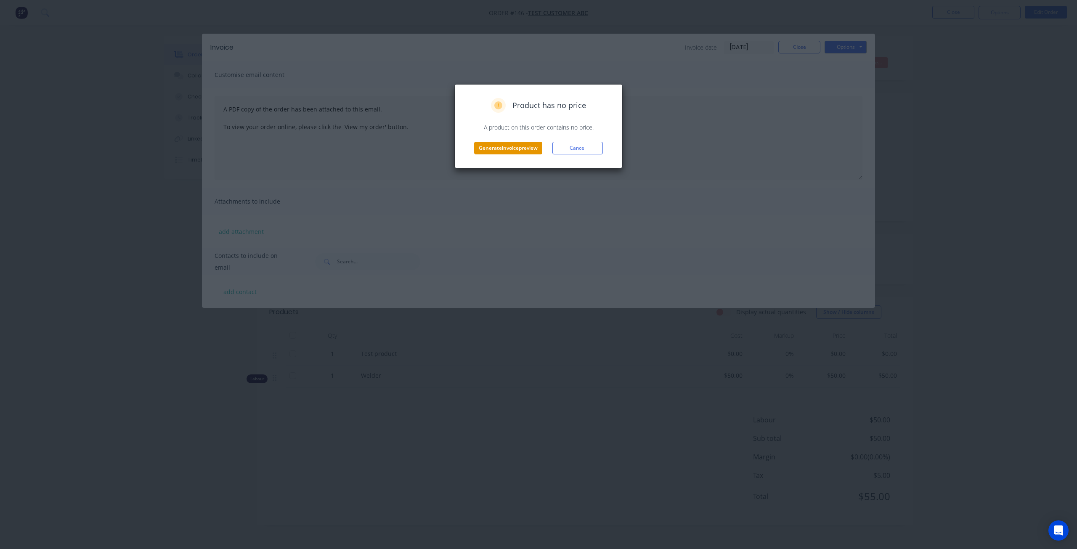
click at [507, 152] on button "Generate invoice preview" at bounding box center [508, 148] width 68 height 13
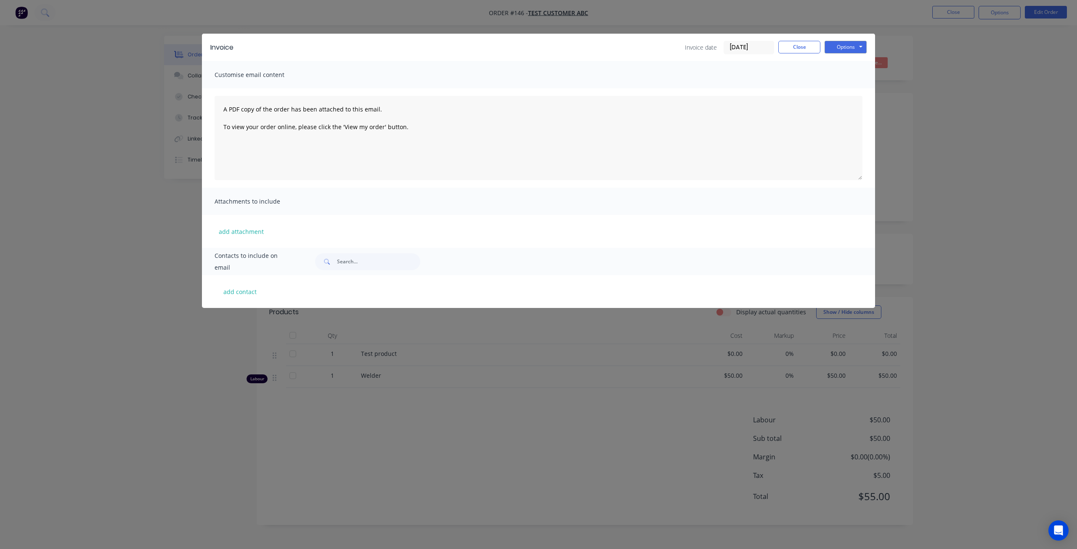
click at [88, 270] on div "Invoice Invoice date 14/08/25 Close Options Preview Print Email Customise email…" at bounding box center [538, 274] width 1077 height 549
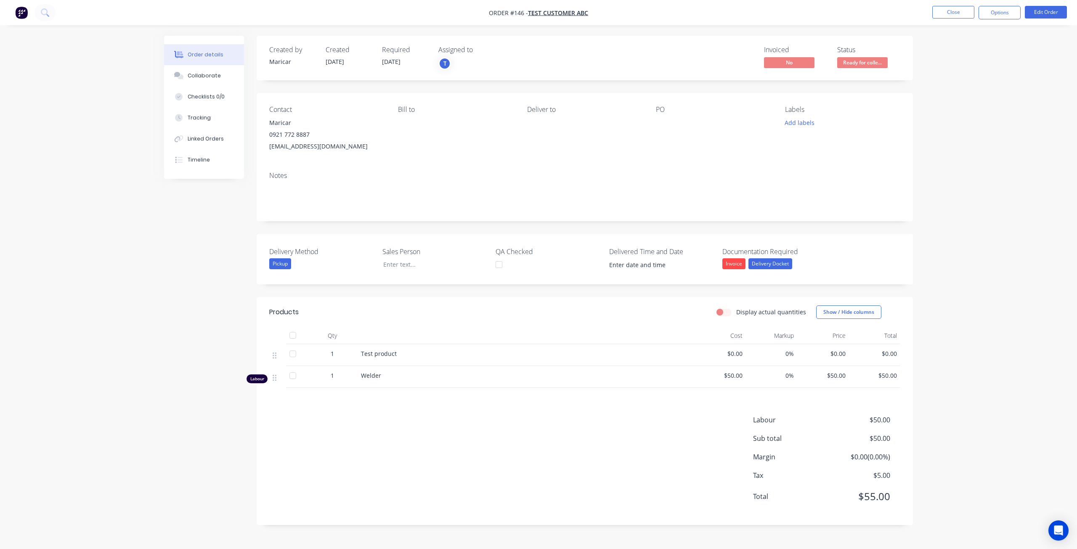
click at [258, 381] on div "Labour" at bounding box center [257, 379] width 21 height 9
click at [203, 120] on div "Tracking" at bounding box center [199, 118] width 23 height 8
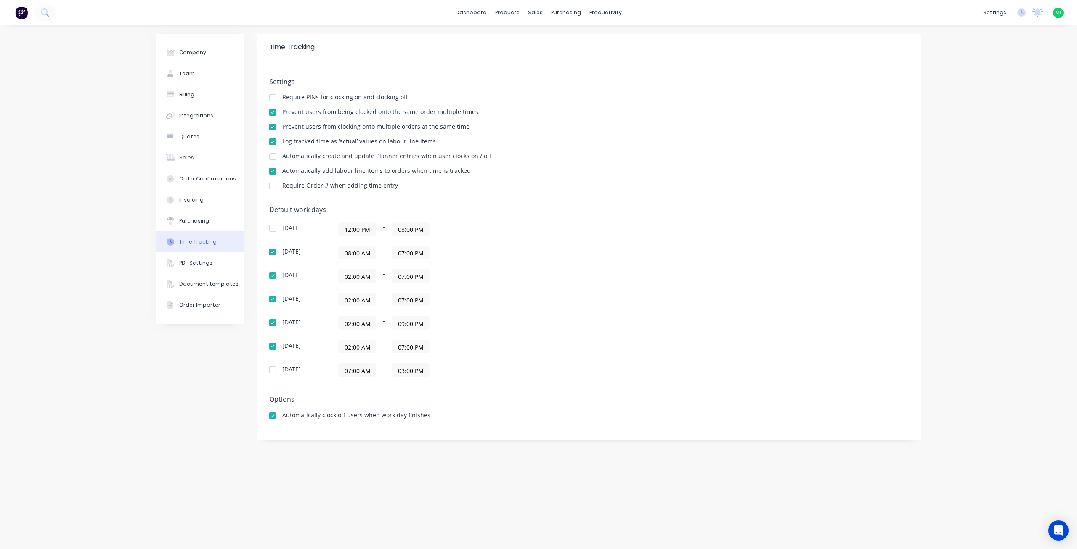
click at [273, 171] on div at bounding box center [272, 171] width 17 height 17
drag, startPoint x: 284, startPoint y: 172, endPoint x: 482, endPoint y: 174, distance: 198.2
click at [482, 174] on div "Automatically add labour line items to orders when time is tracked" at bounding box center [589, 172] width 640 height 8
copy div "Automatically add labour line items to orders when time is tracked"
click at [110, 69] on div "Company Team Billing Integrations Quotes Sales Order Confirmations Invoicing Pu…" at bounding box center [538, 287] width 1077 height 524
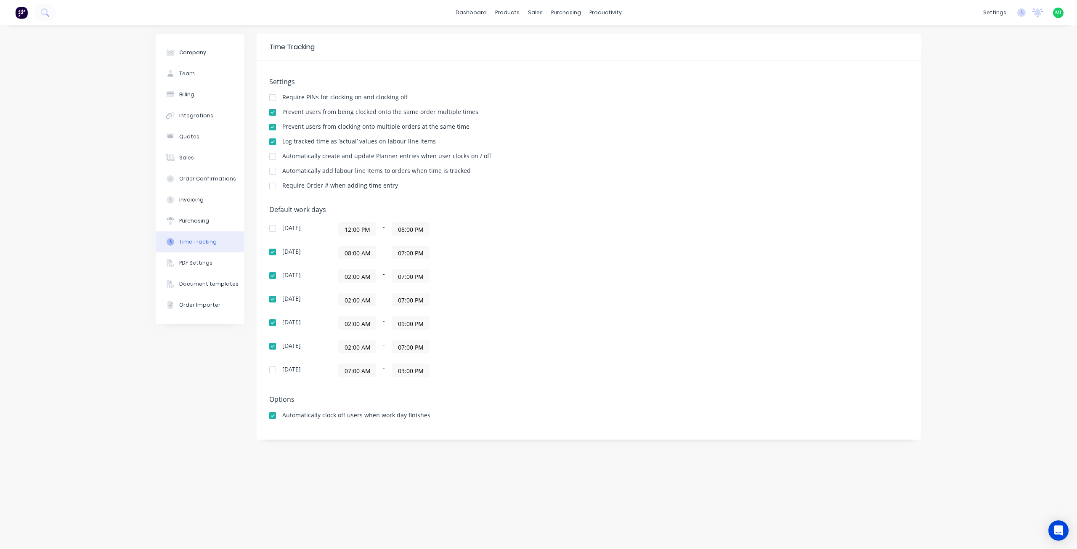
click at [274, 173] on div at bounding box center [272, 171] width 17 height 17
click at [114, 167] on div "Company Team Billing Integrations Quotes Sales Order Confirmations Invoicing Pu…" at bounding box center [538, 287] width 1077 height 524
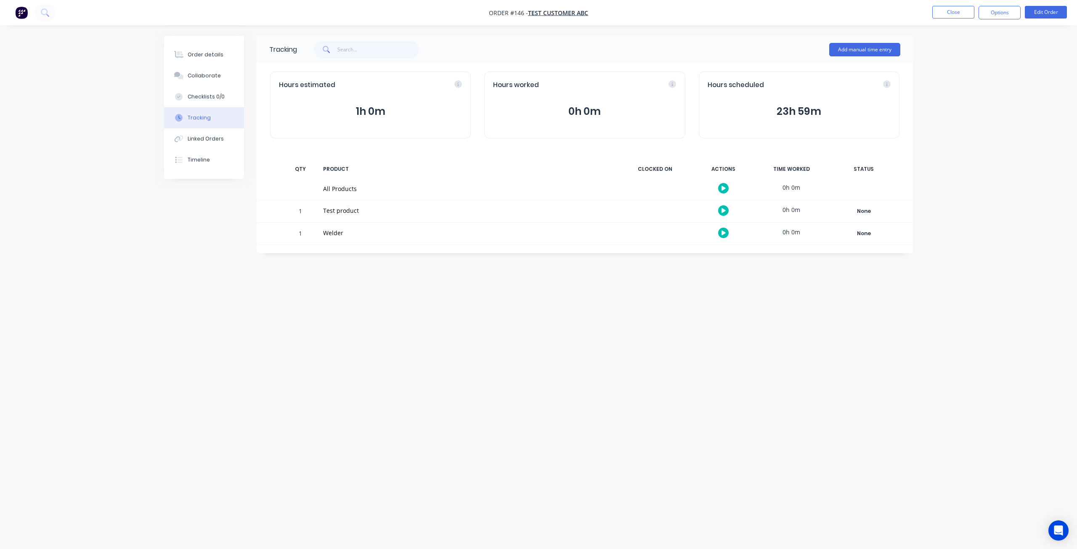
click at [720, 231] on button "button" at bounding box center [723, 233] width 11 height 11
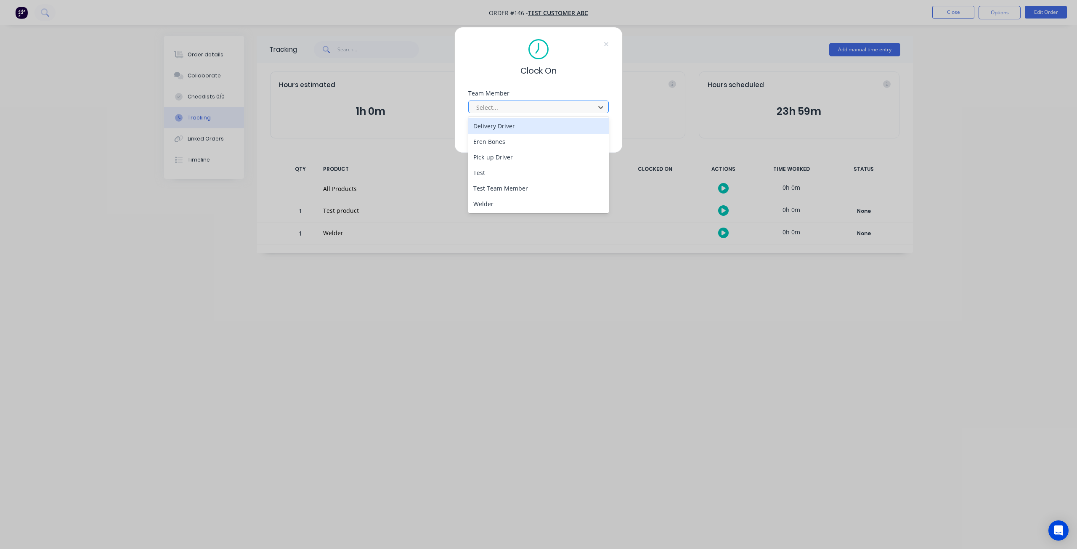
click at [521, 106] on div at bounding box center [533, 107] width 115 height 11
click at [483, 202] on div "Welder" at bounding box center [538, 204] width 141 height 16
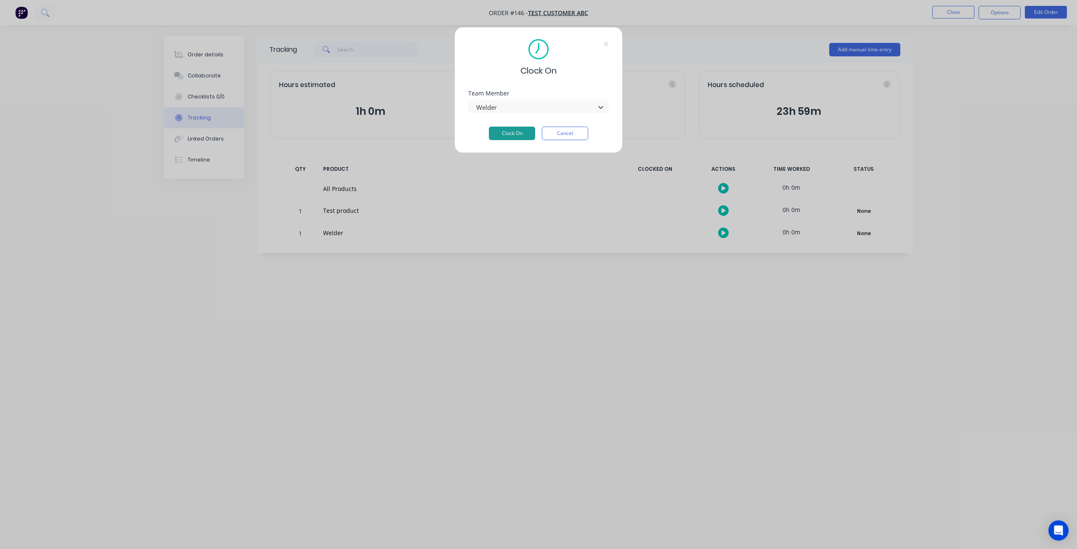
click at [504, 136] on button "Clock On" at bounding box center [512, 133] width 46 height 13
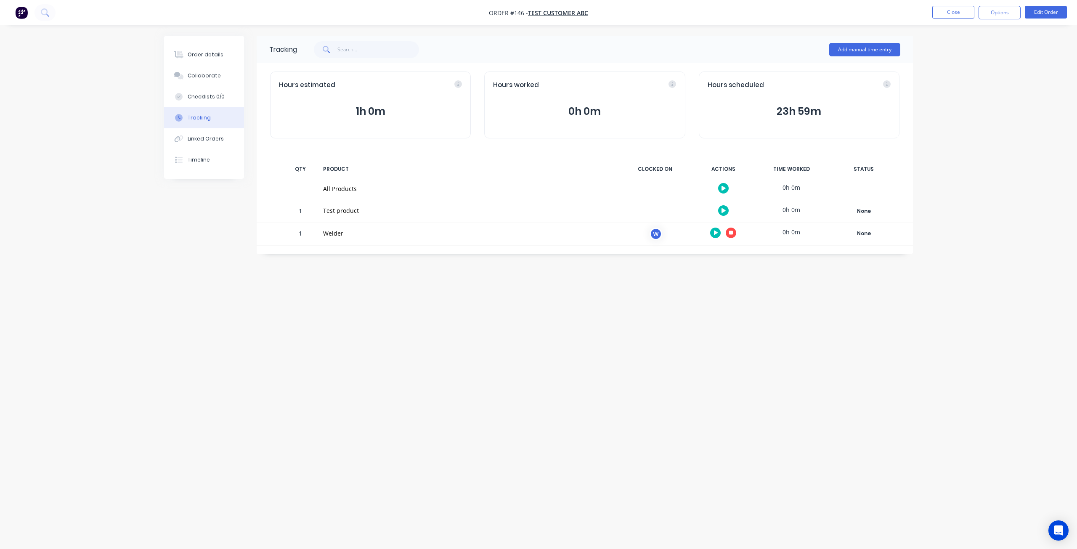
click at [730, 231] on icon "button" at bounding box center [731, 233] width 4 height 4
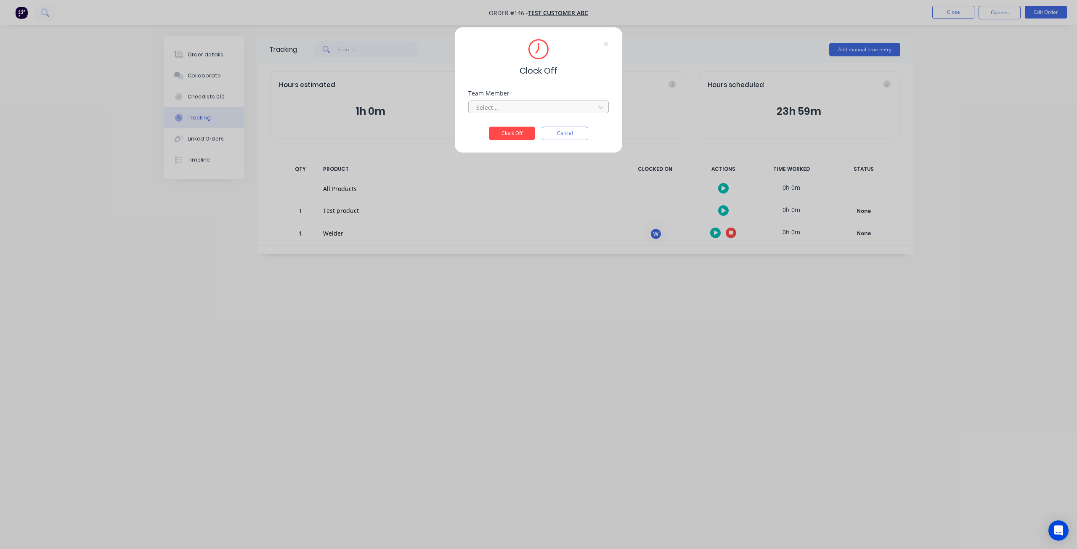
click at [535, 101] on div "Select..." at bounding box center [533, 107] width 120 height 13
drag, startPoint x: 506, startPoint y: 126, endPoint x: 511, endPoint y: 128, distance: 4.8
click at [508, 126] on div "Welder" at bounding box center [538, 126] width 141 height 16
click at [510, 130] on button "Clock Off" at bounding box center [512, 133] width 46 height 13
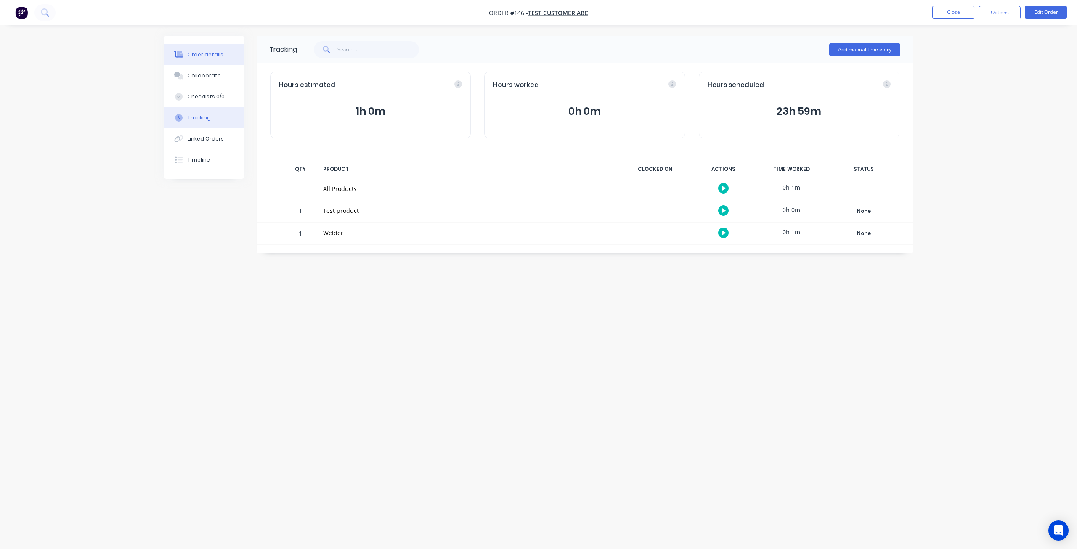
click at [205, 56] on div "Order details" at bounding box center [206, 55] width 36 height 8
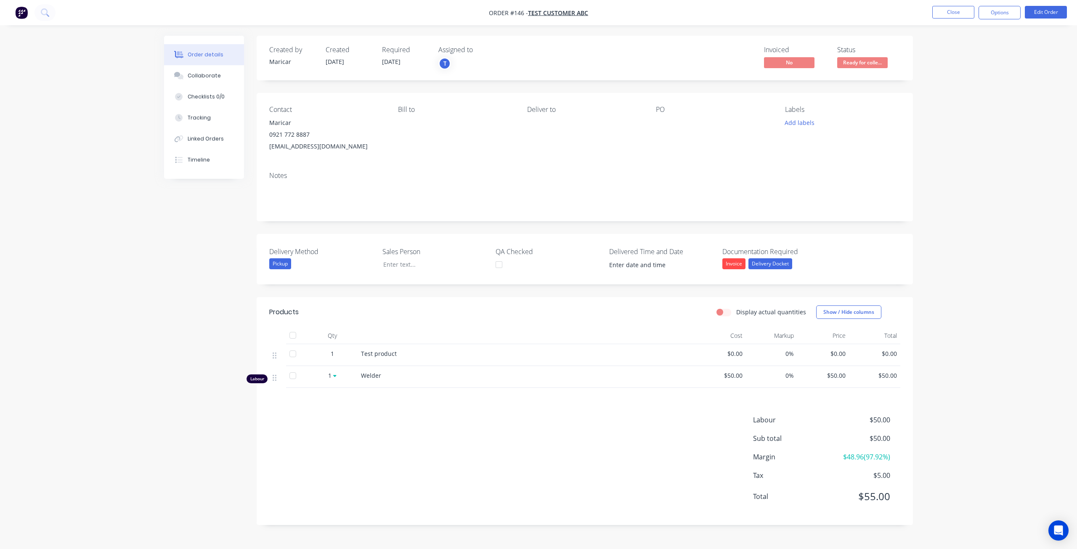
click at [265, 377] on div "Labour" at bounding box center [257, 379] width 21 height 9
click at [263, 378] on div "Labour" at bounding box center [257, 379] width 21 height 9
click at [333, 373] on icon at bounding box center [334, 375] width 3 height 5
click at [937, 13] on button "Close" at bounding box center [954, 12] width 42 height 13
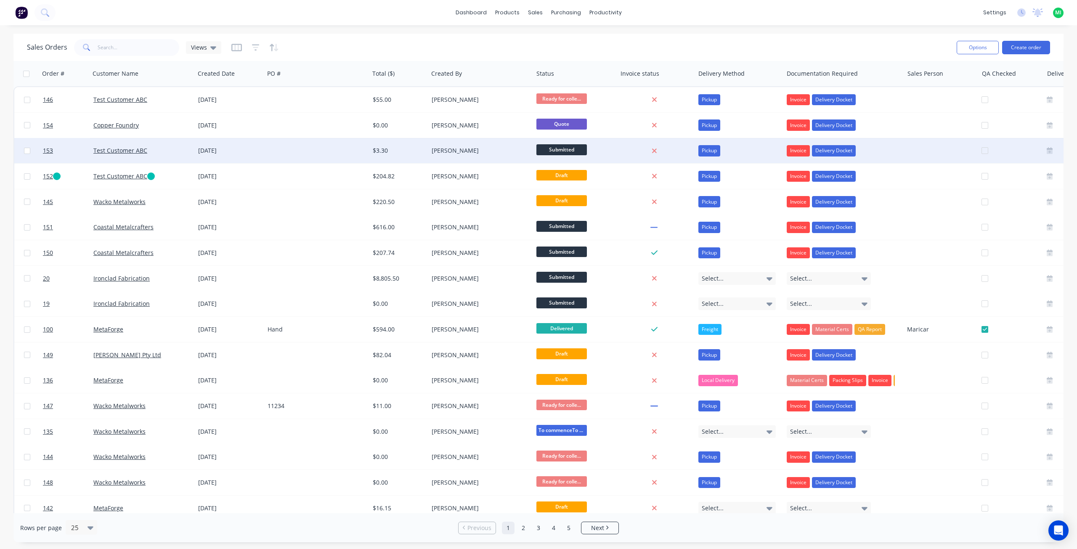
click at [181, 146] on div "Test Customer ABC" at bounding box center [142, 150] width 105 height 25
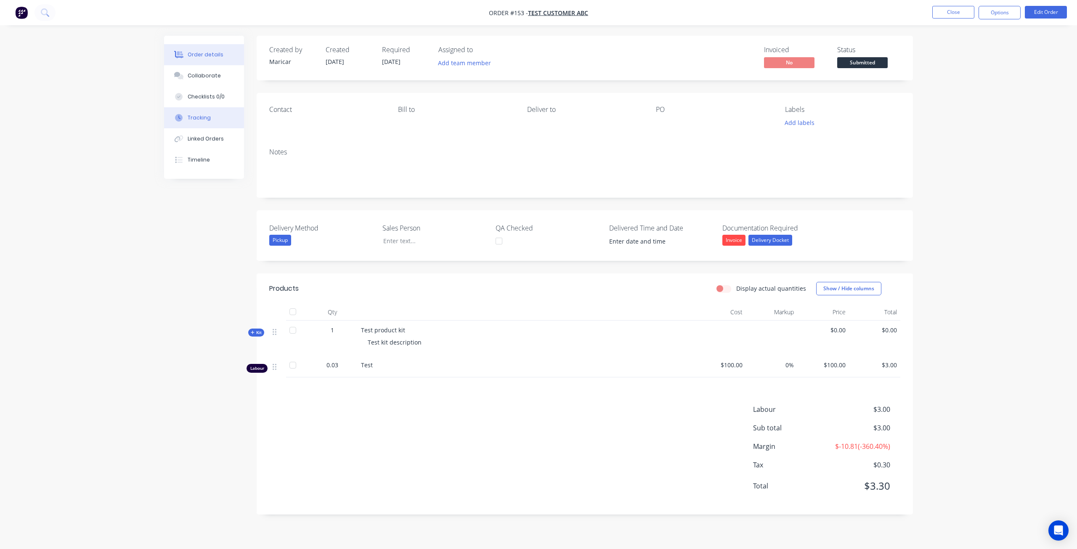
click at [202, 108] on button "Tracking" at bounding box center [204, 117] width 80 height 21
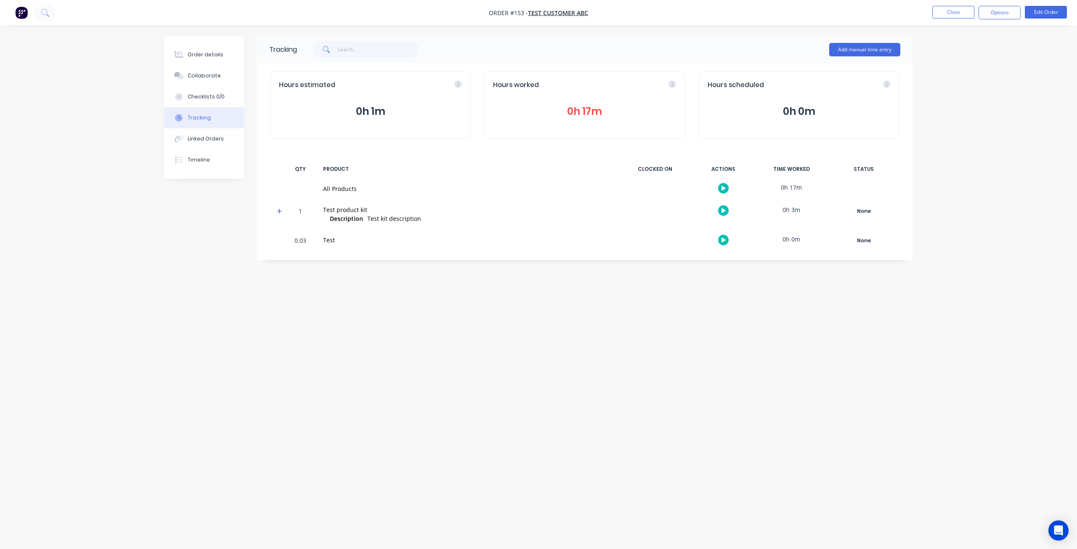
click at [725, 239] on icon "button" at bounding box center [724, 240] width 4 height 5
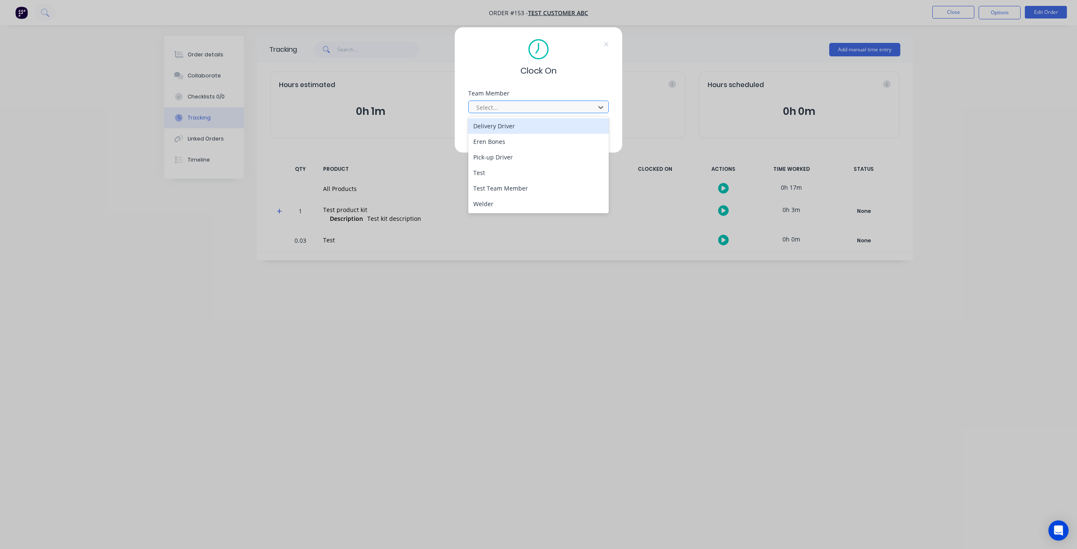
click at [560, 112] on div at bounding box center [533, 107] width 115 height 11
click at [487, 207] on div "Welder" at bounding box center [538, 204] width 141 height 16
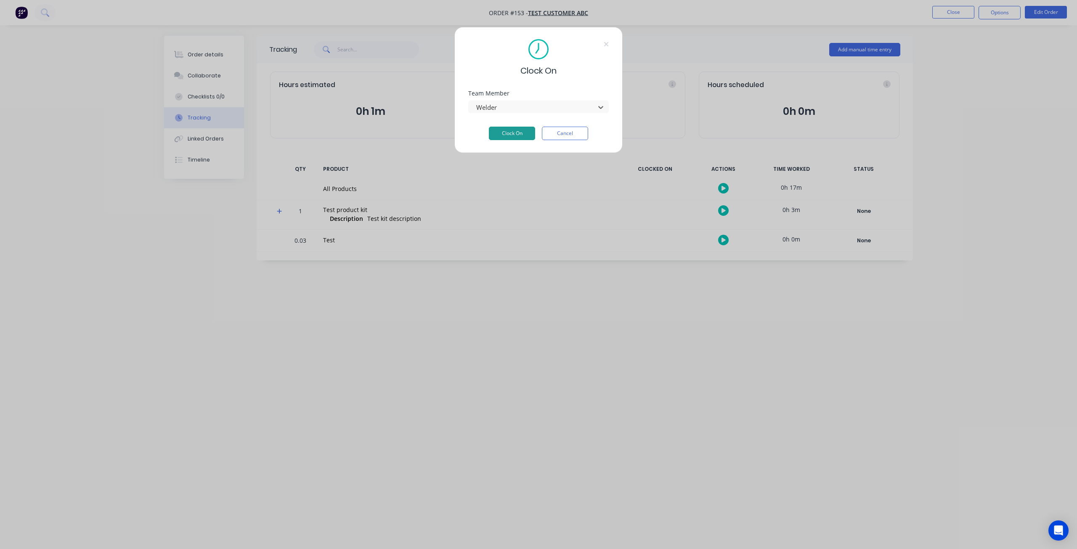
click at [504, 132] on button "Clock On" at bounding box center [512, 133] width 46 height 13
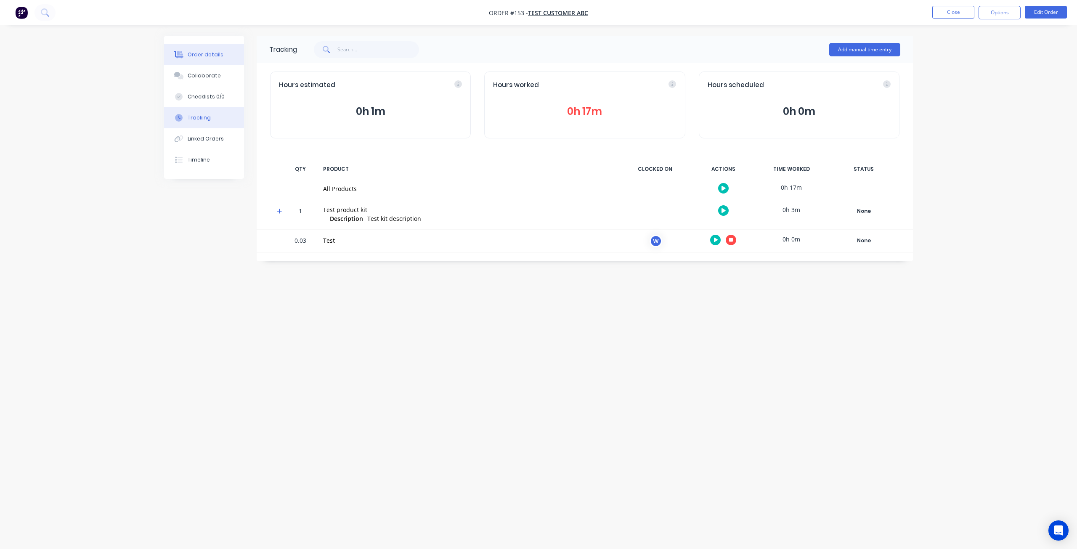
click at [203, 53] on div "Order details" at bounding box center [206, 55] width 36 height 8
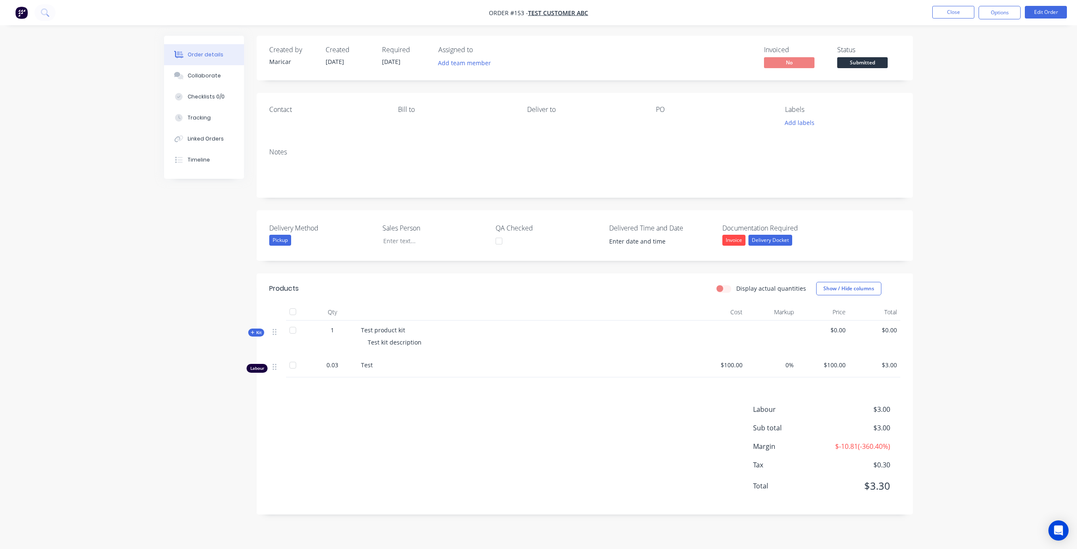
click at [251, 332] on icon at bounding box center [253, 332] width 4 height 4
drag, startPoint x: 407, startPoint y: 366, endPoint x: 356, endPoint y: 366, distance: 51.3
click at [356, 366] on div "Labour 0 Delivery Driver $170.00 0% $170.00 $0.00" at bounding box center [584, 367] width 631 height 22
click at [375, 362] on span "Delivery Driver" at bounding box center [382, 365] width 42 height 8
click at [193, 123] on button "Tracking" at bounding box center [204, 117] width 80 height 21
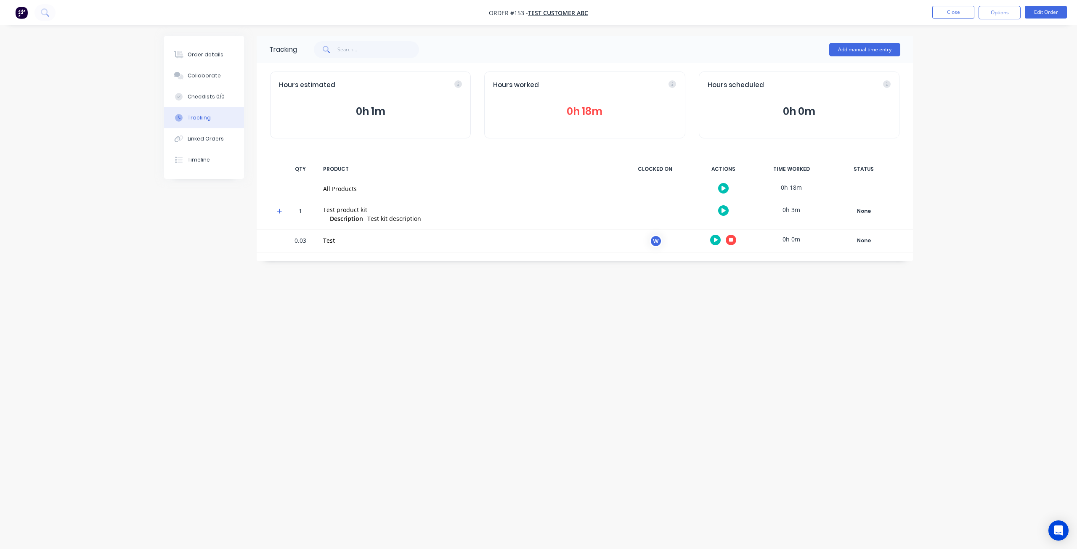
click at [732, 238] on icon "button" at bounding box center [731, 240] width 4 height 4
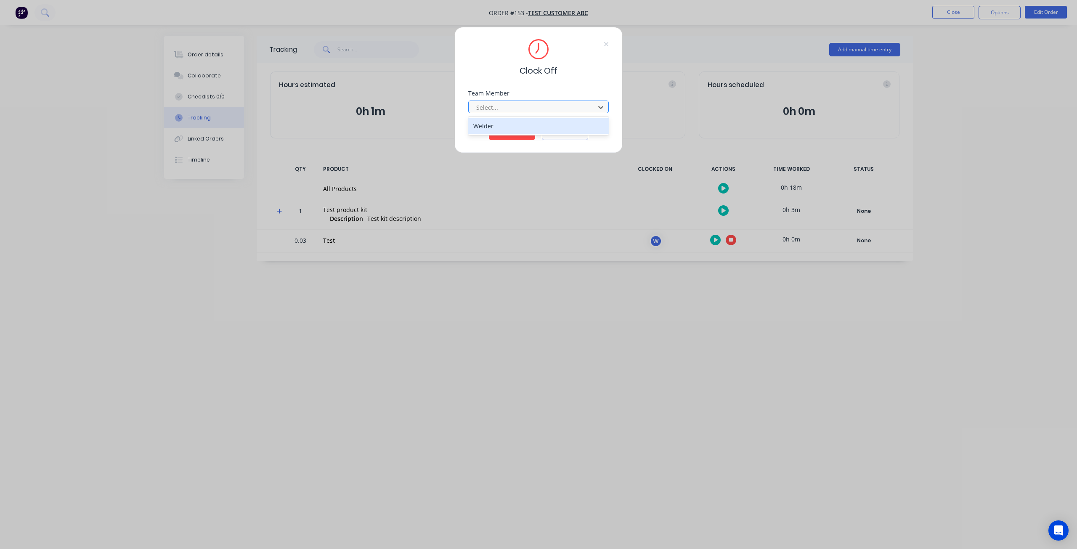
click at [545, 110] on div at bounding box center [533, 107] width 115 height 11
click at [530, 130] on div "Welder" at bounding box center [538, 126] width 141 height 16
click at [520, 136] on button "Clock Off" at bounding box center [512, 133] width 46 height 13
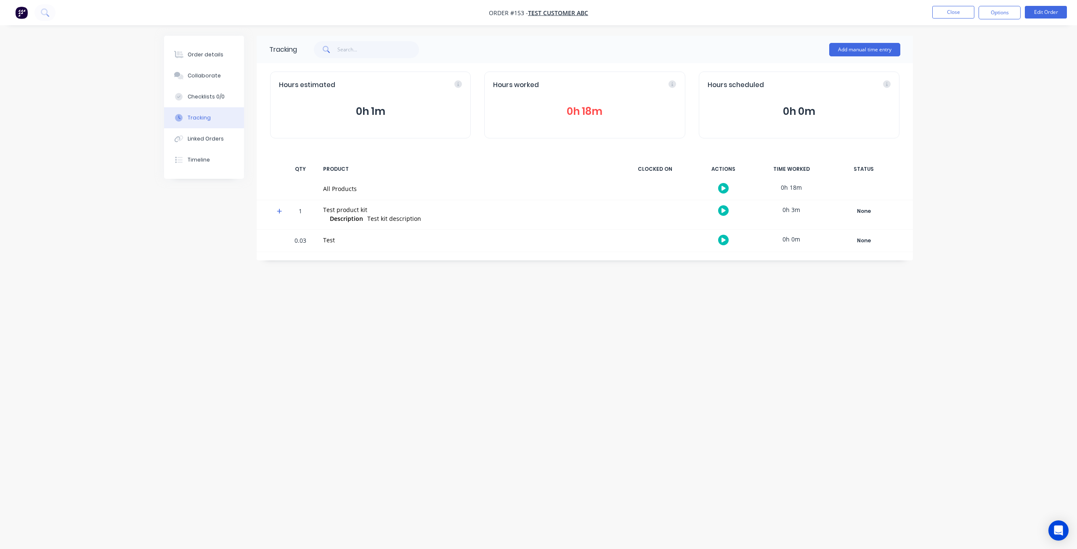
click at [277, 211] on icon at bounding box center [279, 211] width 5 height 6
click at [726, 240] on icon "button" at bounding box center [724, 239] width 4 height 5
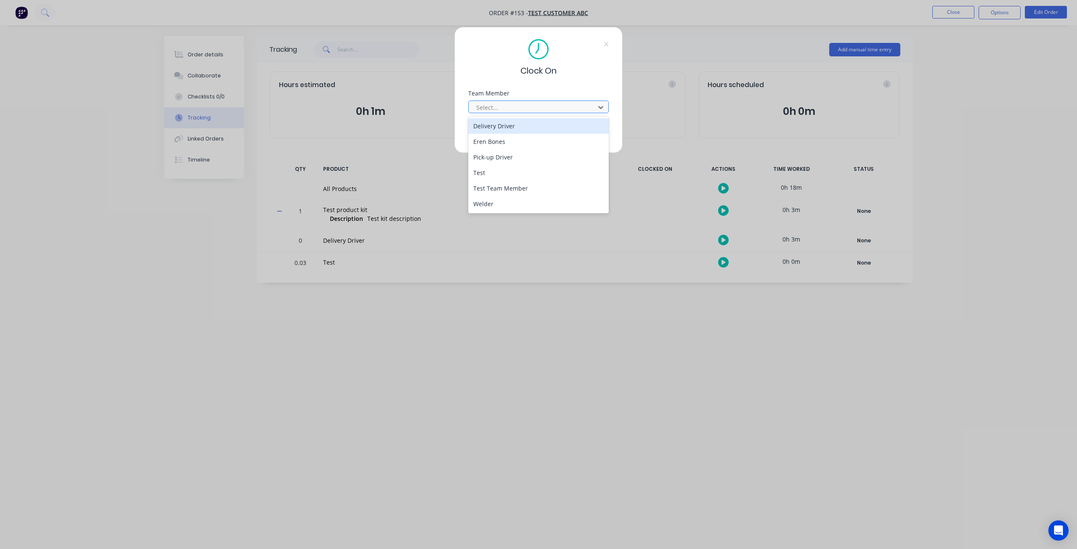
click at [526, 106] on div at bounding box center [533, 107] width 115 height 11
click at [485, 201] on div "Welder" at bounding box center [538, 204] width 141 height 16
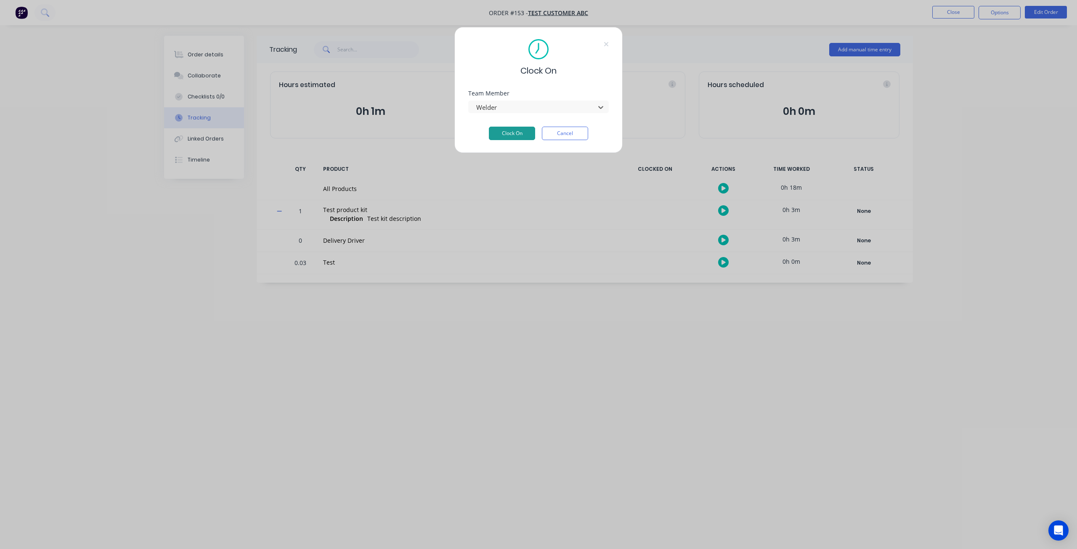
click at [502, 132] on button "Clock On" at bounding box center [512, 133] width 46 height 13
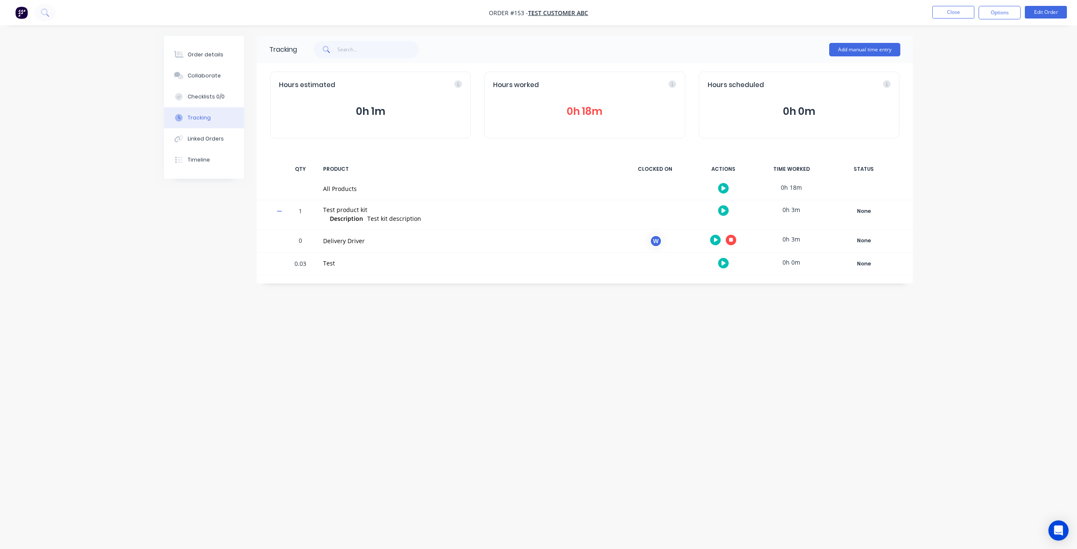
click at [731, 239] on icon "button" at bounding box center [731, 240] width 4 height 4
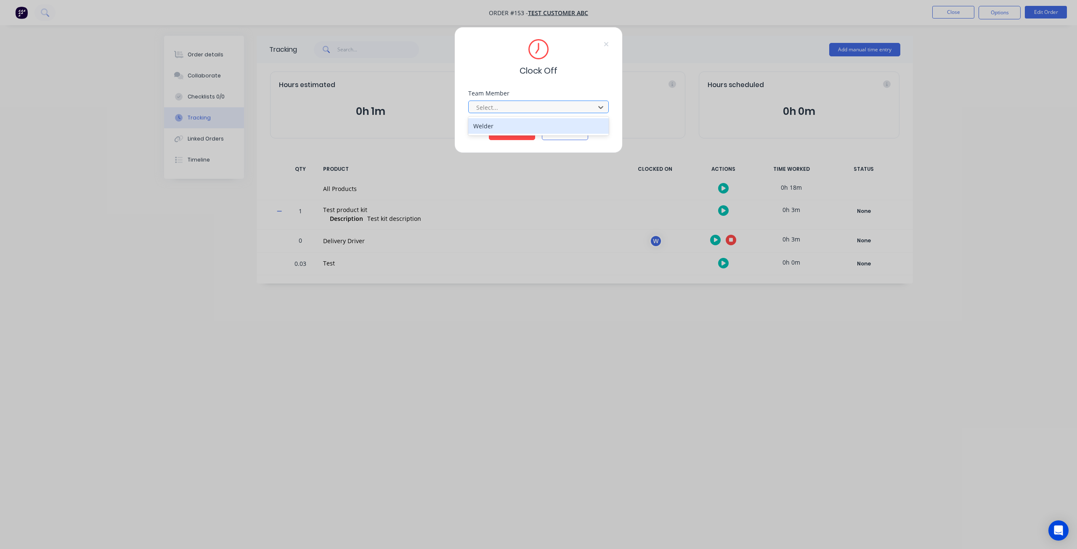
click at [528, 111] on div at bounding box center [533, 107] width 115 height 11
drag, startPoint x: 504, startPoint y: 129, endPoint x: 513, endPoint y: 129, distance: 8.8
click at [504, 130] on div "Welder" at bounding box center [538, 126] width 141 height 16
click at [513, 129] on button "Clock Off" at bounding box center [512, 133] width 46 height 13
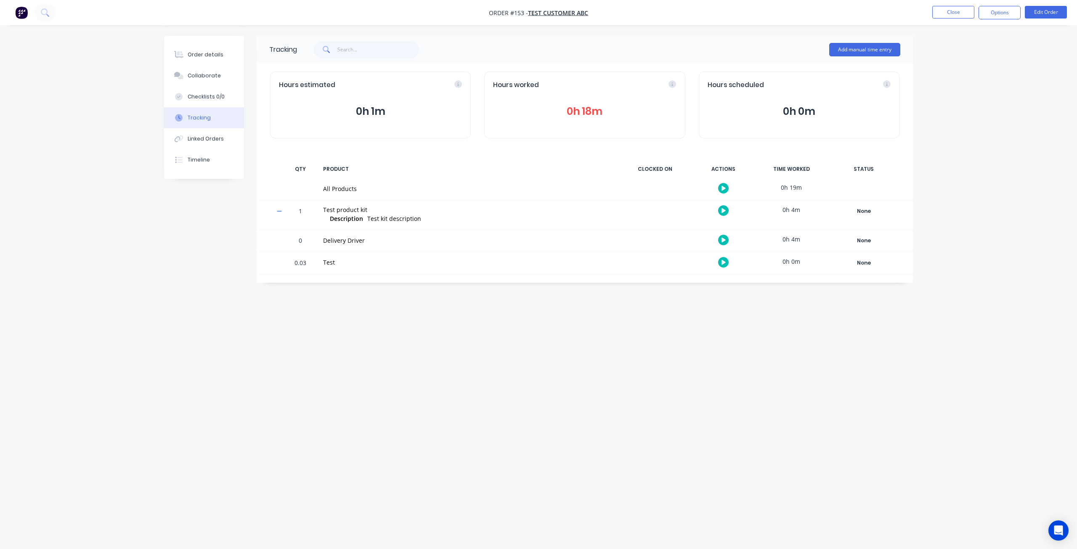
click at [724, 236] on button "button" at bounding box center [723, 240] width 11 height 11
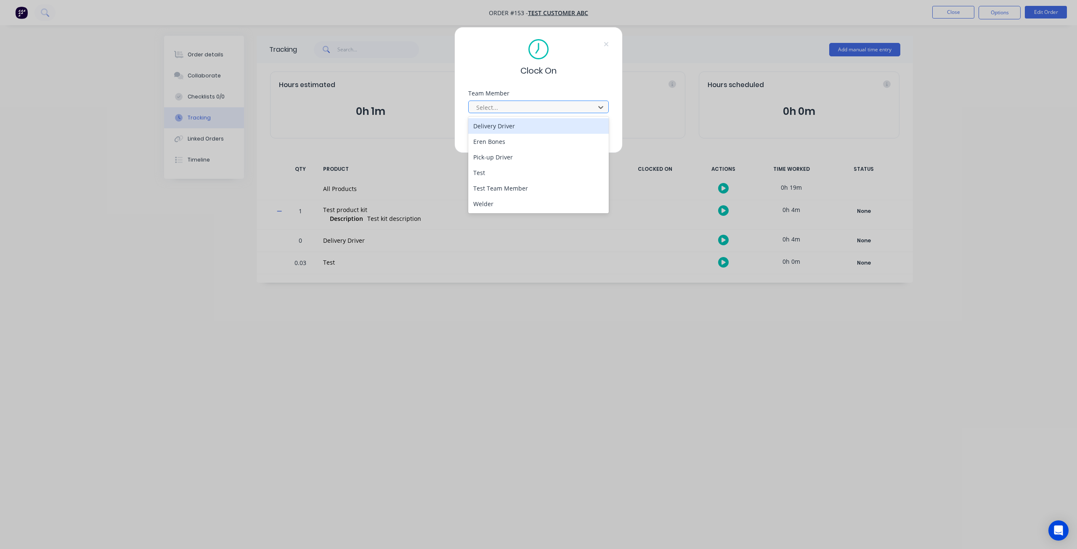
click at [542, 105] on div at bounding box center [533, 107] width 115 height 11
click at [511, 126] on div "Delivery Driver" at bounding box center [538, 126] width 141 height 16
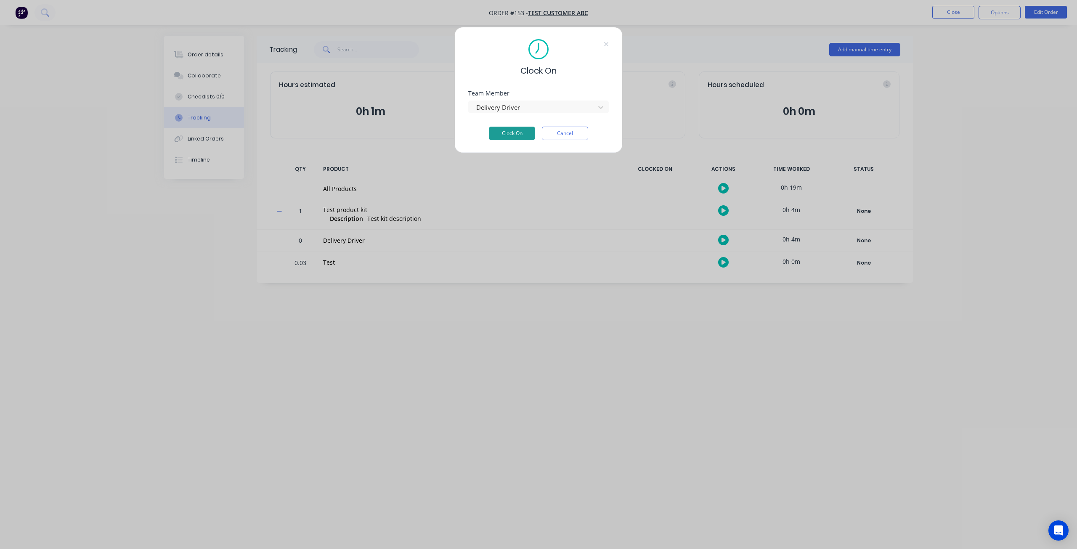
click at [513, 134] on button "Clock On" at bounding box center [512, 133] width 46 height 13
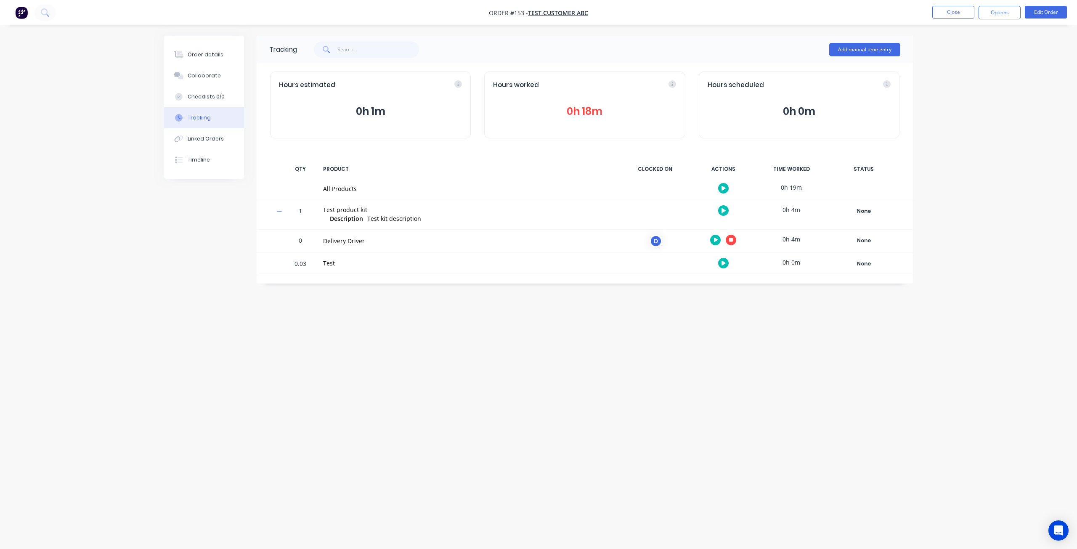
click at [279, 211] on icon at bounding box center [279, 211] width 5 height 1
click at [279, 211] on icon at bounding box center [279, 211] width 5 height 5
click at [1036, 11] on button "Edit Order" at bounding box center [1046, 12] width 42 height 13
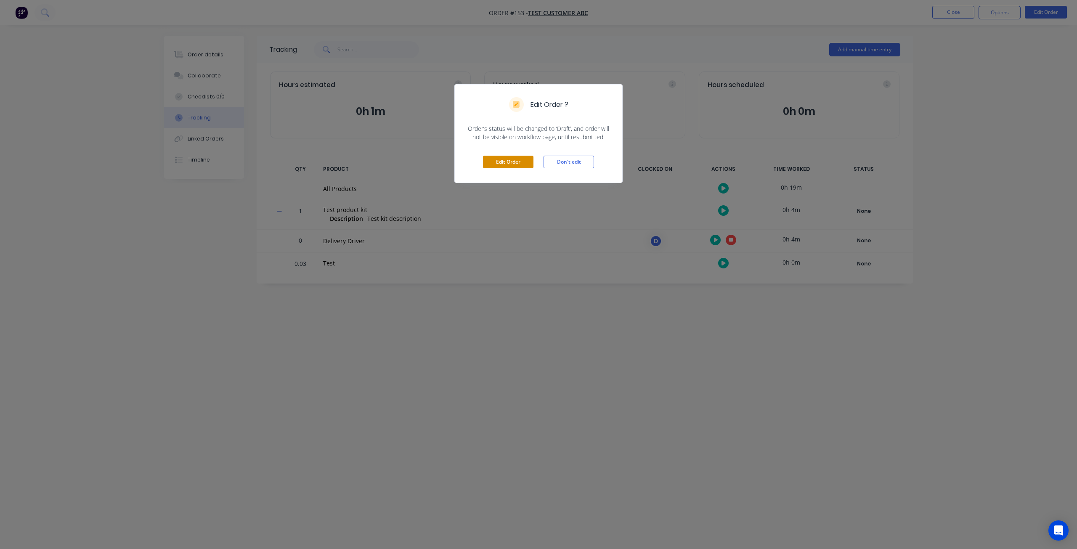
click at [514, 164] on button "Edit Order" at bounding box center [508, 162] width 51 height 13
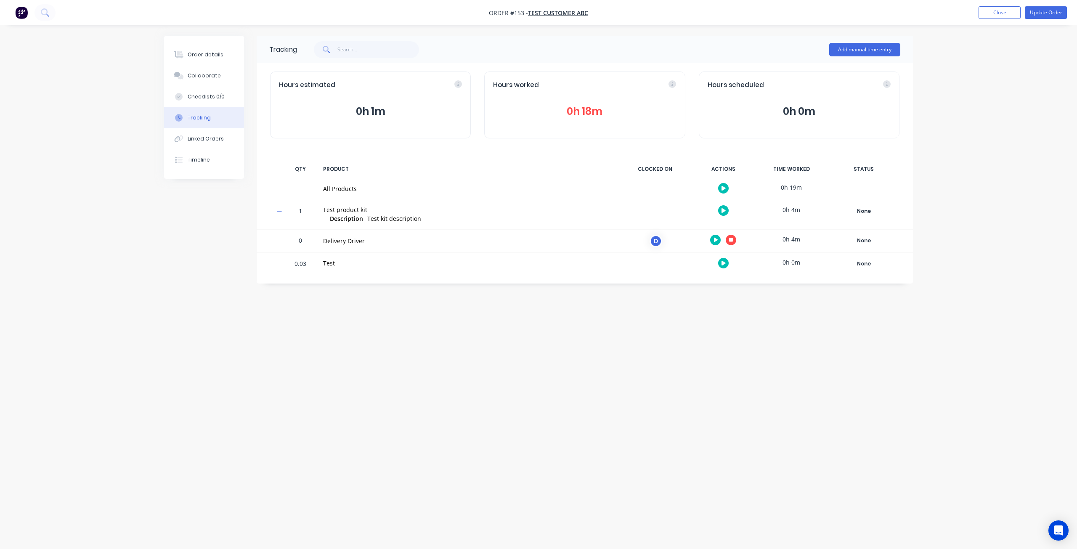
click at [730, 239] on icon "button" at bounding box center [731, 240] width 4 height 4
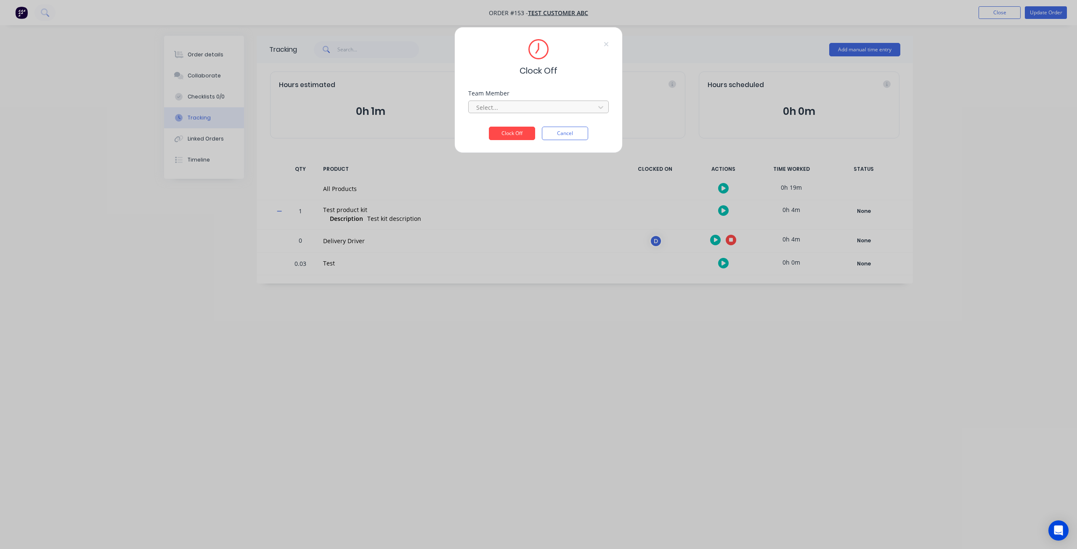
click at [536, 111] on div at bounding box center [533, 107] width 115 height 11
click at [518, 127] on div "Delivery Driver" at bounding box center [538, 126] width 141 height 16
drag, startPoint x: 510, startPoint y: 133, endPoint x: 514, endPoint y: 134, distance: 4.9
click at [510, 135] on button "Clock Off" at bounding box center [512, 133] width 46 height 13
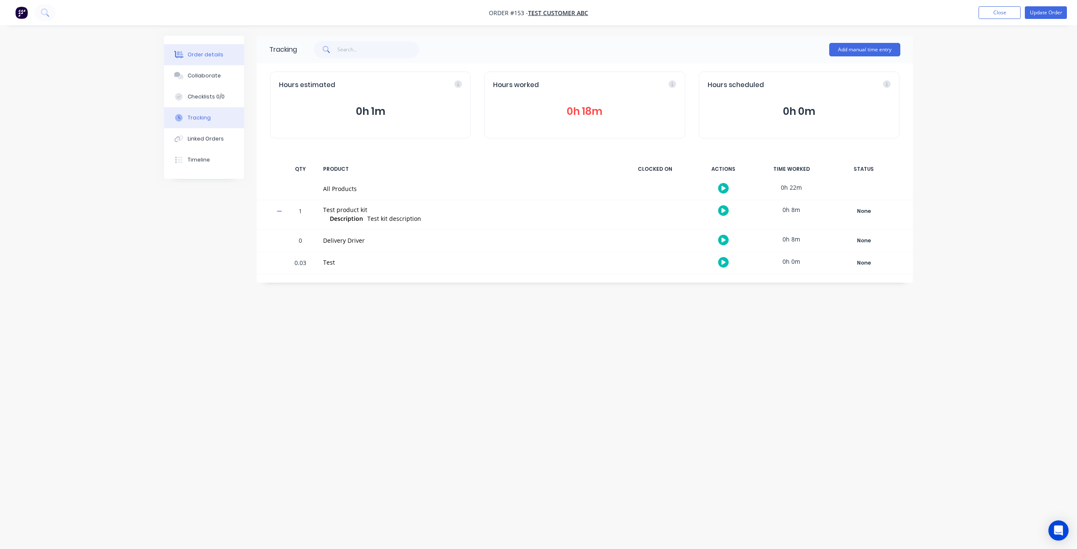
click at [202, 54] on div "Order details" at bounding box center [206, 55] width 36 height 8
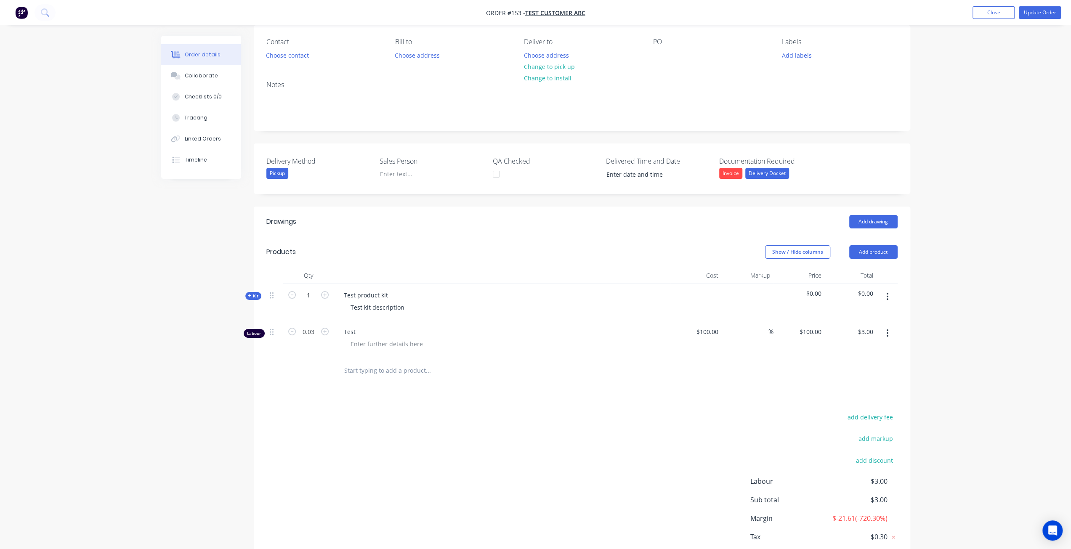
scroll to position [117, 0]
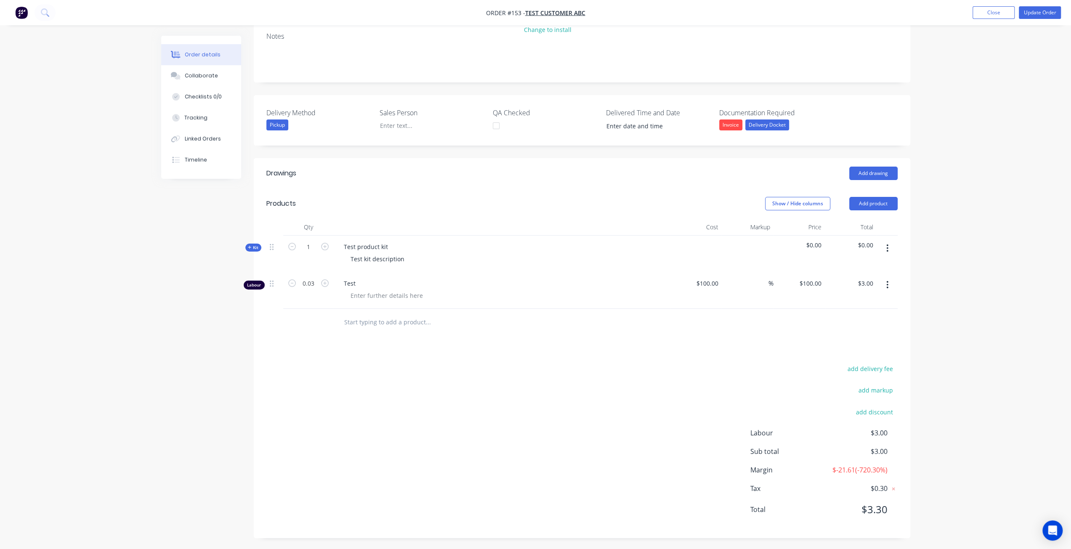
click at [255, 244] on div "Kit" at bounding box center [253, 248] width 16 height 8
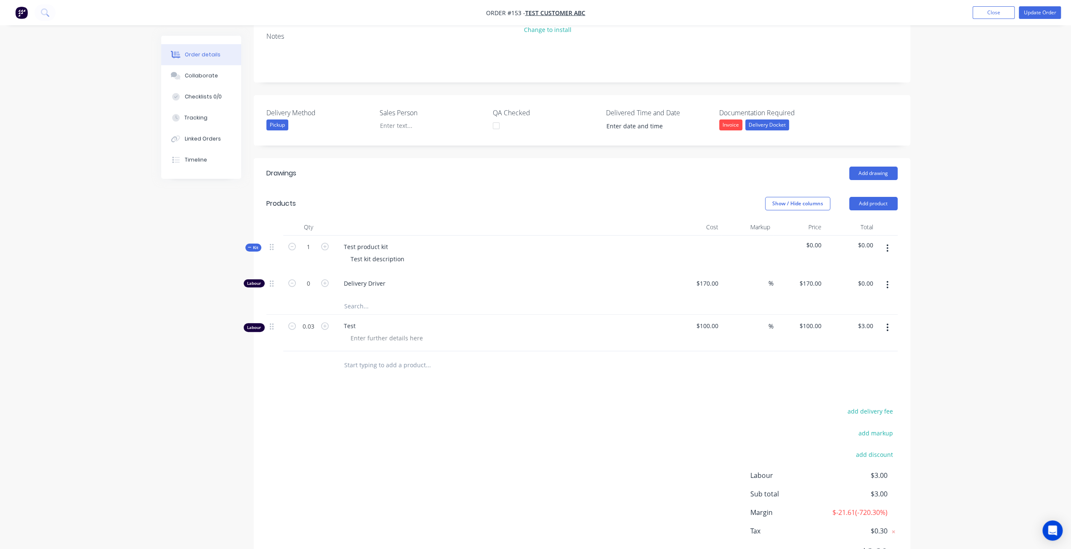
click at [252, 245] on span "Kit" at bounding box center [253, 248] width 11 height 6
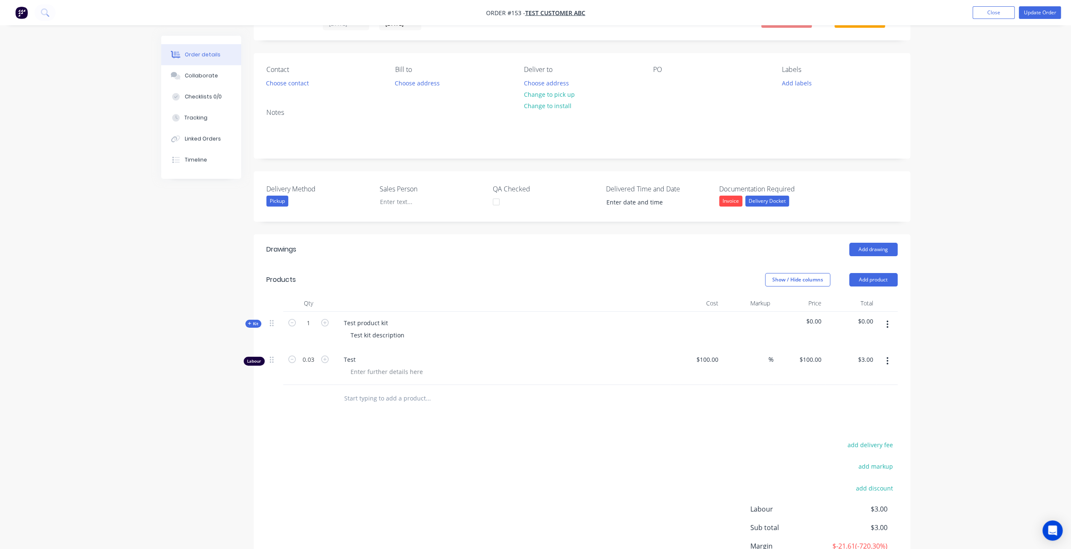
scroll to position [0, 0]
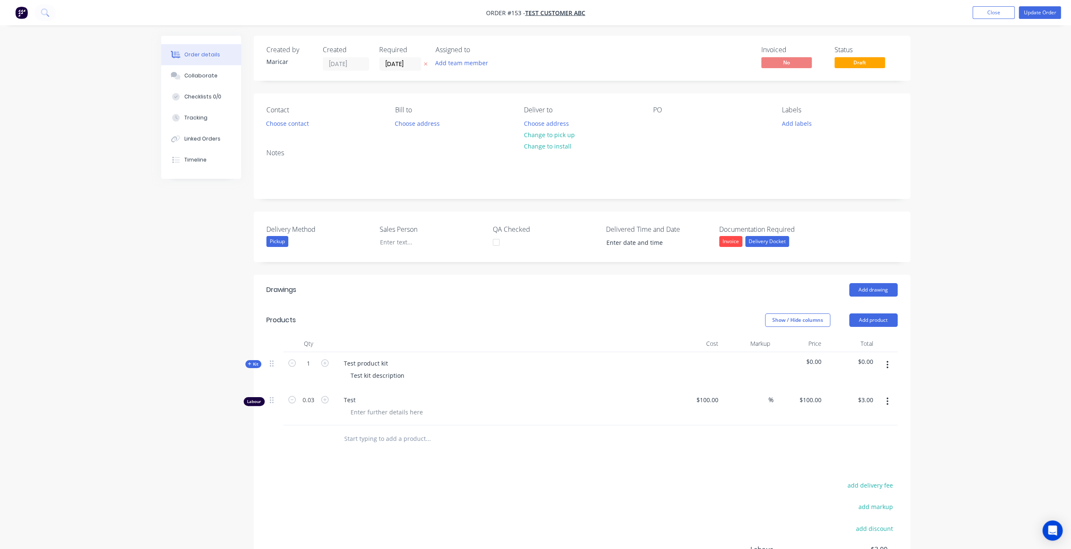
click at [256, 361] on span "Kit" at bounding box center [253, 364] width 11 height 6
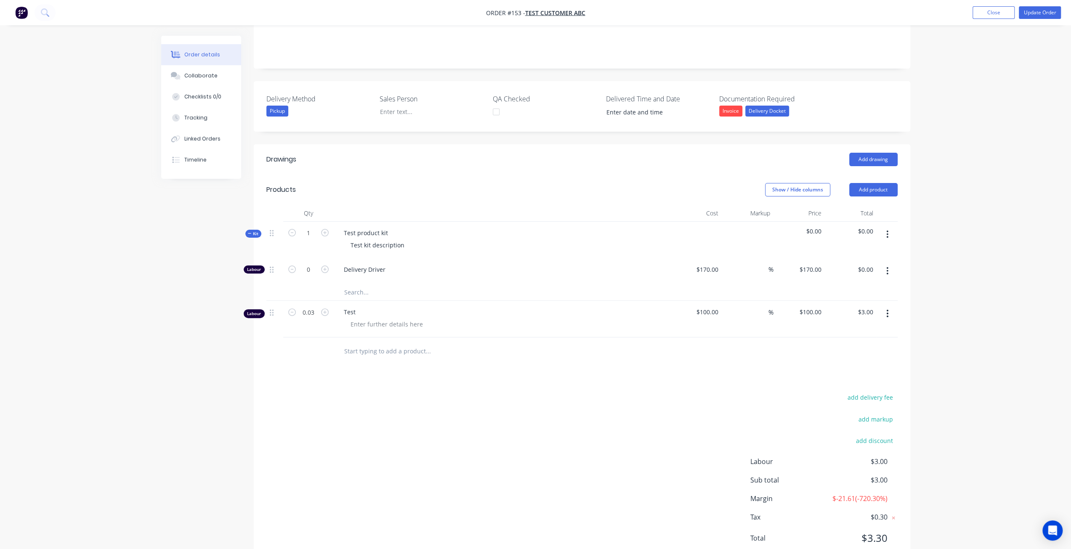
scroll to position [159, 0]
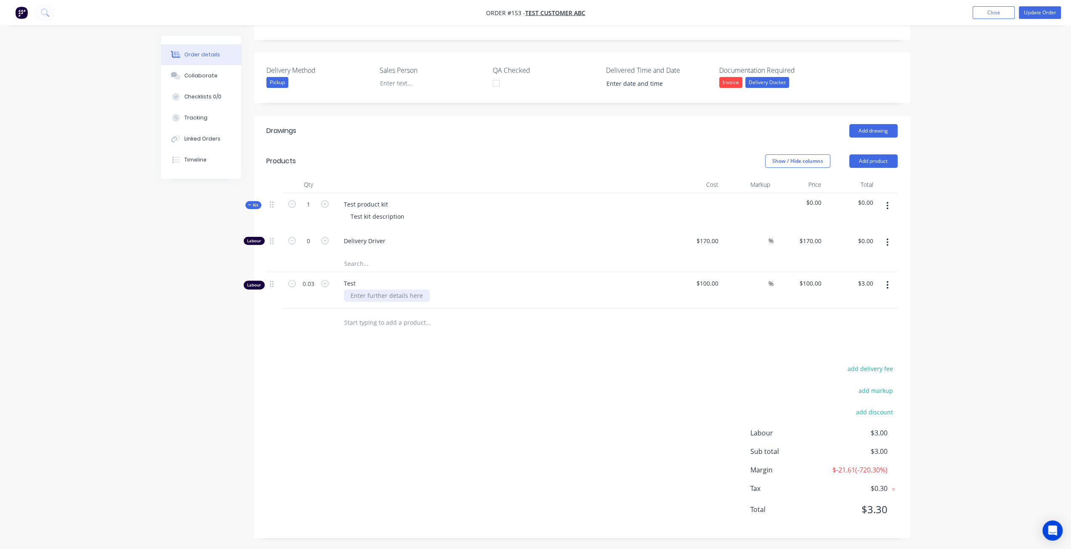
click at [360, 292] on div at bounding box center [387, 296] width 86 height 12
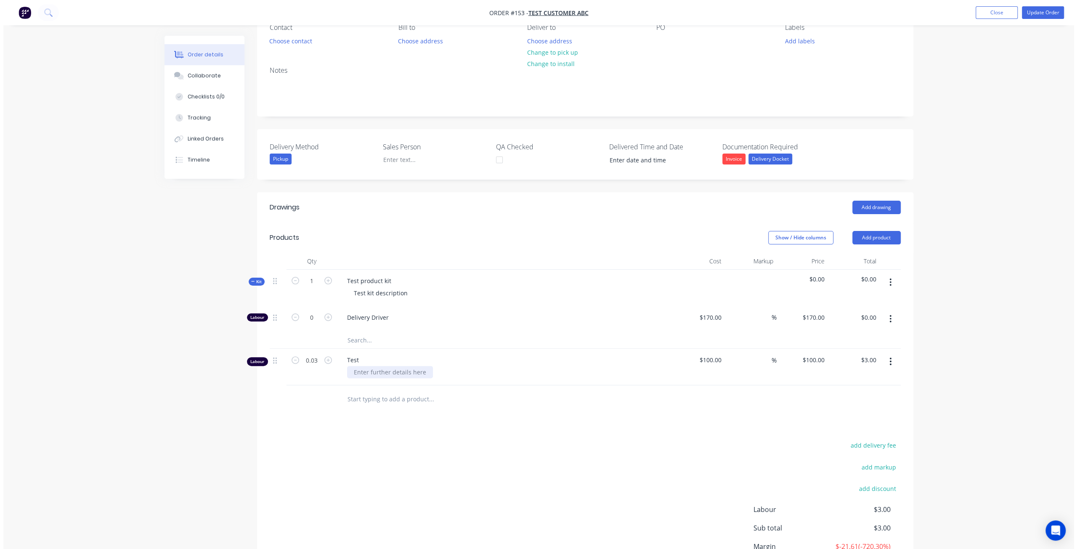
scroll to position [0, 0]
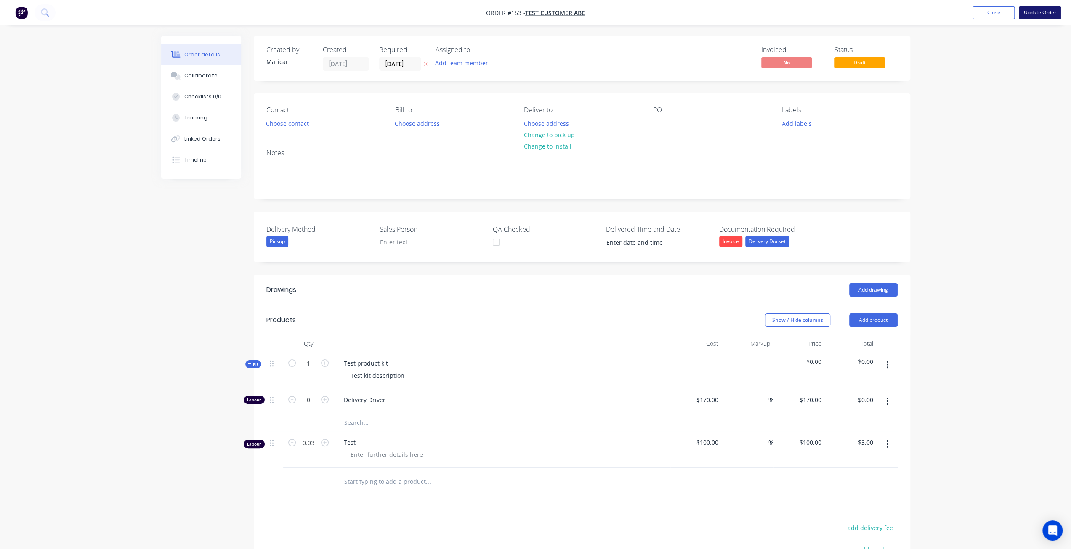
click at [1043, 15] on button "Update Order" at bounding box center [1040, 12] width 42 height 13
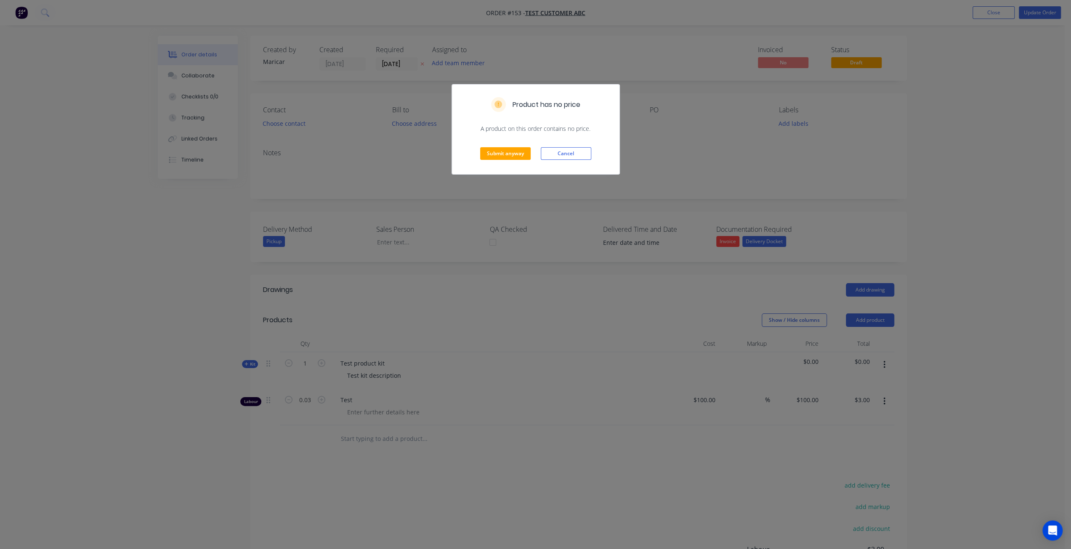
click at [495, 144] on div "Submit anyway Cancel" at bounding box center [535, 153] width 167 height 41
click at [499, 151] on button "Submit anyway" at bounding box center [505, 153] width 51 height 13
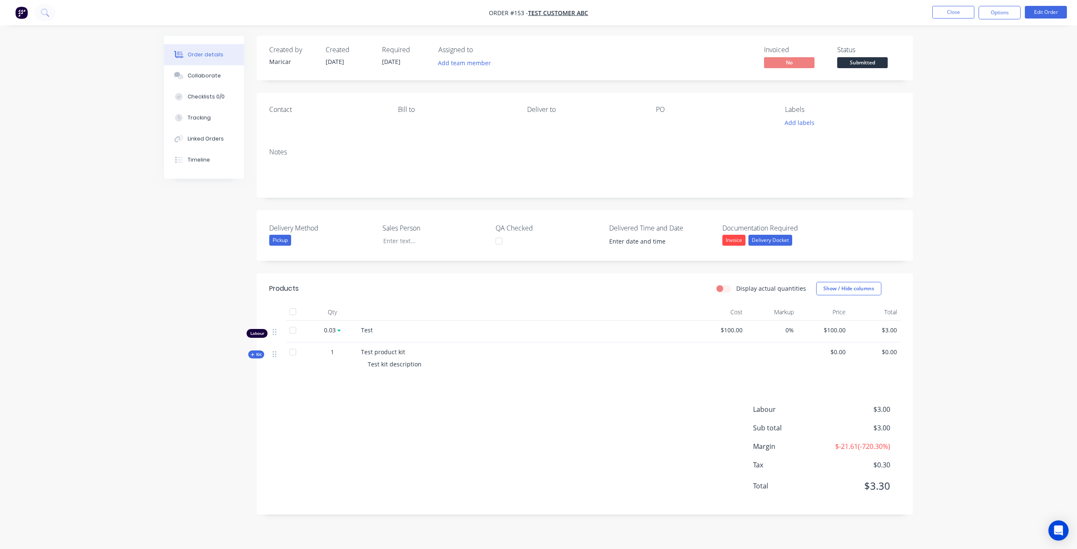
click at [265, 334] on div "Labour" at bounding box center [257, 333] width 21 height 9
click at [262, 332] on div "Labour" at bounding box center [257, 333] width 21 height 9
click at [259, 358] on span "Kit" at bounding box center [256, 354] width 11 height 6
click at [202, 78] on div "Collaborate" at bounding box center [204, 76] width 33 height 8
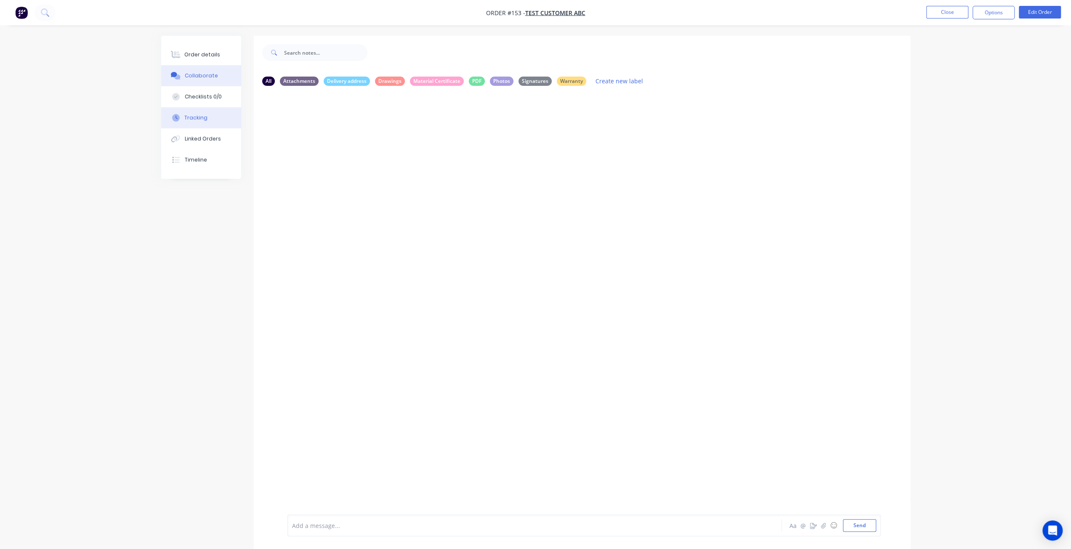
click at [194, 122] on button "Tracking" at bounding box center [201, 117] width 80 height 21
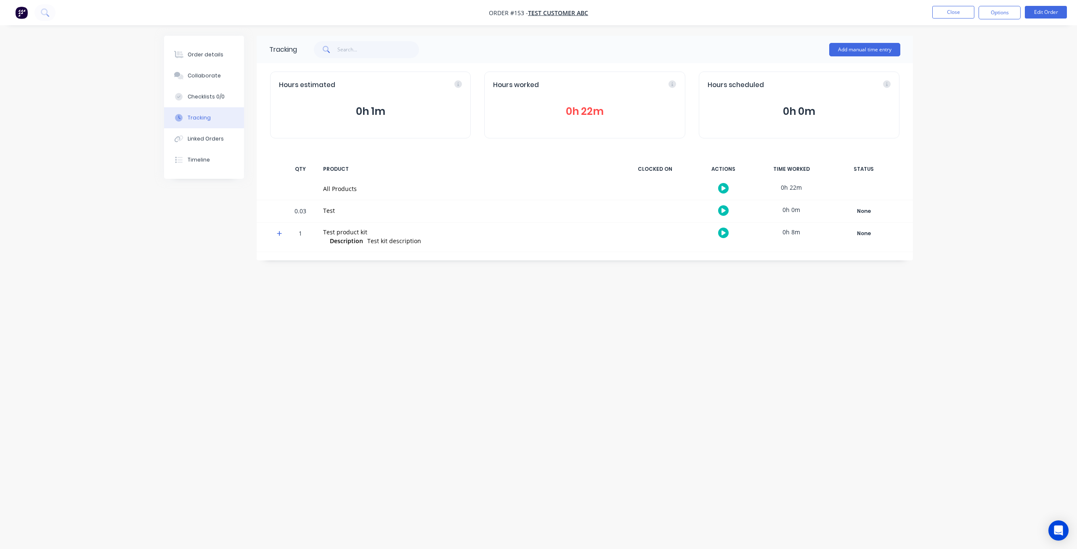
click at [276, 233] on div at bounding box center [276, 237] width 13 height 29
click at [278, 234] on icon at bounding box center [279, 233] width 5 height 5
click at [278, 237] on span at bounding box center [281, 235] width 8 height 8
click at [278, 234] on icon at bounding box center [279, 234] width 5 height 6
click at [725, 262] on icon "button" at bounding box center [724, 262] width 4 height 5
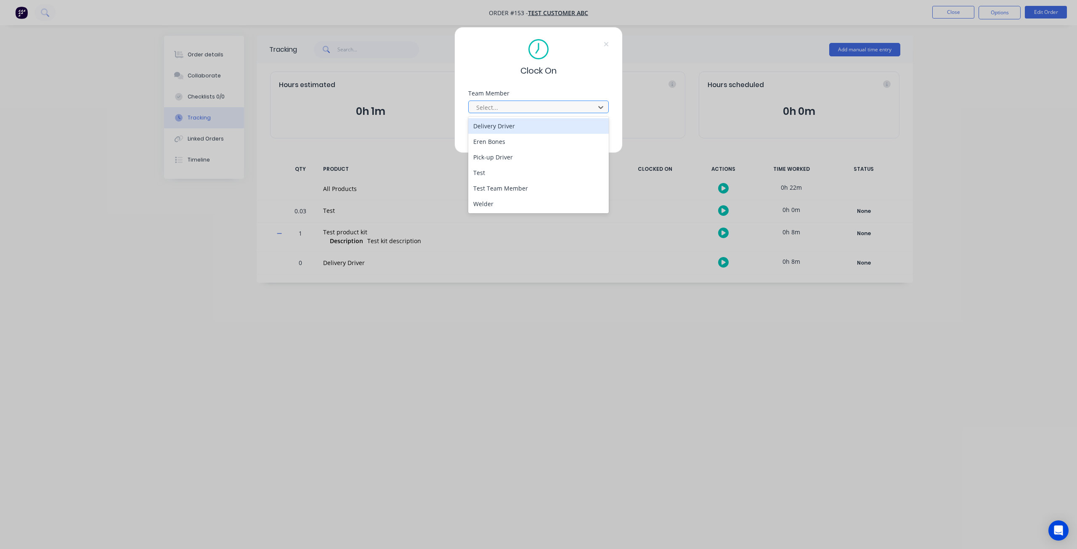
click at [514, 104] on div at bounding box center [533, 107] width 115 height 11
drag, startPoint x: 505, startPoint y: 128, endPoint x: 513, endPoint y: 130, distance: 8.9
click at [505, 128] on div "Delivery Driver" at bounding box center [538, 126] width 141 height 16
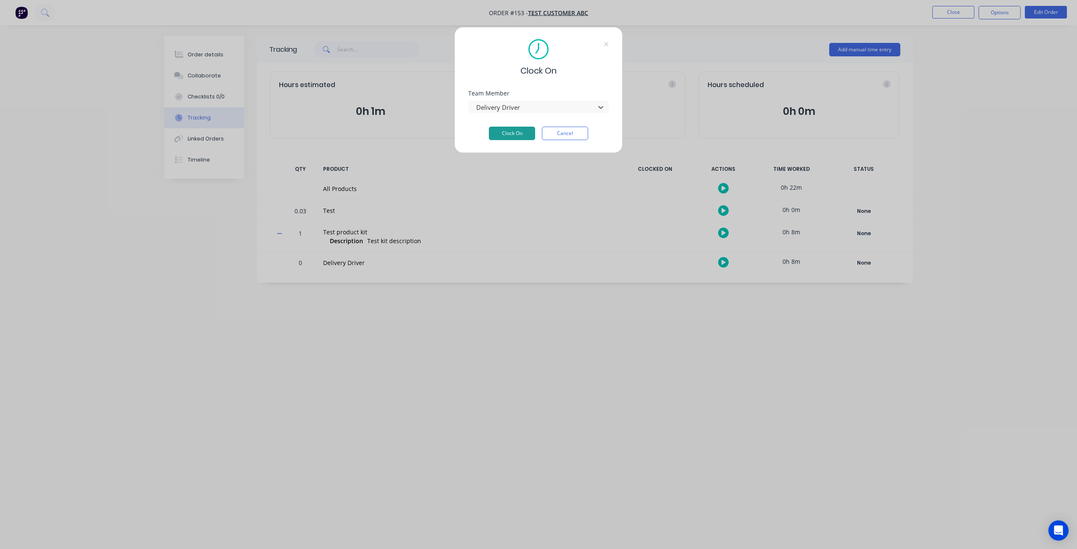
click at [519, 132] on button "Clock On" at bounding box center [512, 133] width 46 height 13
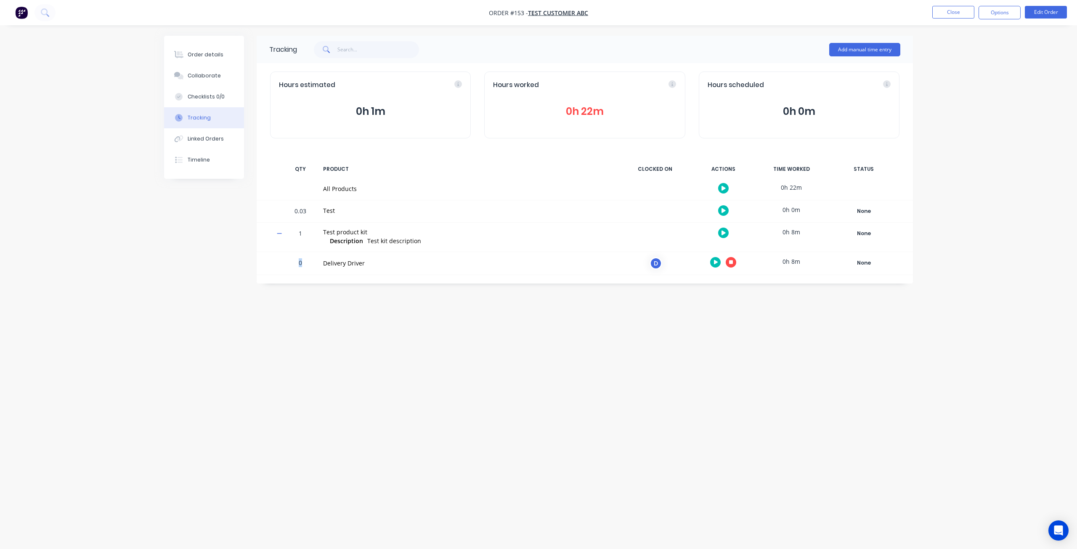
drag, startPoint x: 305, startPoint y: 264, endPoint x: 295, endPoint y: 263, distance: 9.7
click at [295, 263] on div "0" at bounding box center [300, 263] width 25 height 21
click at [730, 262] on icon "button" at bounding box center [731, 262] width 4 height 4
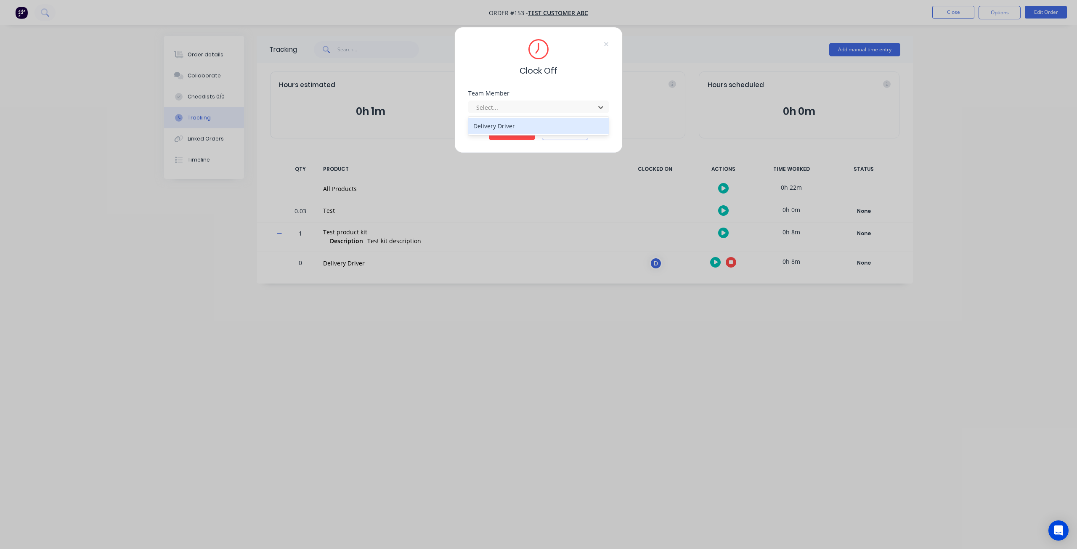
drag, startPoint x: 535, startPoint y: 108, endPoint x: 503, endPoint y: 121, distance: 34.4
click at [535, 108] on div at bounding box center [533, 107] width 115 height 11
click at [496, 129] on div "Delivery Driver" at bounding box center [538, 126] width 141 height 16
click at [508, 128] on button "Clock Off" at bounding box center [512, 133] width 46 height 13
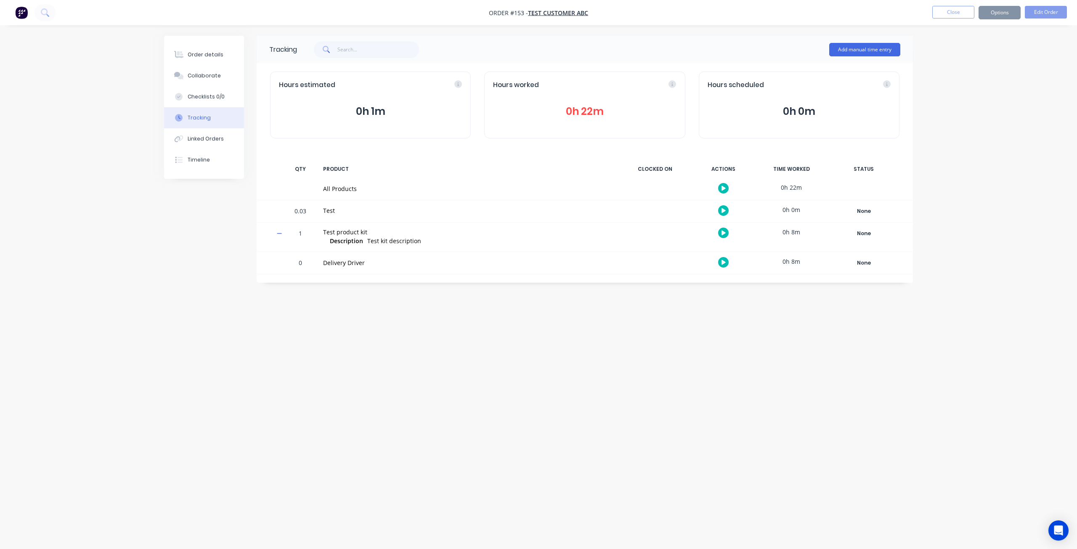
click at [593, 113] on button "0h 22m" at bounding box center [584, 112] width 183 height 16
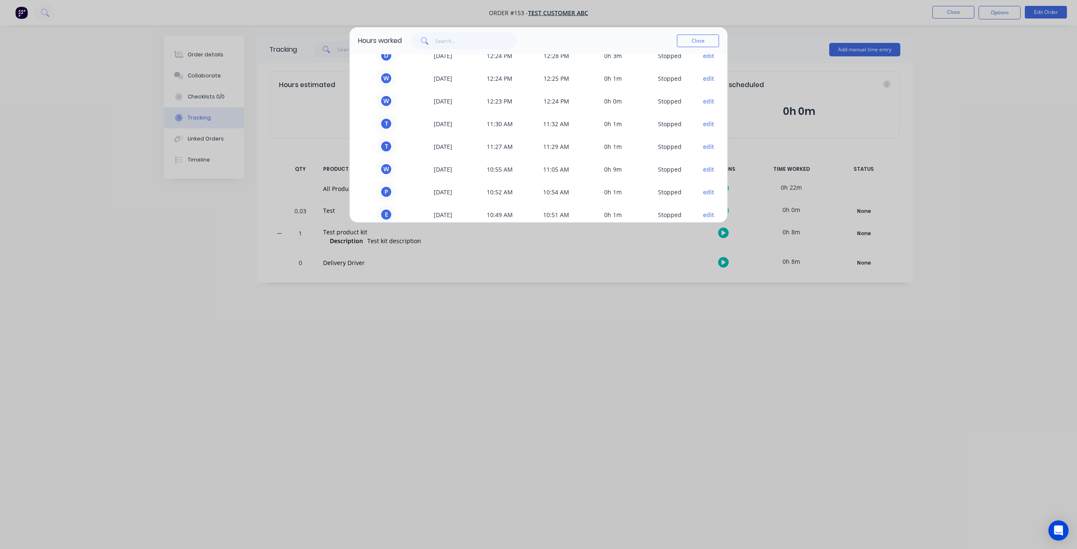
scroll to position [93, 0]
click at [703, 201] on button "edit" at bounding box center [708, 203] width 11 height 9
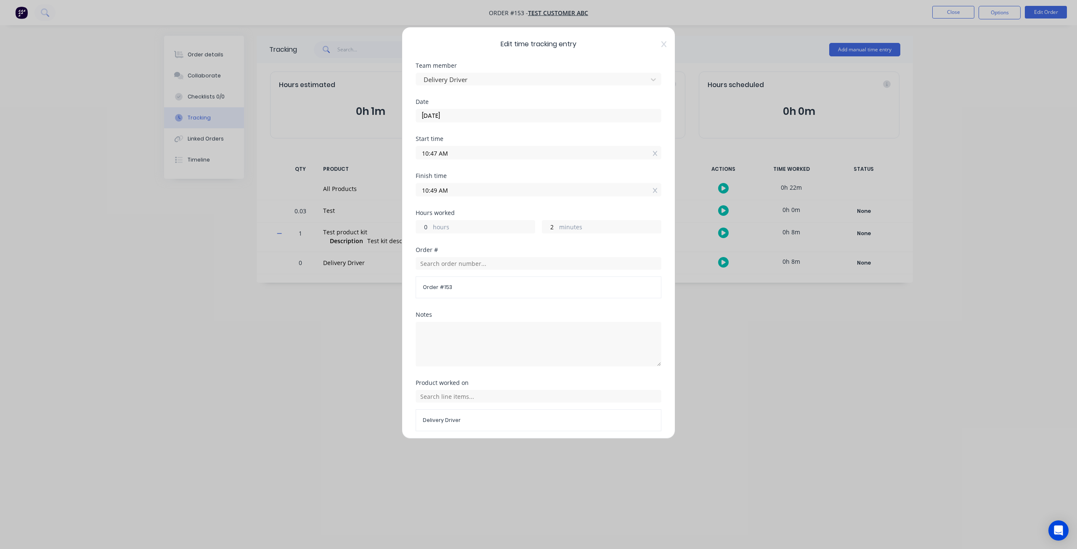
drag, startPoint x: 424, startPoint y: 225, endPoint x: 417, endPoint y: 225, distance: 7.6
click at [417, 225] on input "0" at bounding box center [423, 227] width 15 height 13
type input "1"
type input "11:49 AM"
click at [467, 241] on div "Hours worked 1 hours 2 minutes" at bounding box center [539, 228] width 246 height 37
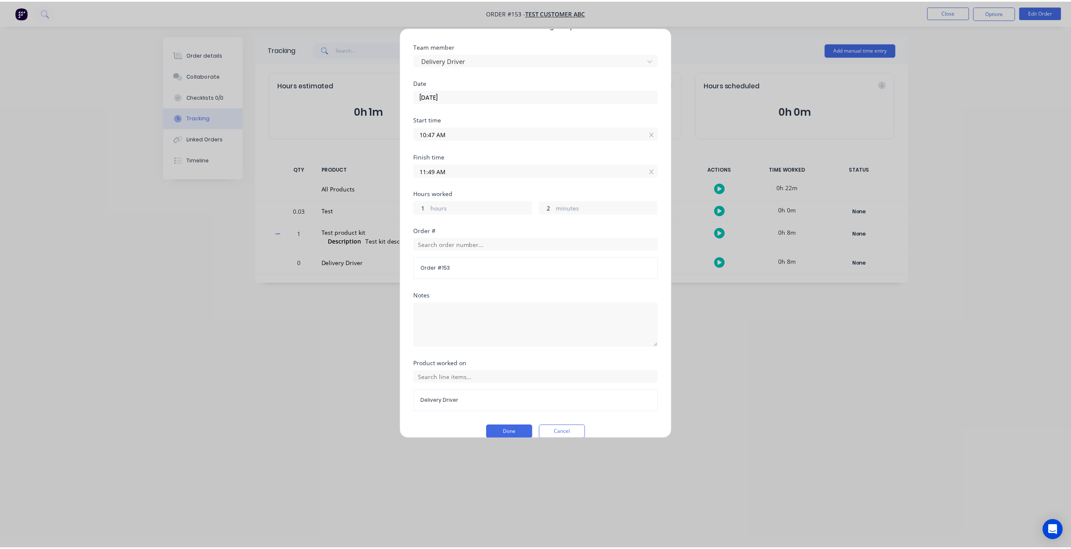
scroll to position [29, 0]
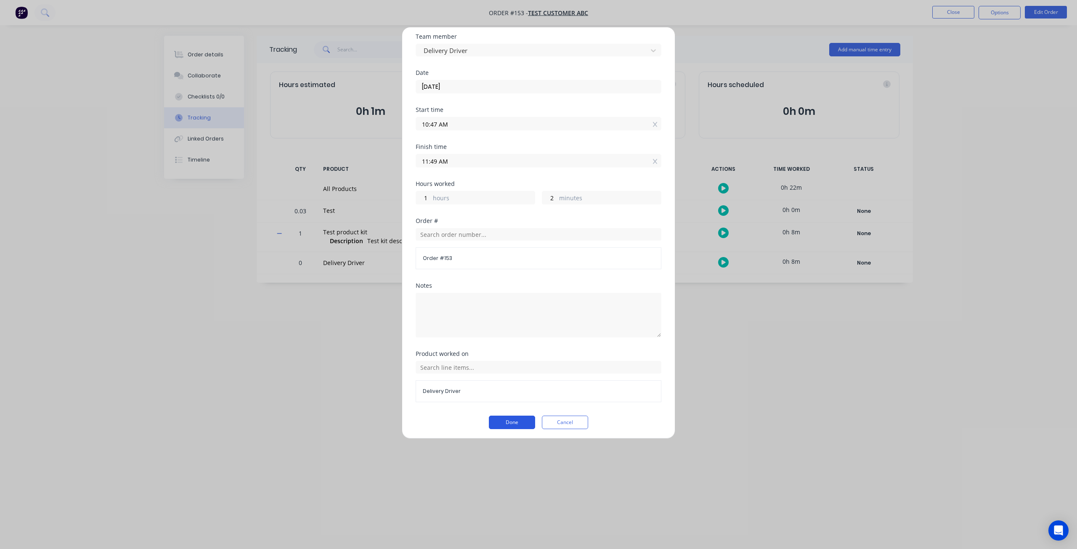
click at [503, 423] on button "Done" at bounding box center [512, 422] width 46 height 13
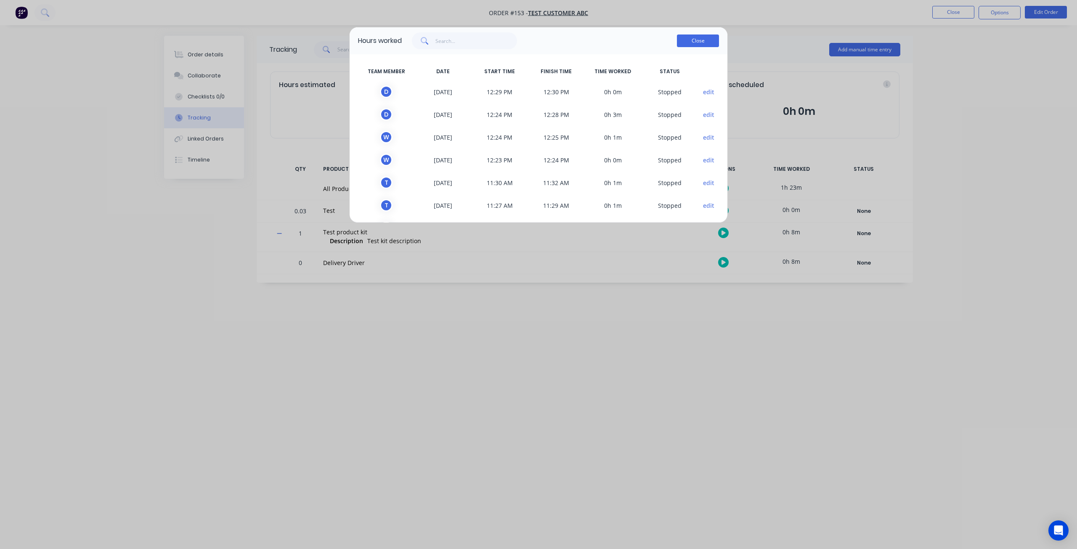
click at [707, 38] on button "Close" at bounding box center [698, 41] width 42 height 13
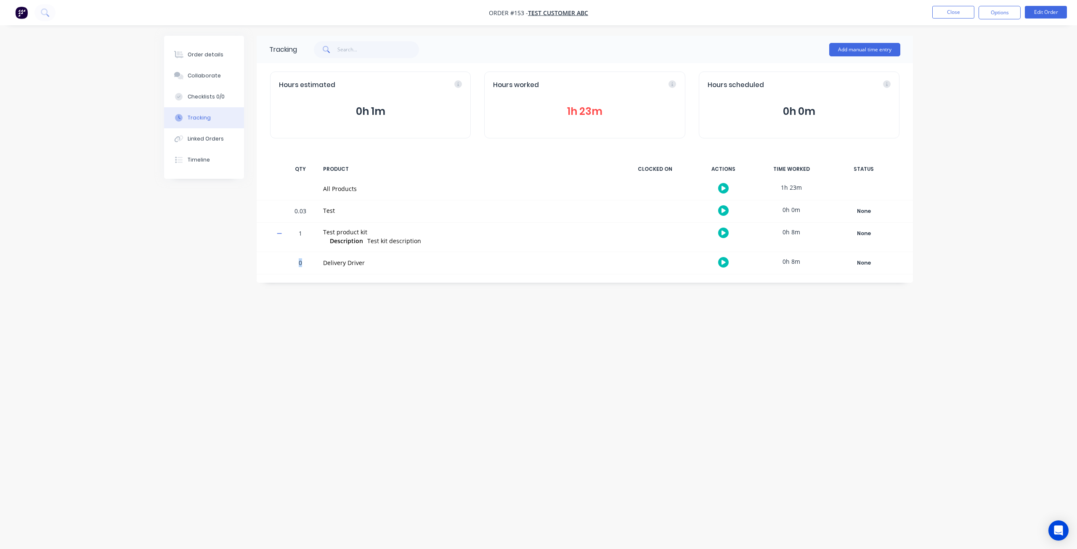
drag, startPoint x: 308, startPoint y: 263, endPoint x: 291, endPoint y: 264, distance: 16.9
click at [291, 264] on div "0" at bounding box center [300, 263] width 25 height 21
click at [306, 266] on div "0" at bounding box center [300, 263] width 25 height 21
drag, startPoint x: 306, startPoint y: 262, endPoint x: 295, endPoint y: 262, distance: 10.9
click at [295, 262] on div "0" at bounding box center [300, 263] width 25 height 21
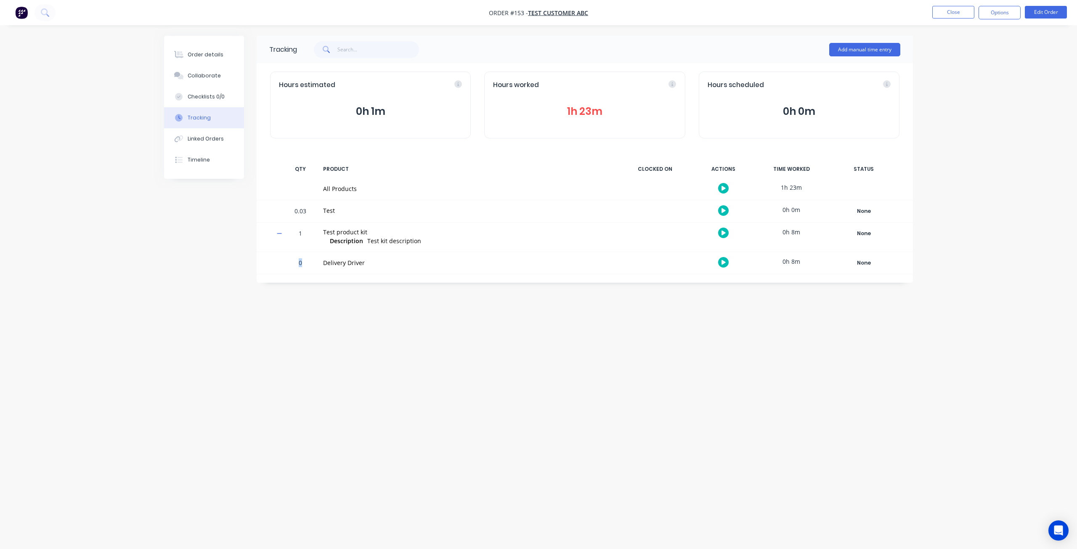
click at [305, 267] on div "0" at bounding box center [300, 263] width 25 height 21
drag, startPoint x: 305, startPoint y: 263, endPoint x: 296, endPoint y: 261, distance: 9.1
click at [296, 261] on div "0" at bounding box center [300, 263] width 25 height 21
click at [285, 266] on div "0 Delivery Driver 0h 8m None Create status None edit Completed for delivery Ins…" at bounding box center [585, 263] width 657 height 22
click at [215, 55] on div "Order details" at bounding box center [206, 55] width 36 height 8
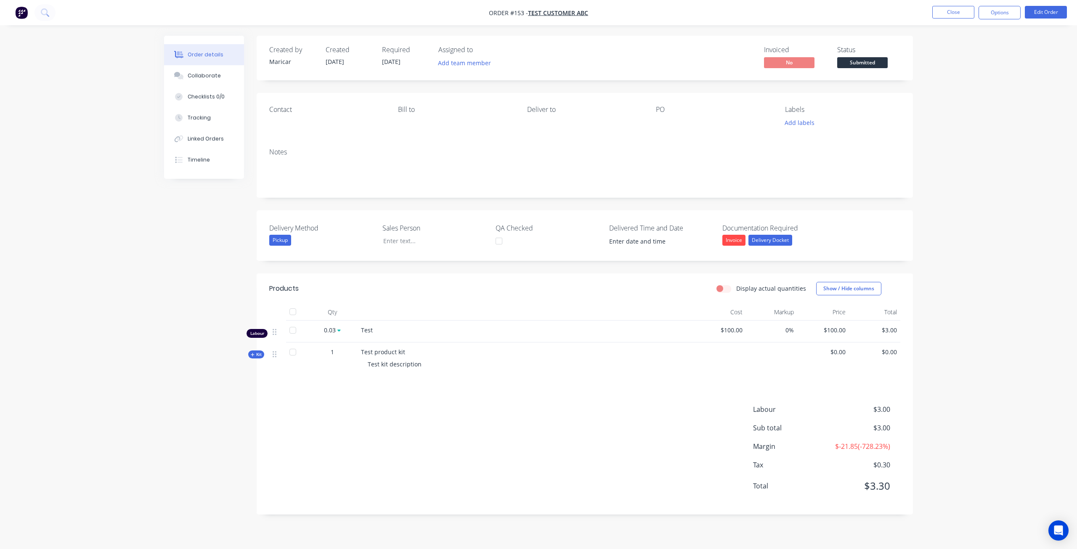
click at [257, 355] on span "Kit" at bounding box center [256, 354] width 11 height 6
click at [736, 291] on label "Display actual quantities" at bounding box center [771, 288] width 70 height 9
click at [722, 291] on input "Display actual quantities" at bounding box center [720, 288] width 7 height 8
checkbox input "true"
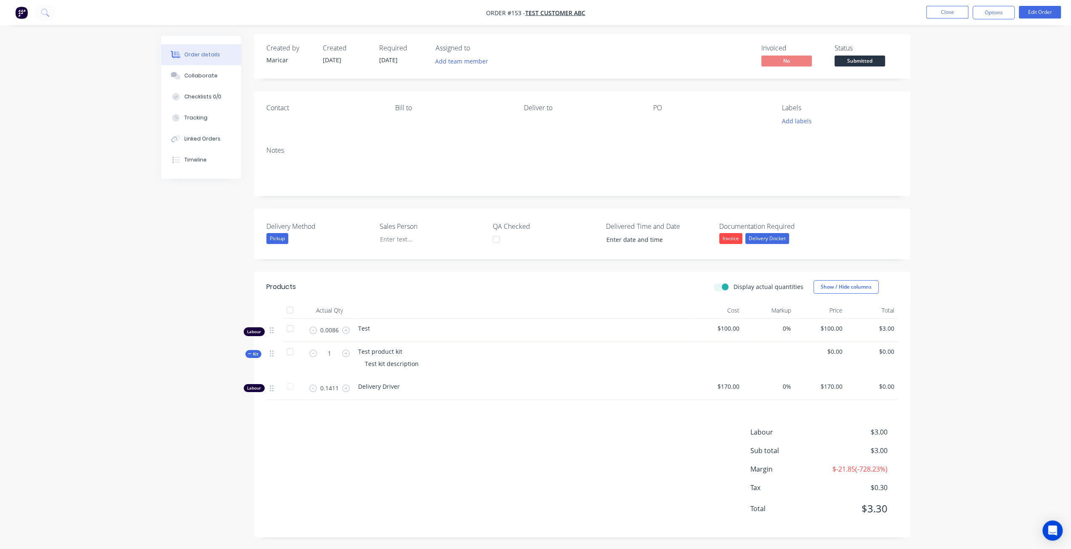
scroll to position [2, 0]
drag, startPoint x: 893, startPoint y: 383, endPoint x: 879, endPoint y: 385, distance: 14.9
click at [846, 383] on div "$0.00" at bounding box center [872, 388] width 52 height 23
click at [880, 383] on span "$0.00" at bounding box center [871, 386] width 45 height 9
click at [321, 420] on div "Products Display actual quantities Show / Hide columns Actual Qty Cost Markup P…" at bounding box center [582, 405] width 657 height 266
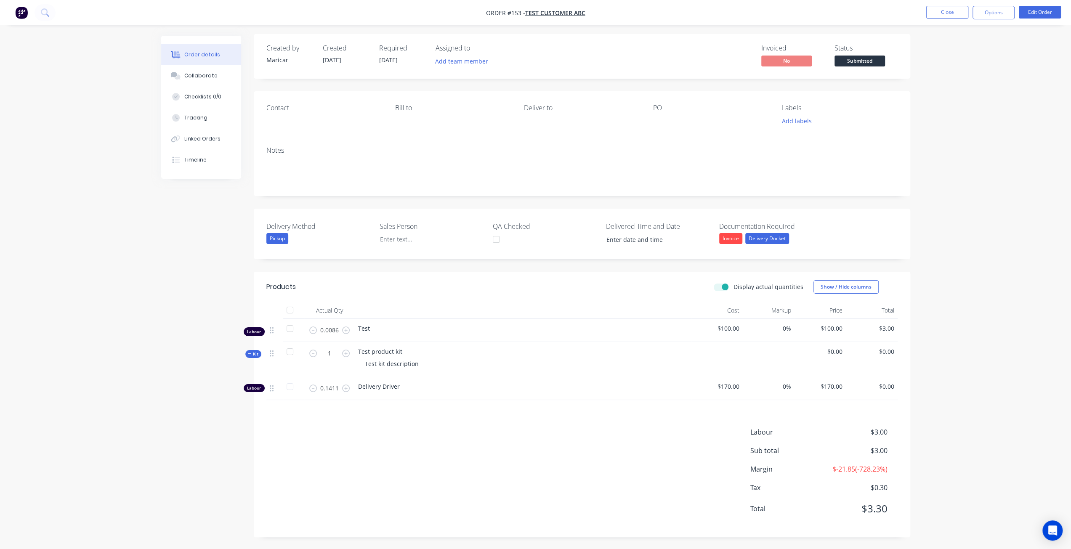
click at [322, 412] on div "Products Display actual quantities Show / Hide columns Actual Qty Cost Markup P…" at bounding box center [582, 405] width 657 height 266
click at [248, 353] on icon at bounding box center [250, 354] width 4 height 4
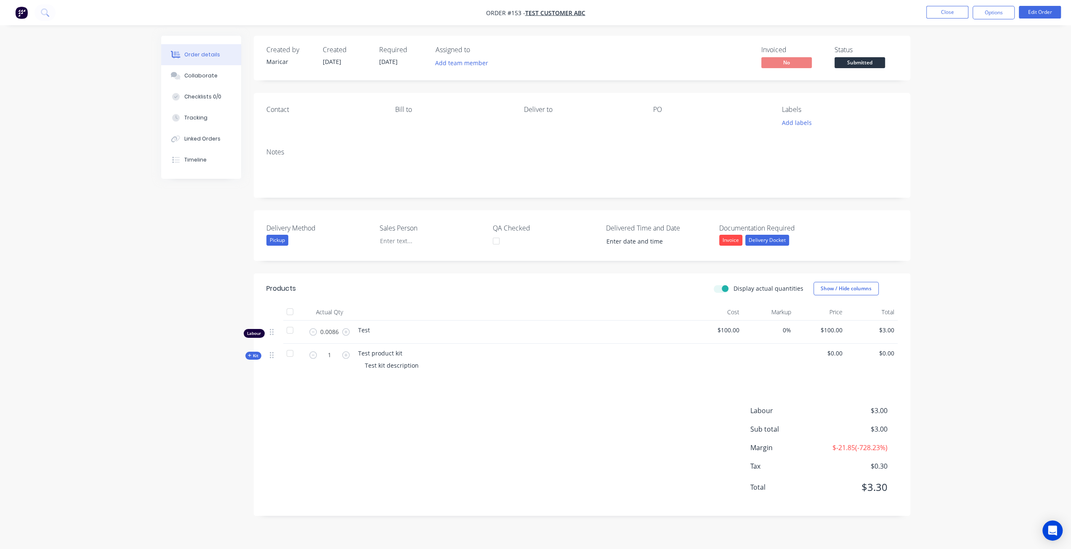
scroll to position [0, 0]
click at [253, 356] on icon at bounding box center [253, 356] width 4 height 4
click at [192, 120] on div "Tracking" at bounding box center [199, 118] width 23 height 8
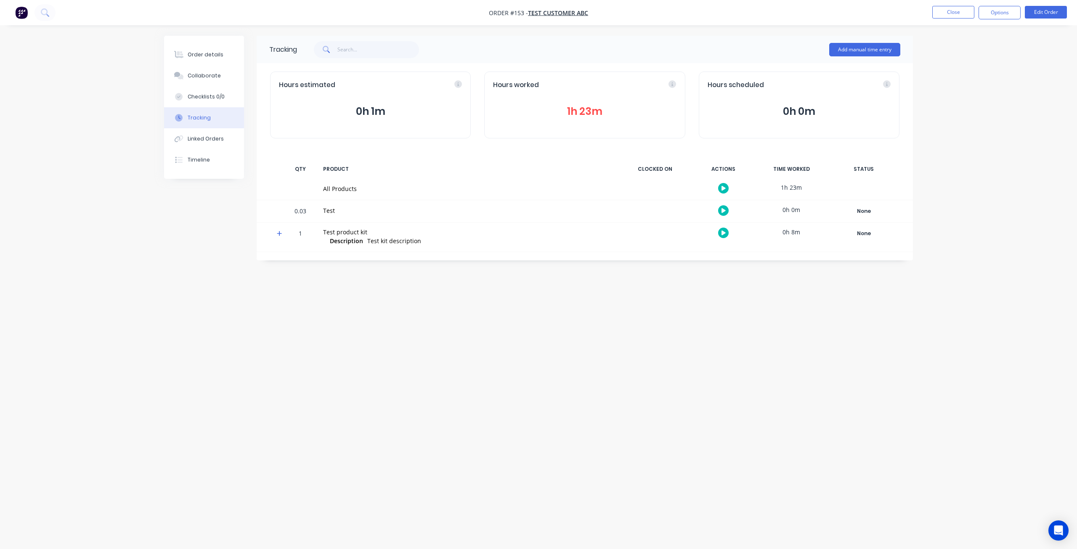
click at [279, 234] on icon at bounding box center [279, 234] width 5 height 6
click at [728, 262] on button "button" at bounding box center [723, 262] width 11 height 11
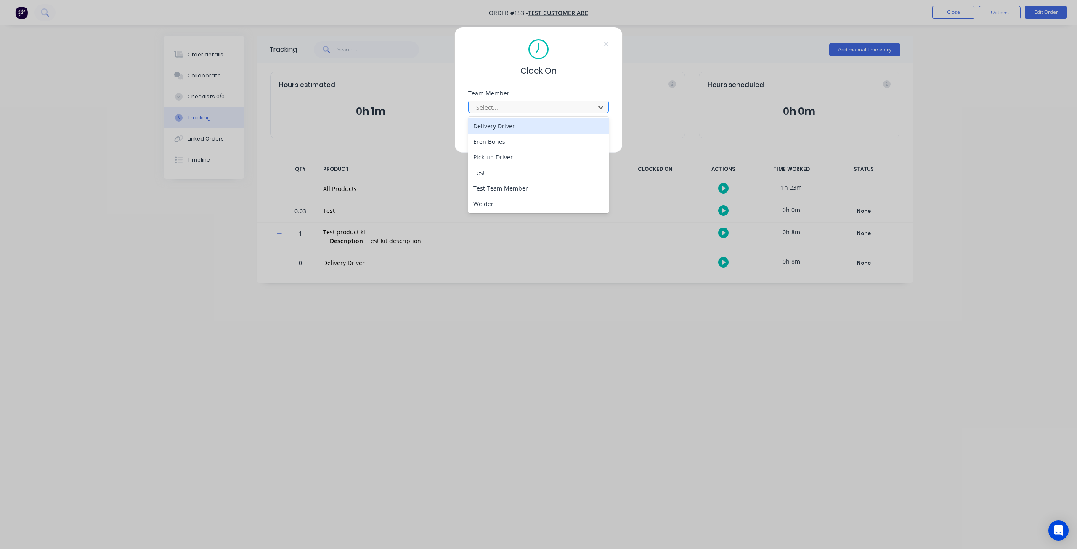
click at [516, 109] on div at bounding box center [533, 107] width 115 height 11
click at [499, 128] on div "Delivery Driver" at bounding box center [538, 126] width 141 height 16
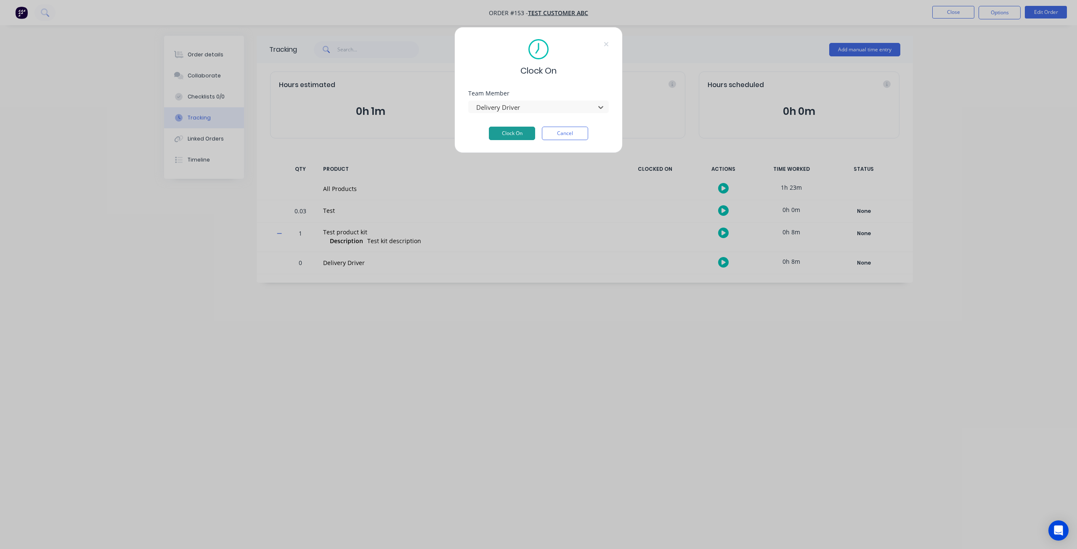
click at [508, 133] on button "Clock On" at bounding box center [512, 133] width 46 height 13
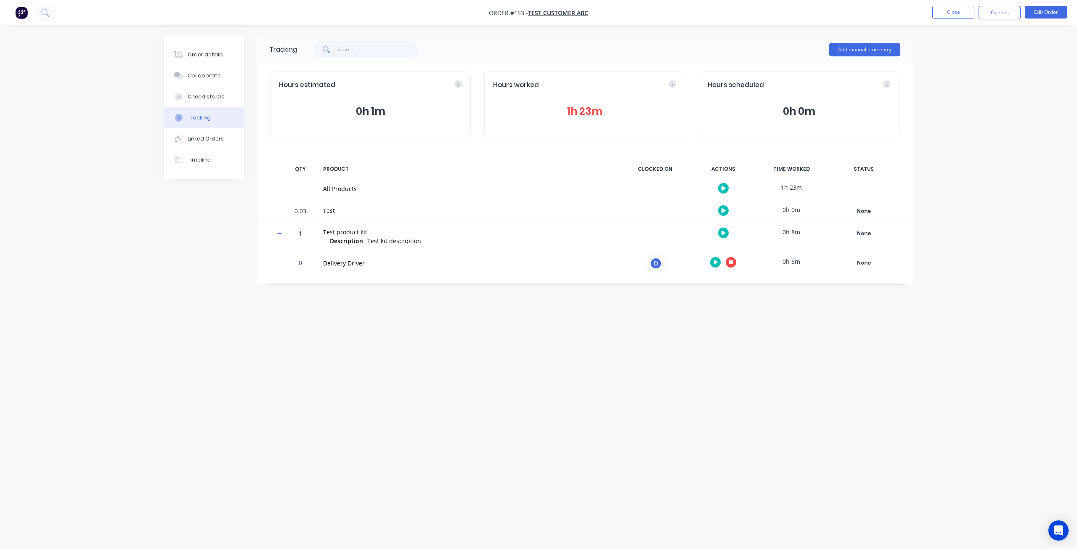
click at [730, 262] on icon "button" at bounding box center [731, 262] width 4 height 4
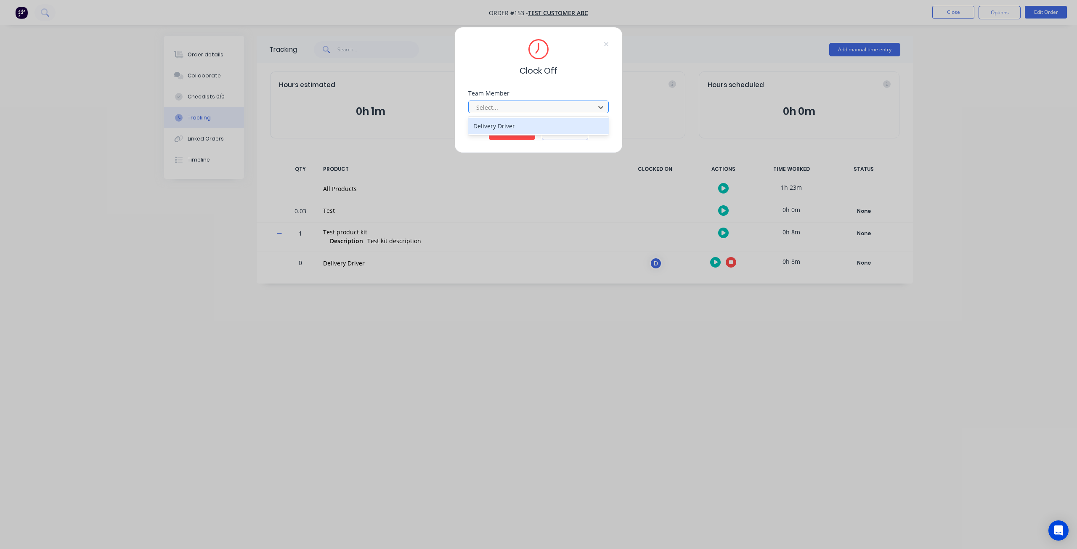
click at [524, 112] on div at bounding box center [533, 107] width 115 height 11
click at [508, 126] on div "Delivery Driver" at bounding box center [538, 126] width 141 height 16
click at [511, 132] on button "Clock Off" at bounding box center [512, 133] width 46 height 13
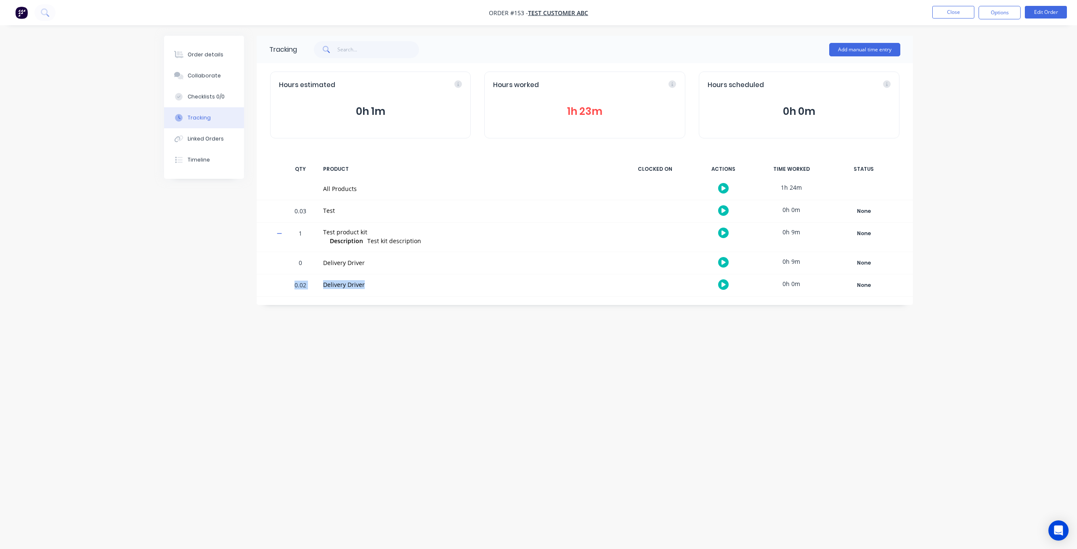
drag, startPoint x: 285, startPoint y: 284, endPoint x: 335, endPoint y: 293, distance: 50.4
click at [335, 293] on div "0.02 Delivery Driver 0h 0m None Create status None edit Completed for delivery …" at bounding box center [585, 285] width 657 height 22
click at [218, 53] on div "Order details" at bounding box center [206, 55] width 36 height 8
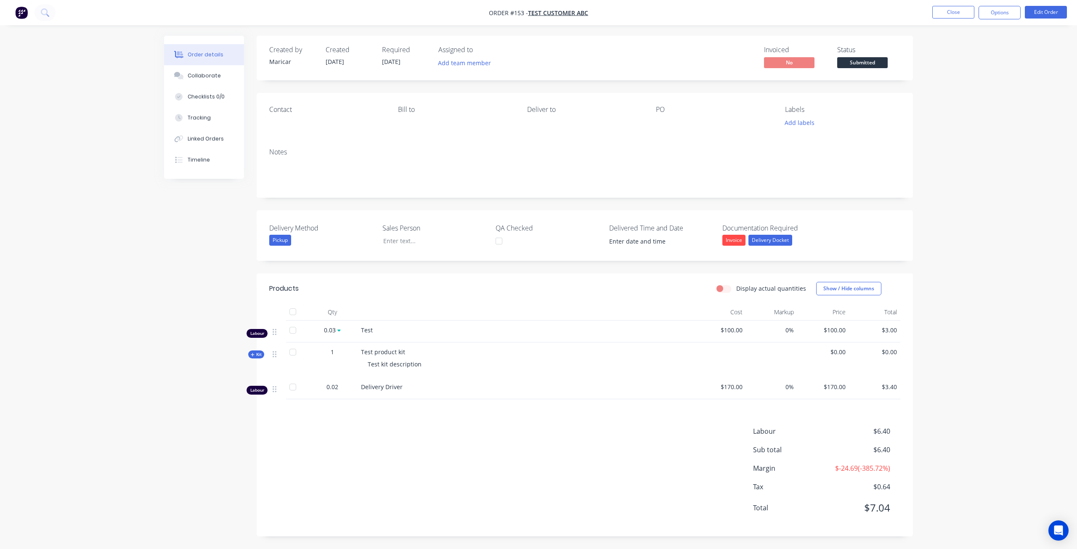
click at [257, 390] on div "Labour" at bounding box center [257, 390] width 21 height 9
drag, startPoint x: 418, startPoint y: 388, endPoint x: 326, endPoint y: 389, distance: 92.6
click at [326, 389] on div "Labour 0.02 Delivery Driver $170.00 0% $170.00 $3.40" at bounding box center [584, 389] width 631 height 22
click at [251, 358] on div "Kit" at bounding box center [256, 355] width 16 height 8
click at [254, 354] on span "Kit" at bounding box center [253, 354] width 11 height 6
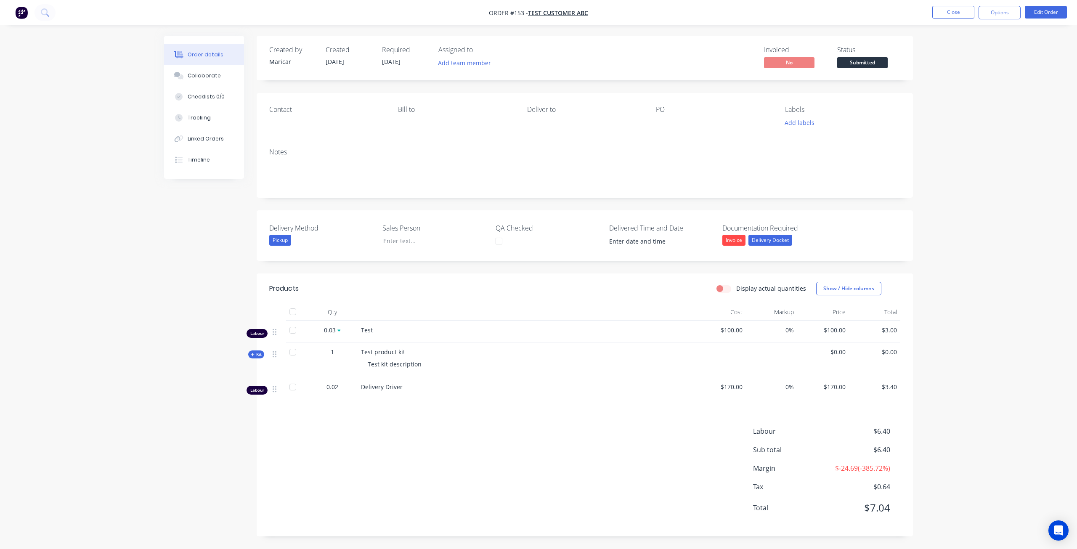
click at [254, 354] on icon at bounding box center [253, 355] width 4 height 4
